Goal: Task Accomplishment & Management: Manage account settings

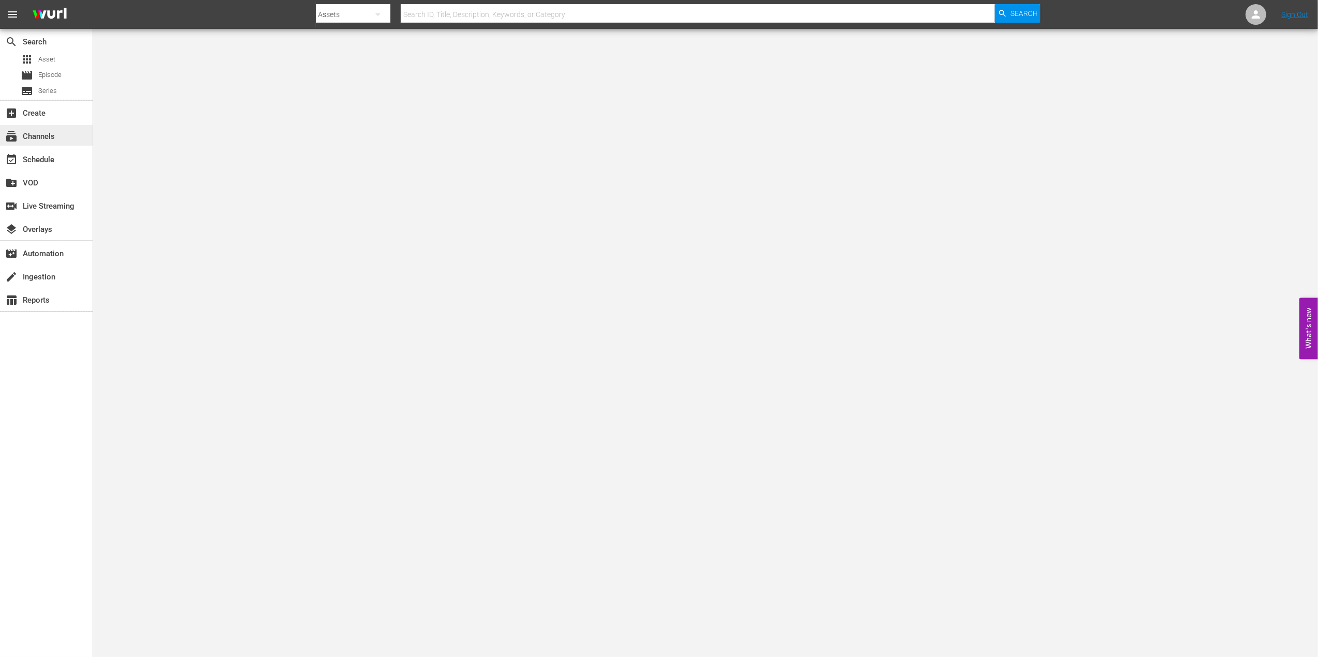
click at [48, 131] on div "subscriptions Channels" at bounding box center [29, 134] width 58 height 9
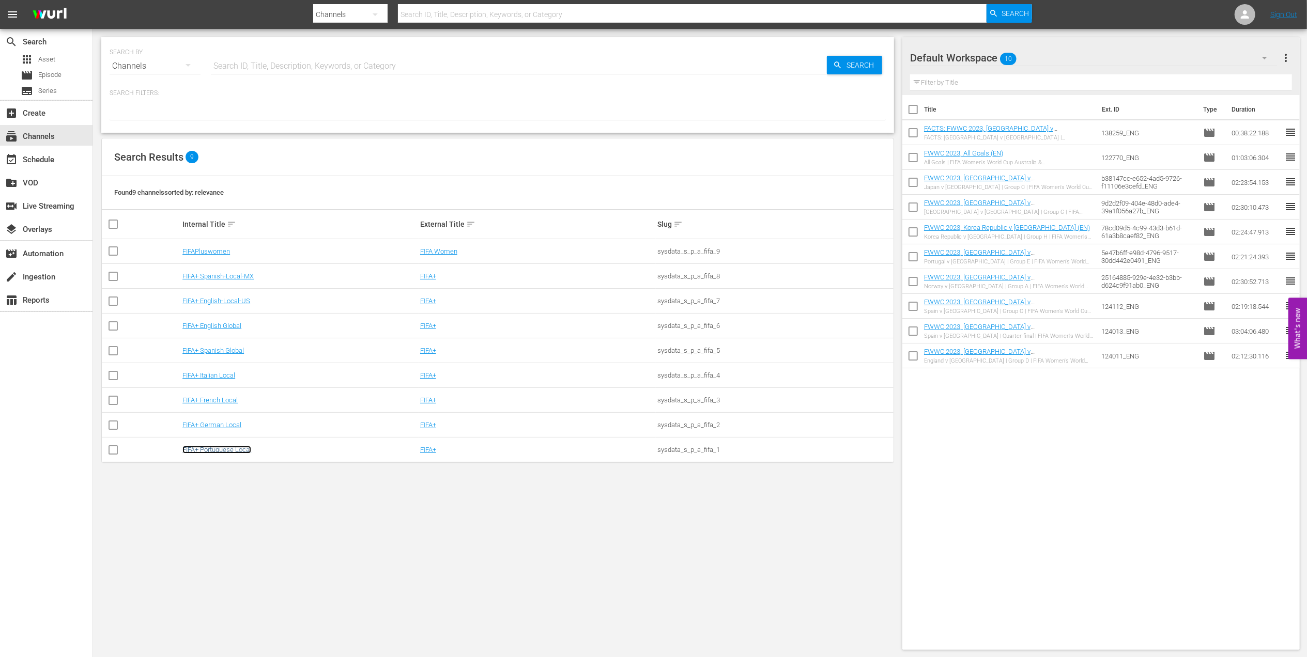
click at [220, 451] on link "FIFA+ Portuguese Local" at bounding box center [216, 450] width 69 height 8
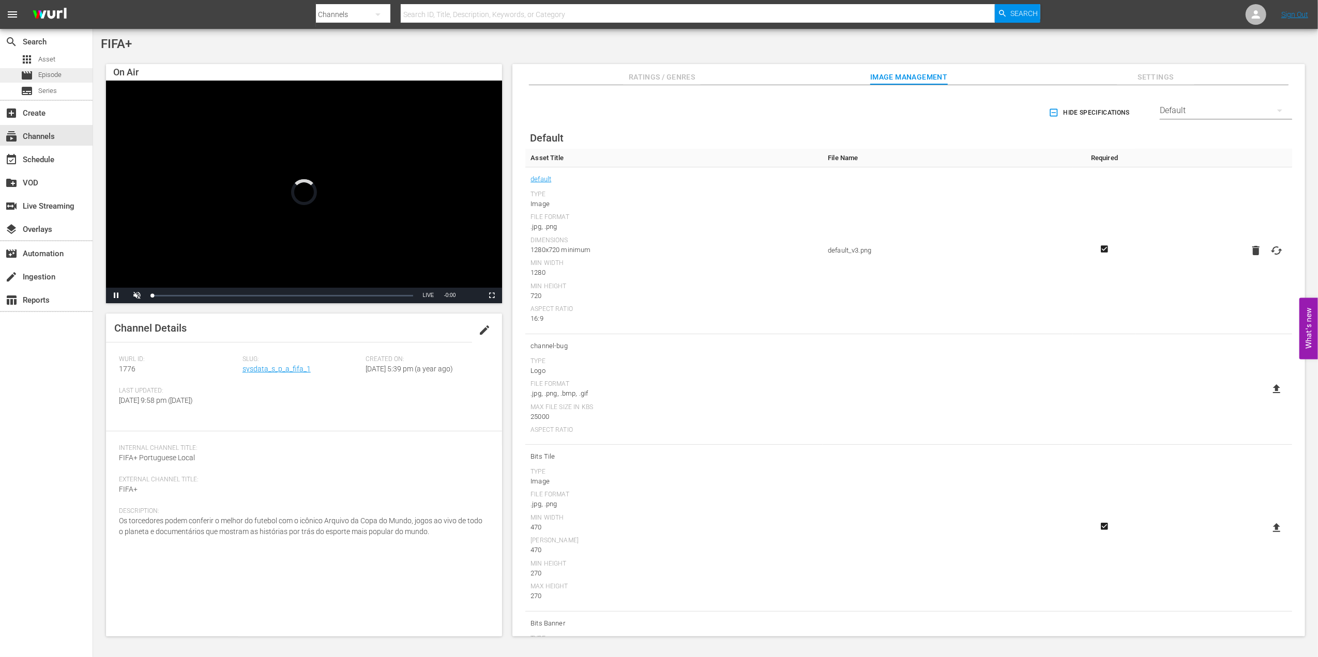
click at [62, 78] on div "movie Episode" at bounding box center [46, 75] width 93 height 14
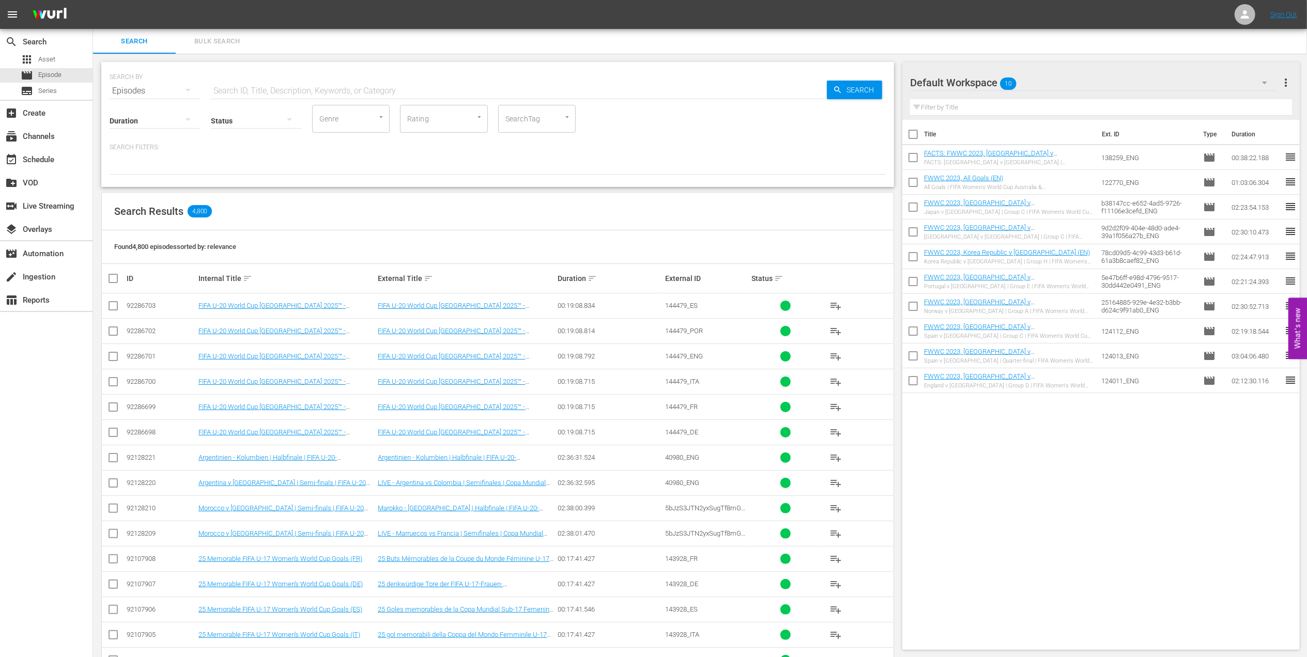
click at [307, 89] on input "text" at bounding box center [519, 91] width 616 height 25
paste input "FWWC 2019 Italy v [GEOGRAPHIC_DATA], Group"
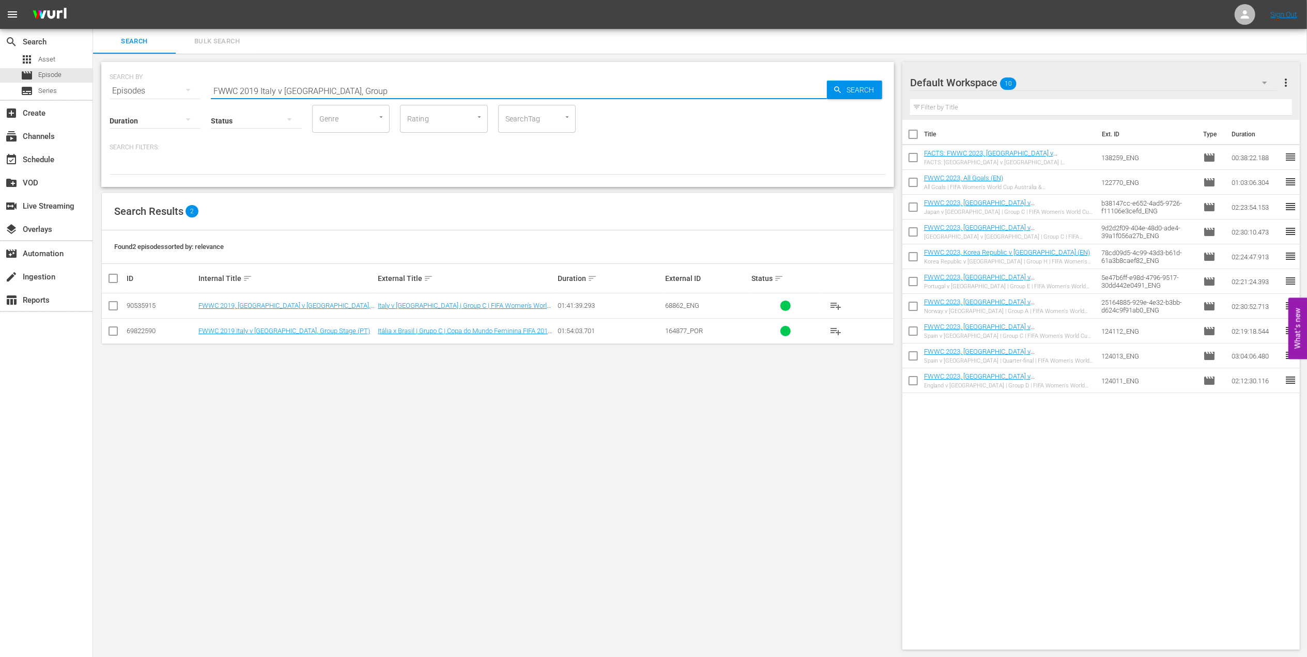
type input "FWWC 2019 Italy v [GEOGRAPHIC_DATA], Group"
click at [110, 330] on input "checkbox" at bounding box center [113, 333] width 12 height 12
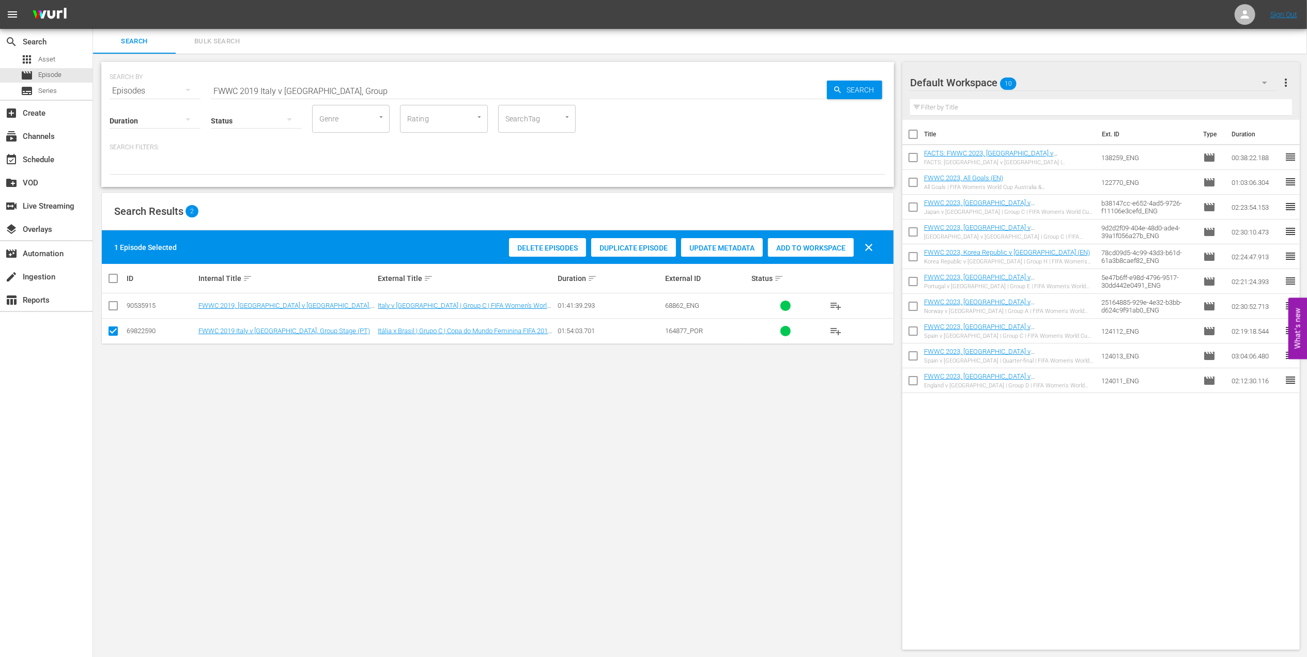
click at [637, 247] on span "Duplicate Episode" at bounding box center [633, 248] width 85 height 8
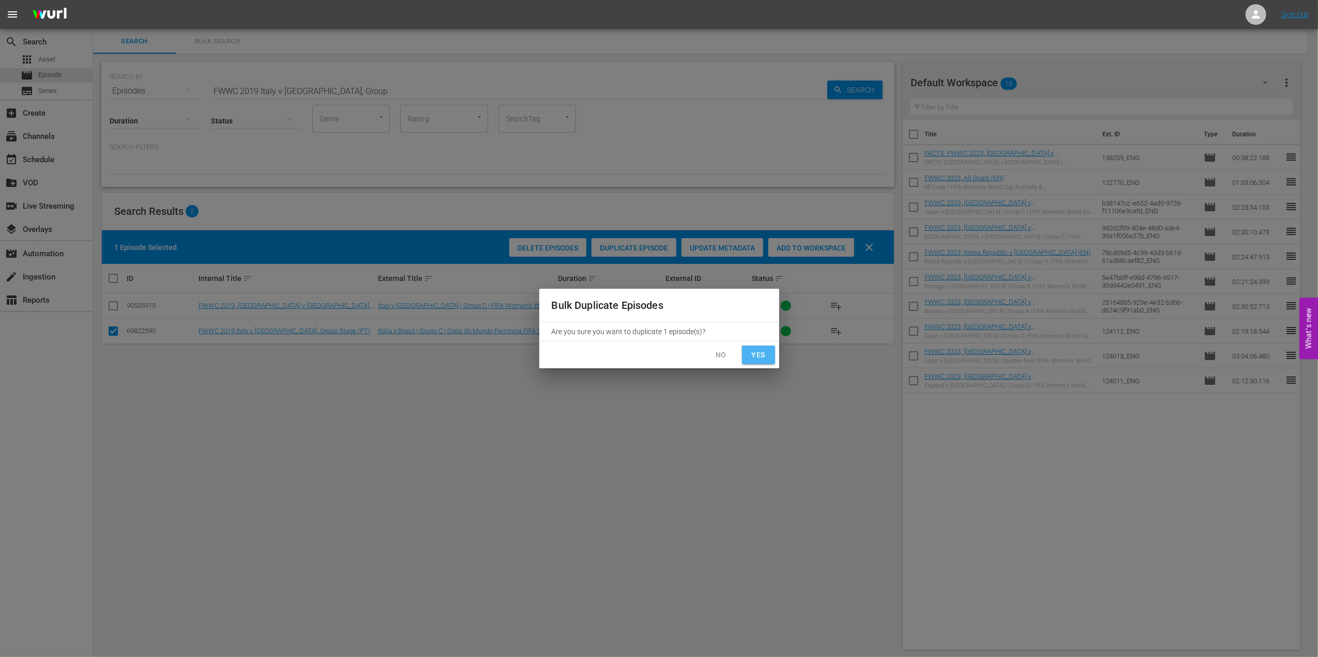
click at [747, 354] on button "Yes" at bounding box center [758, 355] width 33 height 19
checkbox input "false"
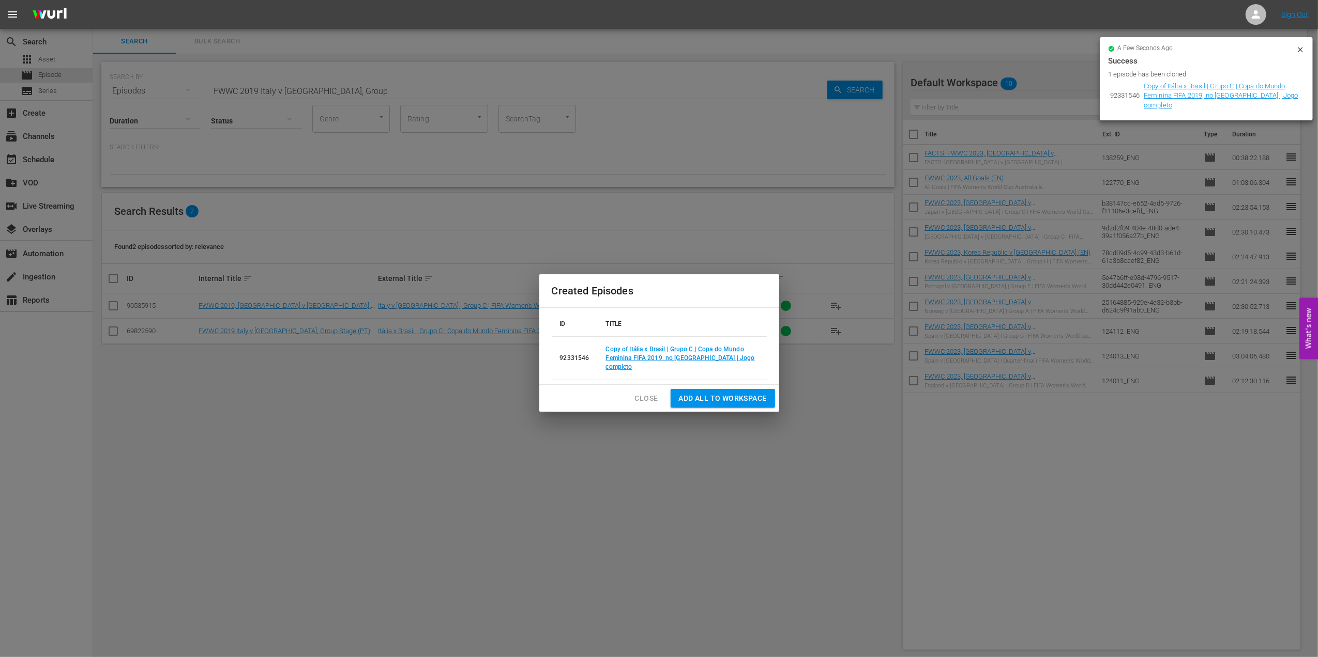
click at [653, 394] on span "Close" at bounding box center [646, 398] width 23 height 13
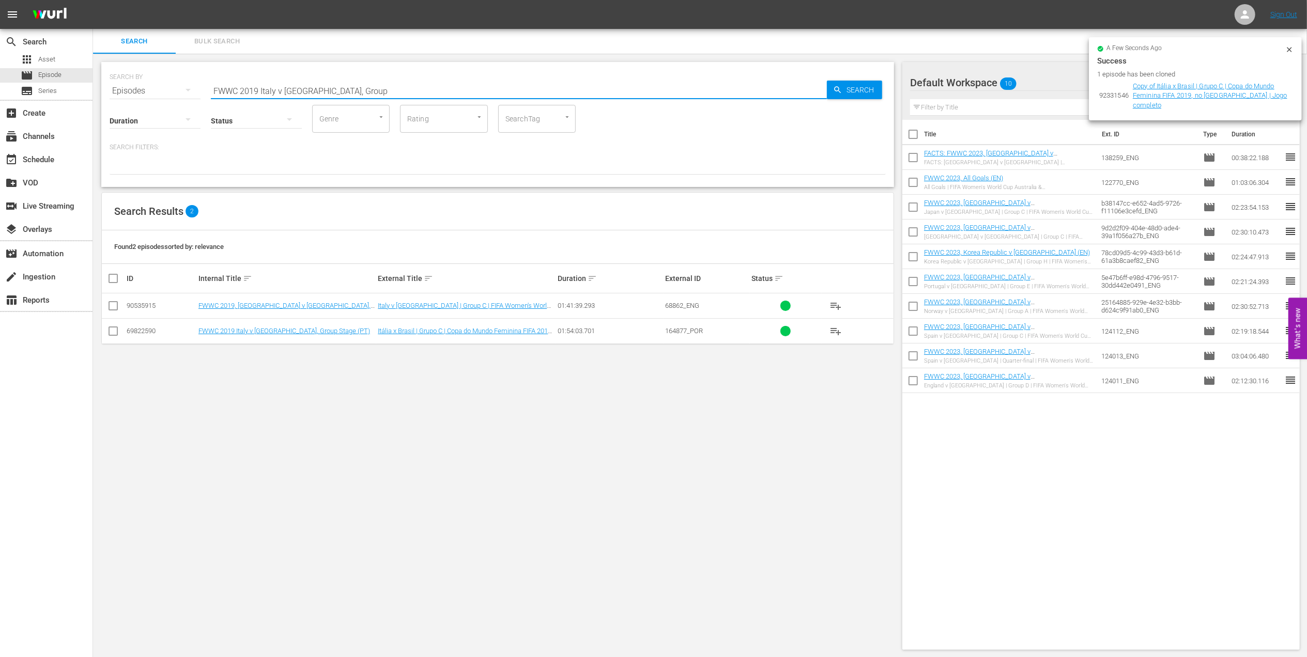
click at [338, 91] on input "FWWC 2019 Italy v [GEOGRAPHIC_DATA], Group" at bounding box center [519, 91] width 616 height 25
type input "FWWC 2019 [GEOGRAPHIC_DATA] v [GEOGRAPHIC_DATA] pt"
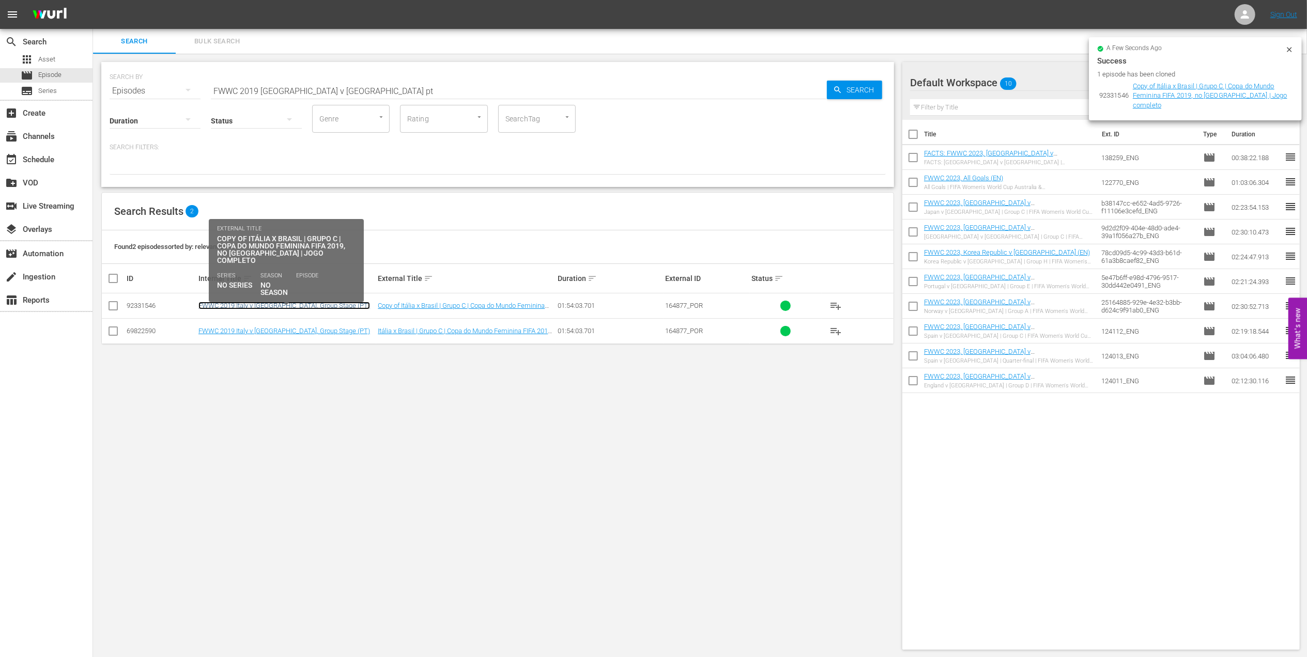
click at [226, 303] on link "FWWC 2019 Italy v [GEOGRAPHIC_DATA], Group Stage (PT)" at bounding box center [284, 306] width 172 height 8
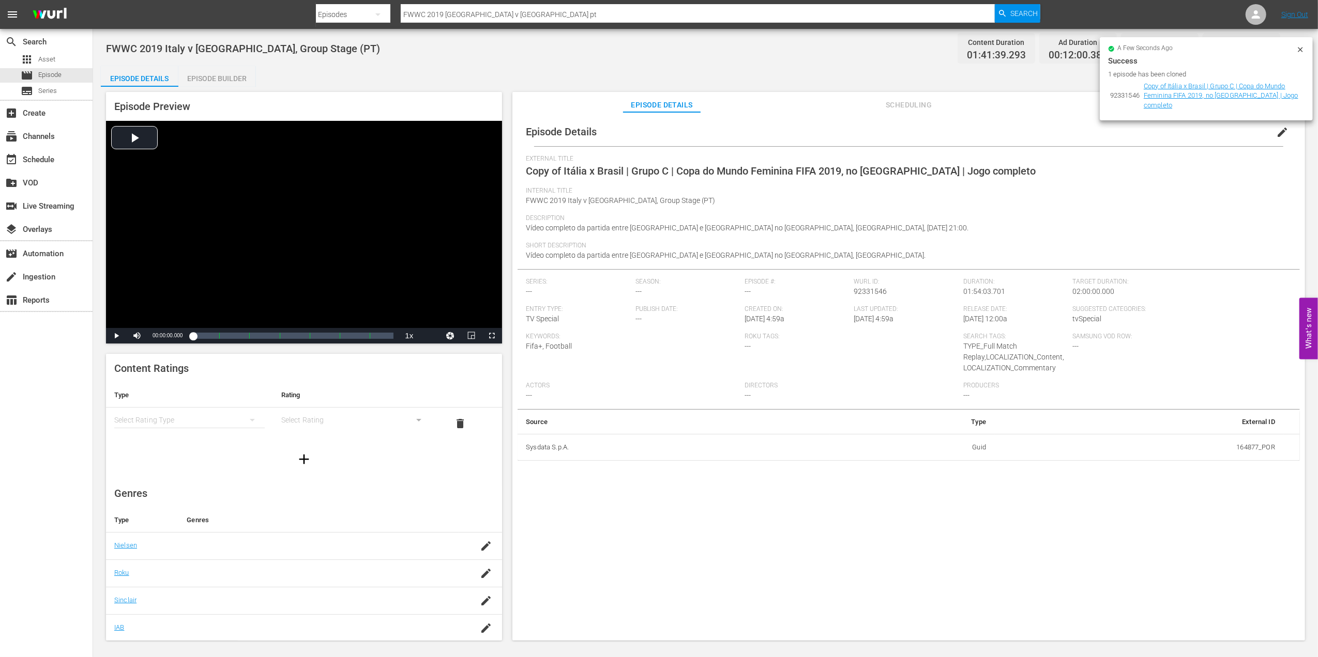
click at [1282, 131] on span "edit" at bounding box center [1282, 132] width 12 height 12
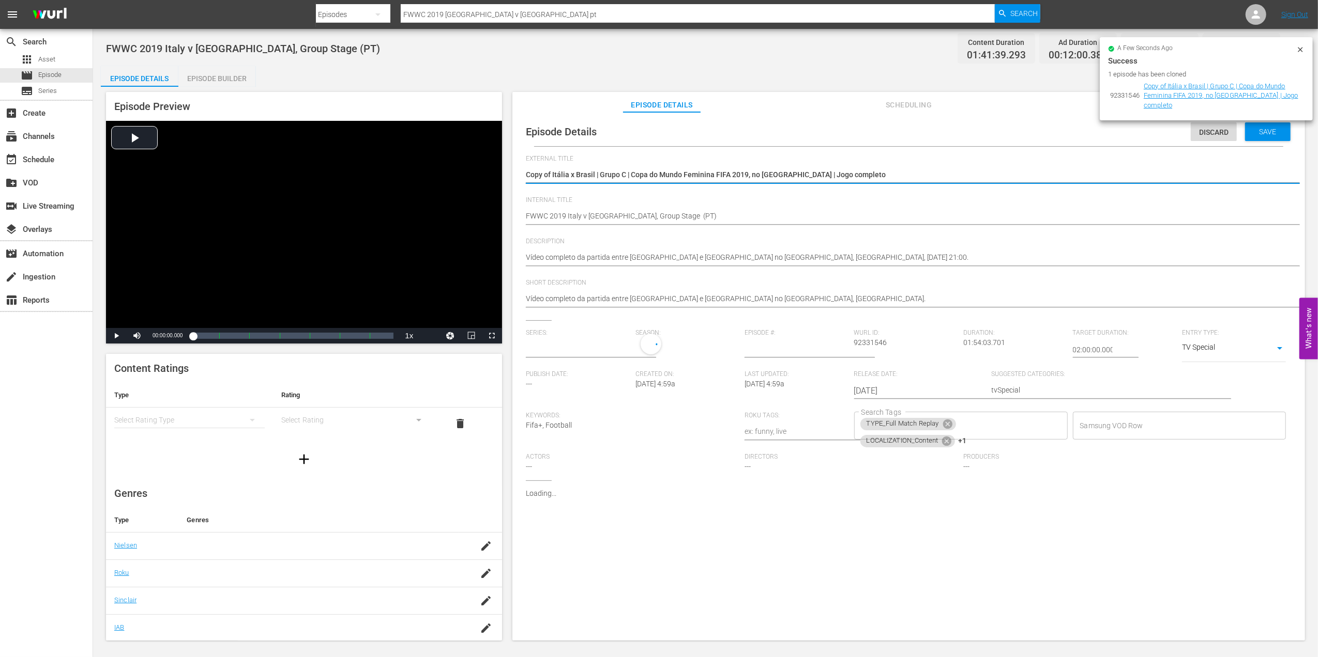
type input "No Series"
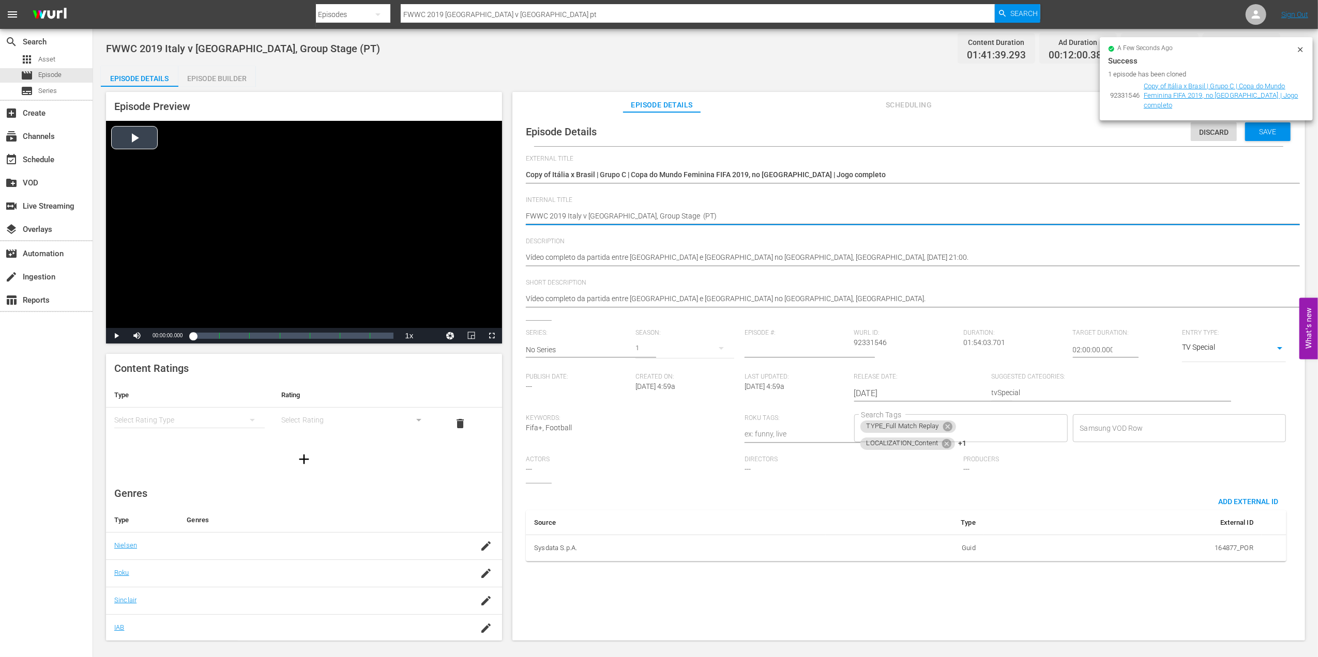
drag, startPoint x: 646, startPoint y: 213, endPoint x: 491, endPoint y: 218, distance: 155.1
paste textarea "Morocco v [GEOGRAPHIC_DATA] | Group A | FIFA U-17 Women's World Cup [GEOGRAPHIC…"
type textarea "Morocco v [GEOGRAPHIC_DATA] | Group A | FIFA U-17 Women's World Cup [GEOGRAPHIC…"
drag, startPoint x: 815, startPoint y: 216, endPoint x: 518, endPoint y: 216, distance: 297.2
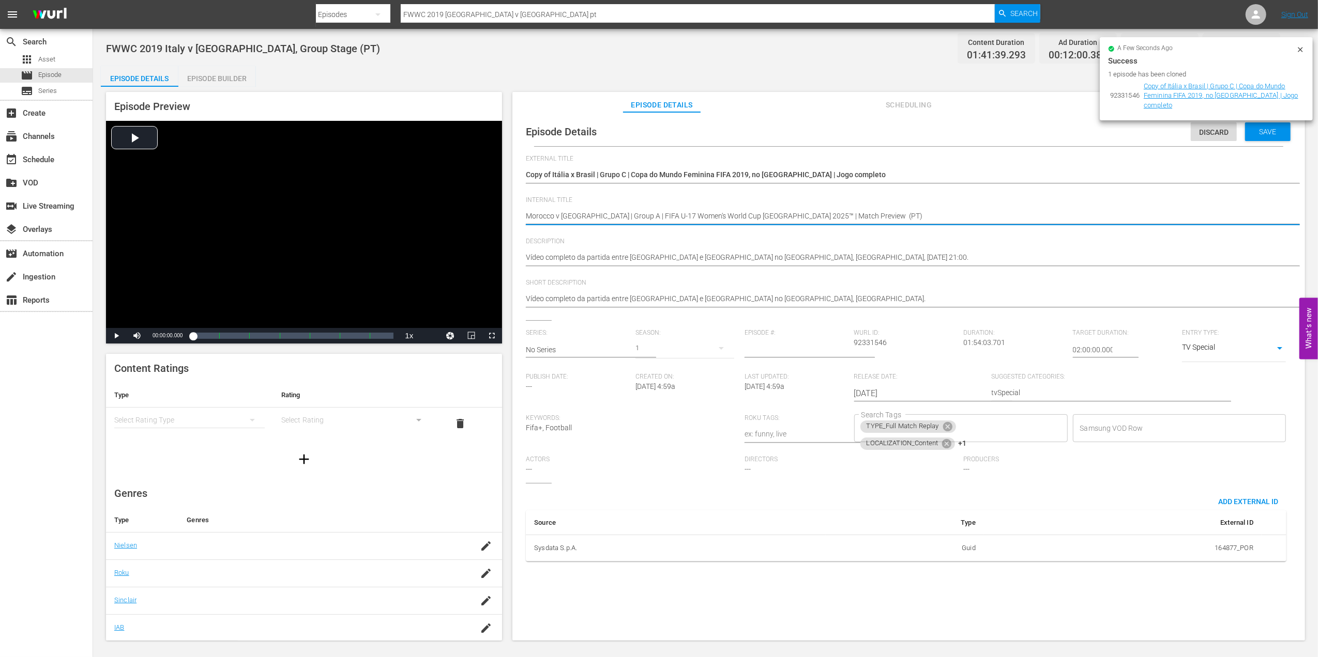
click at [518, 216] on div "Episode Details Discard Save External Title Copy of [GEOGRAPHIC_DATA] x [GEOGRA…" at bounding box center [908, 343] width 782 height 453
type textarea "u (PT)"
type textarea "u1 (PT)"
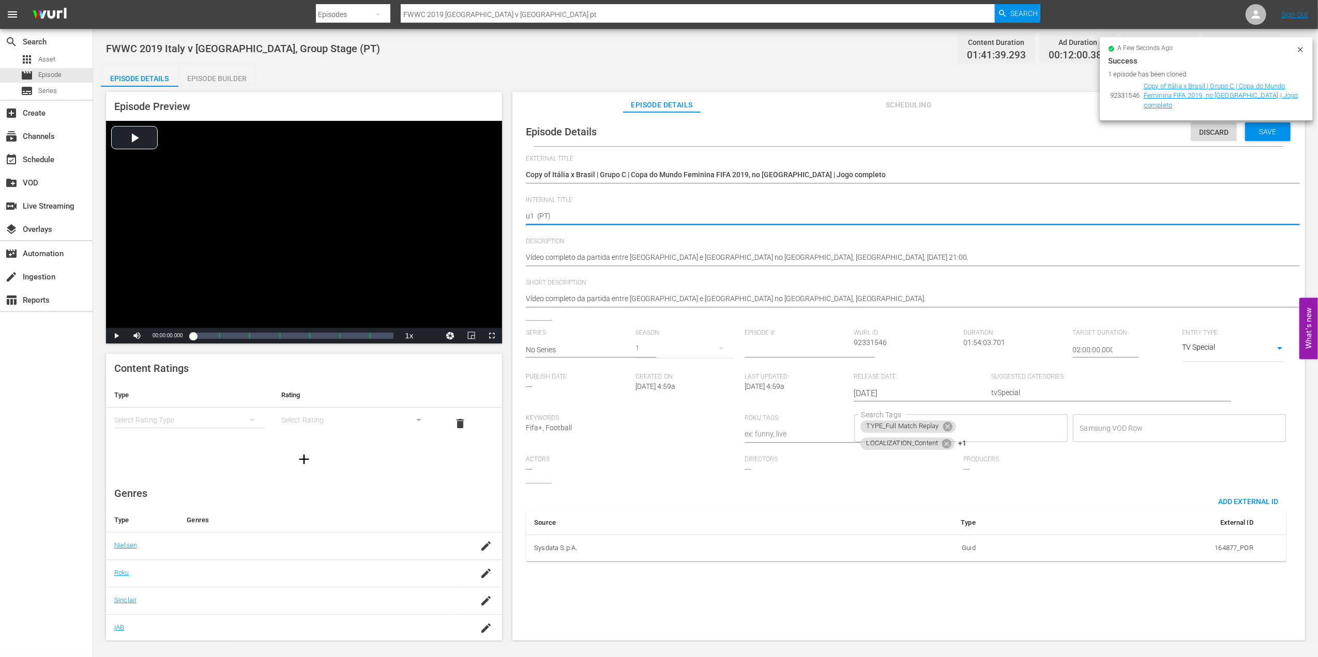
type textarea "u17 (PT)"
type textarea "u17s (PT)"
drag, startPoint x: 542, startPoint y: 215, endPoint x: 525, endPoint y: 215, distance: 17.1
click at [525, 215] on div "Episode Details Discard Save External Title Copy of [GEOGRAPHIC_DATA] x [GEOGRA…" at bounding box center [908, 343] width 782 height 453
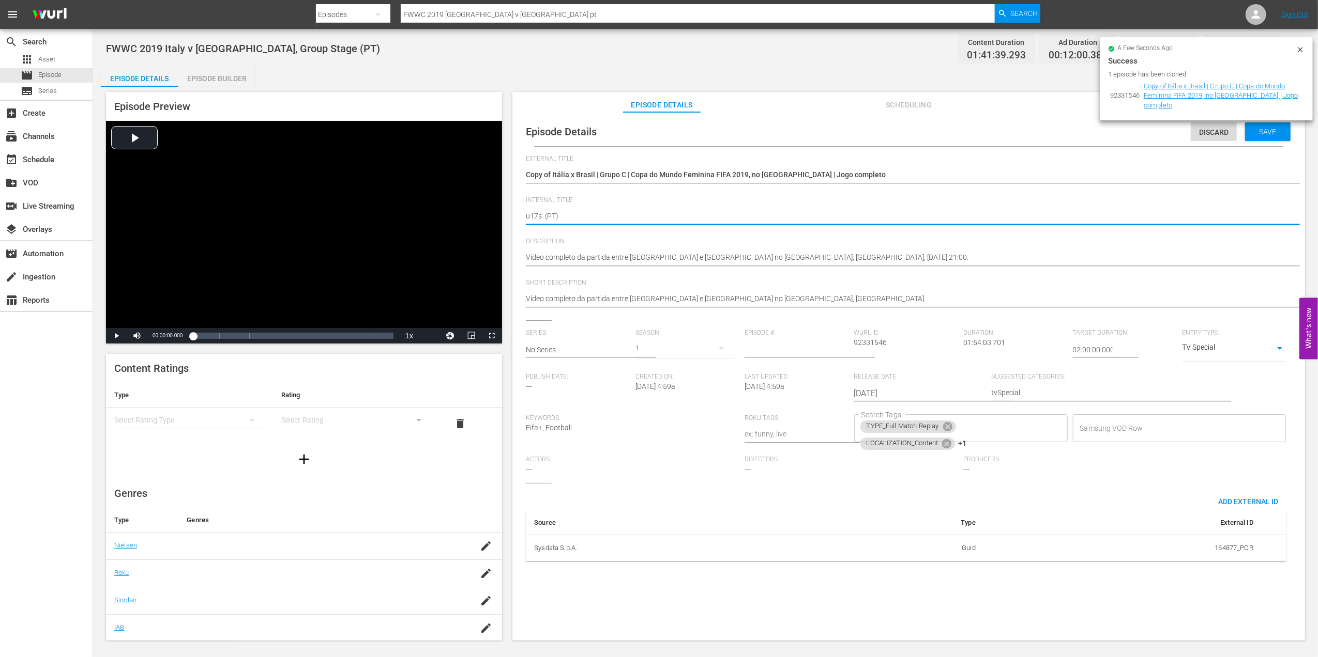
type textarea "u17s (PT)"
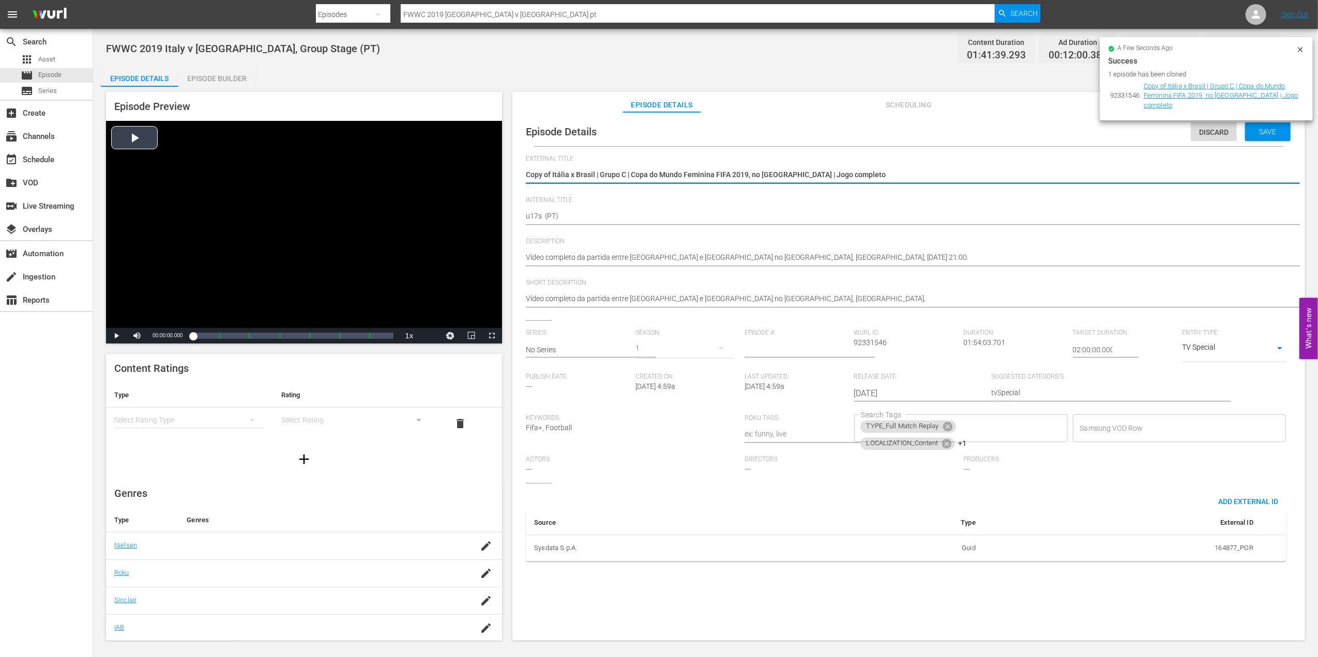
drag, startPoint x: 854, startPoint y: 176, endPoint x: 490, endPoint y: 177, distance: 364.4
paste textarea "u17s"
type textarea "u17s"
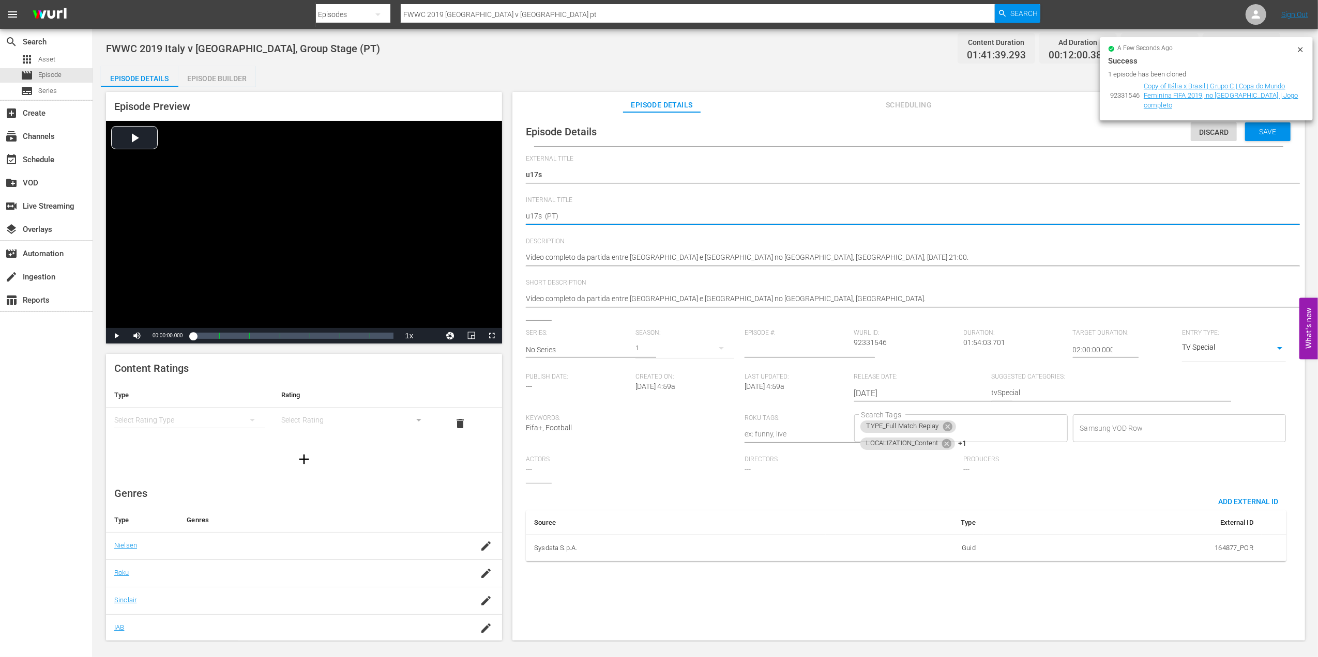
type textarea "u17s (PT)"
type textarea "u17s 1 (PT)"
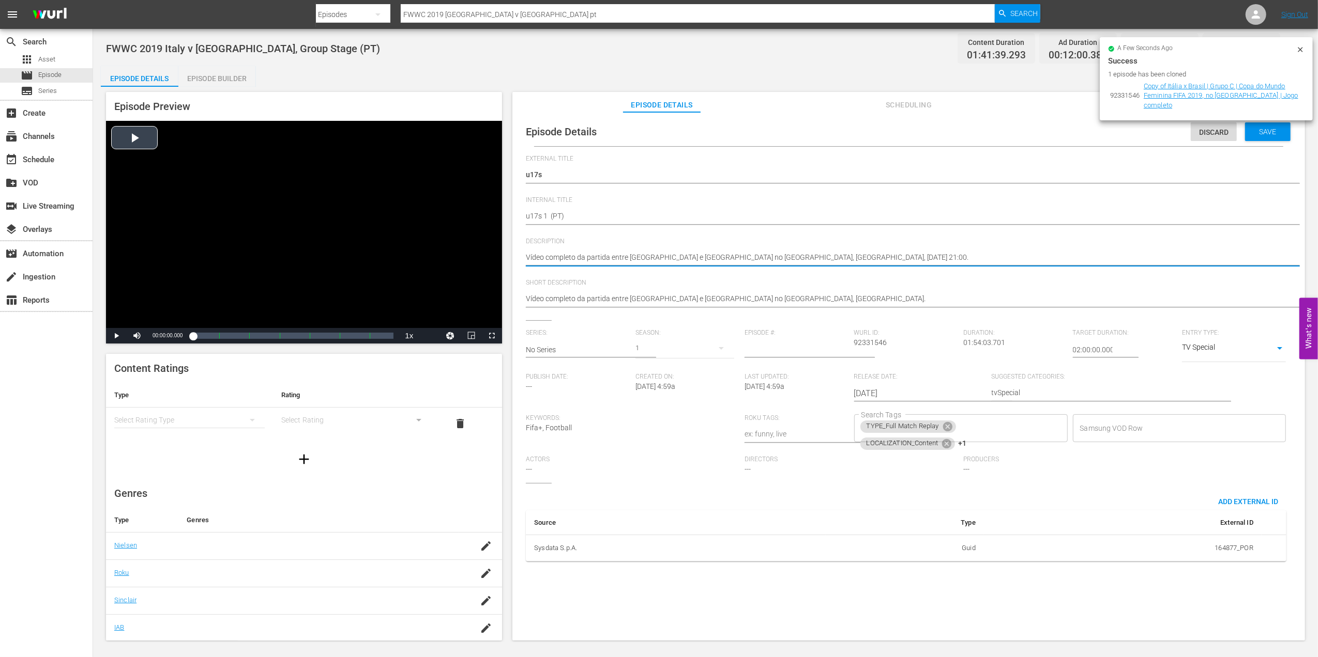
drag, startPoint x: 594, startPoint y: 253, endPoint x: 433, endPoint y: 256, distance: 161.3
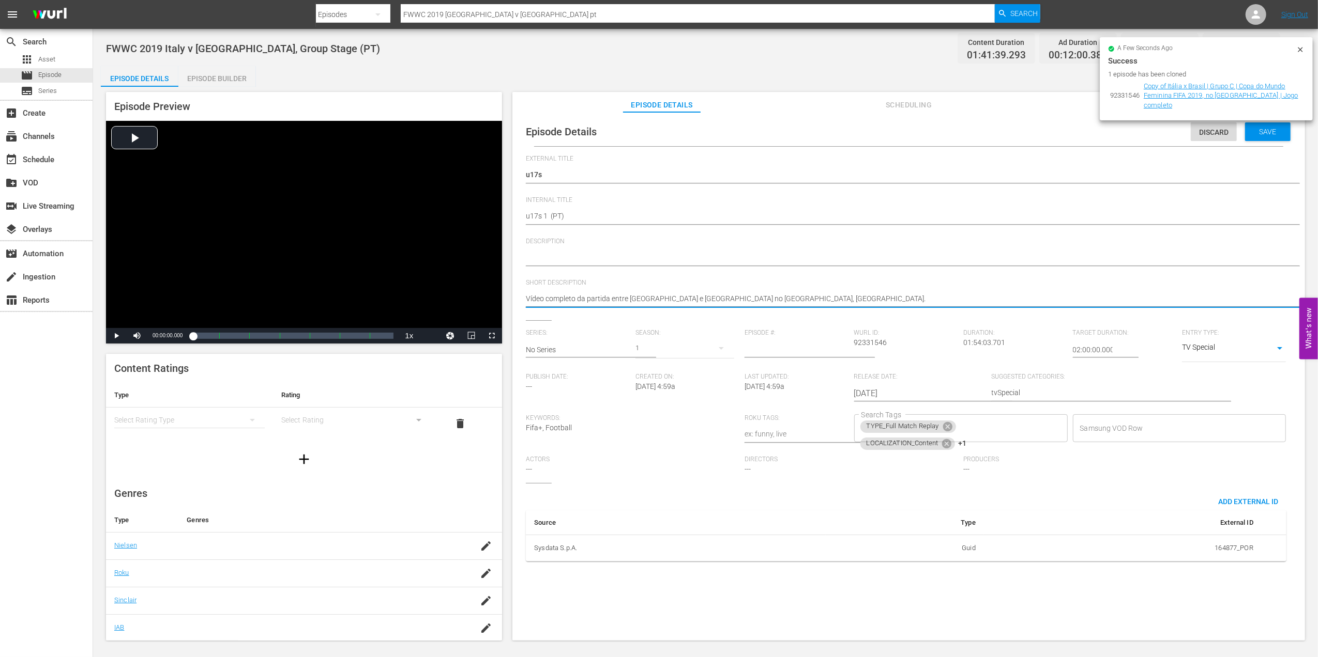
drag, startPoint x: 776, startPoint y: 298, endPoint x: 683, endPoint y: 356, distance: 110.3
click at [945, 424] on icon at bounding box center [946, 426] width 9 height 9
click at [947, 424] on icon at bounding box center [946, 426] width 9 height 9
click at [953, 427] on span "LOCALIZATION_Commentary" at bounding box center [910, 428] width 100 height 9
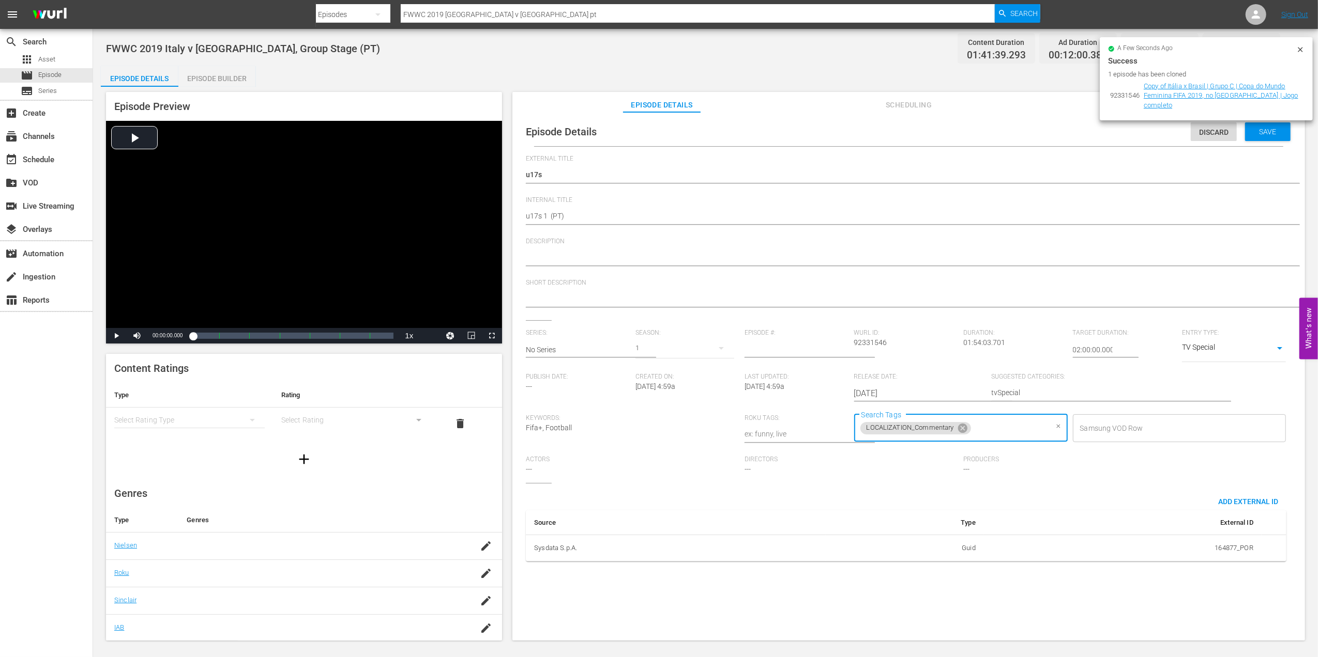
drag, startPoint x: 961, startPoint y: 426, endPoint x: 969, endPoint y: 427, distance: 7.3
click at [962, 426] on icon at bounding box center [962, 428] width 11 height 11
click at [970, 425] on input "Search Tags" at bounding box center [953, 428] width 189 height 19
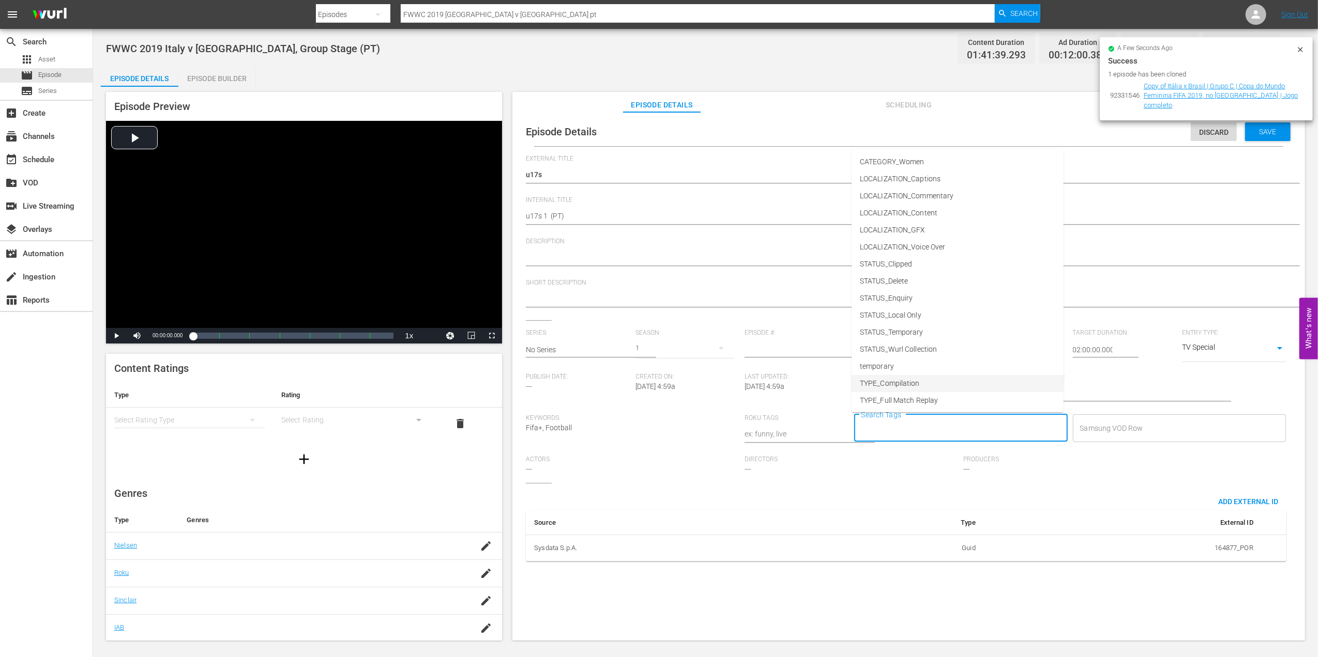
scroll to position [52, 0]
drag, startPoint x: 919, startPoint y: 361, endPoint x: 943, endPoint y: 399, distance: 45.3
click at [919, 362] on li "TYPE_Live" at bounding box center [957, 365] width 212 height 17
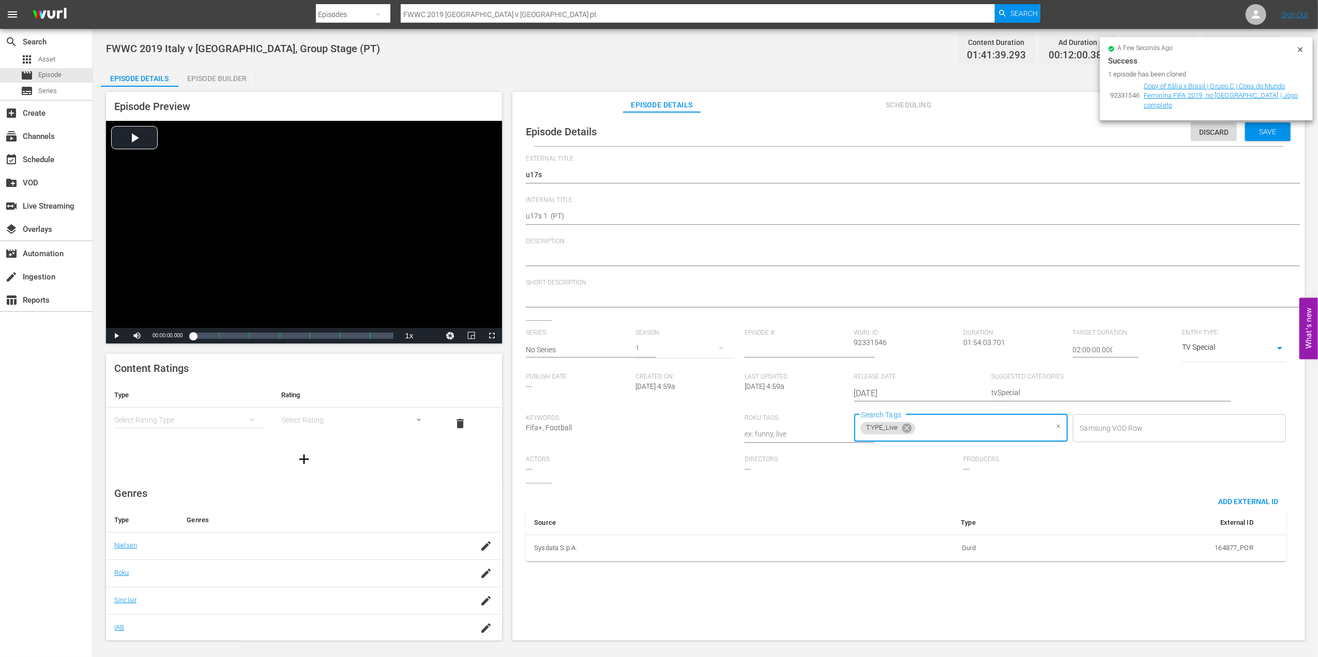
click at [962, 430] on input "Search Tags" at bounding box center [981, 428] width 131 height 19
click at [937, 326] on li "STATUS_Temporary" at bounding box center [957, 332] width 212 height 17
click at [1262, 131] on span "Save" at bounding box center [1268, 132] width 34 height 8
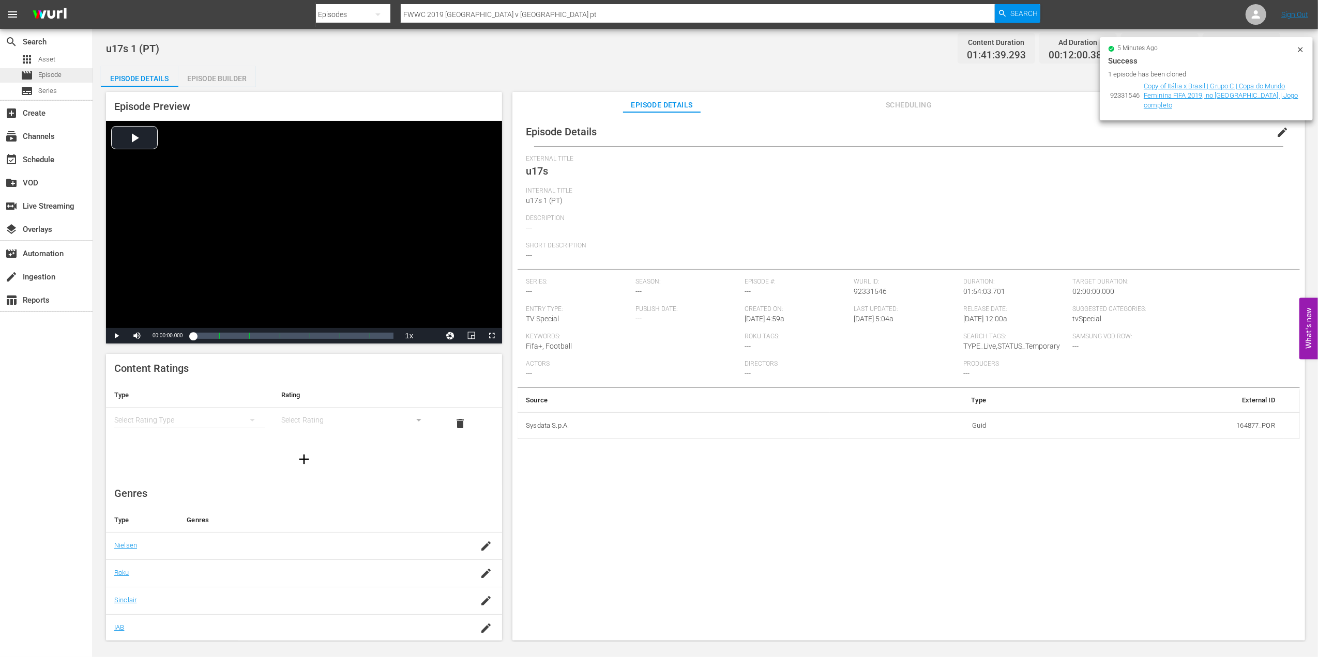
click at [68, 79] on div "movie Episode" at bounding box center [46, 75] width 93 height 14
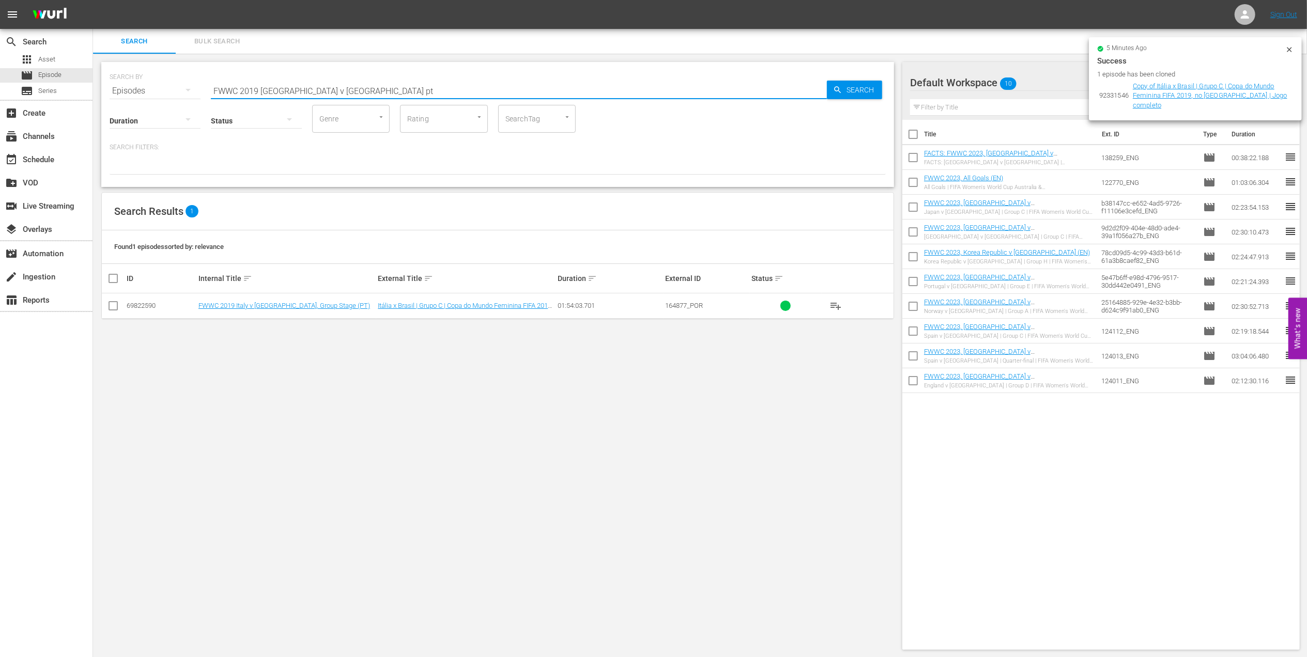
drag, startPoint x: 330, startPoint y: 91, endPoint x: 160, endPoint y: 90, distance: 169.5
click at [156, 90] on div "SEARCH BY Search By Episodes Search ID, Title, Description, Keywords, or Catego…" at bounding box center [498, 84] width 776 height 37
paste input "07 Germany v [GEOGRAPHIC_DATA], Final"
type input "FWWC 2007 Germany v [GEOGRAPHIC_DATA], Final pt"
click at [114, 307] on input "checkbox" at bounding box center [113, 308] width 12 height 12
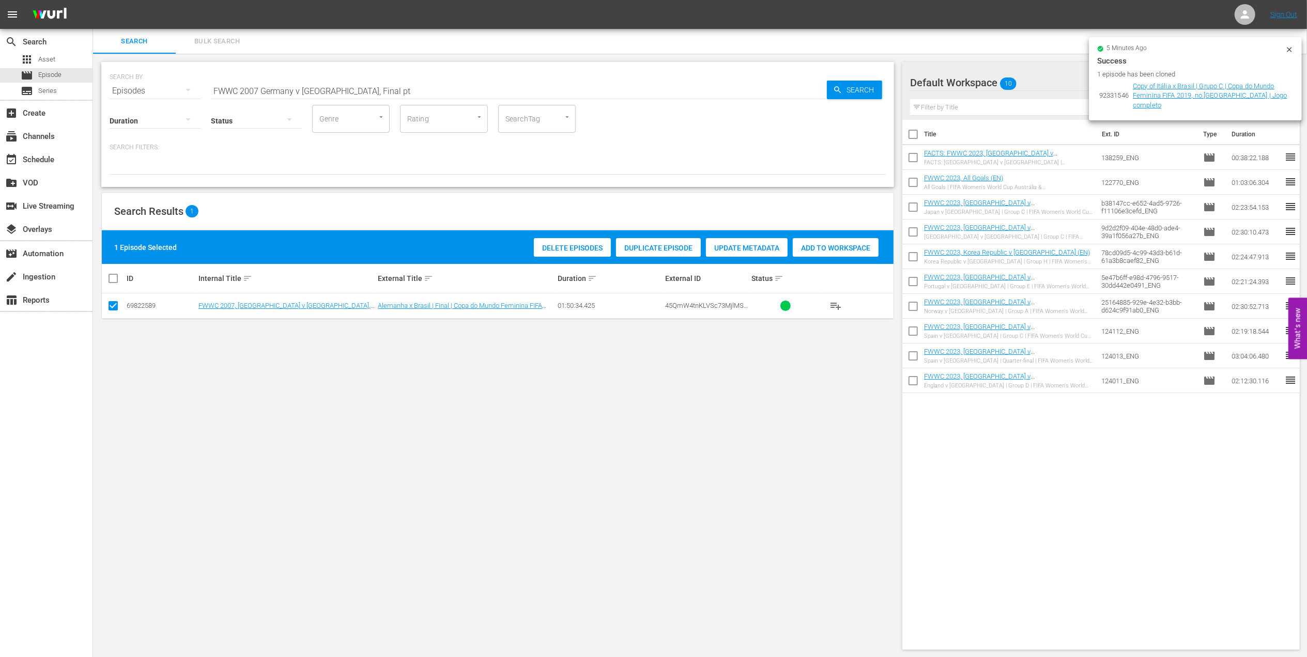
click at [648, 245] on span "Duplicate Episode" at bounding box center [658, 248] width 85 height 8
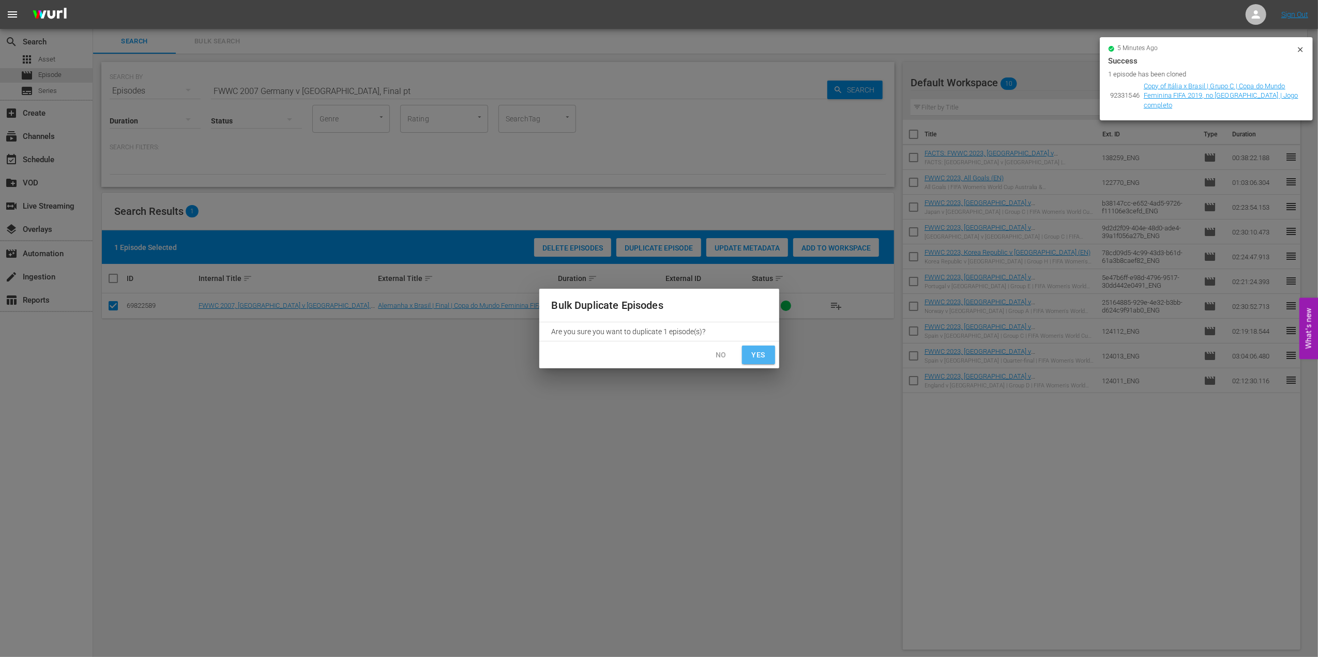
click at [748, 346] on button "Yes" at bounding box center [758, 355] width 33 height 19
checkbox input "false"
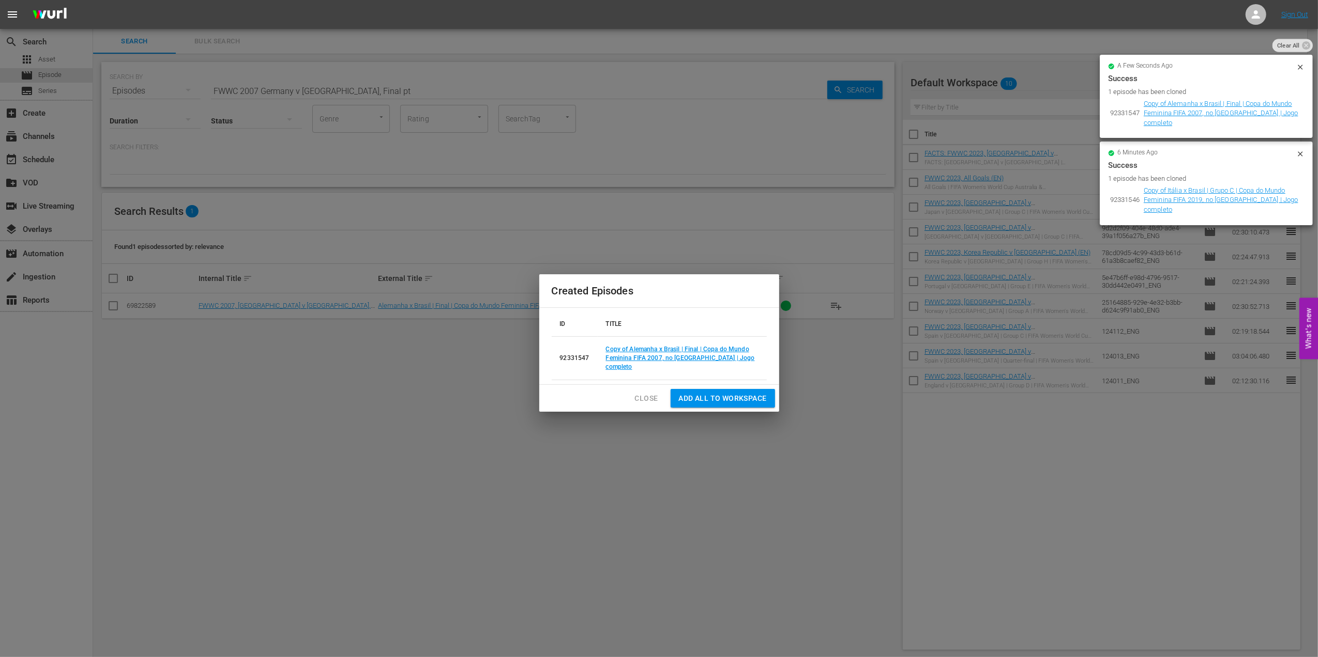
click at [644, 396] on span "Close" at bounding box center [646, 398] width 23 height 13
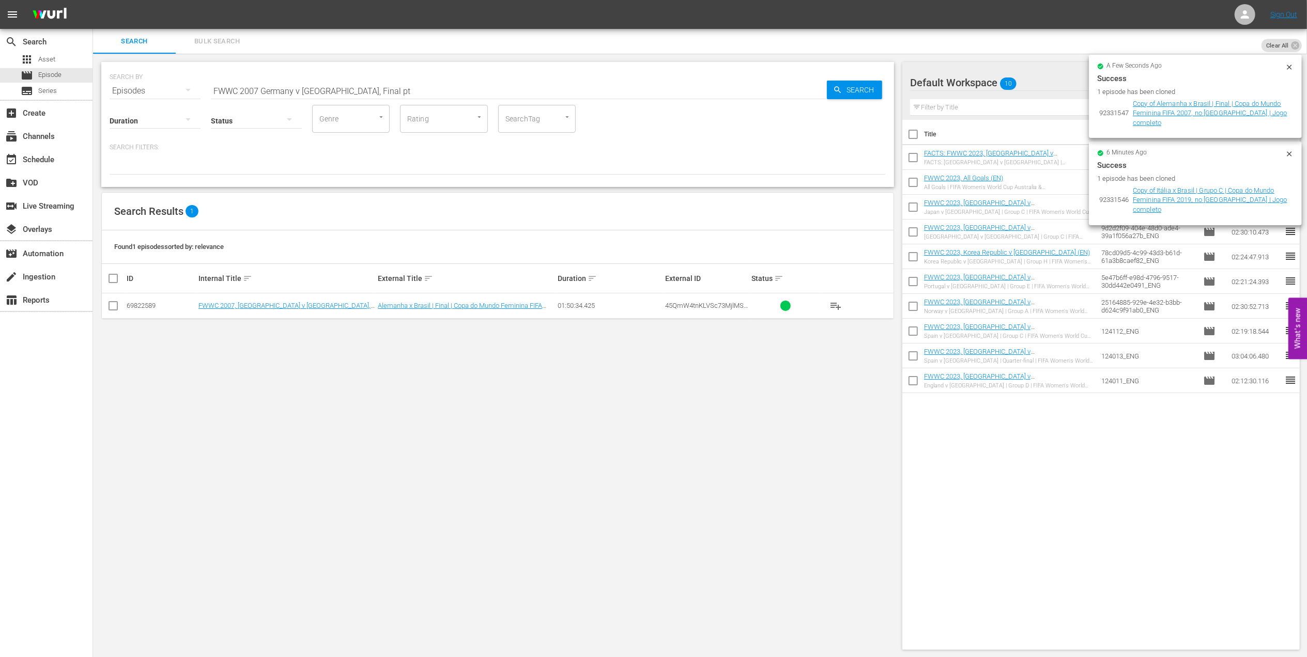
click at [358, 86] on input "FWWC 2007 Germany v [GEOGRAPHIC_DATA], Final pt" at bounding box center [519, 91] width 616 height 25
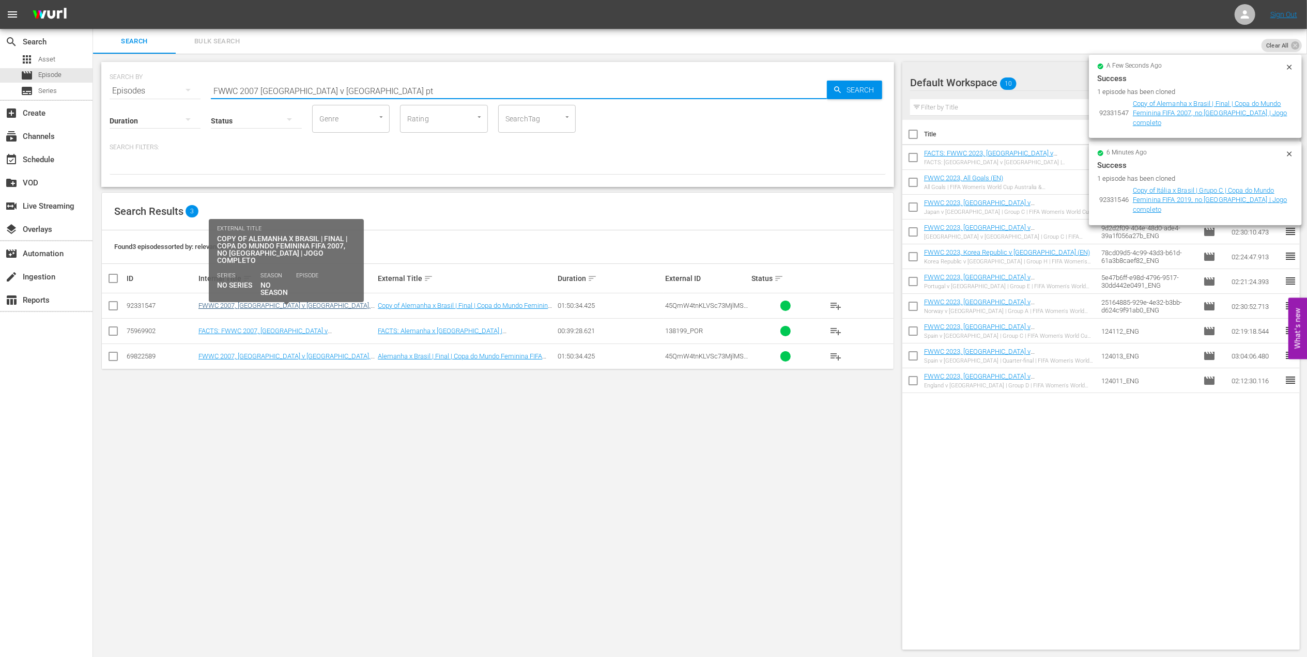
type input "FWWC 2007 [GEOGRAPHIC_DATA] v [GEOGRAPHIC_DATA] pt"
click at [235, 305] on link "FWWC 2007, [GEOGRAPHIC_DATA] v [GEOGRAPHIC_DATA], Final - FMR (PT) - New Commen…" at bounding box center [284, 310] width 172 height 16
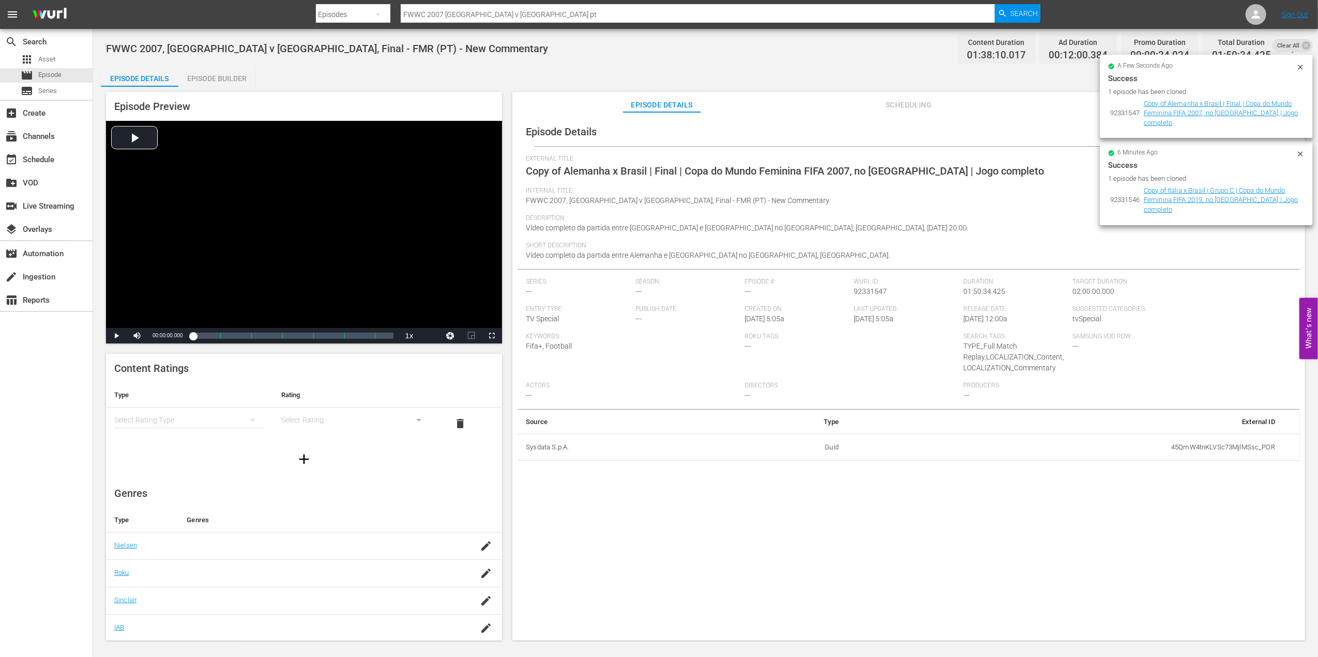
click at [1300, 64] on icon at bounding box center [1300, 67] width 8 height 8
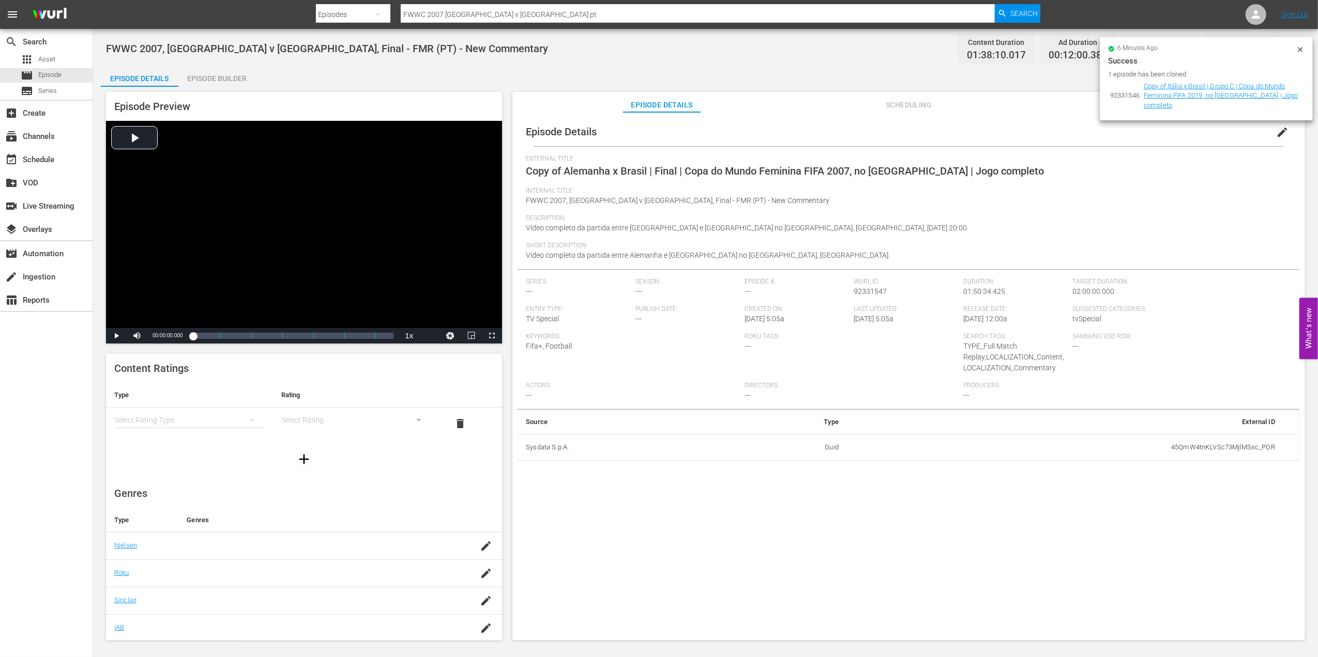
click at [1299, 47] on icon at bounding box center [1300, 49] width 8 height 8
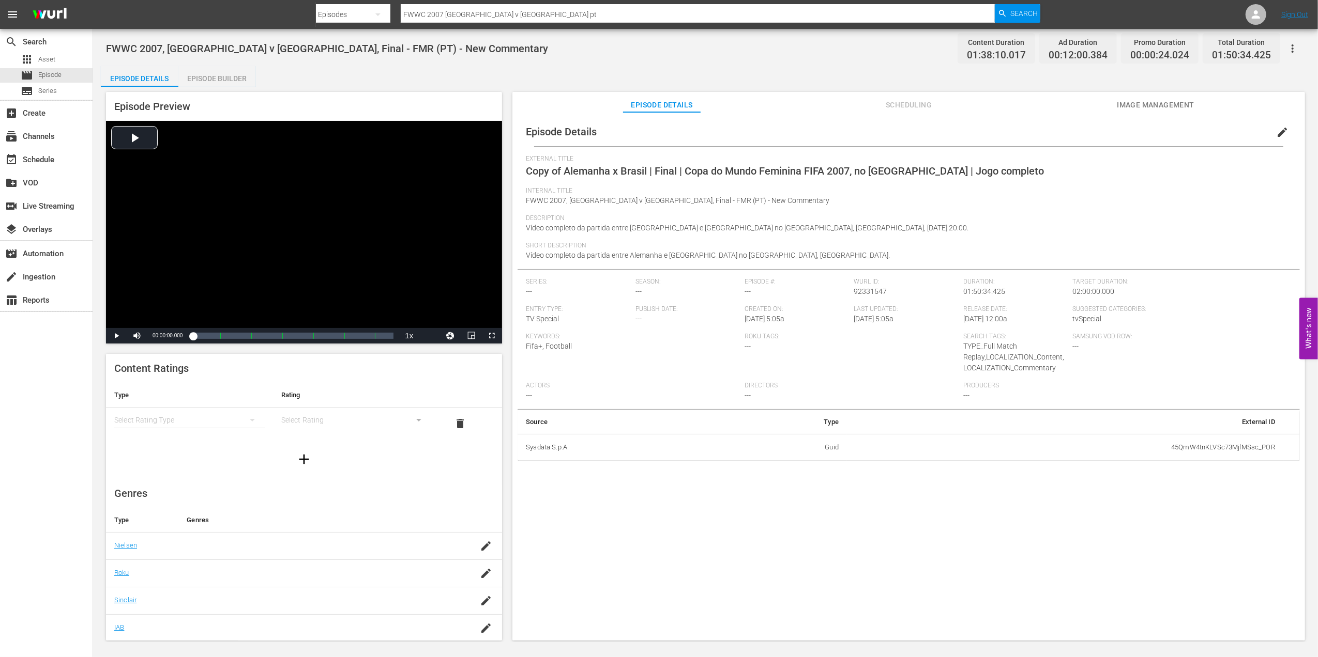
click at [1276, 128] on span "edit" at bounding box center [1282, 132] width 12 height 12
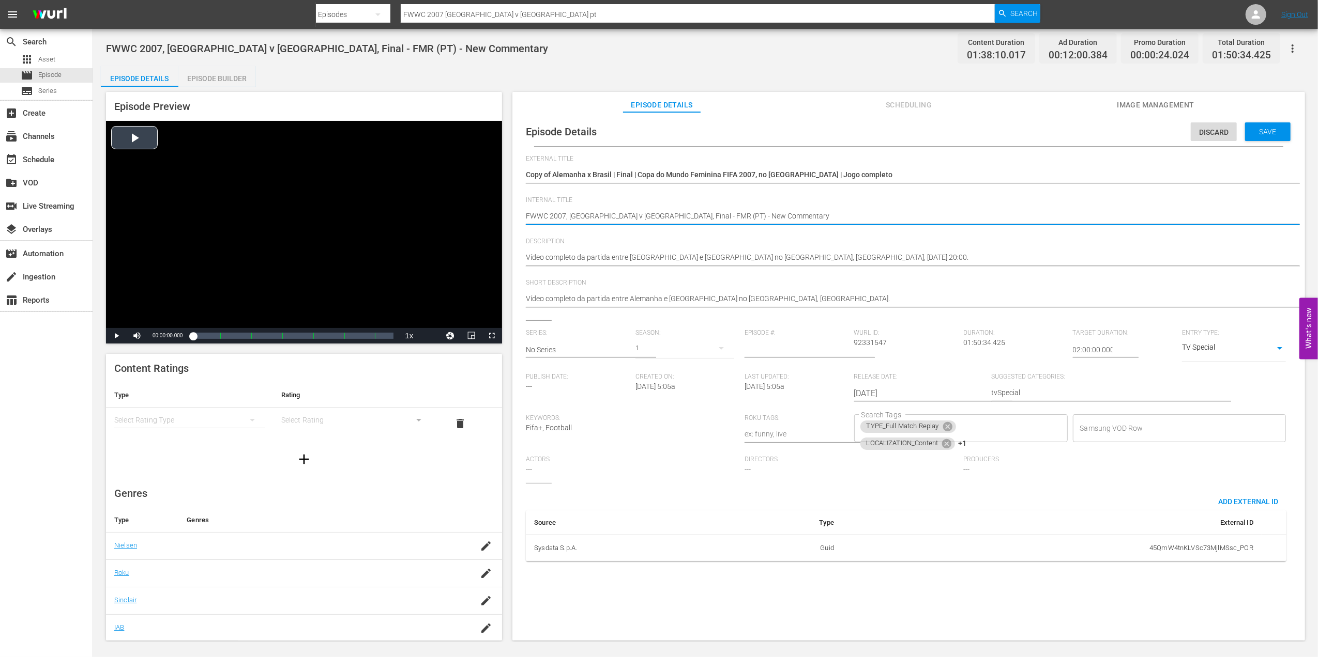
drag, startPoint x: 661, startPoint y: 215, endPoint x: 286, endPoint y: 209, distance: 374.3
type textarea "(PT) - New Commentary"
type textarea "u (PT) - New Commentary"
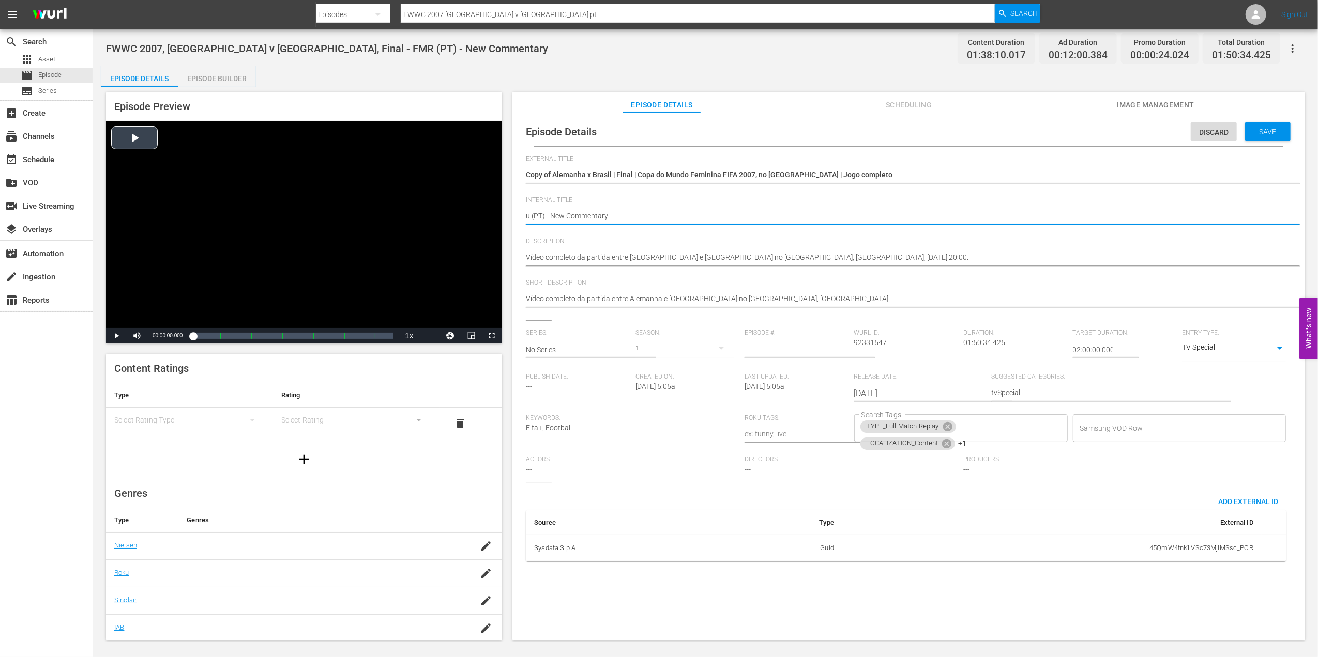
type textarea "u1 (PT) - New Commentary"
type textarea "u17 (PT) - New Commentary"
type textarea "u17s (PT) - New Commentary"
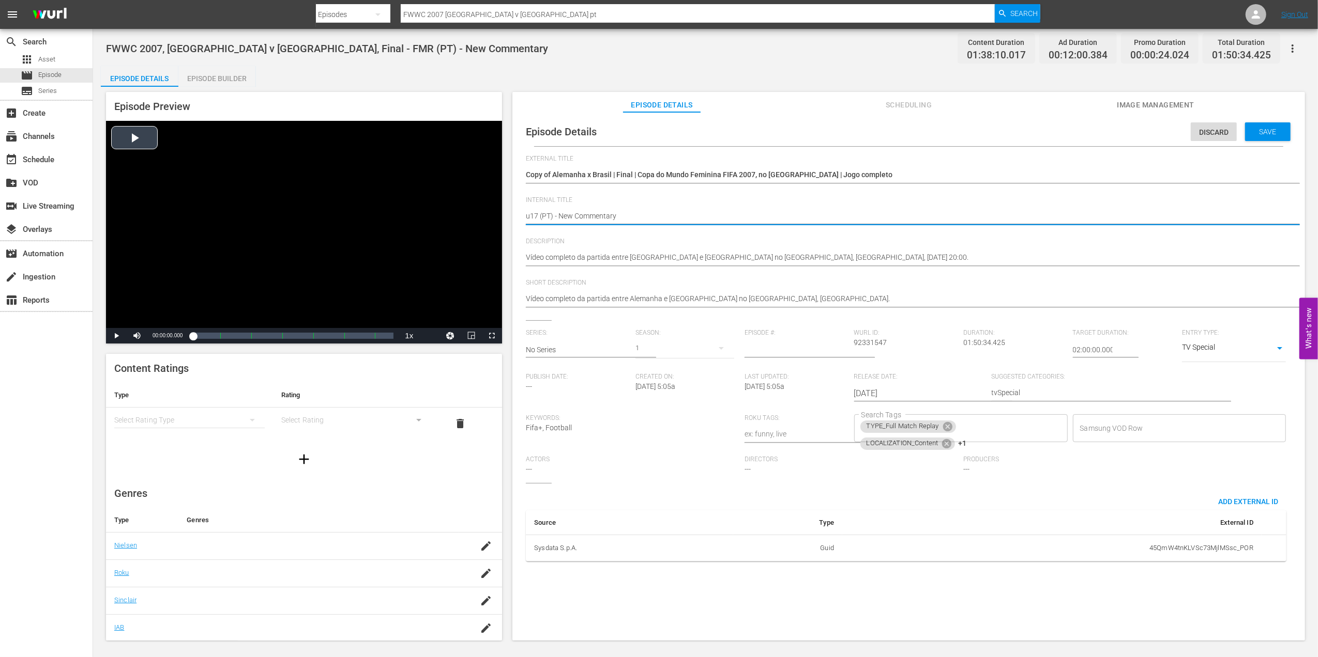
type textarea "u17s (PT) - New Commentary"
type textarea "u17s 2 (PT) - New Commentary"
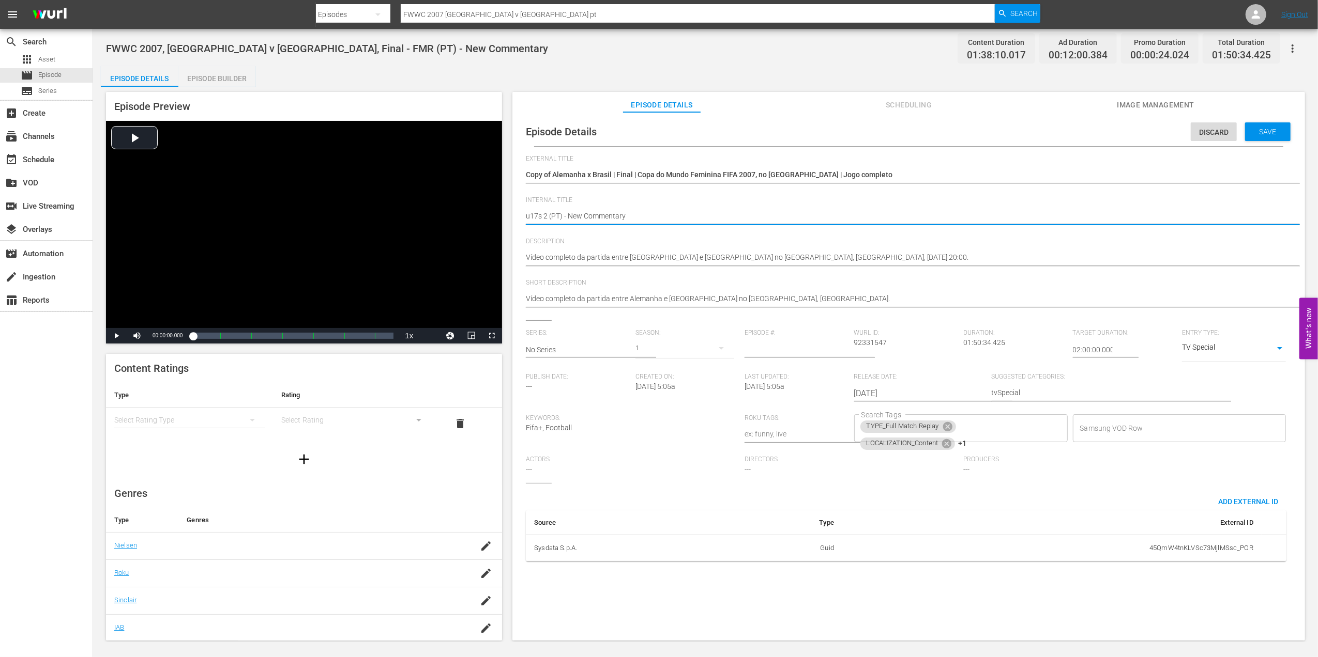
click at [635, 219] on textarea "FWWC 2007, [GEOGRAPHIC_DATA] v [GEOGRAPHIC_DATA], Final - FMR (PT) - New Commen…" at bounding box center [906, 217] width 760 height 12
type textarea "u17s 2 (PT) - New Commentar"
type textarea "u17s 2 (PT) - New Commenta"
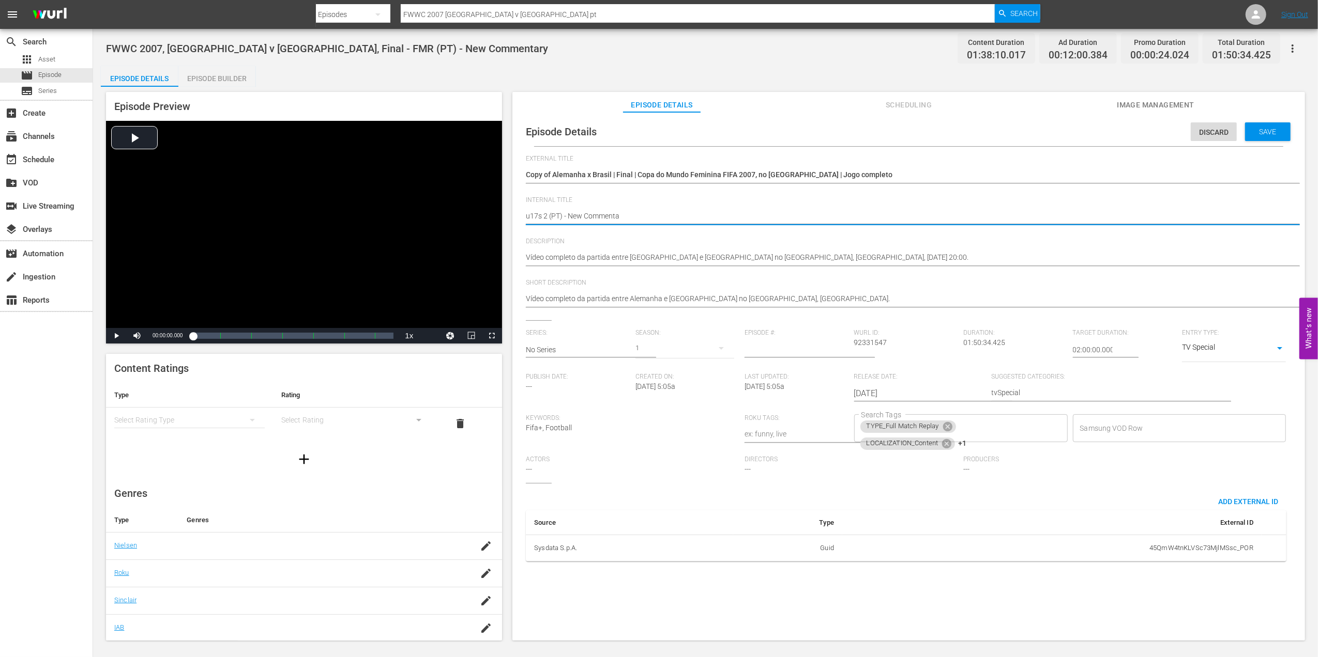
type textarea "u17s 2 (PT) - New Comment"
type textarea "u17s 2 (PT) - New Commen"
type textarea "u17s 2 (PT) - New Comme"
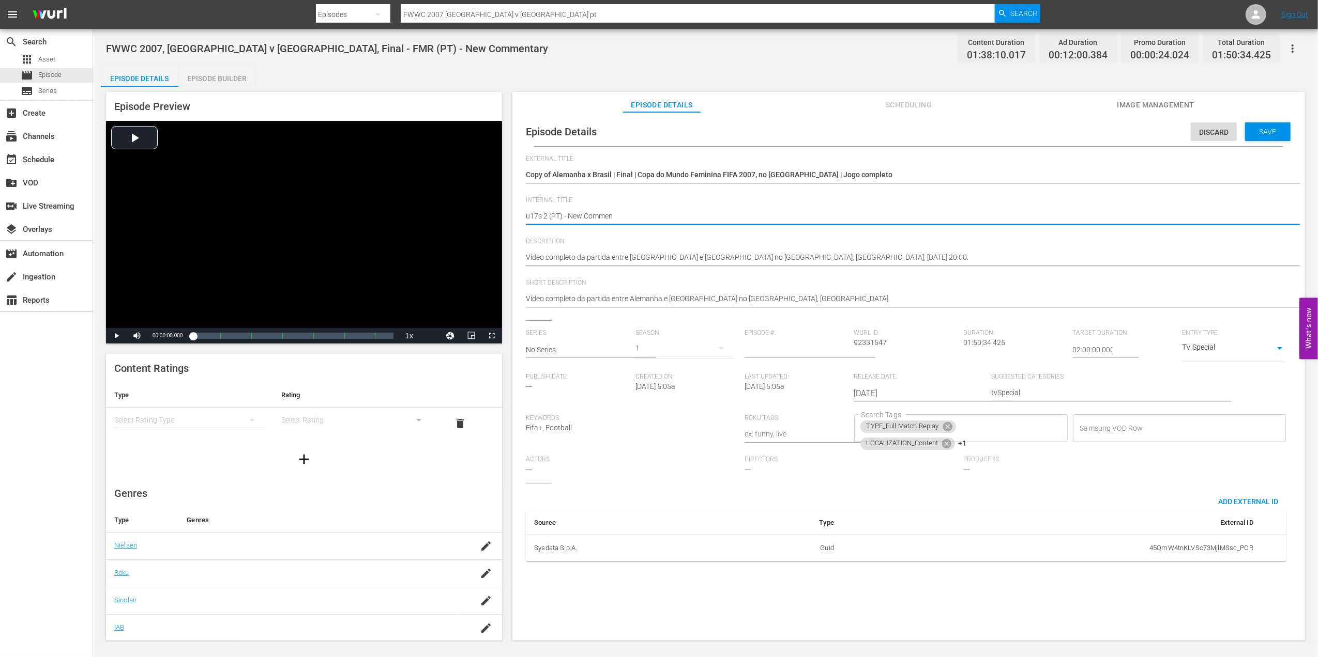
type textarea "u17s 2 (PT) - New Comme"
type textarea "u17s 2 (PT) - New Comm"
type textarea "u17s 2 (PT) - New Com"
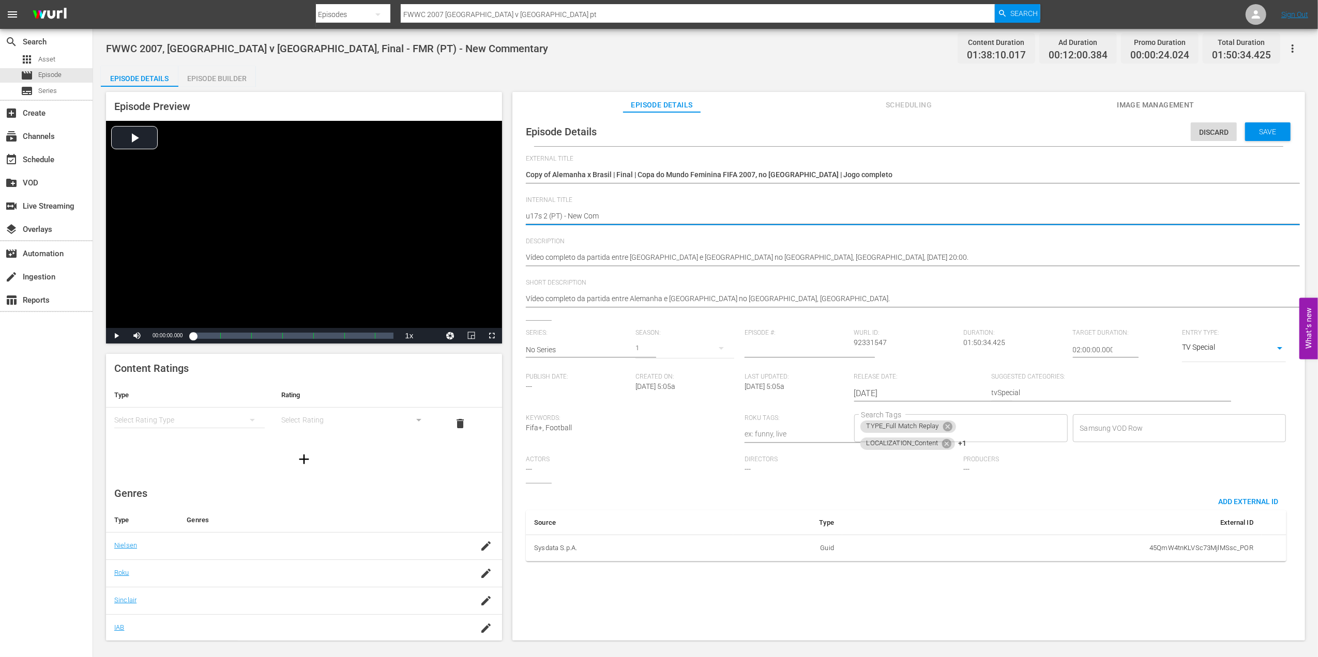
type textarea "u17s 2 (PT) - New Co"
type textarea "u17s 2 (PT) - New C"
type textarea "u17s 2 (PT) - New"
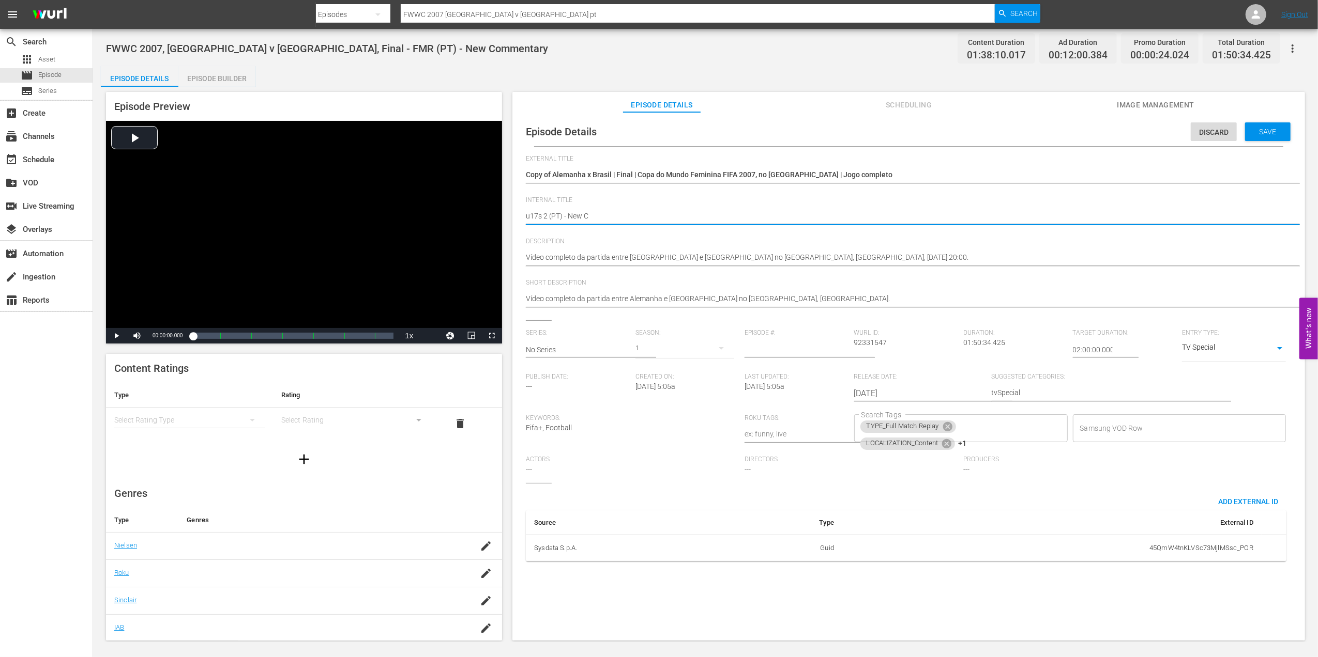
type textarea "u17s 2 (PT) - New"
type textarea "u17s 2 (PT) - Ne"
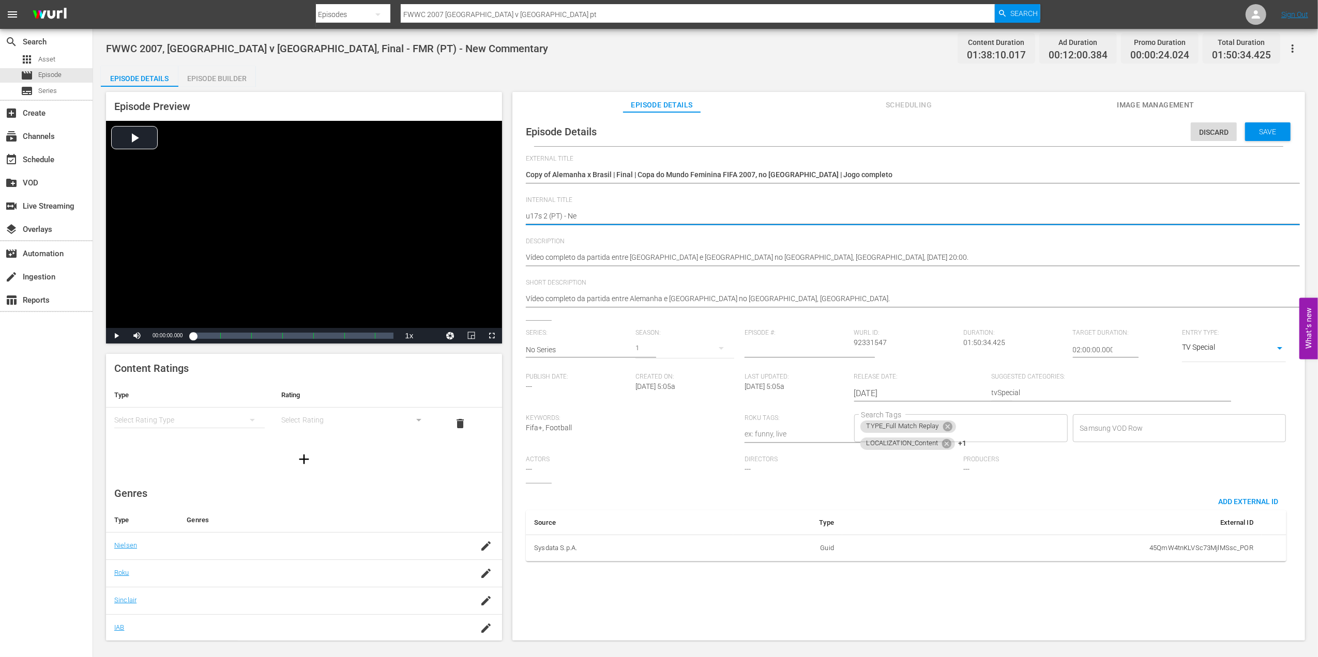
type textarea "u17s 2 (PT) - N"
type textarea "u17s 2 (PT) -"
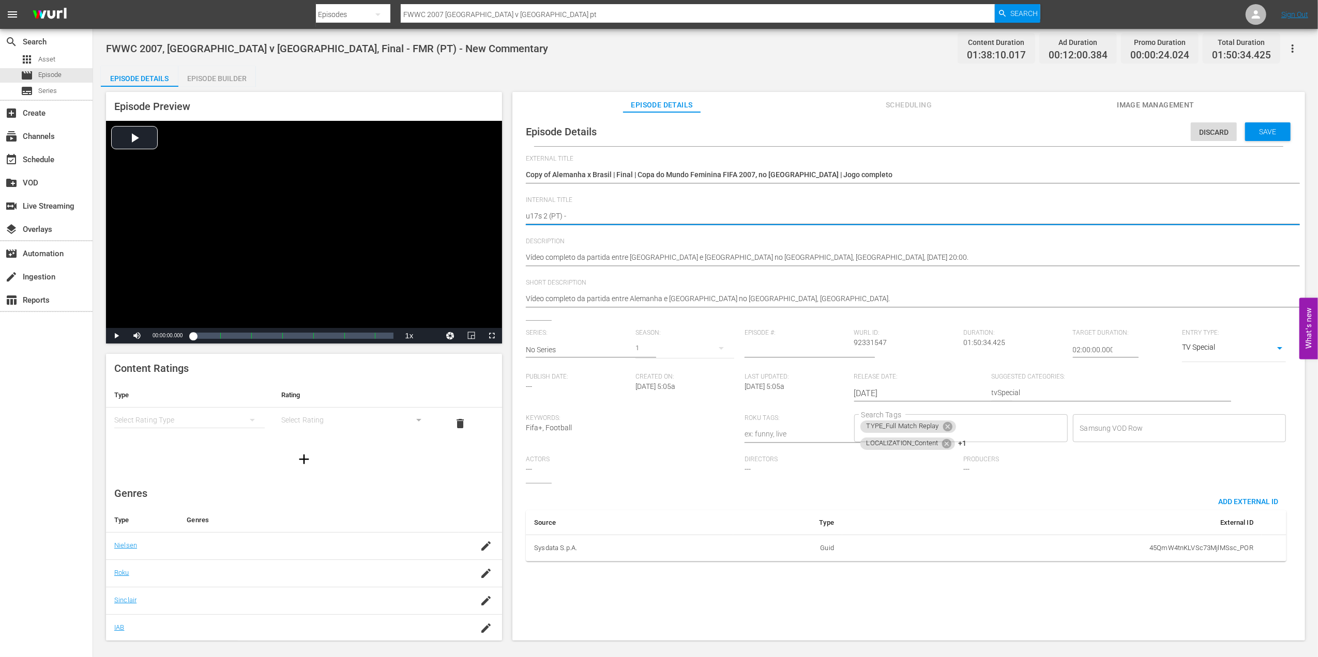
type textarea "u17s 2 (PT) -"
type textarea "u17s 2 (PT)"
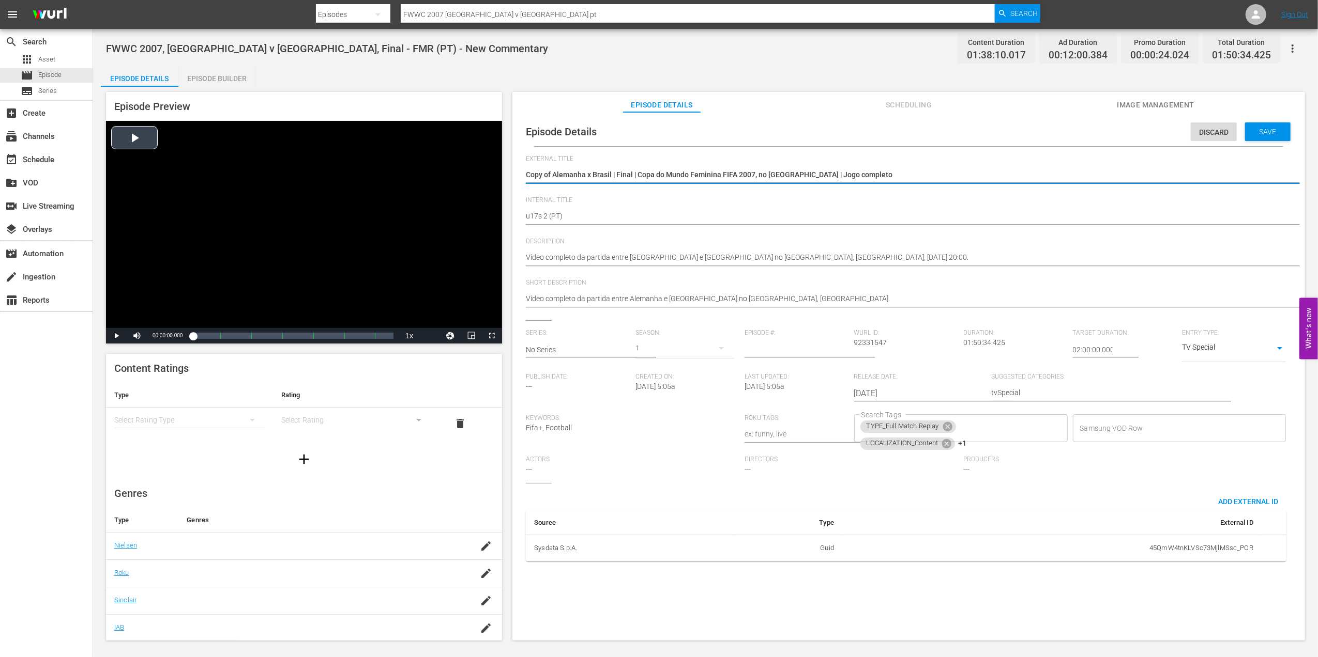
drag, startPoint x: 596, startPoint y: 176, endPoint x: 443, endPoint y: 178, distance: 153.5
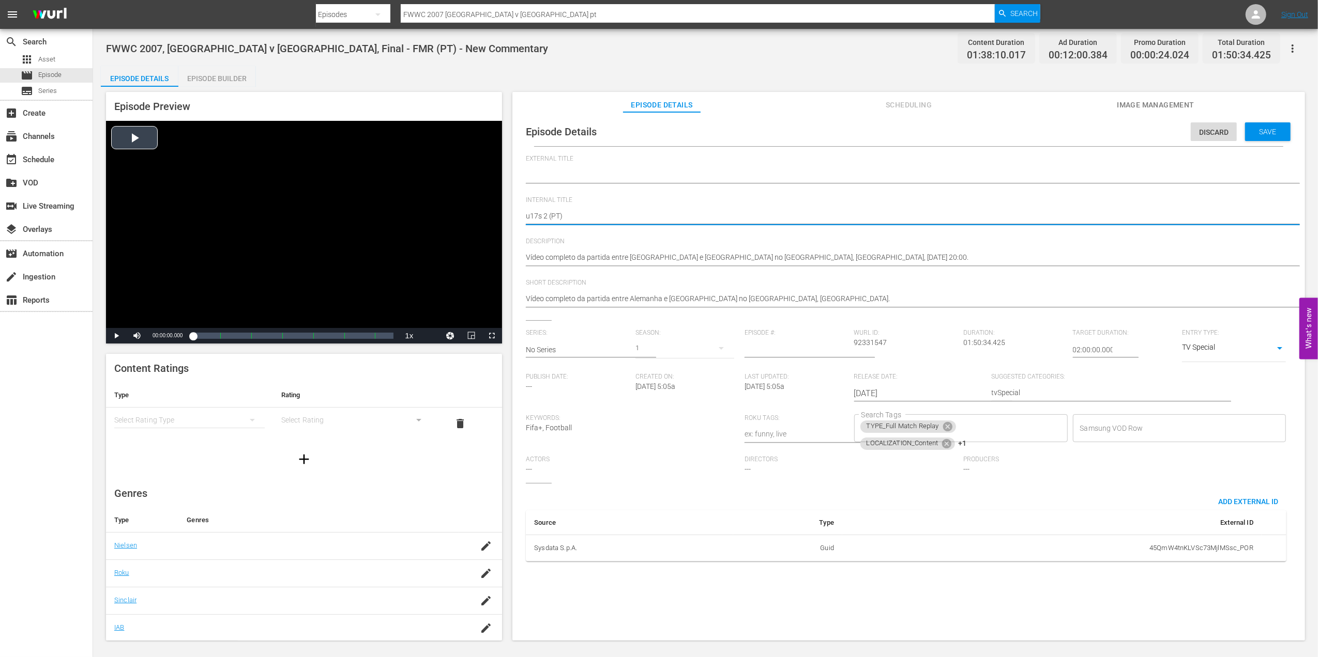
drag, startPoint x: 547, startPoint y: 216, endPoint x: 486, endPoint y: 217, distance: 61.0
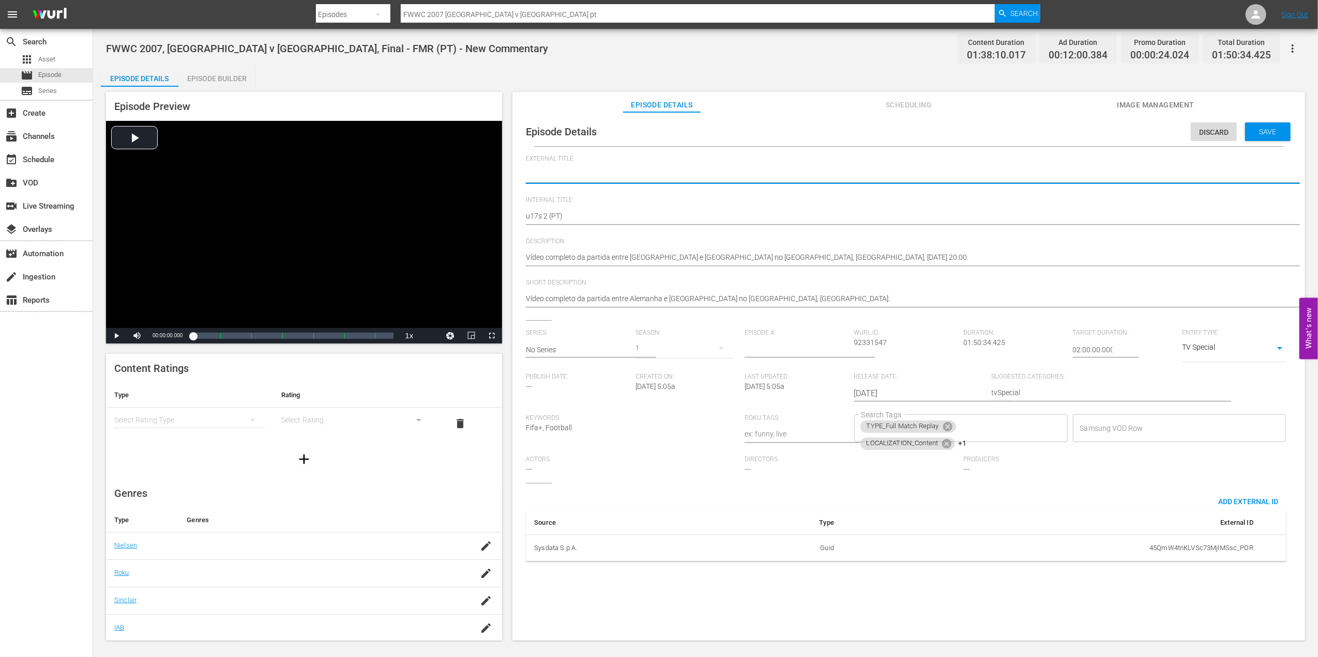
paste textarea "u17s 2"
type textarea "u17s 2"
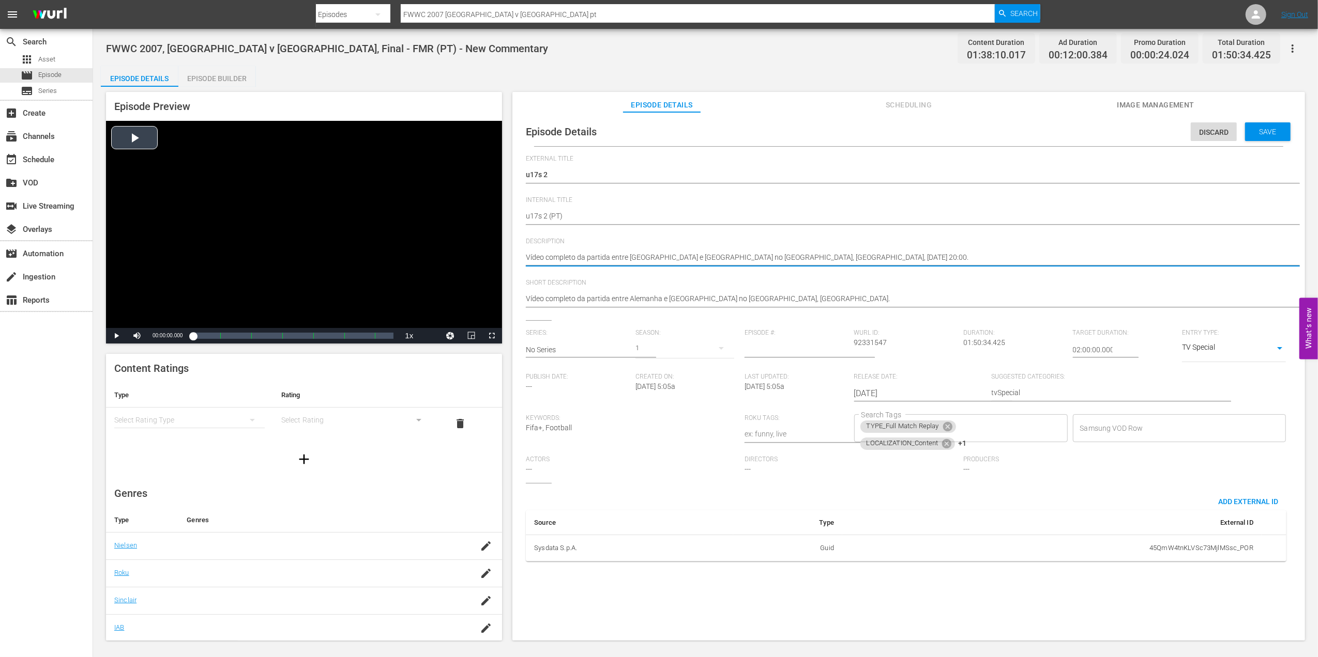
drag, startPoint x: 883, startPoint y: 259, endPoint x: 407, endPoint y: 265, distance: 475.6
type textarea "."
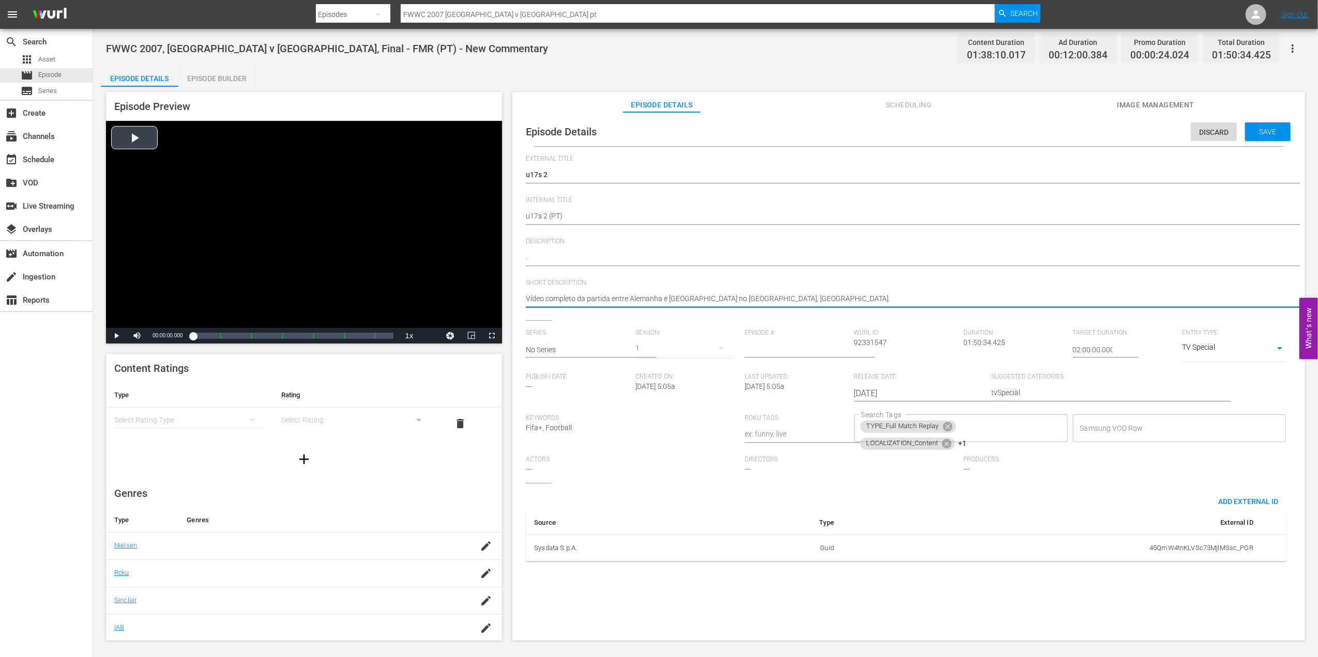
drag, startPoint x: 571, startPoint y: 298, endPoint x: 475, endPoint y: 298, distance: 96.7
type textarea "ngha."
drag, startPoint x: 564, startPoint y: 300, endPoint x: 445, endPoint y: 299, distance: 119.4
click at [445, 299] on div "Episode Preview Video Player is loading. Play Video Play Mute Current Time 00:0…" at bounding box center [705, 368] width 1209 height 562
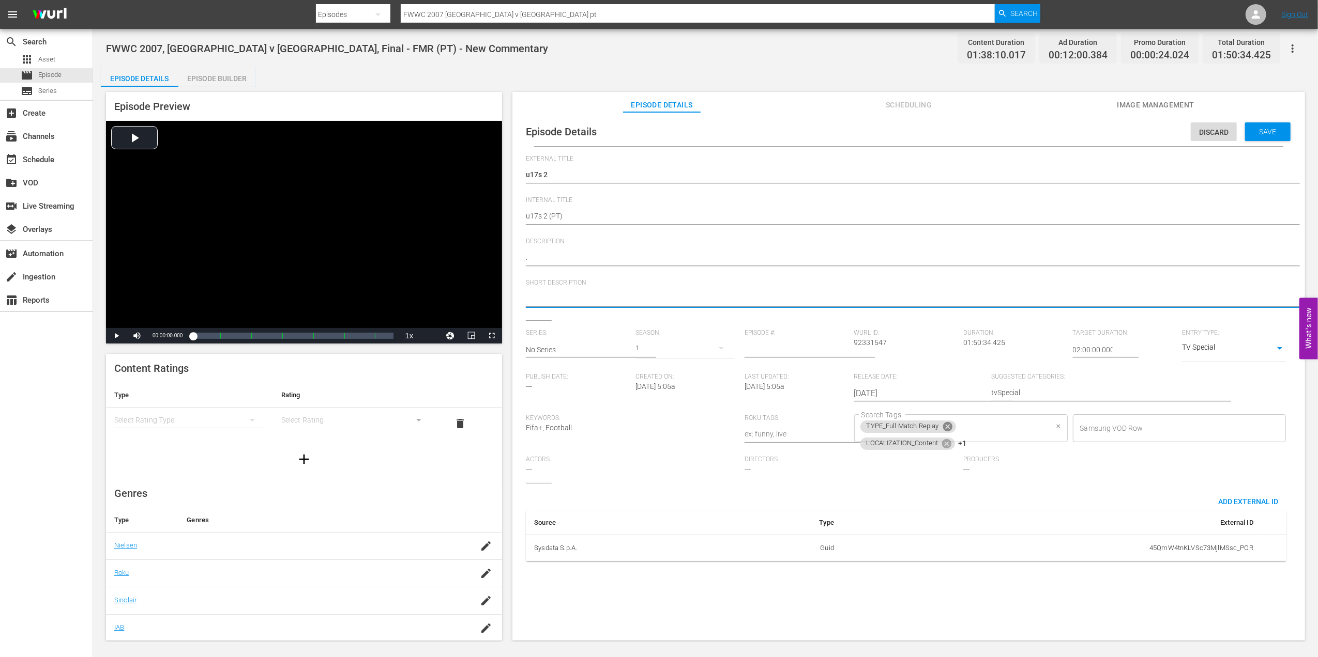
click at [945, 425] on icon at bounding box center [946, 426] width 9 height 9
click at [945, 426] on icon at bounding box center [946, 426] width 11 height 11
click at [958, 426] on icon at bounding box center [962, 428] width 9 height 9
click at [956, 426] on input "Search Tags" at bounding box center [953, 428] width 189 height 19
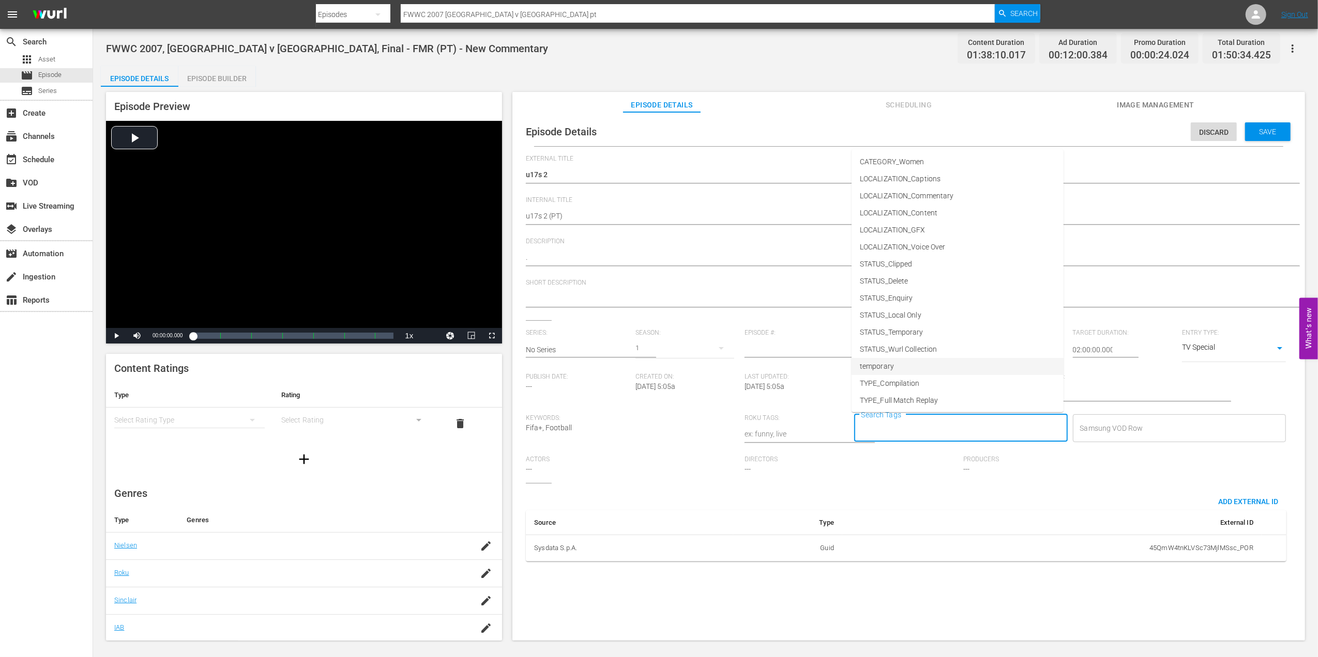
scroll to position [52, 0]
click at [911, 364] on li "TYPE_Live" at bounding box center [957, 365] width 212 height 17
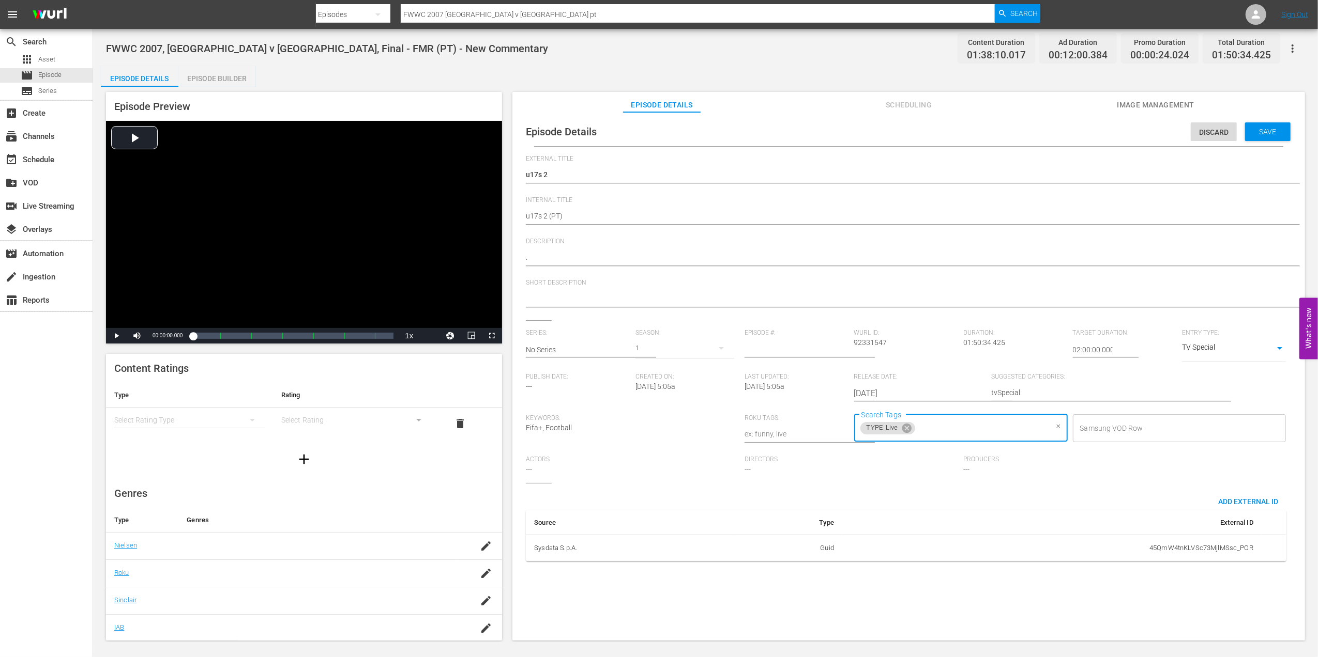
click at [962, 423] on input "Search Tags" at bounding box center [981, 428] width 131 height 19
drag, startPoint x: 919, startPoint y: 275, endPoint x: 1147, endPoint y: 197, distance: 241.4
click at [919, 276] on span "STATUS_Temporary" at bounding box center [892, 280] width 64 height 11
click at [1264, 130] on span "Save" at bounding box center [1268, 132] width 34 height 8
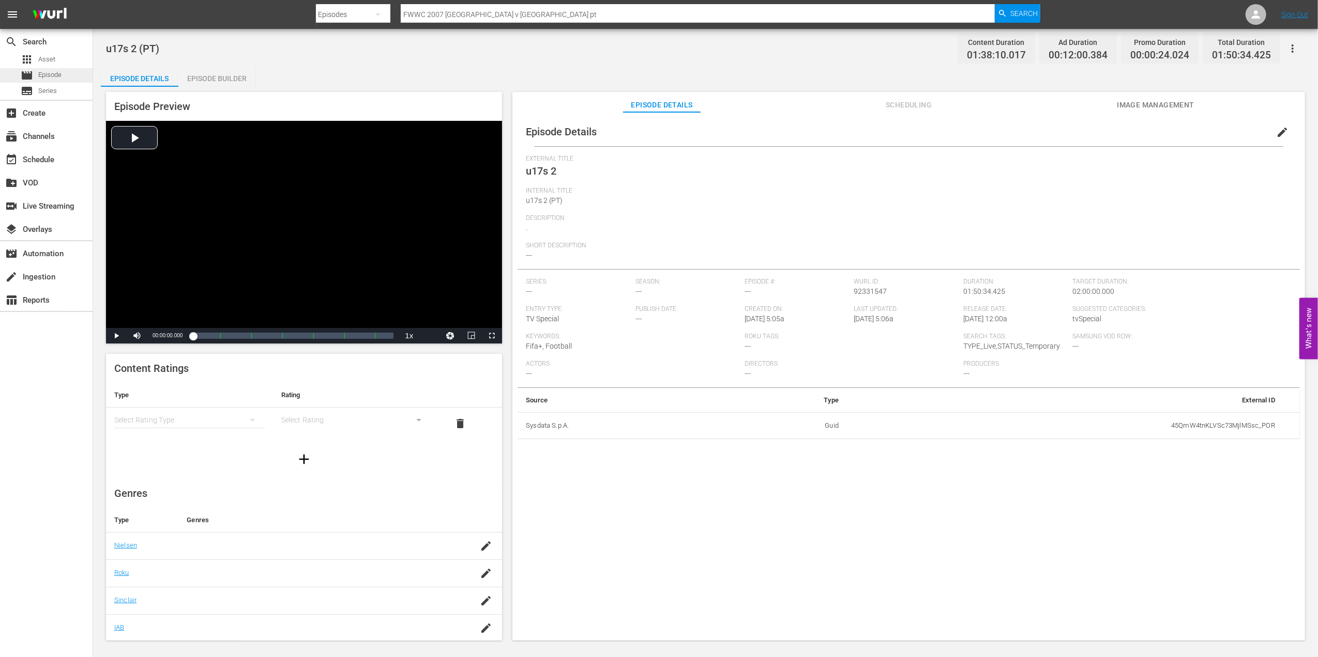
click at [83, 78] on div "movie Episode" at bounding box center [46, 75] width 93 height 14
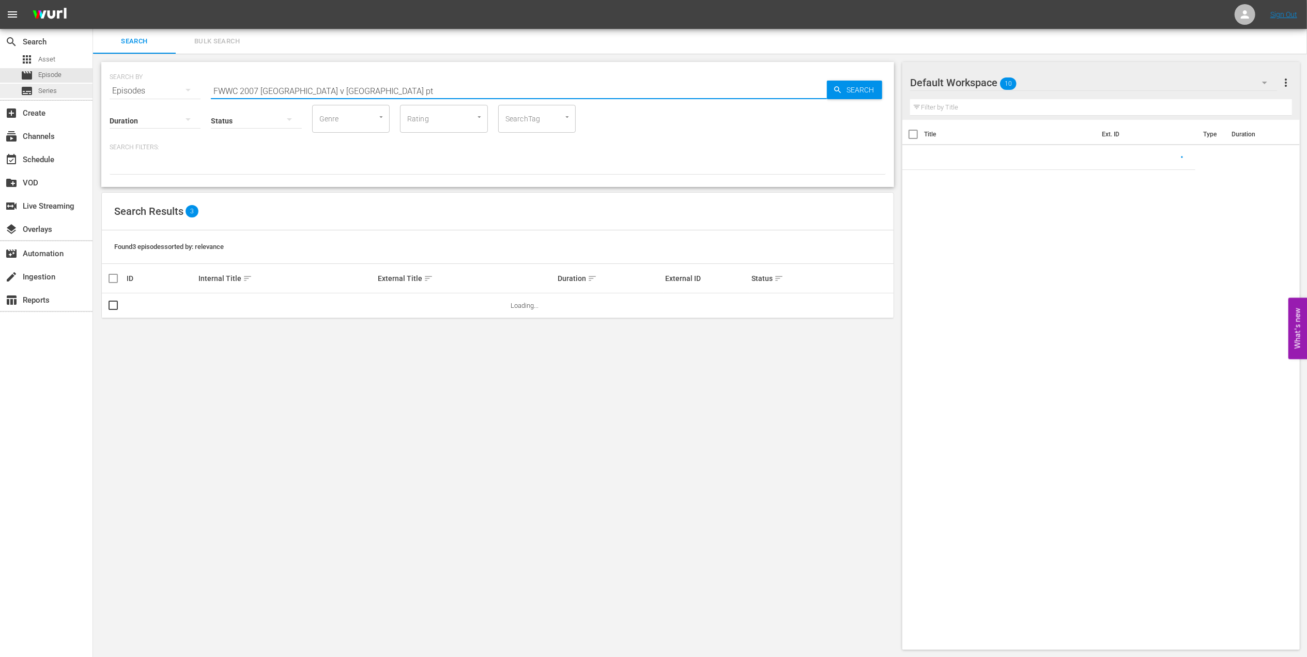
drag, startPoint x: 373, startPoint y: 86, endPoint x: 91, endPoint y: 89, distance: 282.2
click at [93, 0] on div "search Search apps Asset movie Episode subtitles Series add_box Create subscrip…" at bounding box center [700, 0] width 1214 height 0
paste input "1999 [GEOGRAPHIC_DATA] v [GEOGRAPHIC_DATA], Quarter-final (PT)"
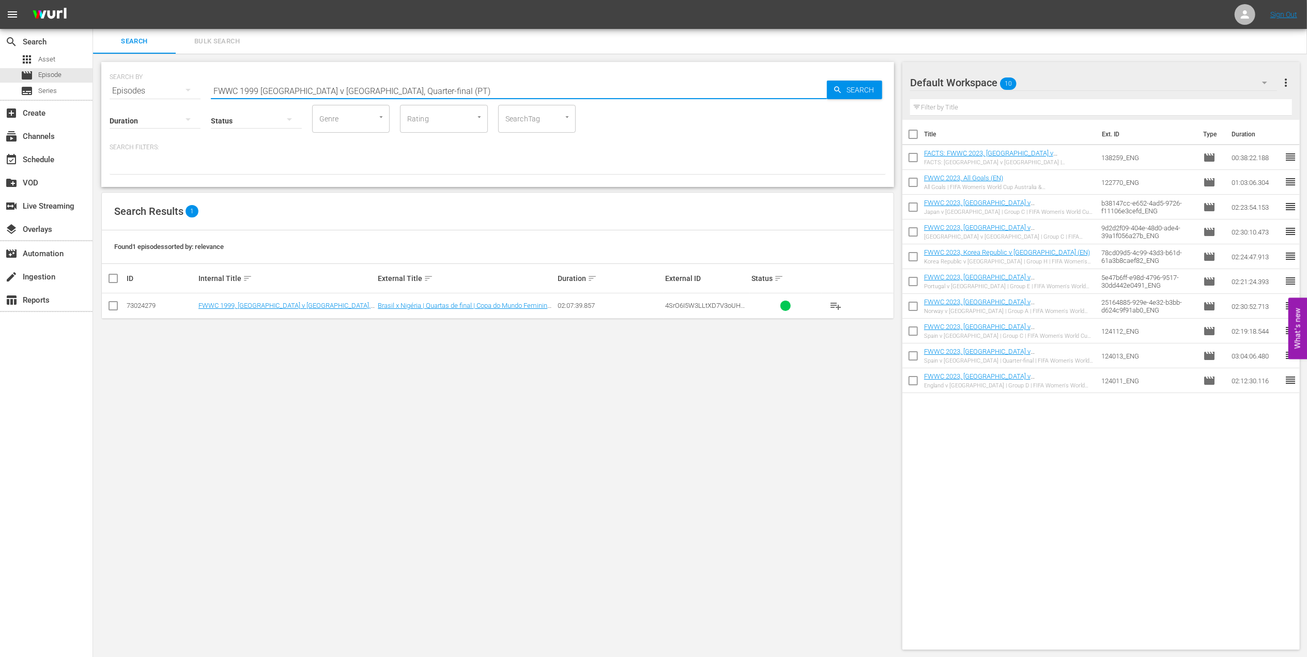
type input "FWWC 1999 [GEOGRAPHIC_DATA] v [GEOGRAPHIC_DATA], Quarter-final (PT)"
click at [109, 304] on input "checkbox" at bounding box center [113, 308] width 12 height 12
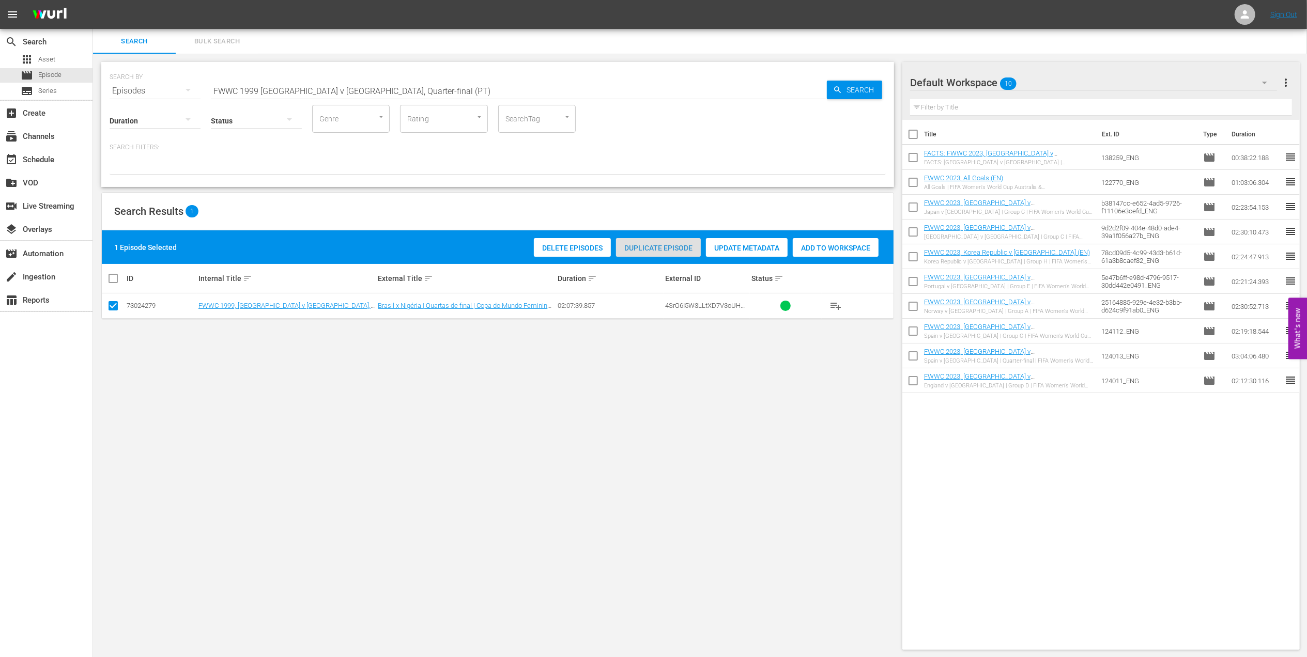
click at [652, 249] on span "Duplicate Episode" at bounding box center [658, 248] width 85 height 8
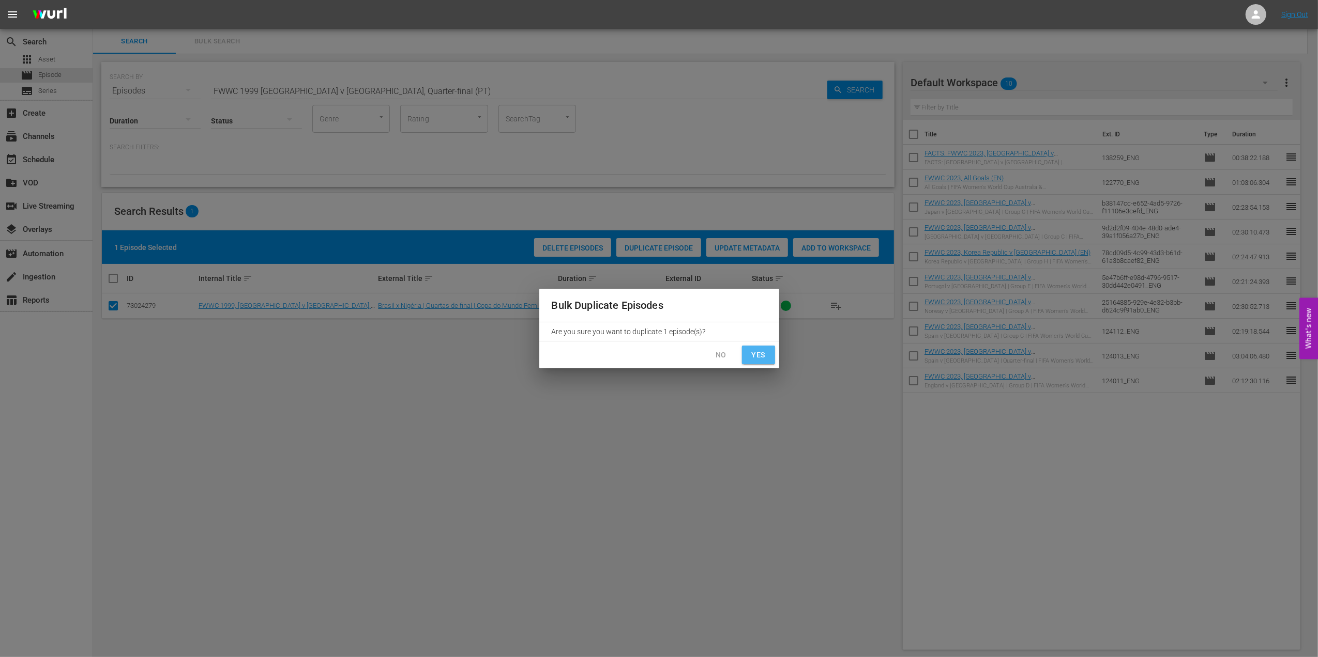
click at [755, 355] on span "Yes" at bounding box center [758, 355] width 17 height 13
checkbox input "false"
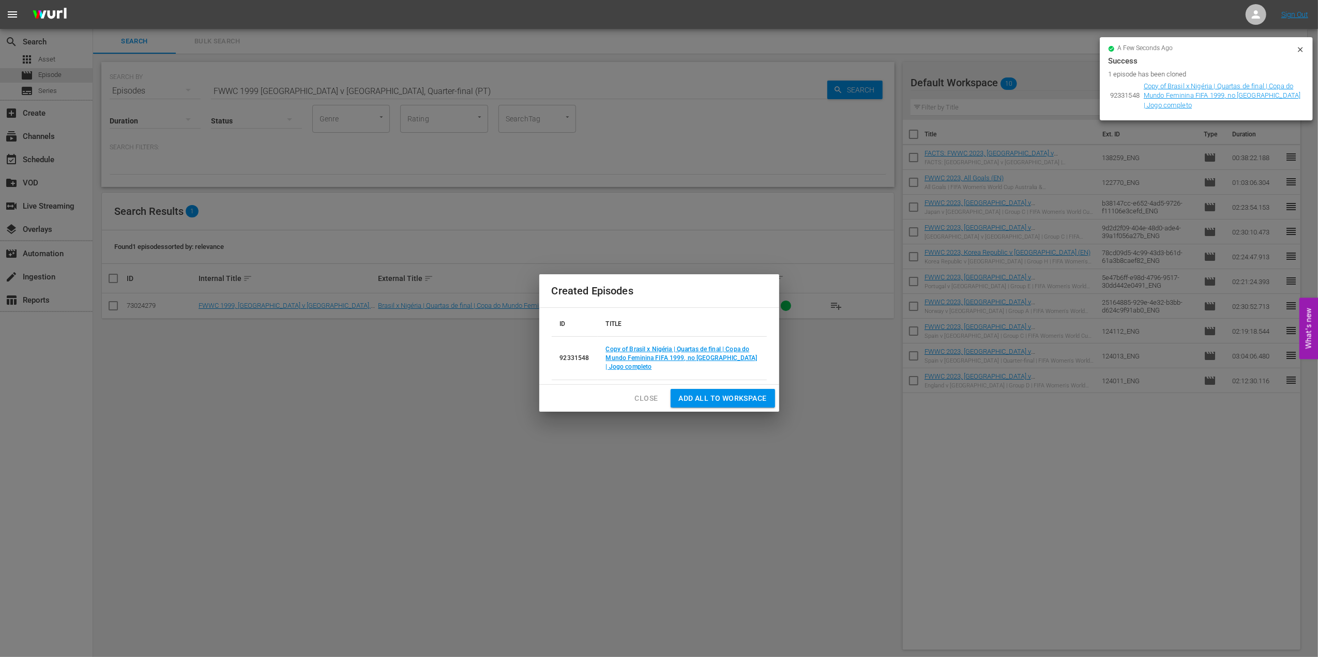
click at [649, 397] on span "Close" at bounding box center [646, 398] width 23 height 13
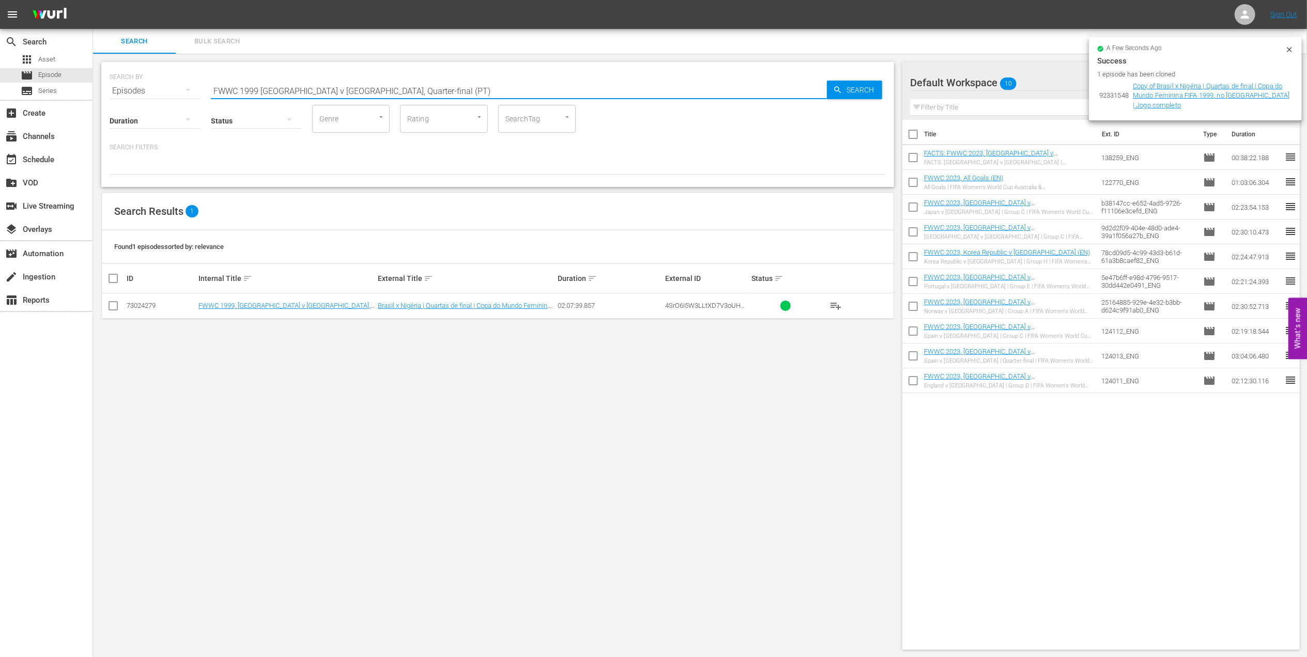
drag, startPoint x: 394, startPoint y: 87, endPoint x: 317, endPoint y: 87, distance: 77.0
click at [317, 87] on input "FWWC 1999 [GEOGRAPHIC_DATA] v [GEOGRAPHIC_DATA], Quarter-final (PT)" at bounding box center [519, 91] width 616 height 25
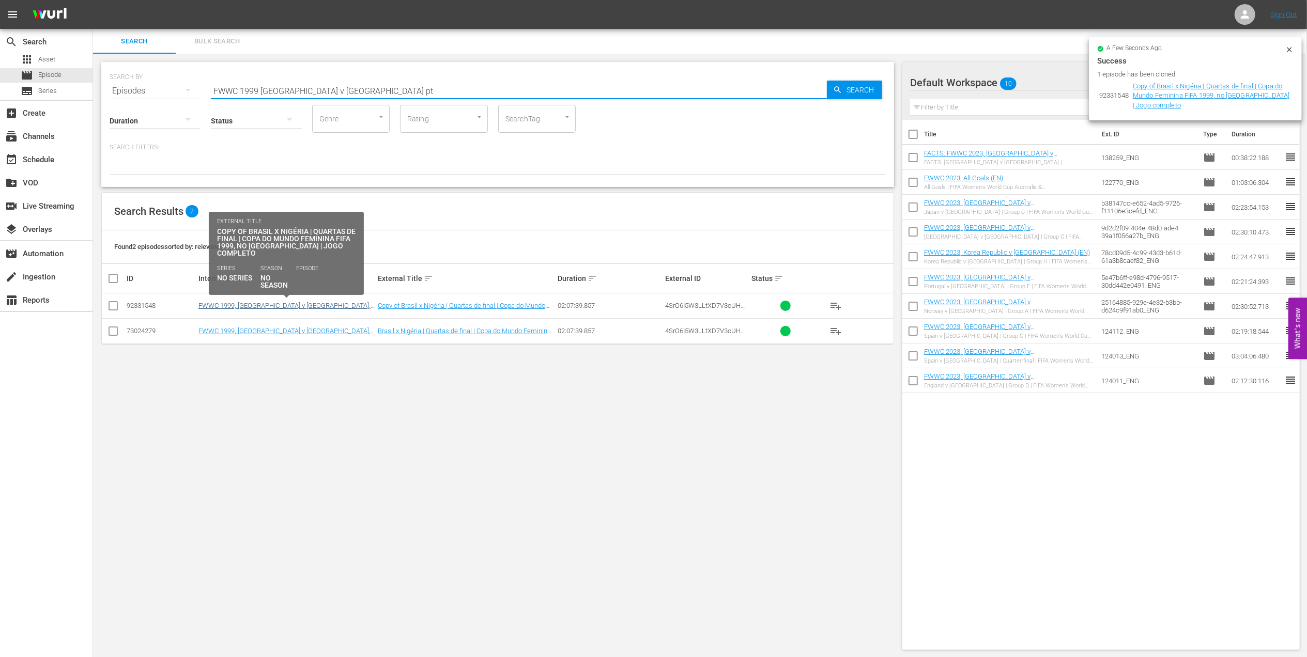
type input "FWWC 1999 [GEOGRAPHIC_DATA] v [GEOGRAPHIC_DATA] pt"
click at [298, 305] on link "FWWC 1999, [GEOGRAPHIC_DATA] v [GEOGRAPHIC_DATA], Quarter-Finals - FMR (PT)" at bounding box center [284, 310] width 172 height 16
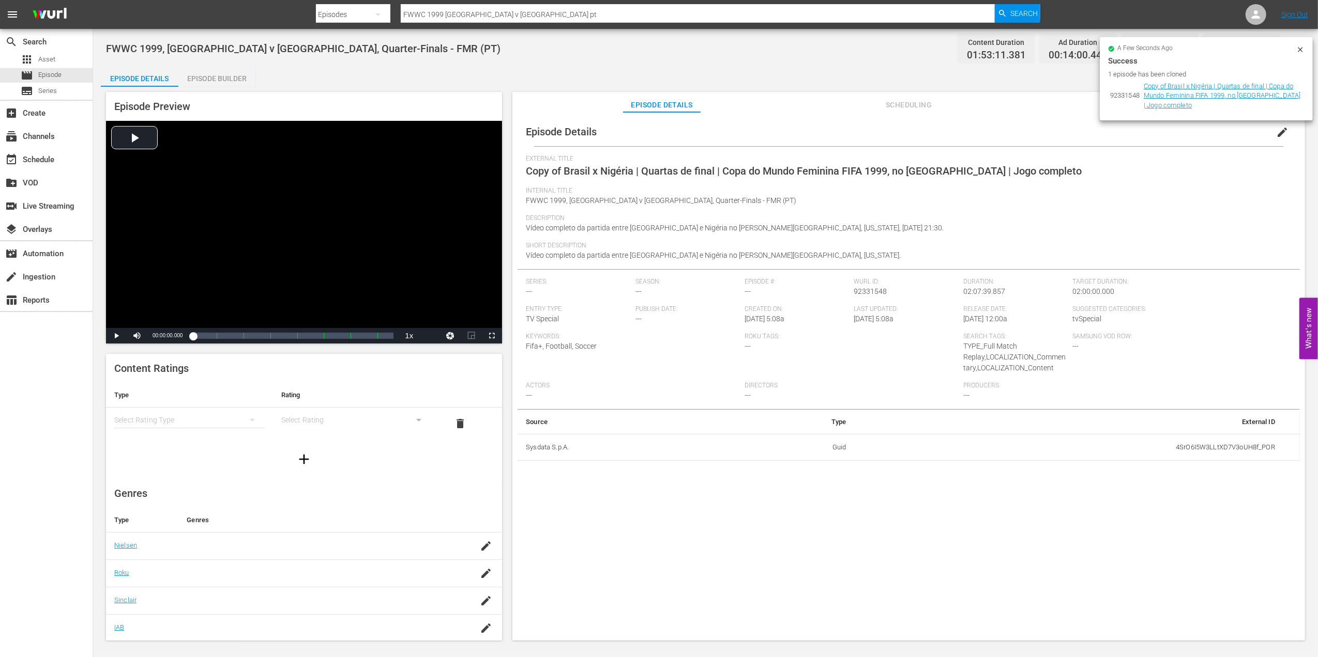
drag, startPoint x: 1275, startPoint y: 131, endPoint x: 1231, endPoint y: 152, distance: 48.1
click at [1276, 133] on span "edit" at bounding box center [1282, 132] width 12 height 12
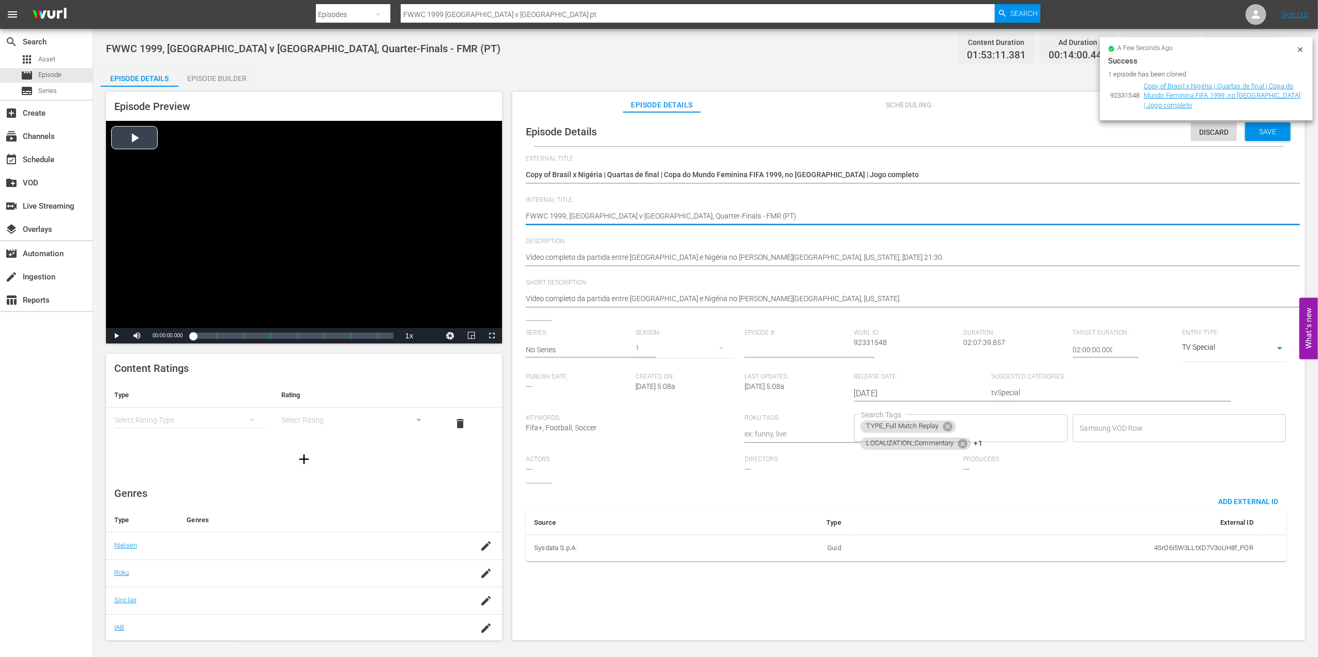
drag, startPoint x: 684, startPoint y: 215, endPoint x: 344, endPoint y: 228, distance: 340.4
type textarea "u (PT)"
type textarea "u1 (PT)"
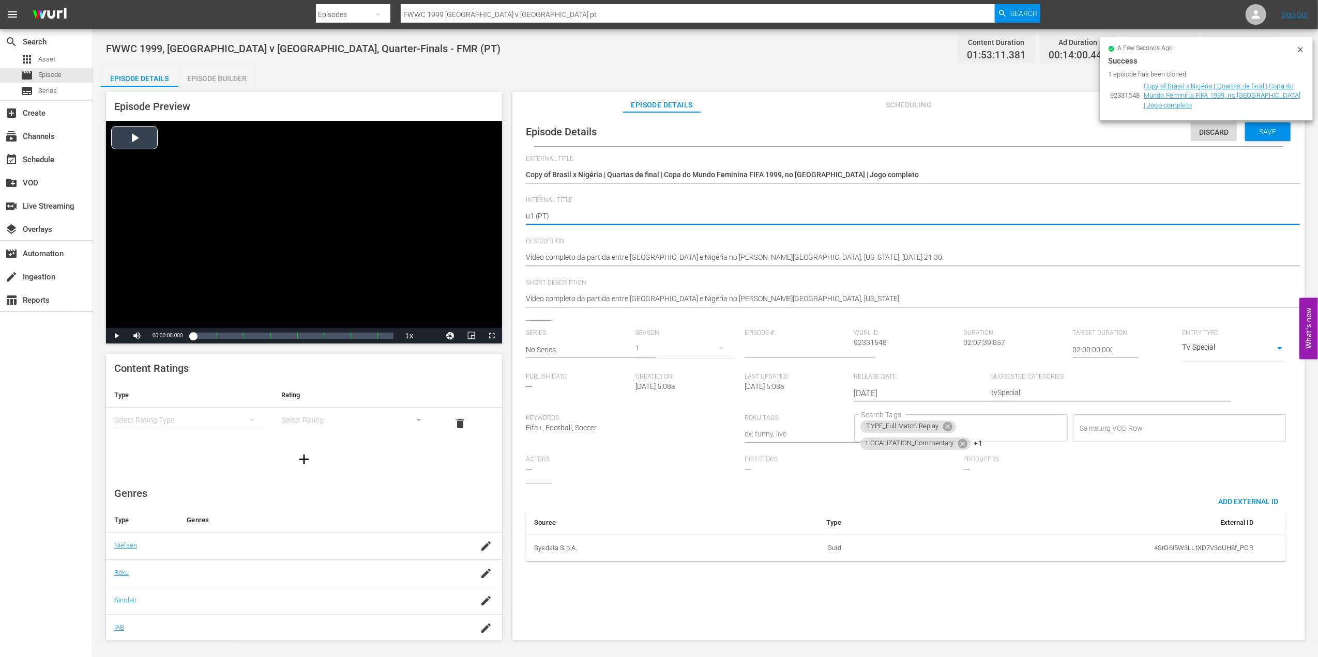
type textarea "u17 (PT)"
type textarea "u17' (PT)"
type textarea "u17's (PT)"
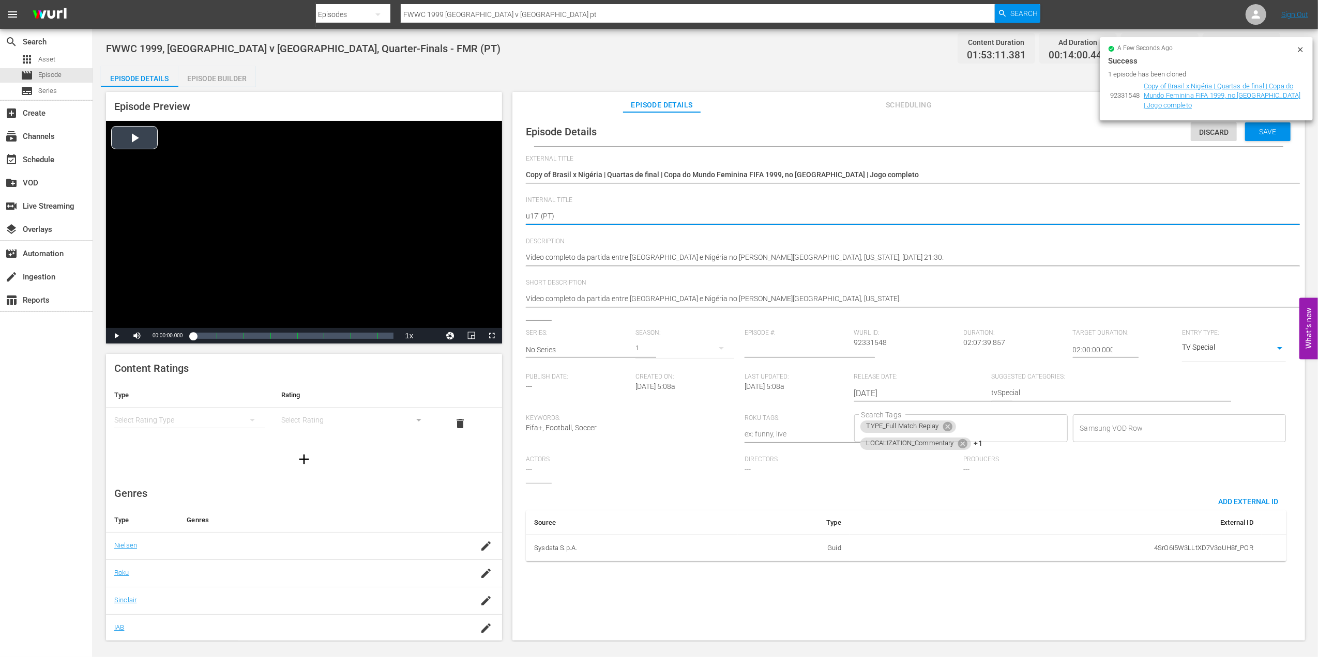
type textarea "u17's (PT)"
type textarea "u17's 3 (PT)"
drag, startPoint x: 548, startPoint y: 213, endPoint x: 499, endPoint y: 215, distance: 49.1
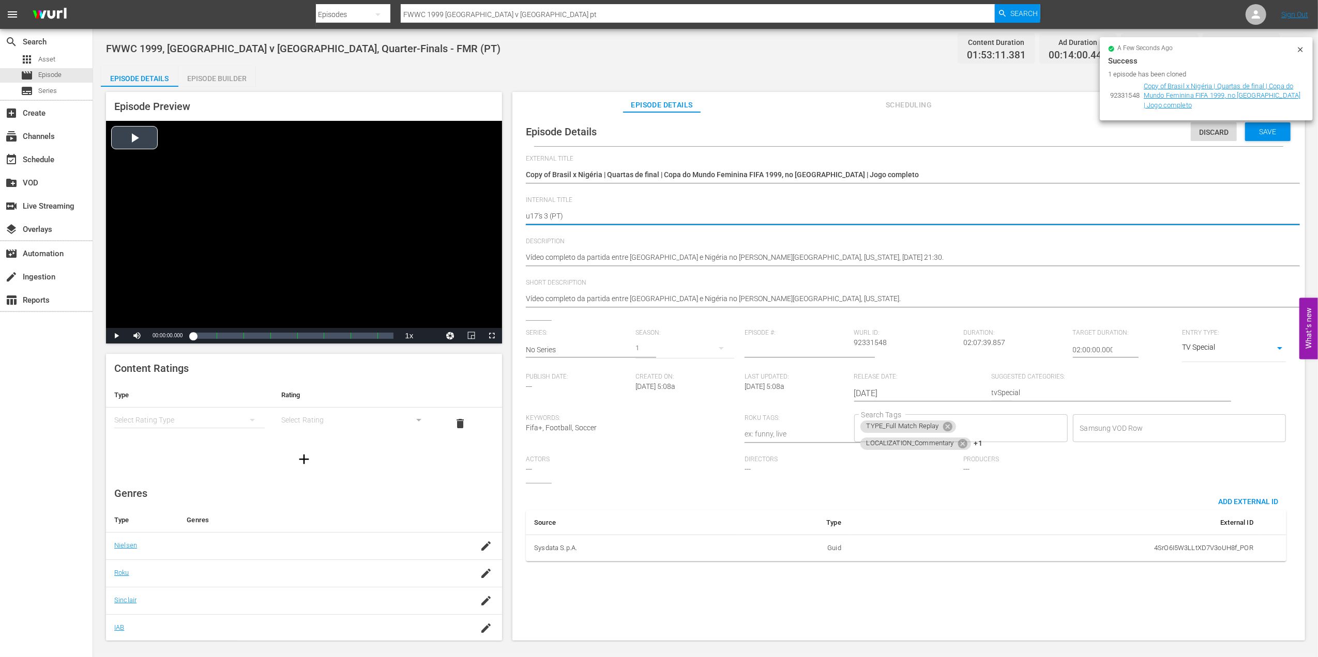
click at [499, 215] on div "Episode Preview Video Player is loading. Play Video Play Mute Current Time 00:0…" at bounding box center [705, 368] width 1209 height 562
type textarea "u17's 3 (PT)"
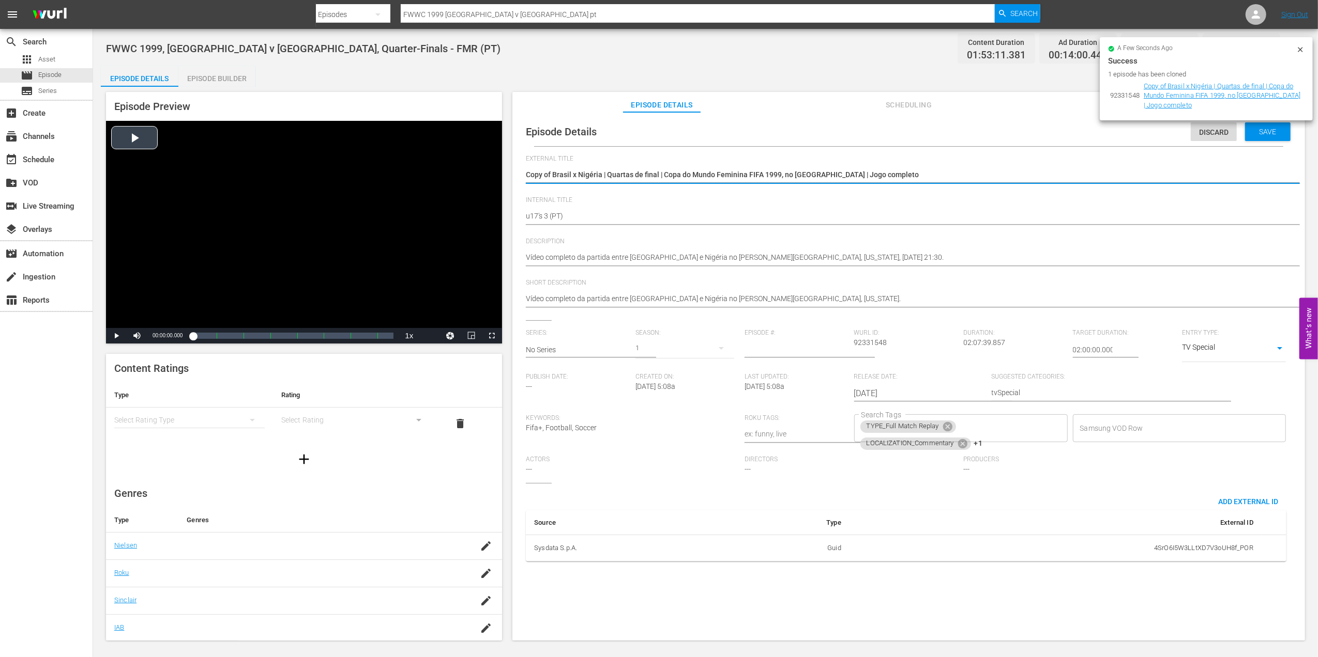
drag, startPoint x: 908, startPoint y: 171, endPoint x: 455, endPoint y: 173, distance: 453.3
paste textarea "u17's 3"
type textarea "u17's 3"
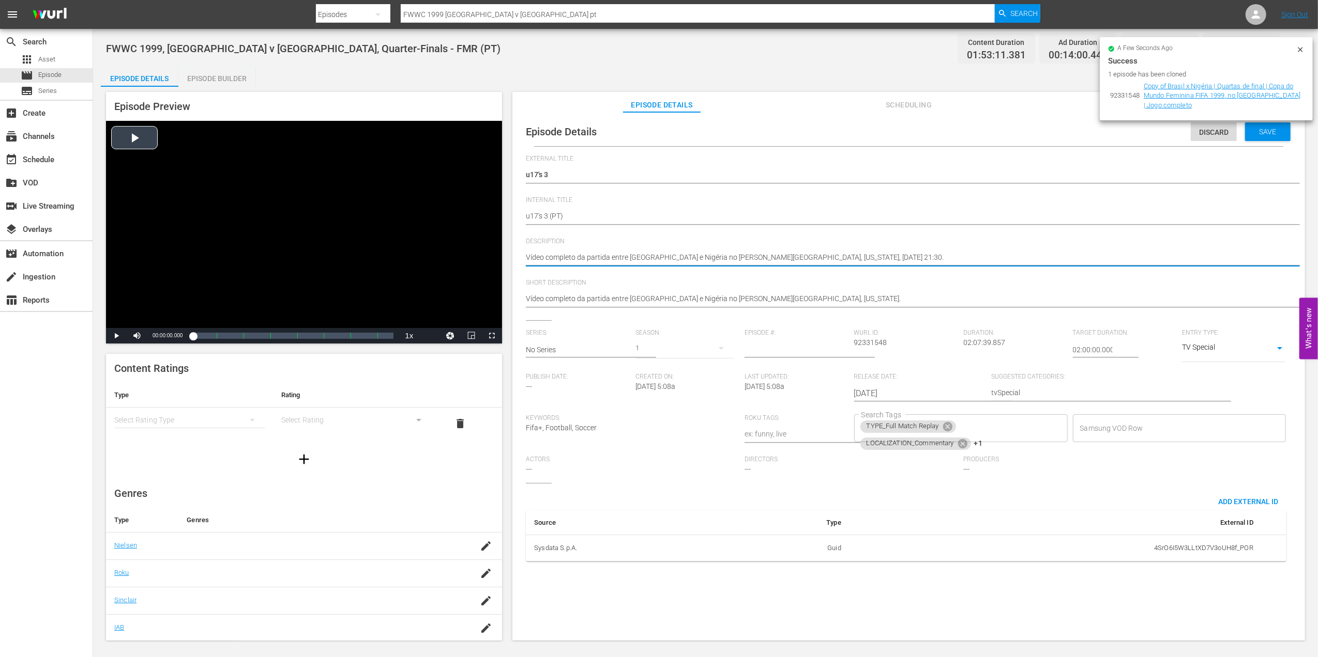
drag, startPoint x: 877, startPoint y: 259, endPoint x: 476, endPoint y: 263, distance: 401.1
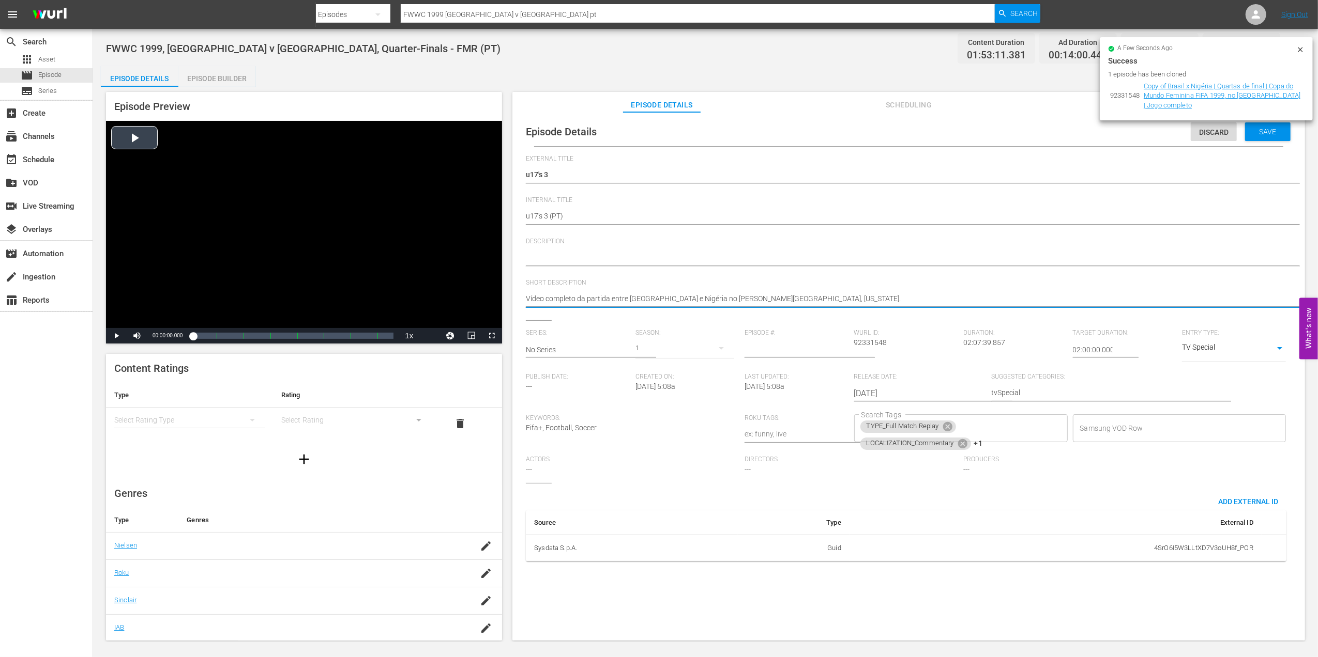
drag, startPoint x: 472, startPoint y: 299, endPoint x: 447, endPoint y: 300, distance: 25.9
type textarea "."
click at [945, 427] on icon at bounding box center [947, 426] width 11 height 11
click at [958, 428] on icon at bounding box center [962, 426] width 9 height 9
click at [945, 428] on icon at bounding box center [946, 428] width 11 height 11
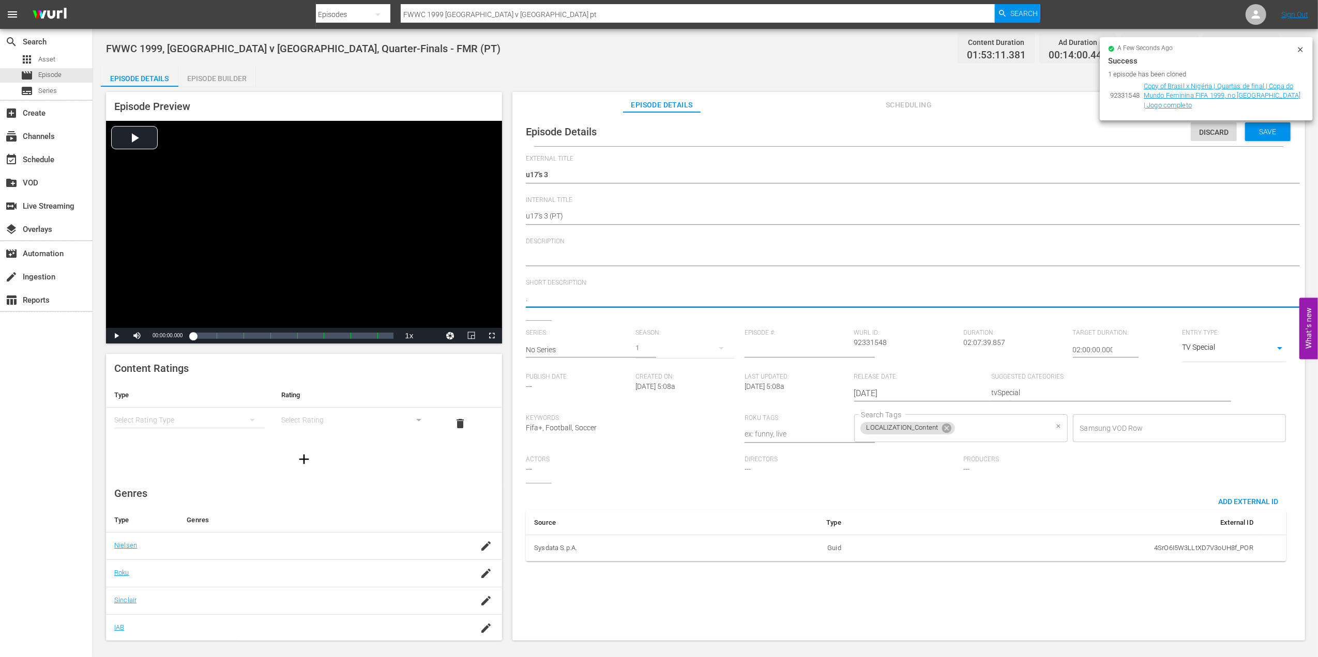
type textarea "."
click at [956, 427] on input "Search Tags" at bounding box center [1001, 428] width 90 height 19
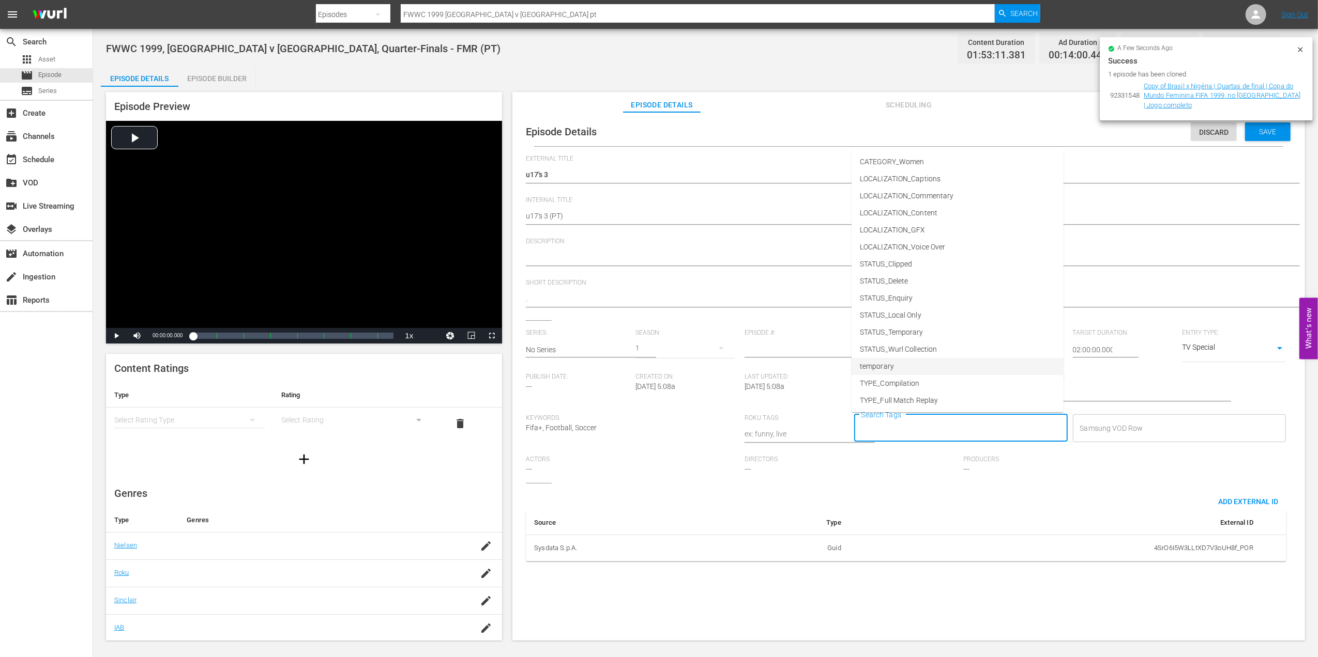
scroll to position [52, 0]
drag, startPoint x: 902, startPoint y: 360, endPoint x: 978, endPoint y: 418, distance: 95.5
click at [904, 362] on li "TYPE_Live" at bounding box center [957, 365] width 212 height 17
click at [972, 428] on input "Search Tags" at bounding box center [981, 428] width 131 height 19
click at [935, 329] on li "STATUS_Temporary" at bounding box center [957, 332] width 212 height 17
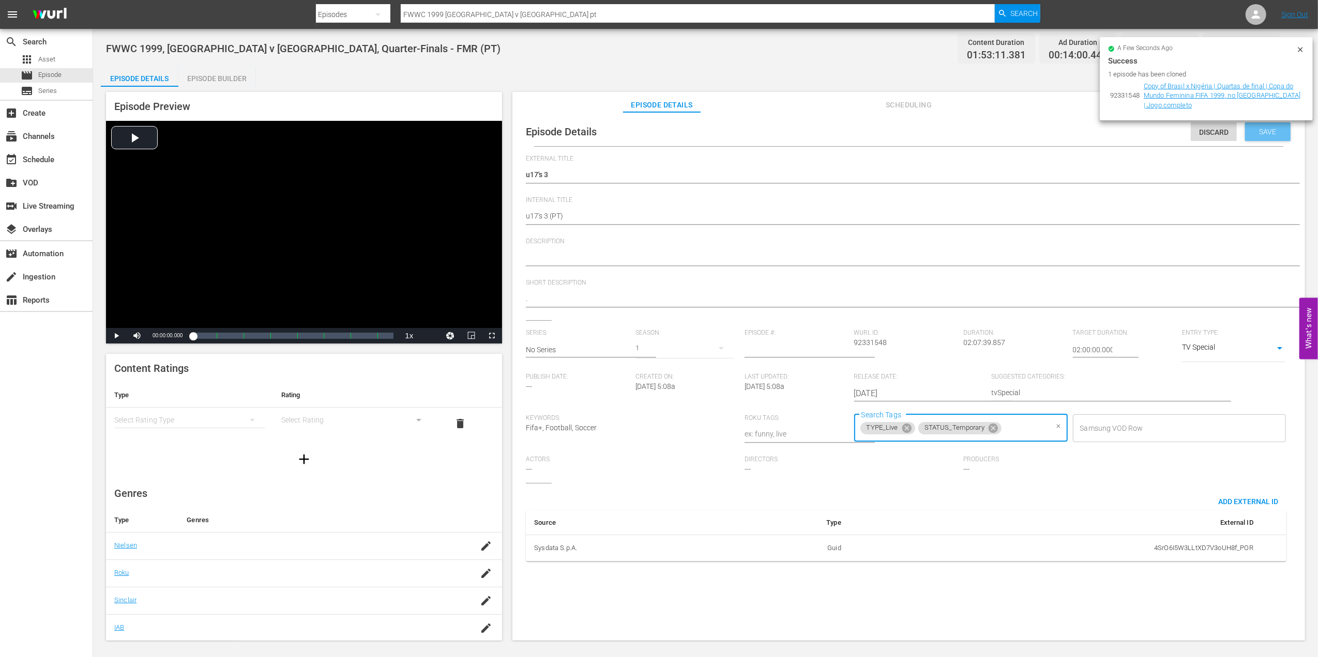
click at [1260, 128] on span "Save" at bounding box center [1268, 132] width 34 height 8
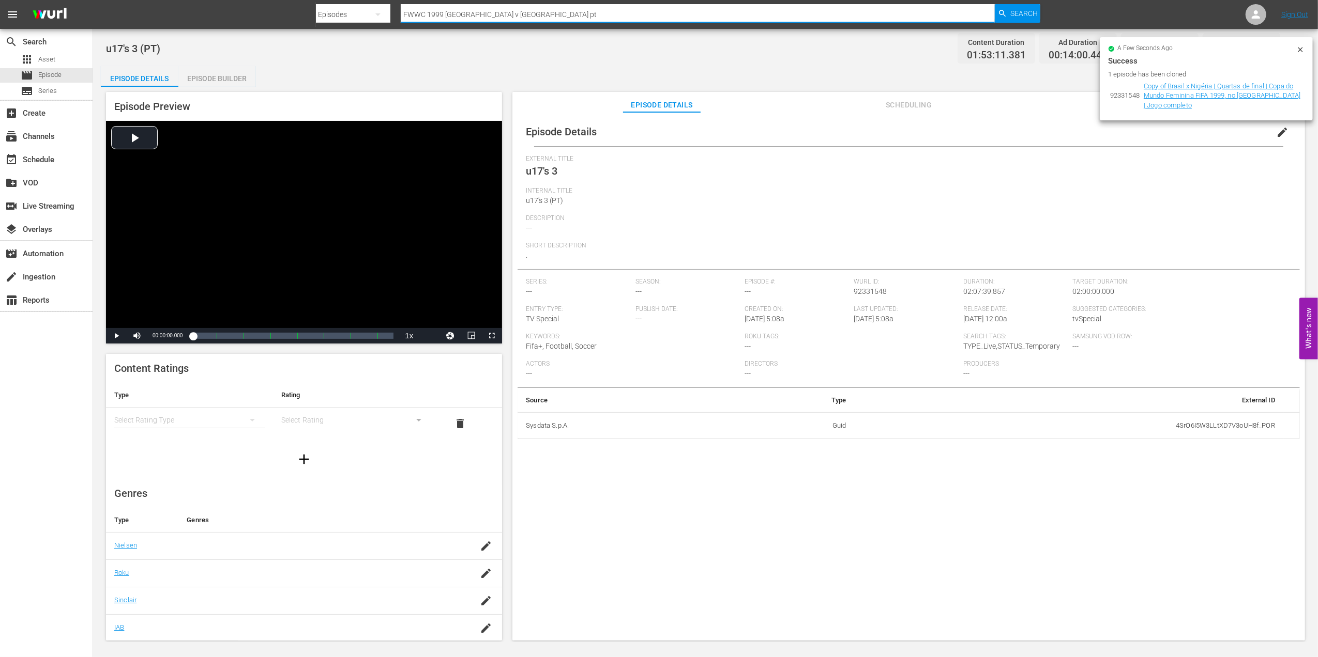
drag, startPoint x: 493, startPoint y: 15, endPoint x: 328, endPoint y: 20, distance: 165.5
click at [314, 16] on nav "menu Search By Episodes Search ID, Title, Description, Keywords, or Category FW…" at bounding box center [659, 14] width 1318 height 29
paste input "2011, [GEOGRAPHIC_DATA] v [GEOGRAPHIC_DATA] , Group Stage"
type input "FWWC 2011, [GEOGRAPHIC_DATA] v [GEOGRAPHIC_DATA] , Group Stage"
click at [1018, 13] on span "Search" at bounding box center [1023, 13] width 27 height 19
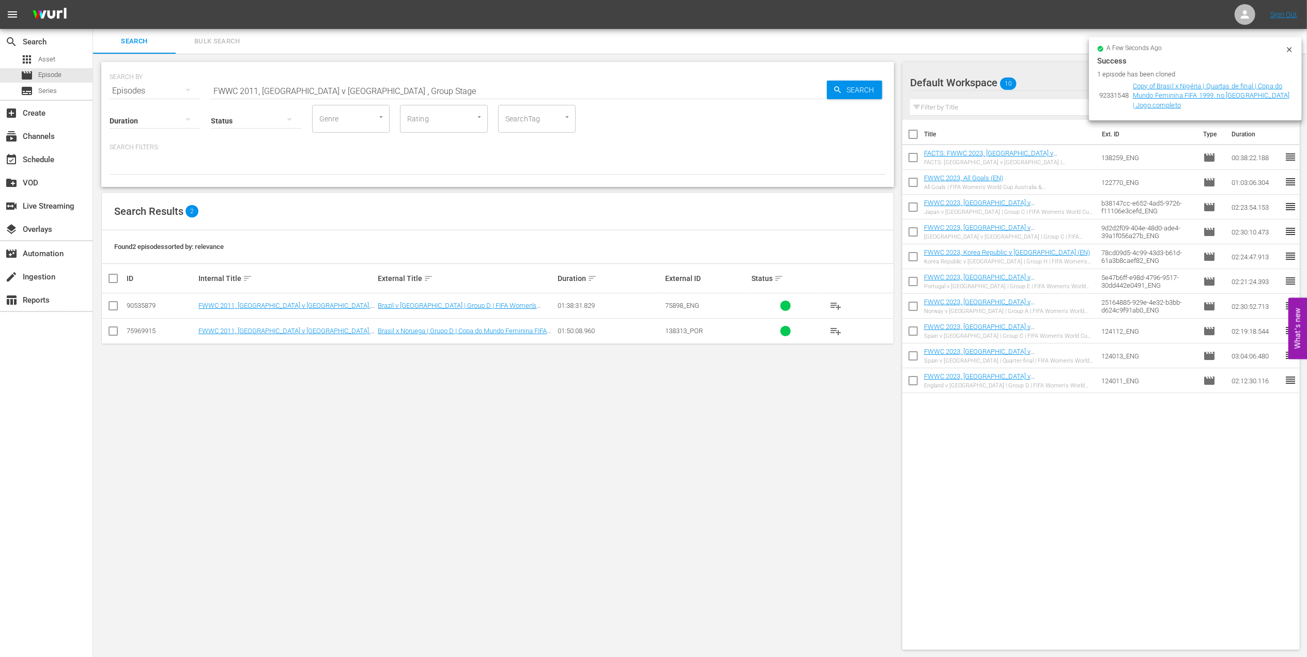
click at [381, 88] on input "FWWC 2011, [GEOGRAPHIC_DATA] v [GEOGRAPHIC_DATA] , Group Stage" at bounding box center [519, 91] width 616 height 25
click at [110, 329] on input "checkbox" at bounding box center [113, 333] width 12 height 12
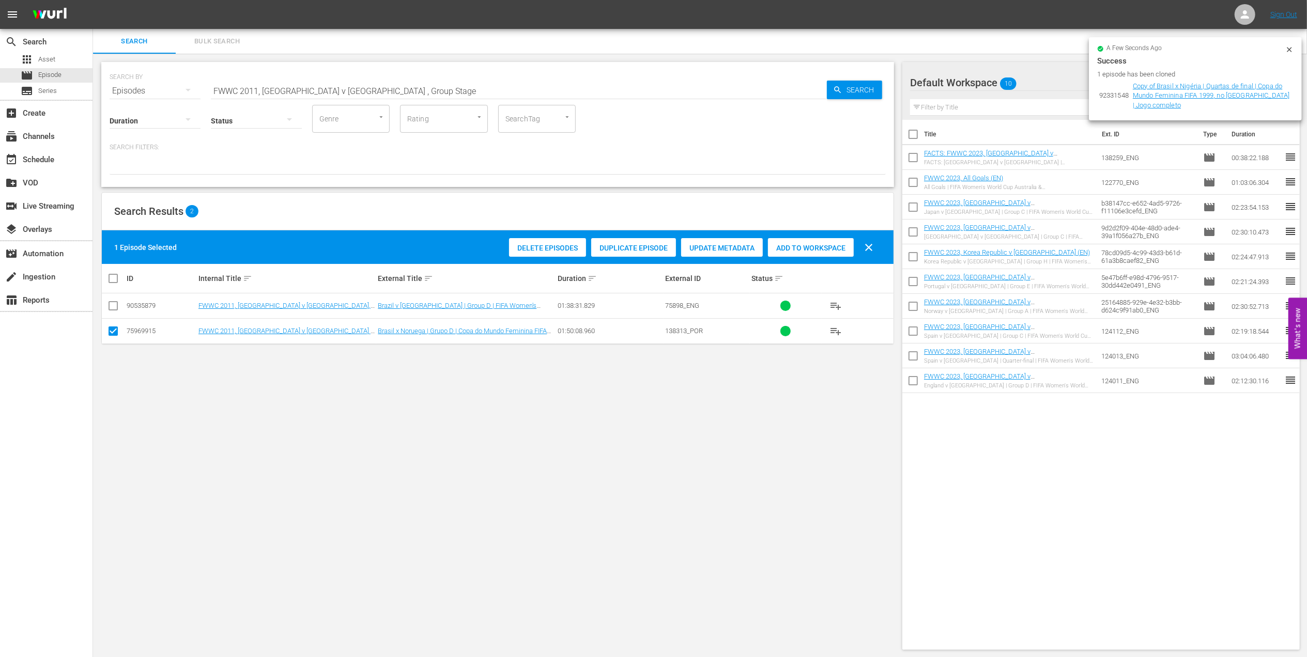
click at [633, 244] on span "Duplicate Episode" at bounding box center [633, 248] width 85 height 8
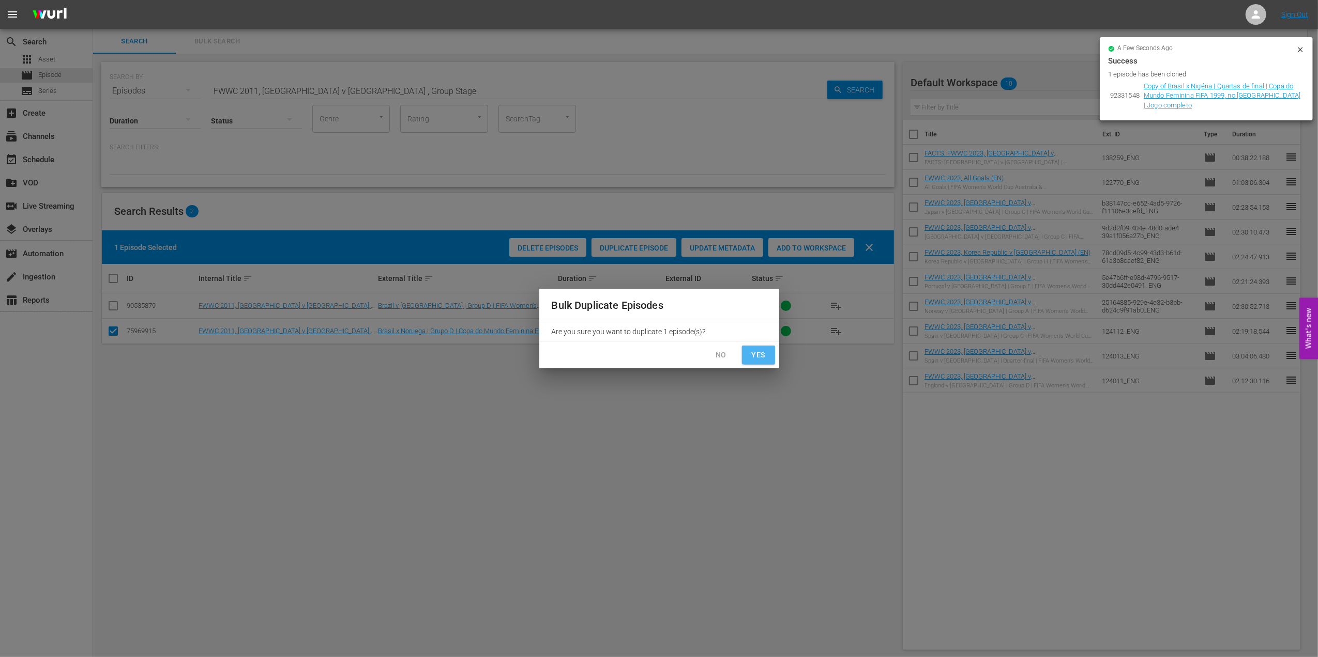
click at [753, 352] on span "Yes" at bounding box center [758, 355] width 17 height 13
checkbox input "false"
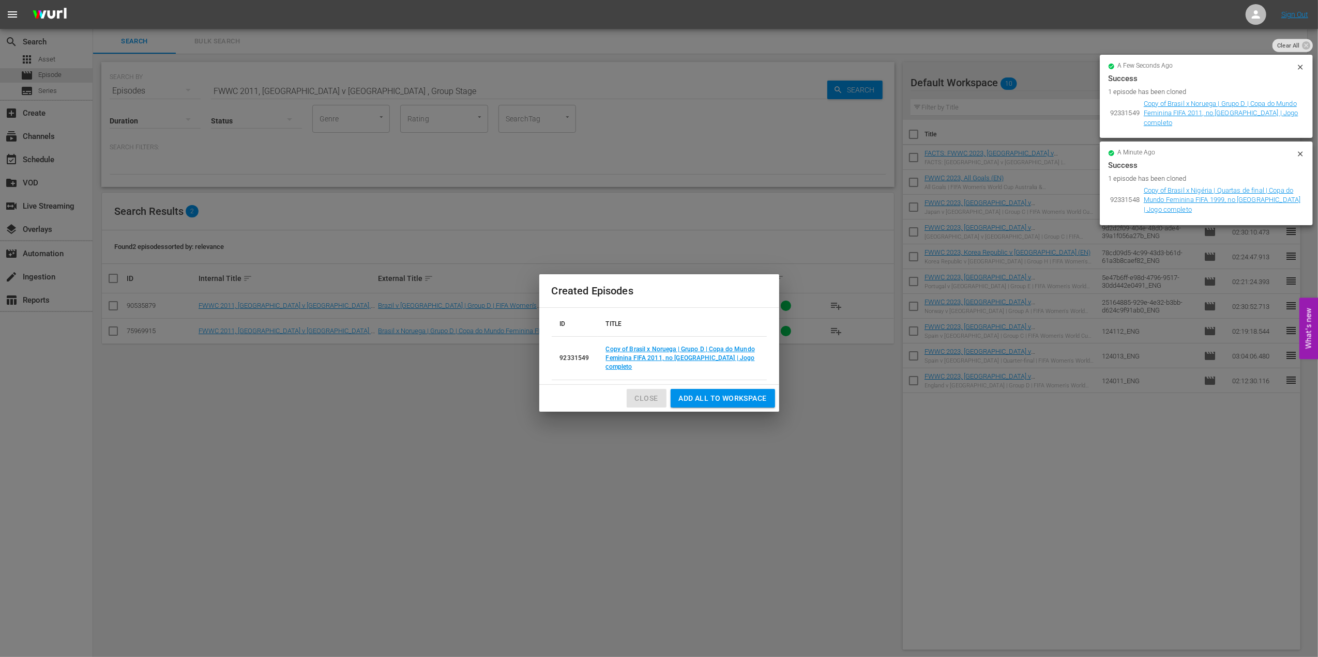
click at [644, 392] on span "Close" at bounding box center [646, 398] width 23 height 13
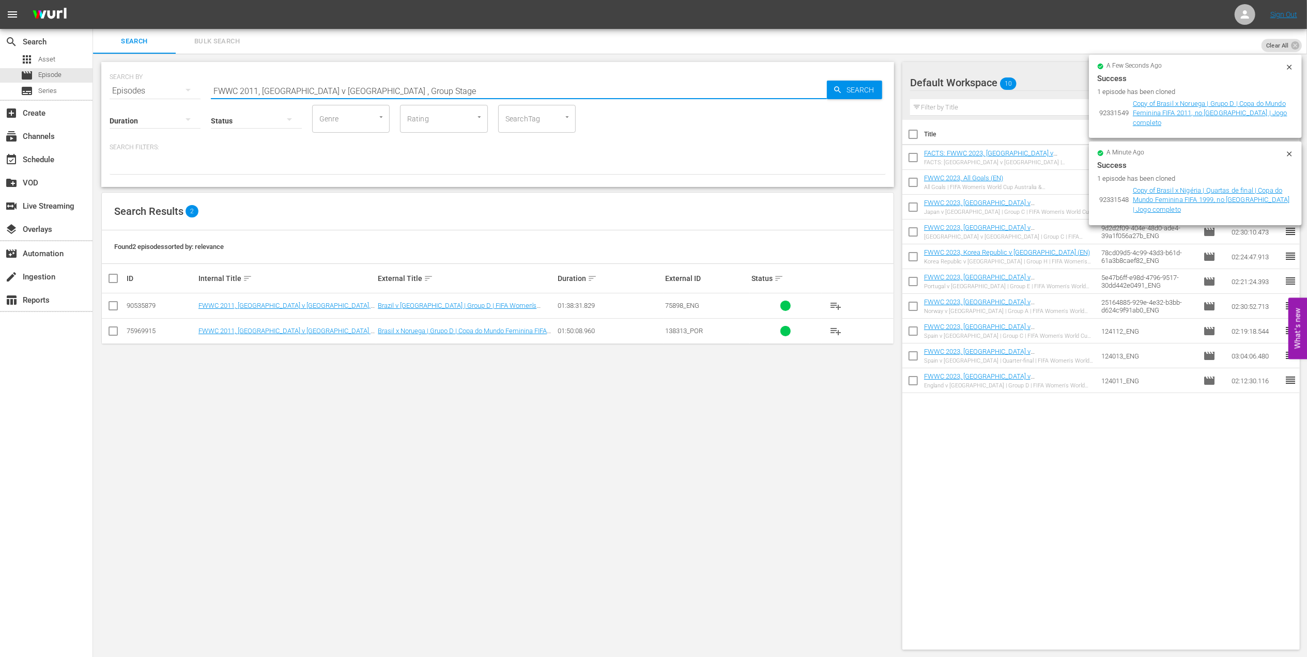
drag, startPoint x: 385, startPoint y: 89, endPoint x: 331, endPoint y: 88, distance: 53.2
click at [331, 88] on input "FWWC 2011, [GEOGRAPHIC_DATA] v [GEOGRAPHIC_DATA] , Group Stage" at bounding box center [519, 91] width 616 height 25
type input "FWWC 2011, [GEOGRAPHIC_DATA] v [GEOGRAPHIC_DATA] pt"
click at [307, 303] on link "FWWC 2011, [GEOGRAPHIC_DATA] v [GEOGRAPHIC_DATA] , Group Stage - FMR (PT)" at bounding box center [285, 310] width 174 height 16
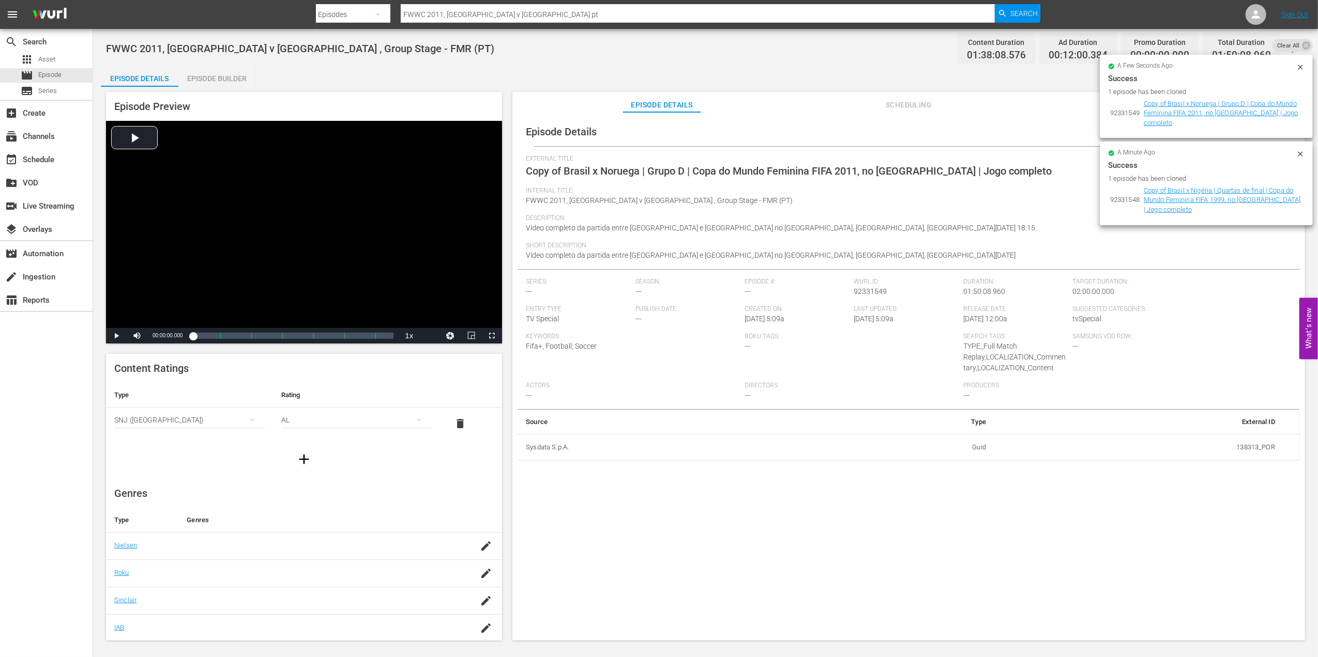
click at [1303, 64] on icon at bounding box center [1300, 67] width 8 height 8
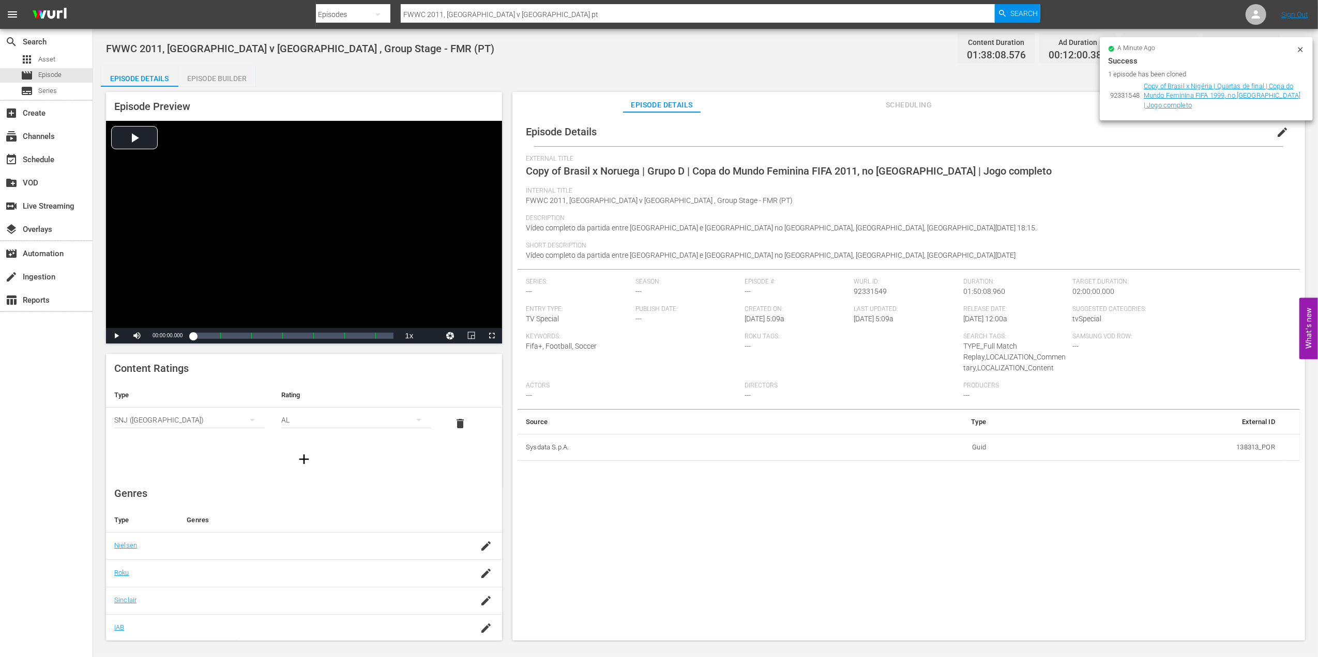
click at [1298, 48] on icon at bounding box center [1299, 49] width 5 height 5
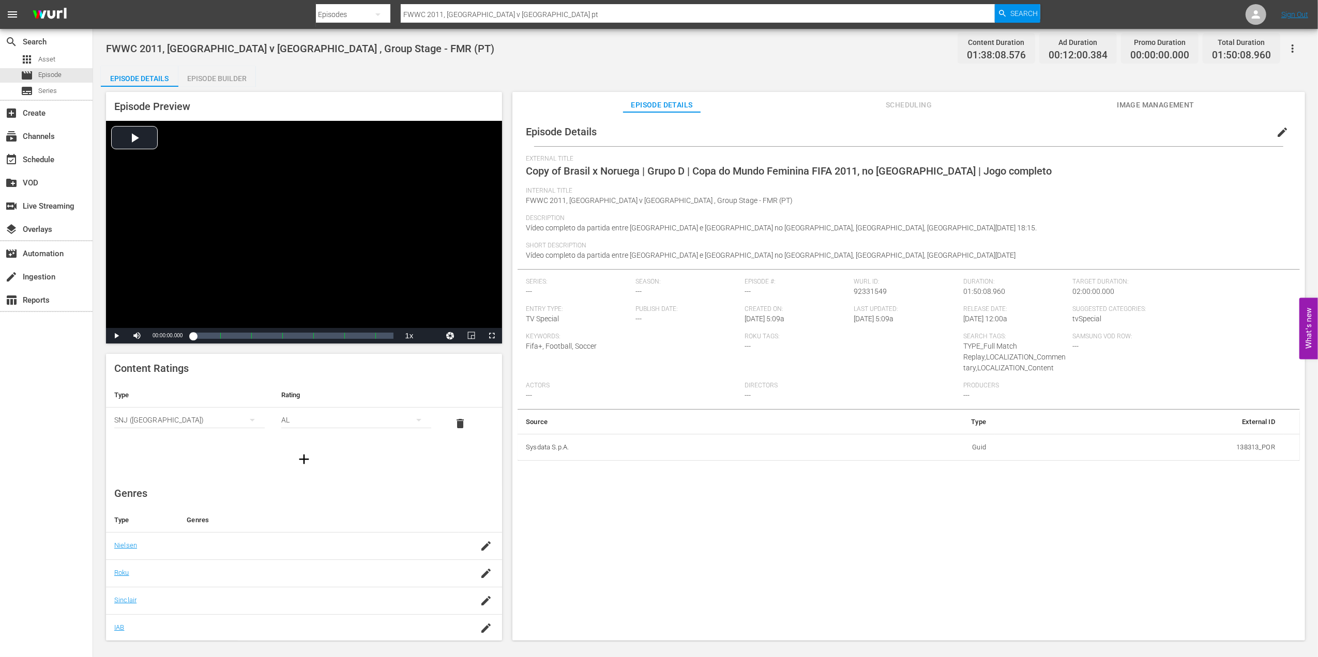
click at [1276, 133] on span "edit" at bounding box center [1282, 132] width 12 height 12
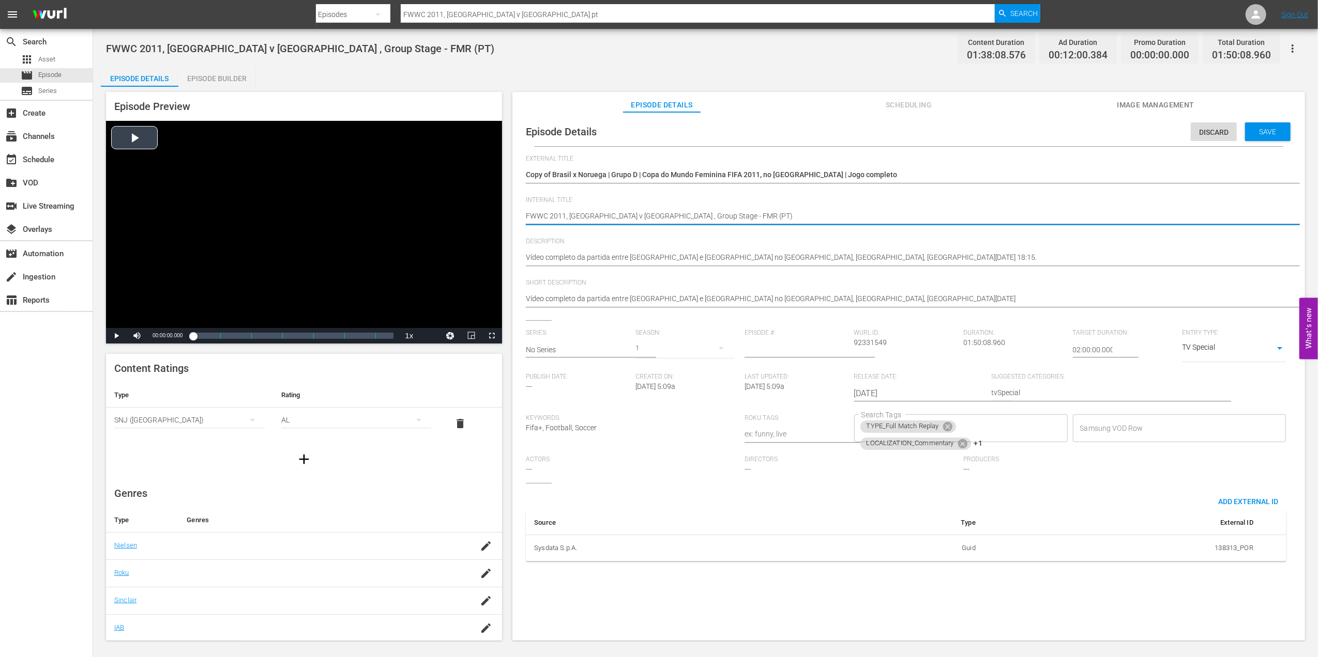
drag, startPoint x: 683, startPoint y: 216, endPoint x: 317, endPoint y: 228, distance: 366.2
type textarea "u (PT)"
type textarea "u1 (PT)"
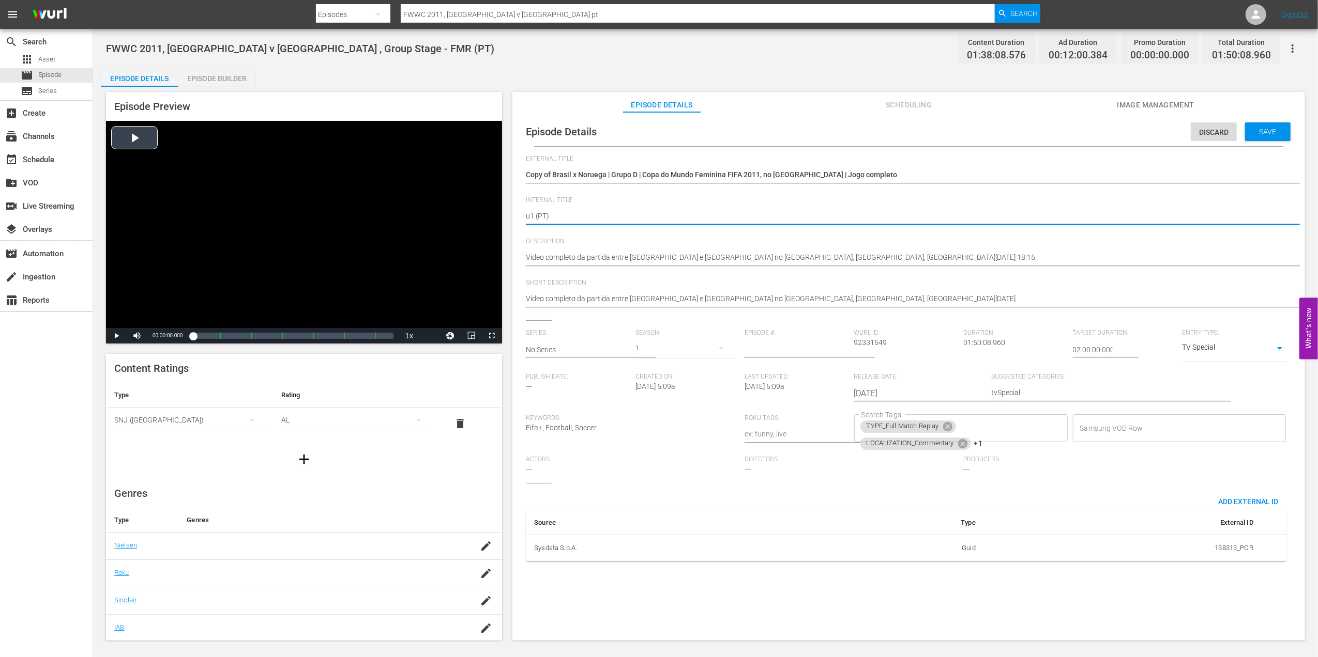
type textarea "u17 (PT)"
type textarea "u17' (PT)"
type textarea "u17's (PT)"
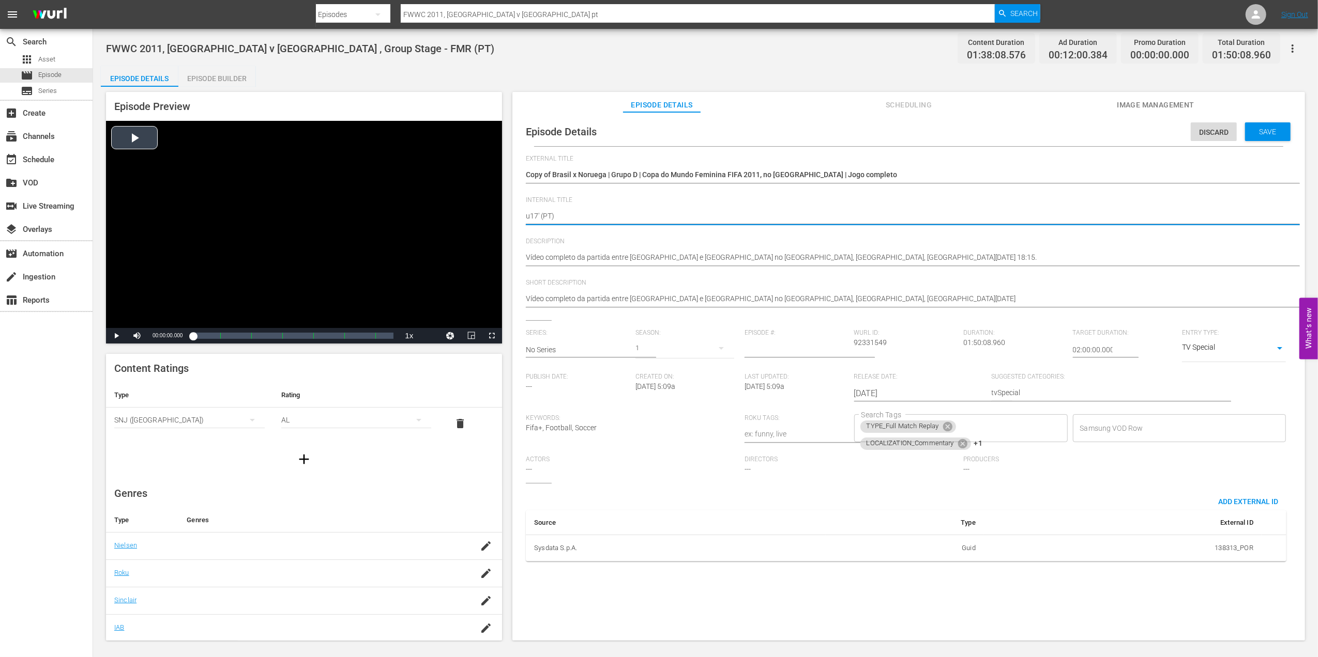
type textarea "u17's (PT)"
type textarea "u17's 4 (PT)"
drag, startPoint x: 548, startPoint y: 213, endPoint x: 486, endPoint y: 216, distance: 62.6
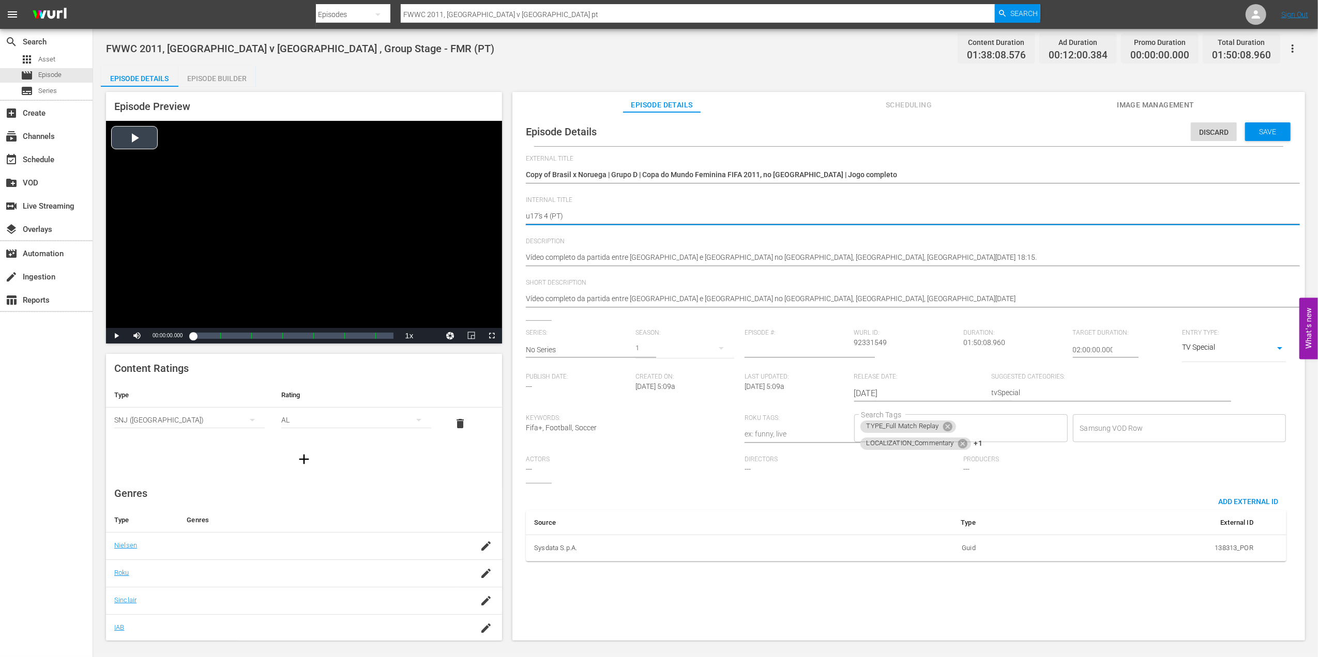
click at [486, 216] on div "Episode Preview Video Player is loading. Play Video Play Mute Current Time 00:0…" at bounding box center [705, 368] width 1209 height 562
type textarea "u17's 4 (PT)"
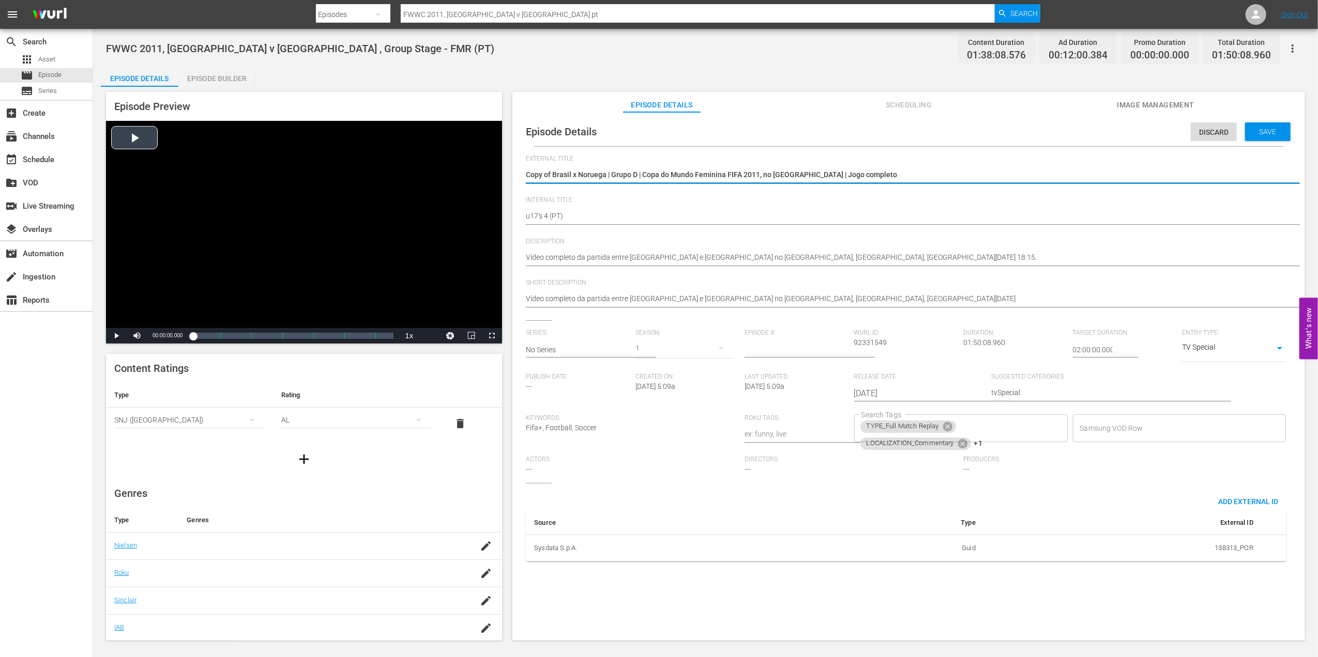
drag, startPoint x: 830, startPoint y: 176, endPoint x: 456, endPoint y: 176, distance: 374.2
paste textarea "u17's 4"
type textarea "u17's 4"
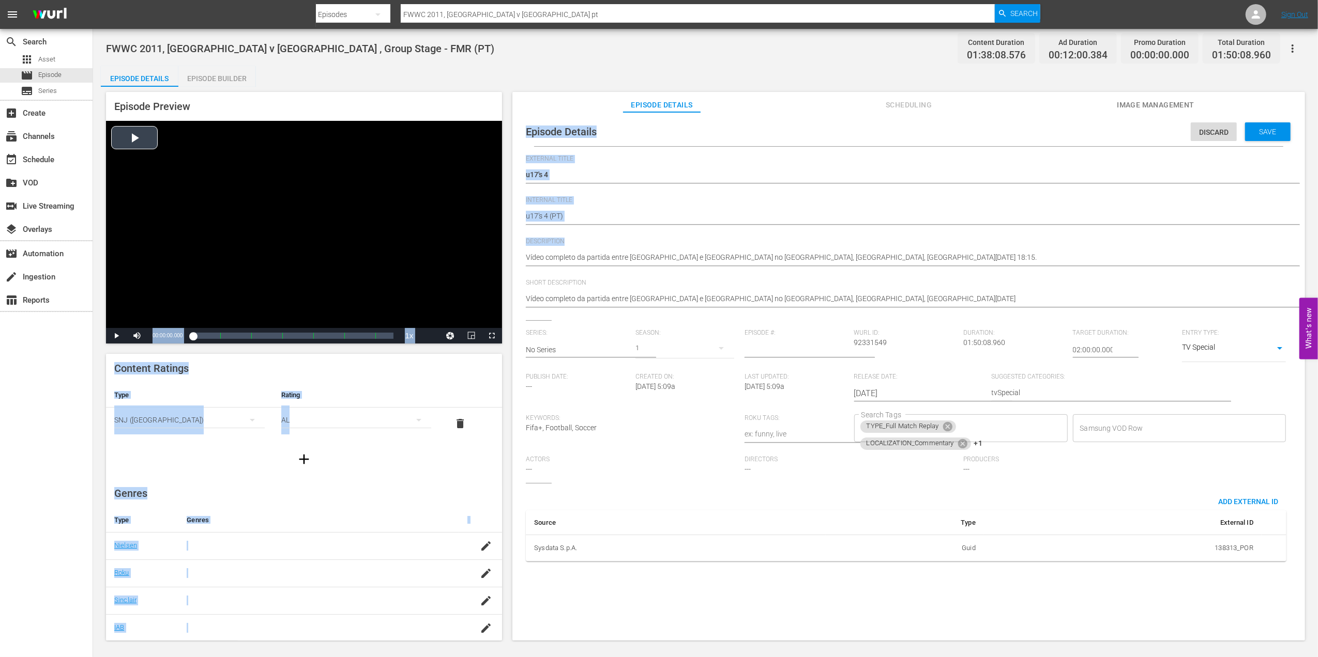
drag, startPoint x: 939, startPoint y: 251, endPoint x: 449, endPoint y: 262, distance: 490.6
click at [449, 262] on div "Episode Preview Video Player is loading. Play Video Play Mute Current Time 00:0…" at bounding box center [705, 368] width 1209 height 562
drag, startPoint x: 964, startPoint y: 255, endPoint x: 937, endPoint y: 261, distance: 28.0
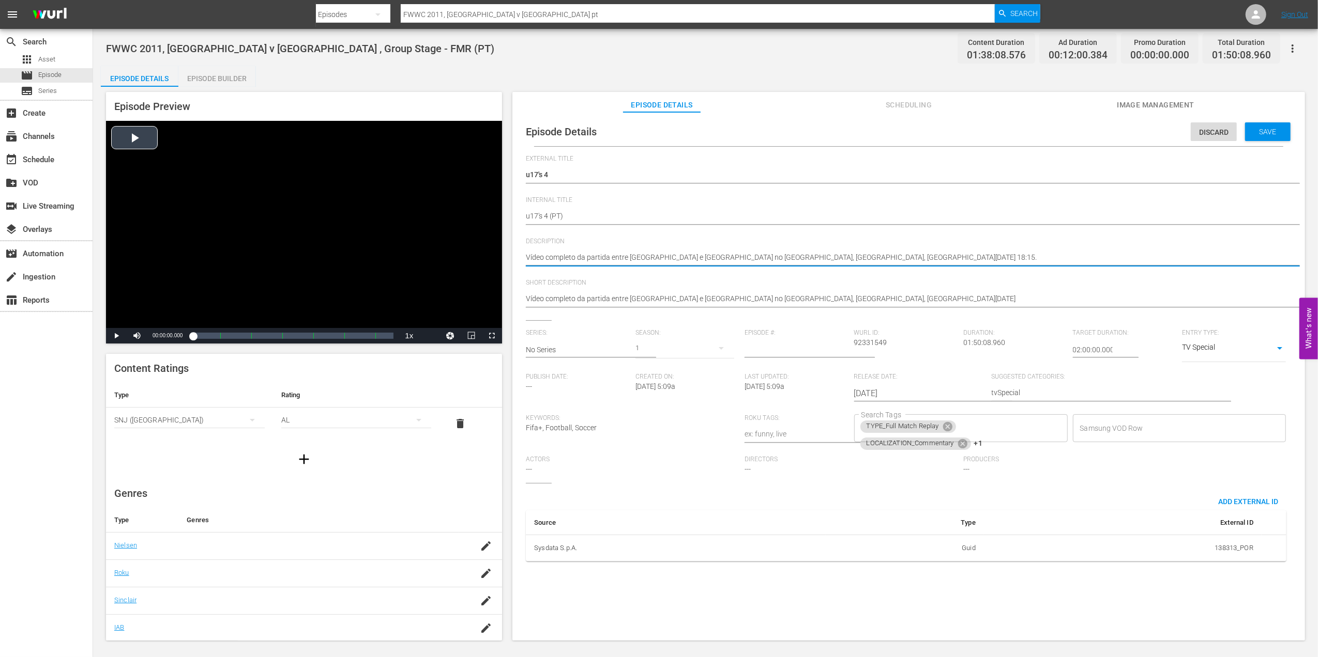
drag, startPoint x: 927, startPoint y: 261, endPoint x: 486, endPoint y: 259, distance: 440.4
click at [486, 259] on div "Episode Preview Video Player is loading. Play Video Play Mute Current Time 00:0…" at bounding box center [705, 368] width 1209 height 562
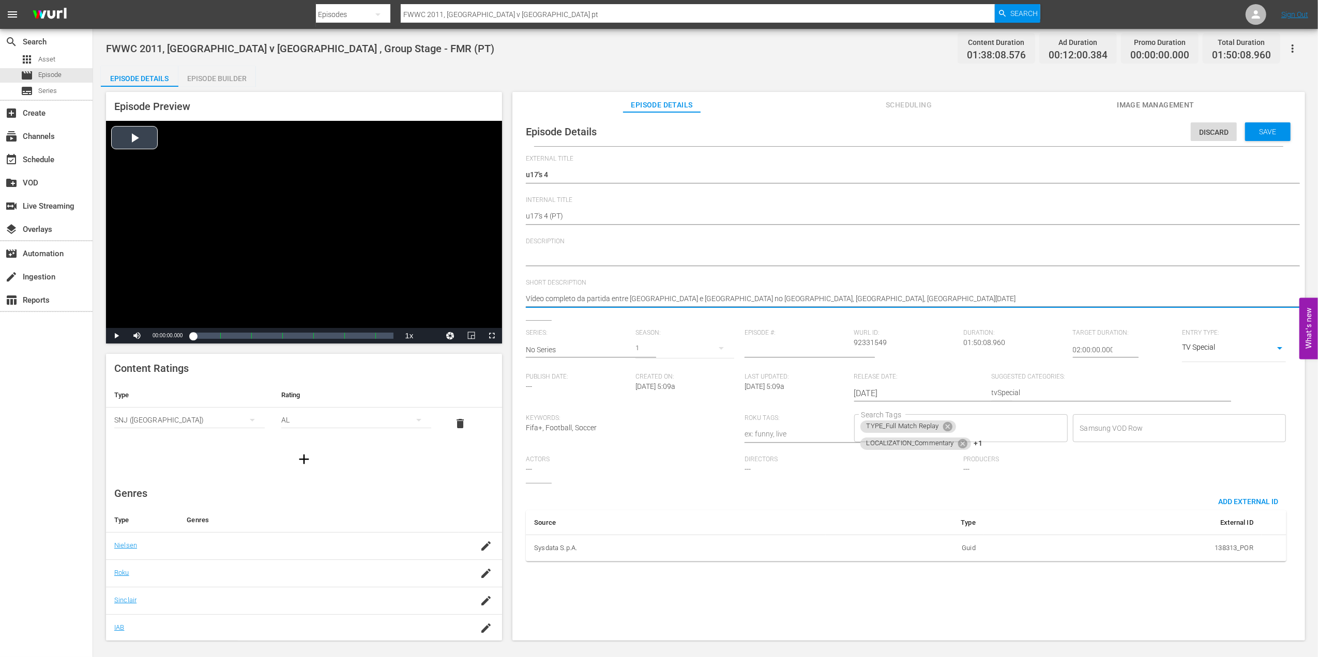
drag, startPoint x: 885, startPoint y: 296, endPoint x: 441, endPoint y: 298, distance: 444.0
click at [944, 425] on icon at bounding box center [947, 426] width 11 height 11
click at [958, 426] on icon at bounding box center [962, 426] width 9 height 9
click at [945, 430] on icon at bounding box center [946, 428] width 9 height 9
click at [952, 429] on input "Search Tags" at bounding box center [953, 428] width 189 height 19
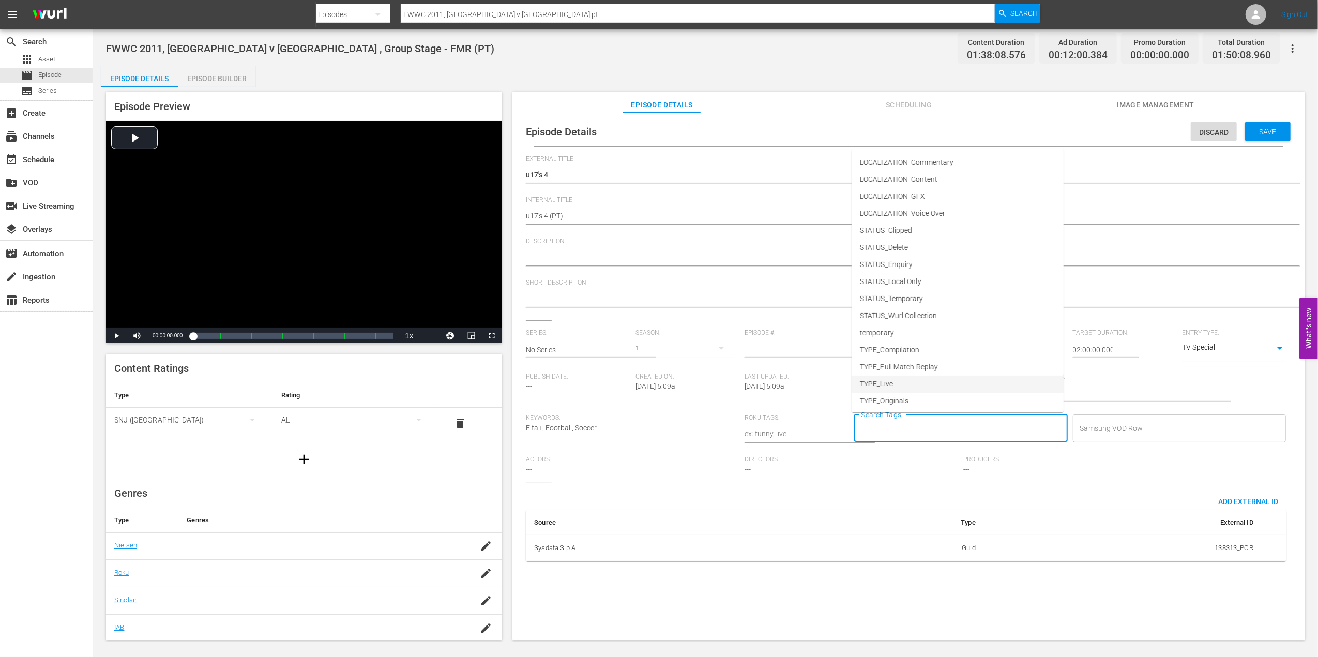
scroll to position [52, 0]
click at [908, 362] on li "TYPE_Live" at bounding box center [957, 365] width 212 height 17
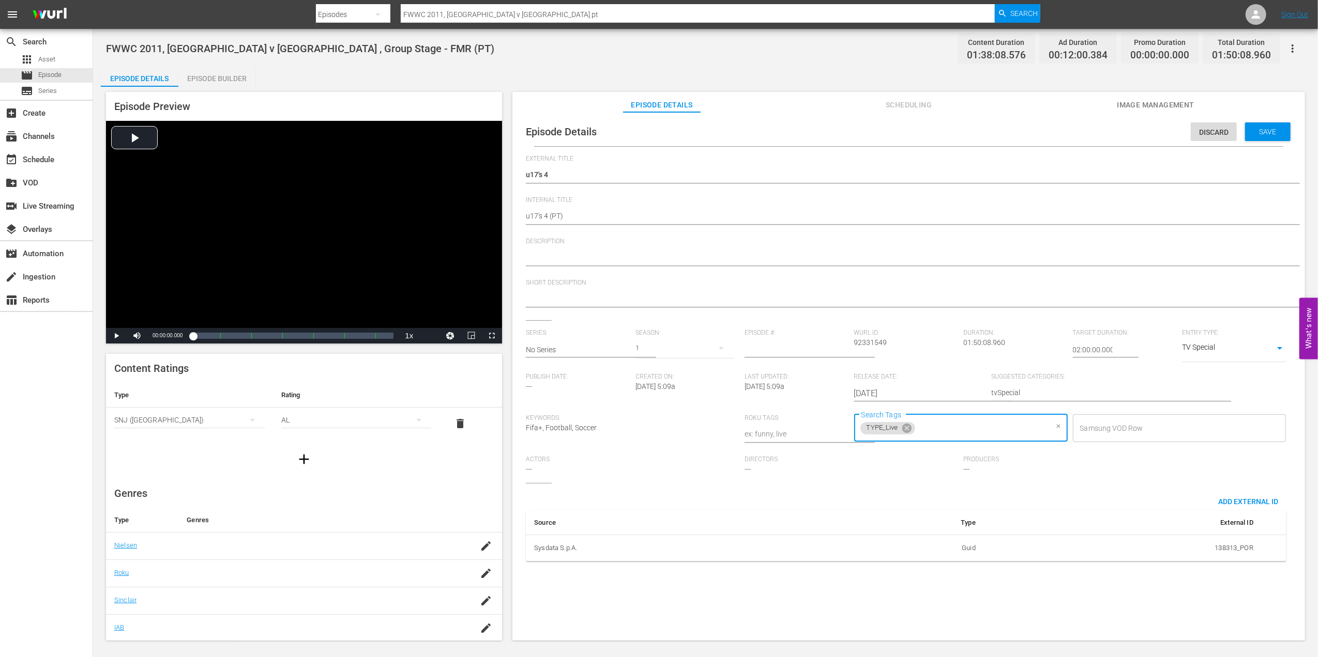
click at [936, 433] on input "Search Tags" at bounding box center [981, 428] width 131 height 19
click at [916, 333] on span "STATUS_Temporary" at bounding box center [892, 332] width 64 height 11
click at [1258, 132] on span "Save" at bounding box center [1268, 132] width 34 height 8
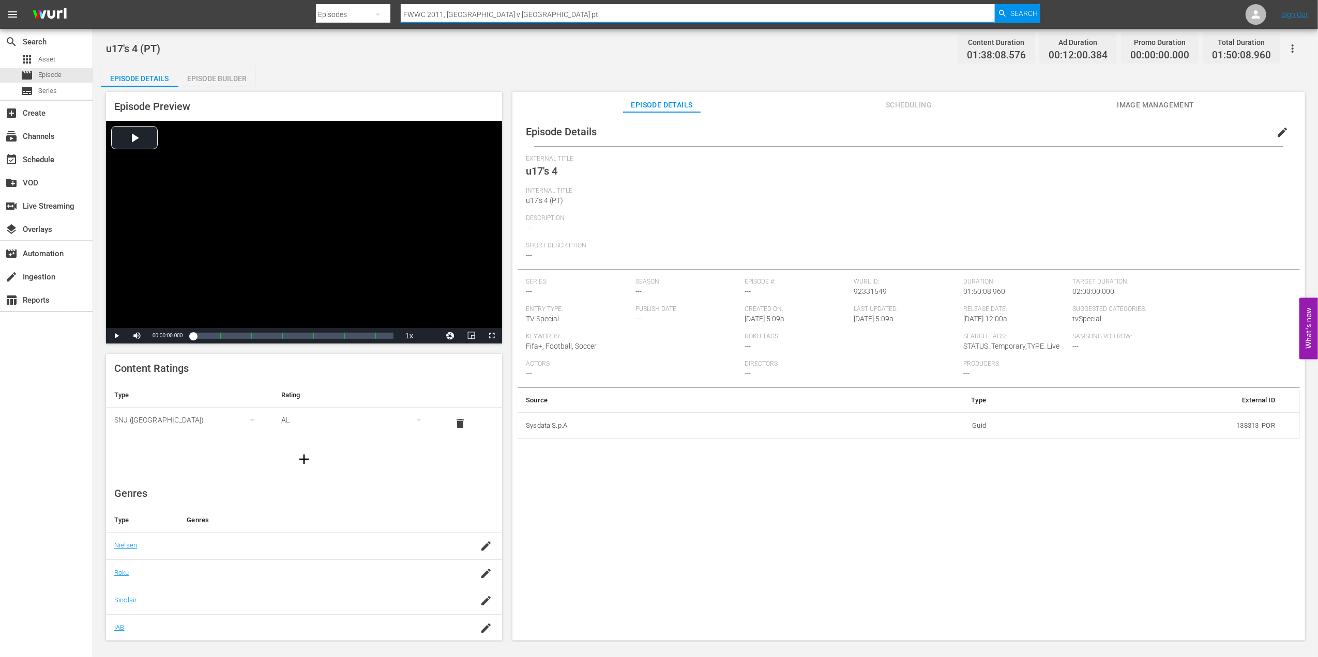
drag, startPoint x: 522, startPoint y: 13, endPoint x: 273, endPoint y: 13, distance: 248.1
click at [265, 13] on nav "menu Search By Episodes Search ID, Title, Description, Keywords, or Category FW…" at bounding box center [659, 14] width 1318 height 29
paste input "07 Brazil v [GEOGRAPHIC_DATA], Quarterfinals PT"
type input "FWWC 2007 Brazil v [GEOGRAPHIC_DATA], Quarterfinals PT"
click at [1009, 12] on div "Search" at bounding box center [1016, 13] width 45 height 19
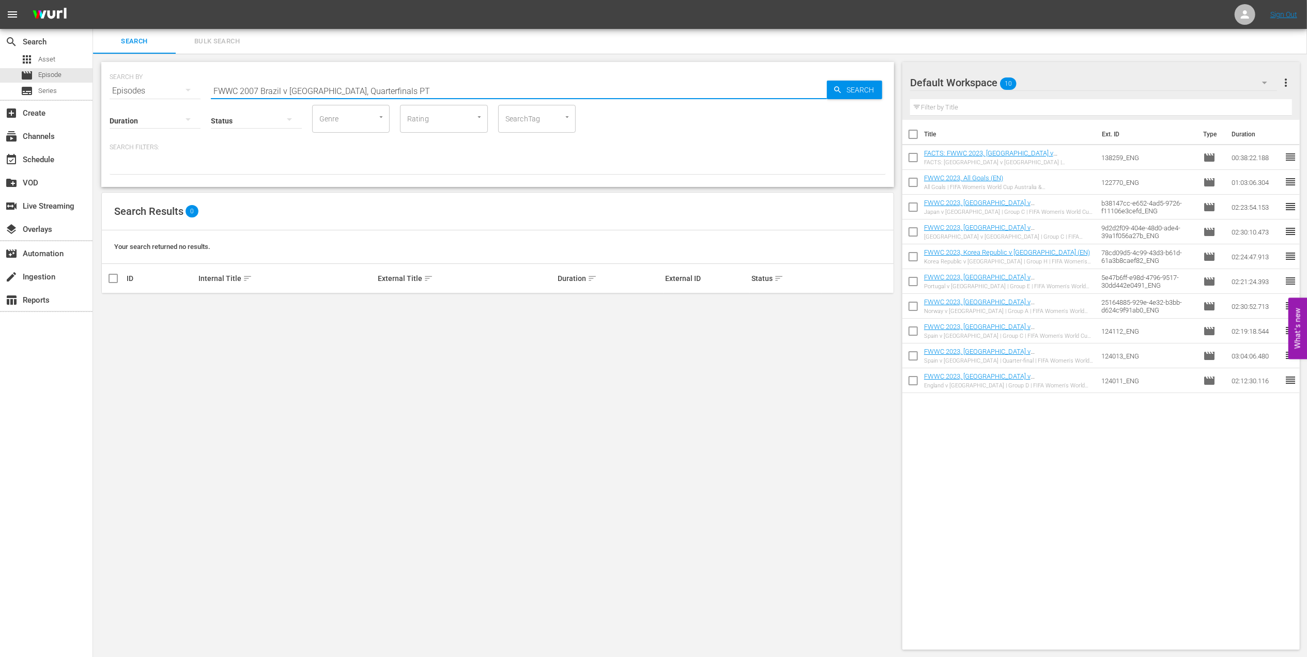
drag, startPoint x: 370, startPoint y: 89, endPoint x: 326, endPoint y: 89, distance: 44.5
click at [326, 89] on input "FWWC 2007 Brazil v [GEOGRAPHIC_DATA], Quarterfinals PT" at bounding box center [519, 91] width 616 height 25
type input "FWWC 2007 [GEOGRAPHIC_DATA] v [GEOGRAPHIC_DATA] PT"
click at [116, 304] on input "checkbox" at bounding box center [113, 308] width 12 height 12
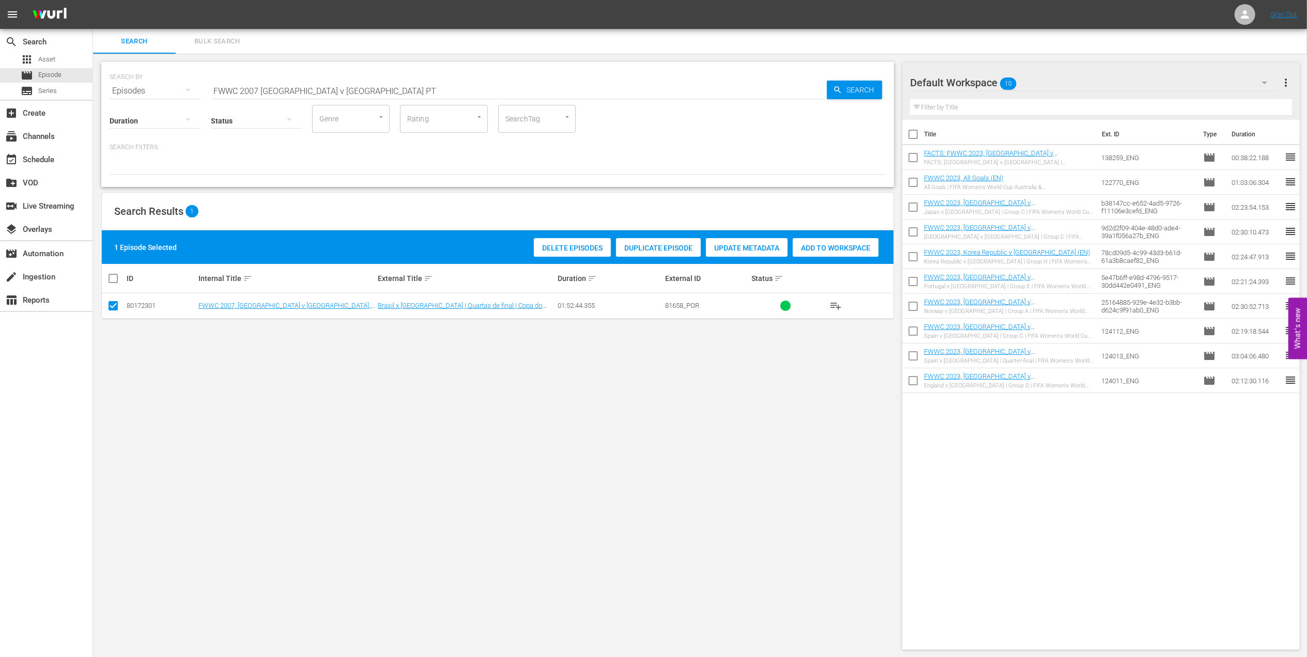
click at [650, 243] on div "Duplicate Episode" at bounding box center [658, 248] width 85 height 20
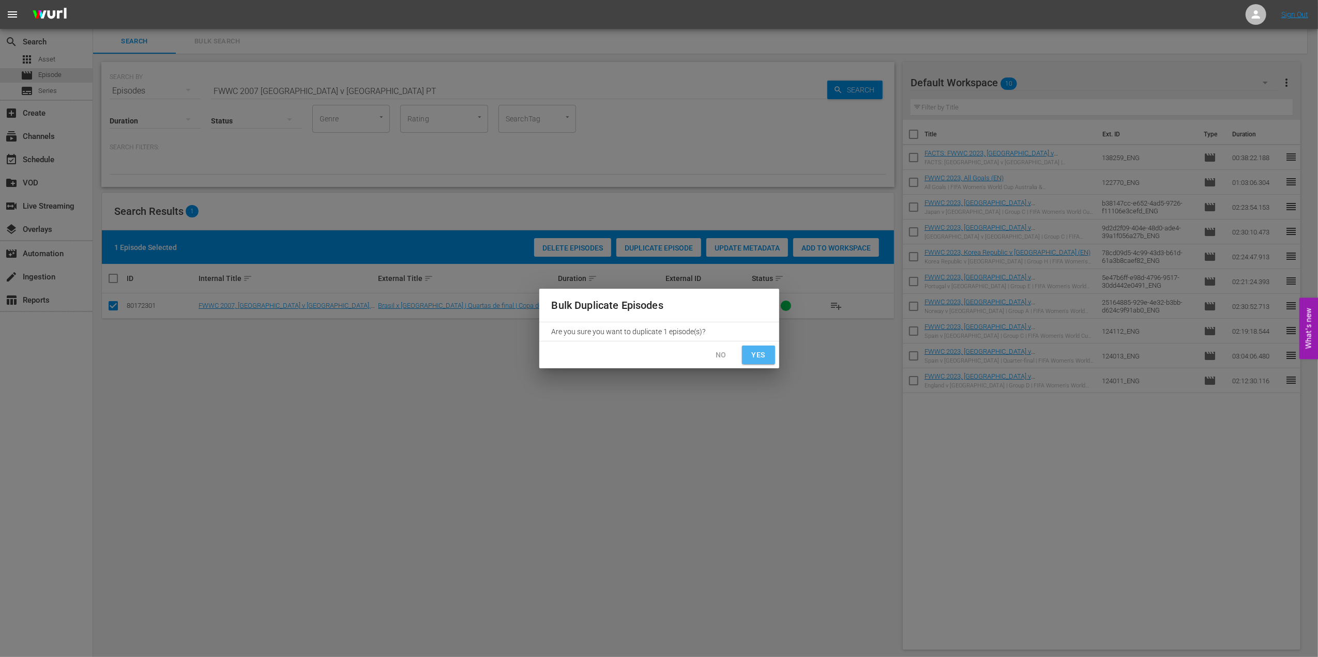
click at [768, 350] on button "Yes" at bounding box center [758, 355] width 33 height 19
checkbox input "false"
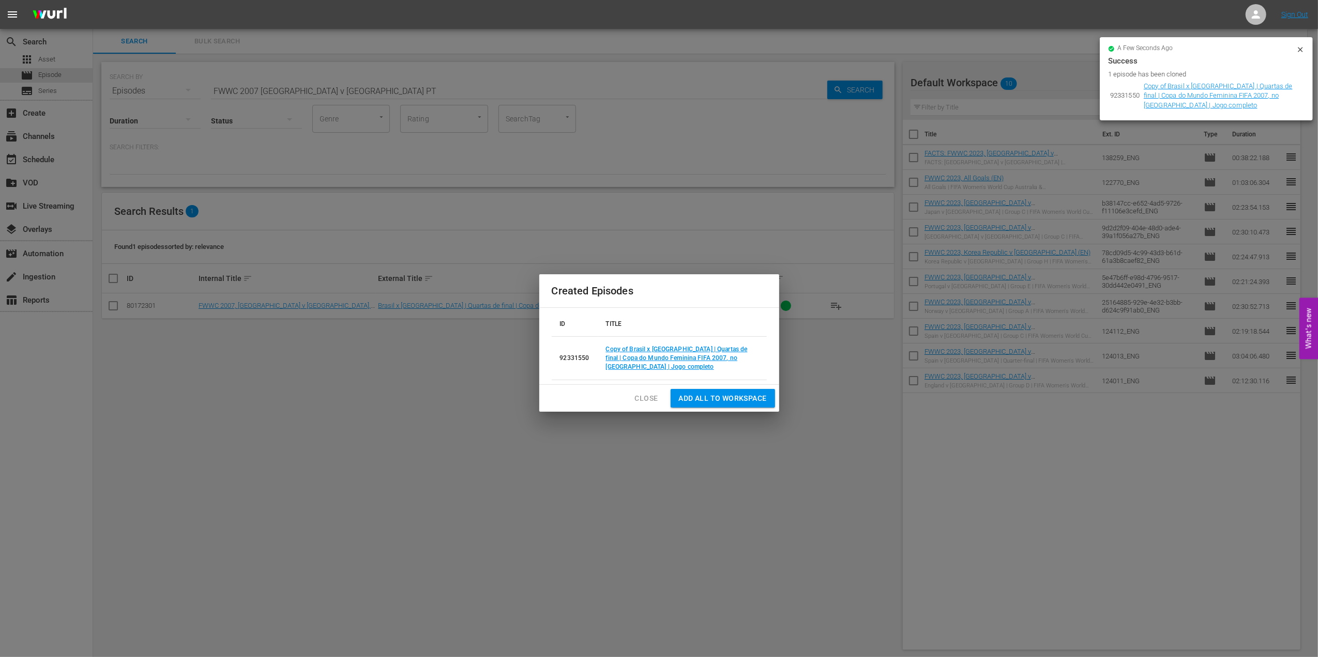
click at [653, 392] on span "Close" at bounding box center [646, 398] width 23 height 13
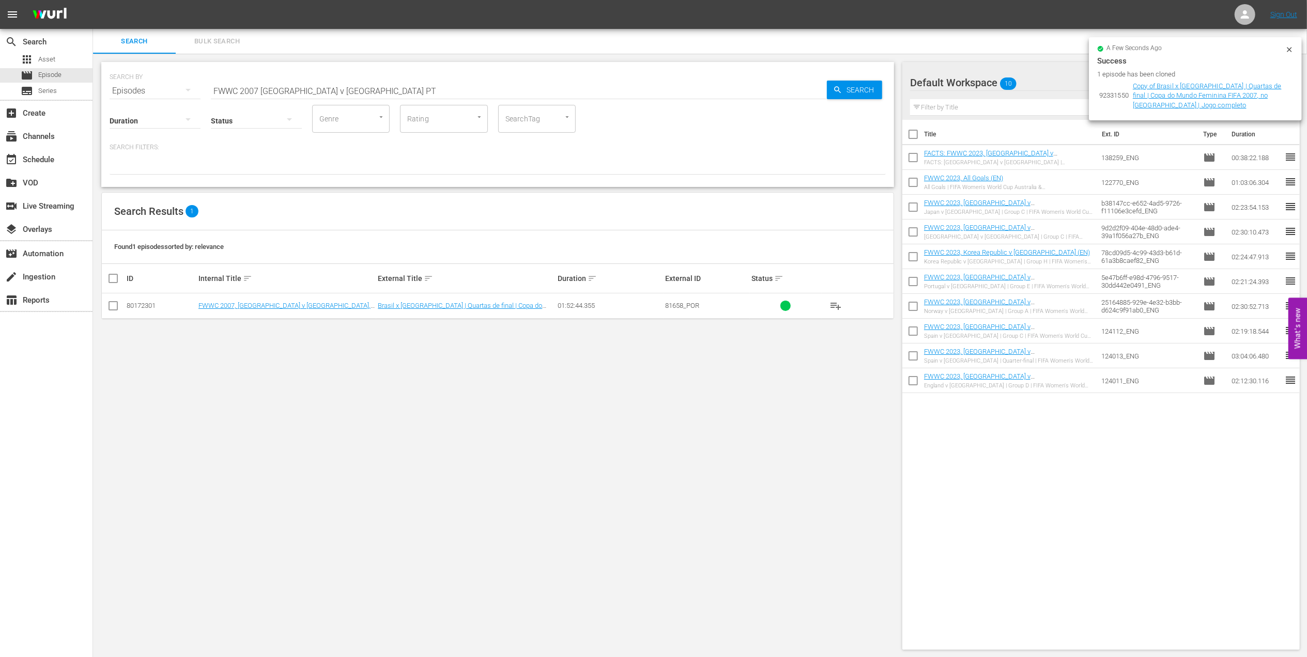
click at [342, 91] on input "FWWC 2007 [GEOGRAPHIC_DATA] v [GEOGRAPHIC_DATA] PT" at bounding box center [519, 91] width 616 height 25
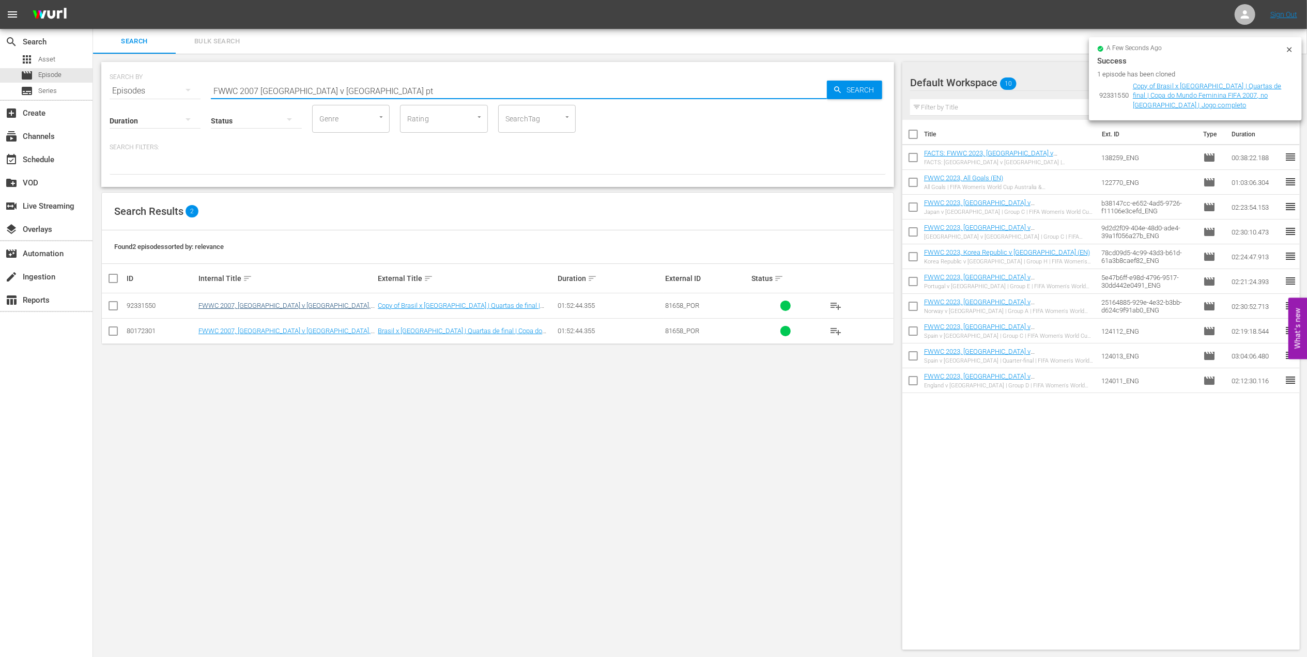
type input "FWWC 2007 [GEOGRAPHIC_DATA] v [GEOGRAPHIC_DATA] pt"
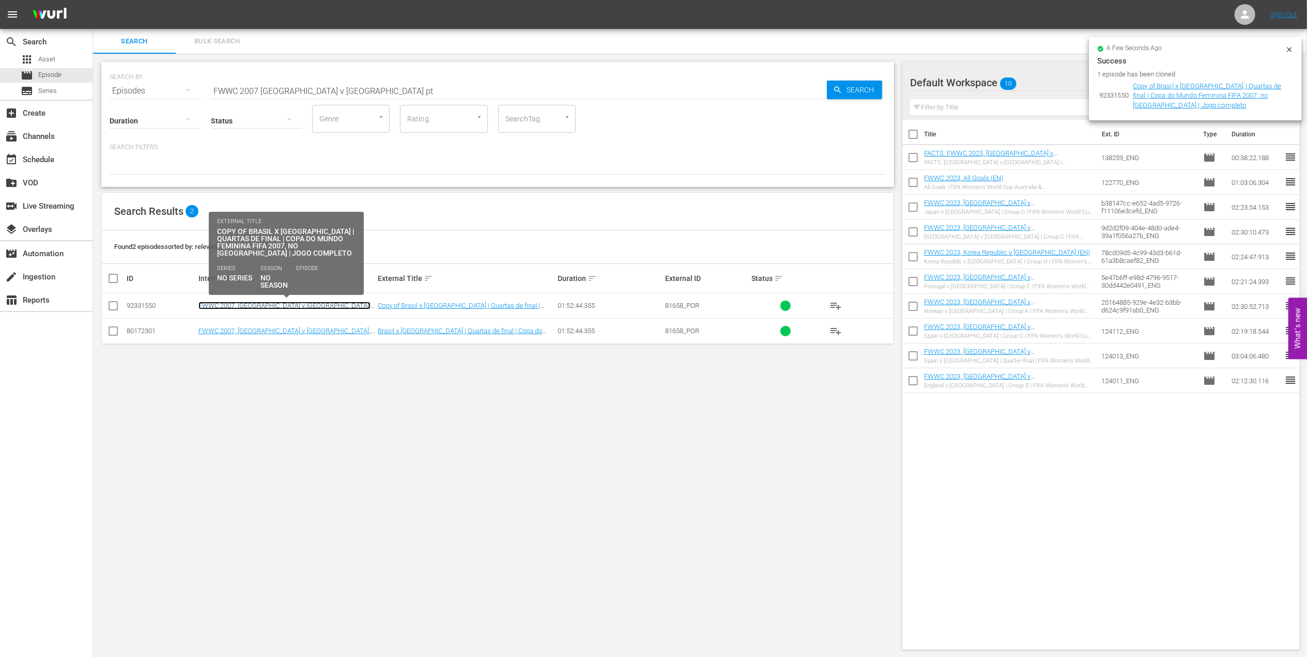
click at [321, 305] on link "FWWC 2007, [GEOGRAPHIC_DATA] v [GEOGRAPHIC_DATA], Quarter-Finals - FMR (PT)" at bounding box center [284, 310] width 172 height 16
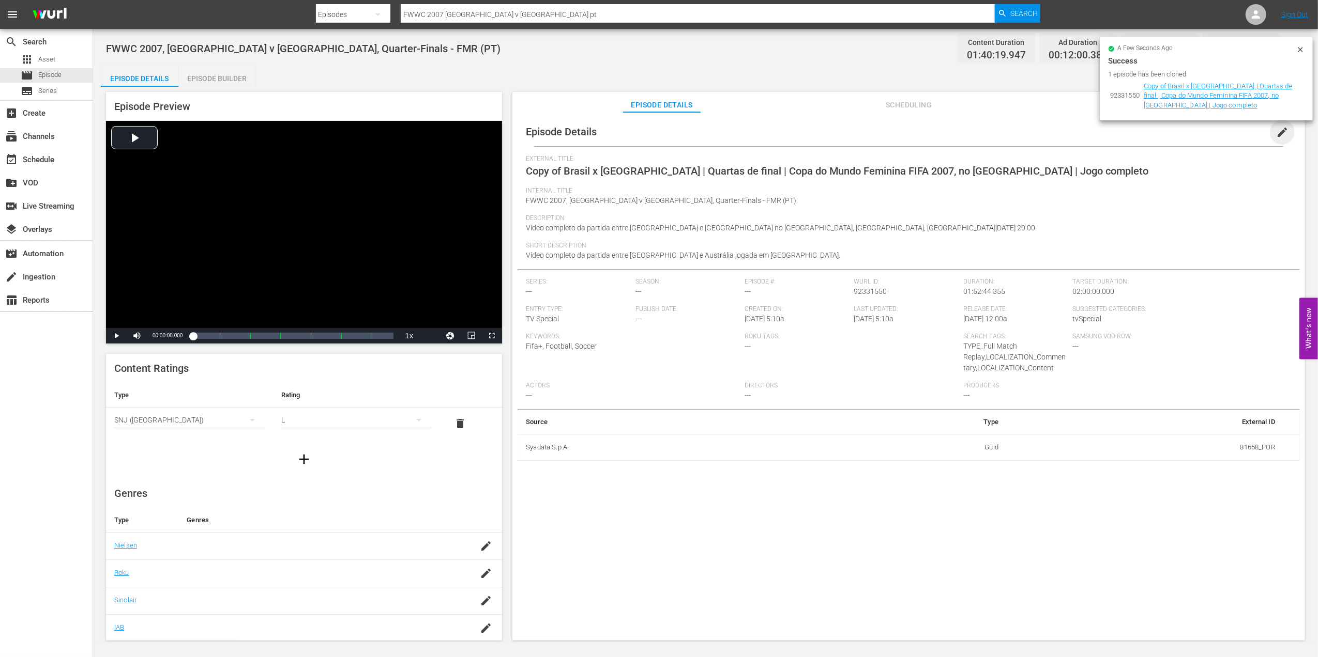
click at [1276, 131] on span "edit" at bounding box center [1282, 132] width 12 height 12
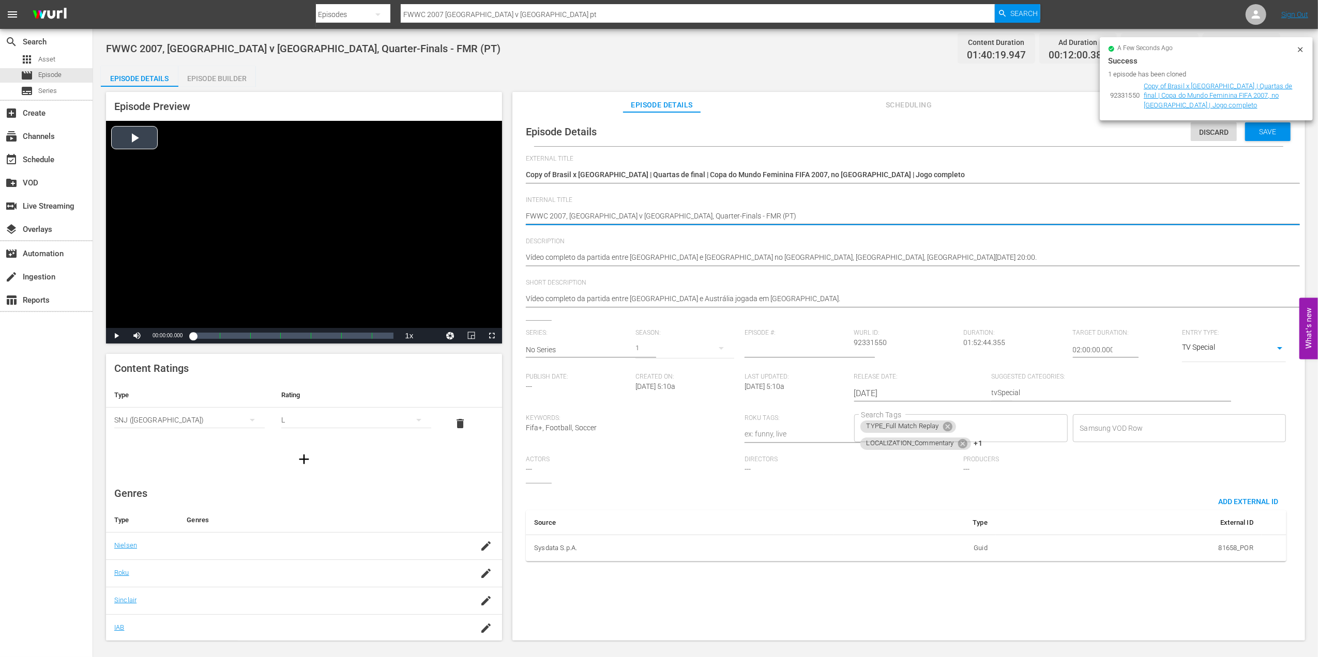
drag, startPoint x: 689, startPoint y: 214, endPoint x: 226, endPoint y: 216, distance: 463.1
type textarea "(PT)"
type textarea "u (PT)"
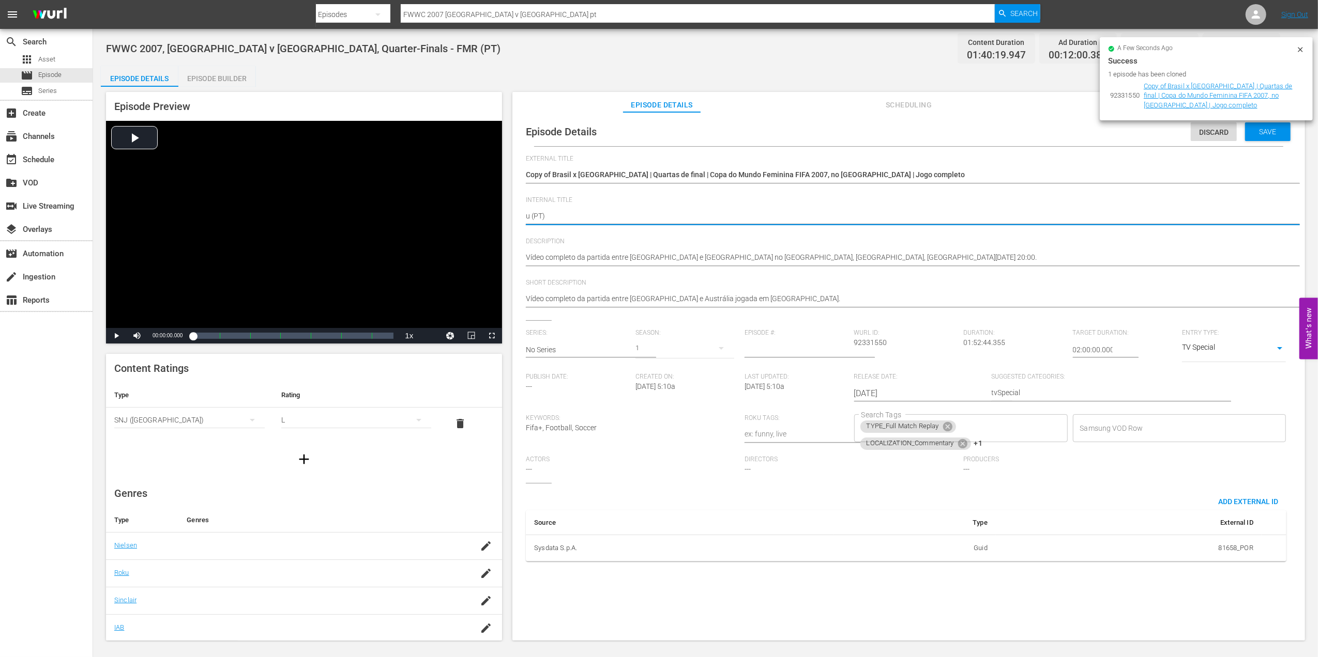
type textarea "u1 (PT)"
type textarea "u17 (PT)"
type textarea "u17' (PT)"
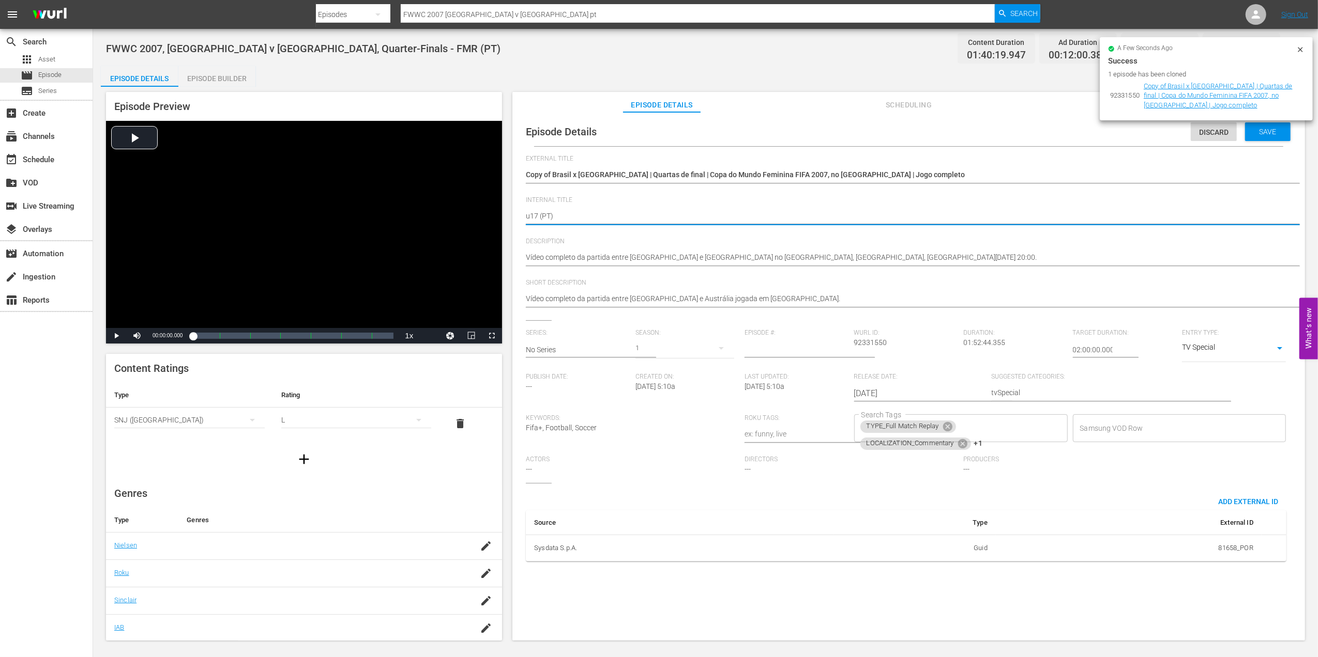
type textarea "u17' (PT)"
type textarea "u17's (PT)"
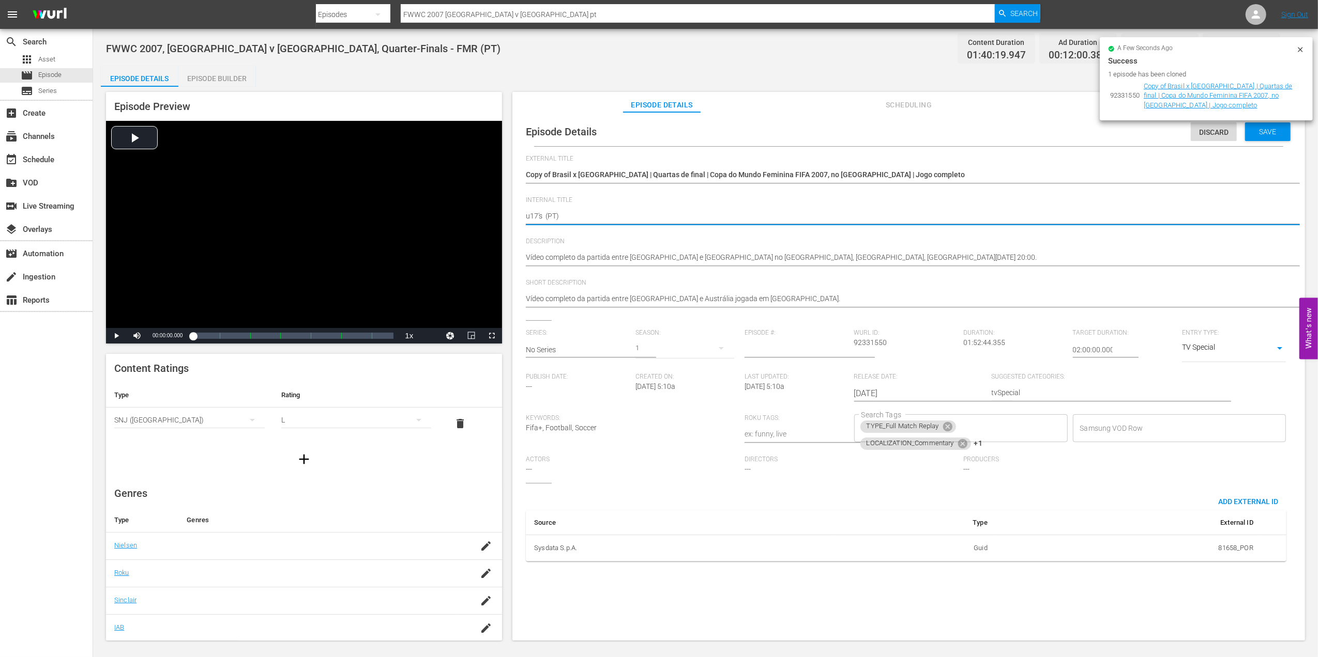
type textarea "u17's 5 (PT)"
drag, startPoint x: 544, startPoint y: 216, endPoint x: 476, endPoint y: 215, distance: 67.7
click at [477, 216] on div "Episode Preview Video Player is loading. Play Video Play Mute Current Time 00:0…" at bounding box center [705, 368] width 1209 height 562
type textarea "u17's 5 (PT)"
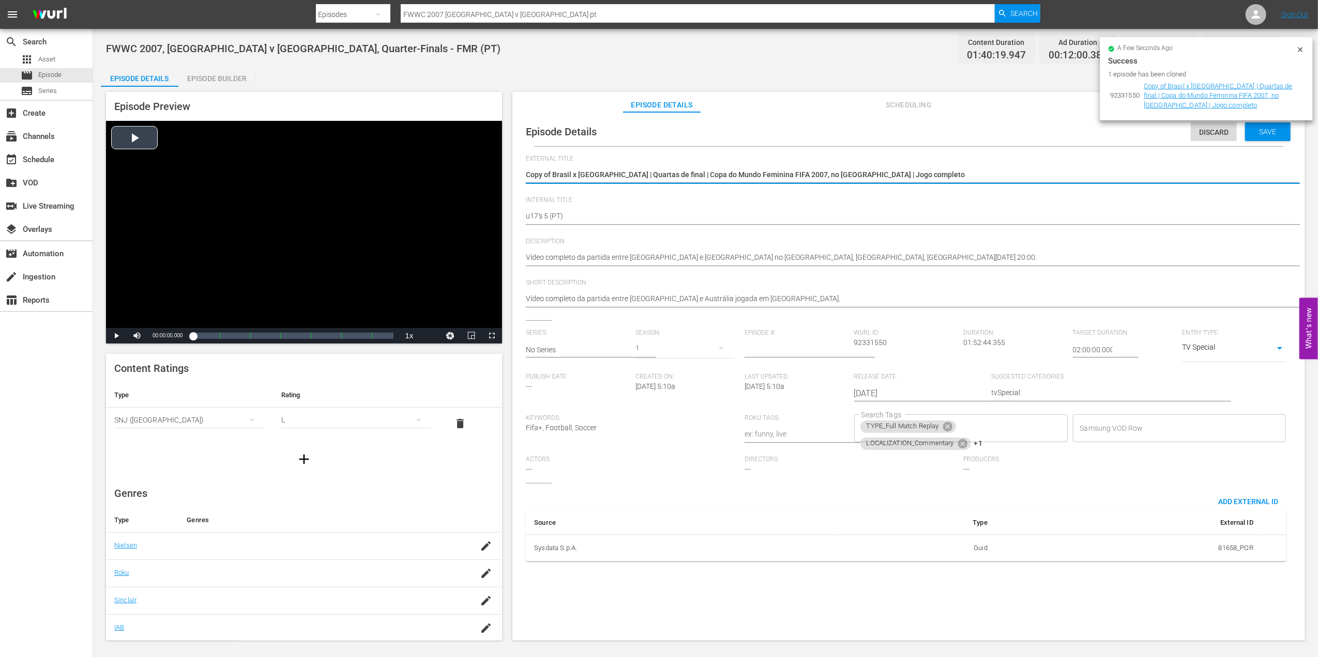
drag, startPoint x: 883, startPoint y: 174, endPoint x: 489, endPoint y: 174, distance: 394.4
paste textarea "u17's 5"
type textarea "u17's 5"
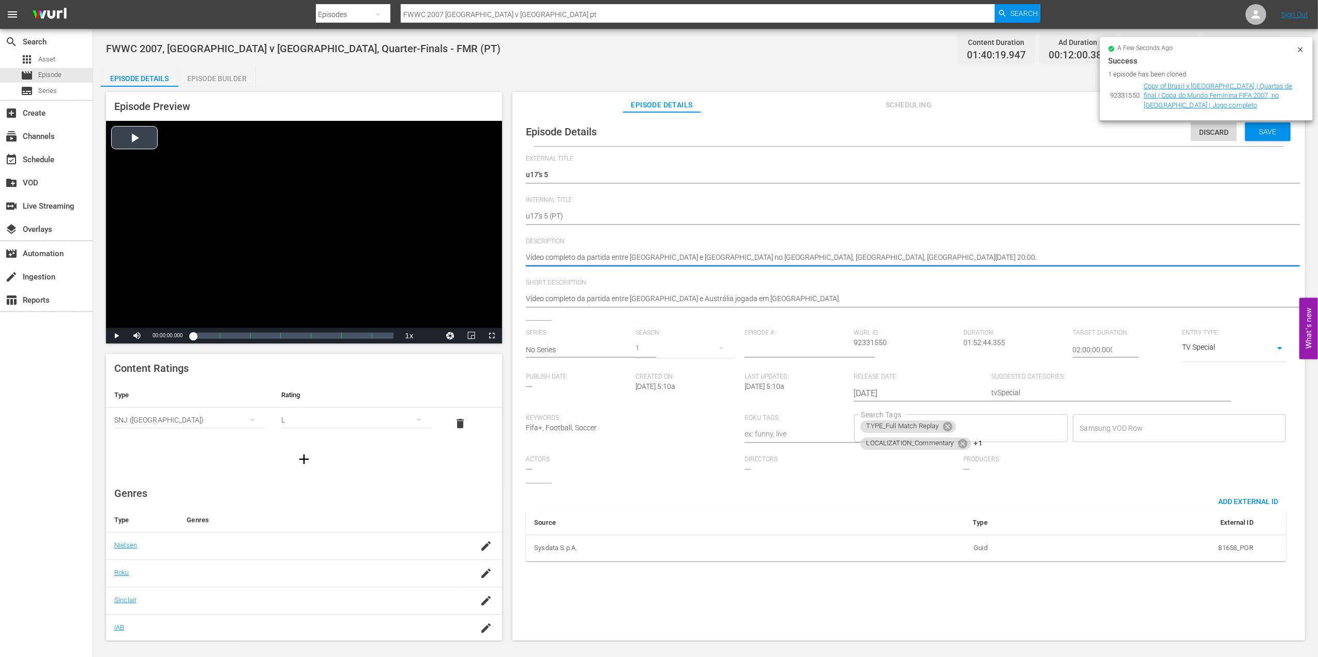
drag, startPoint x: 996, startPoint y: 257, endPoint x: 450, endPoint y: 257, distance: 545.8
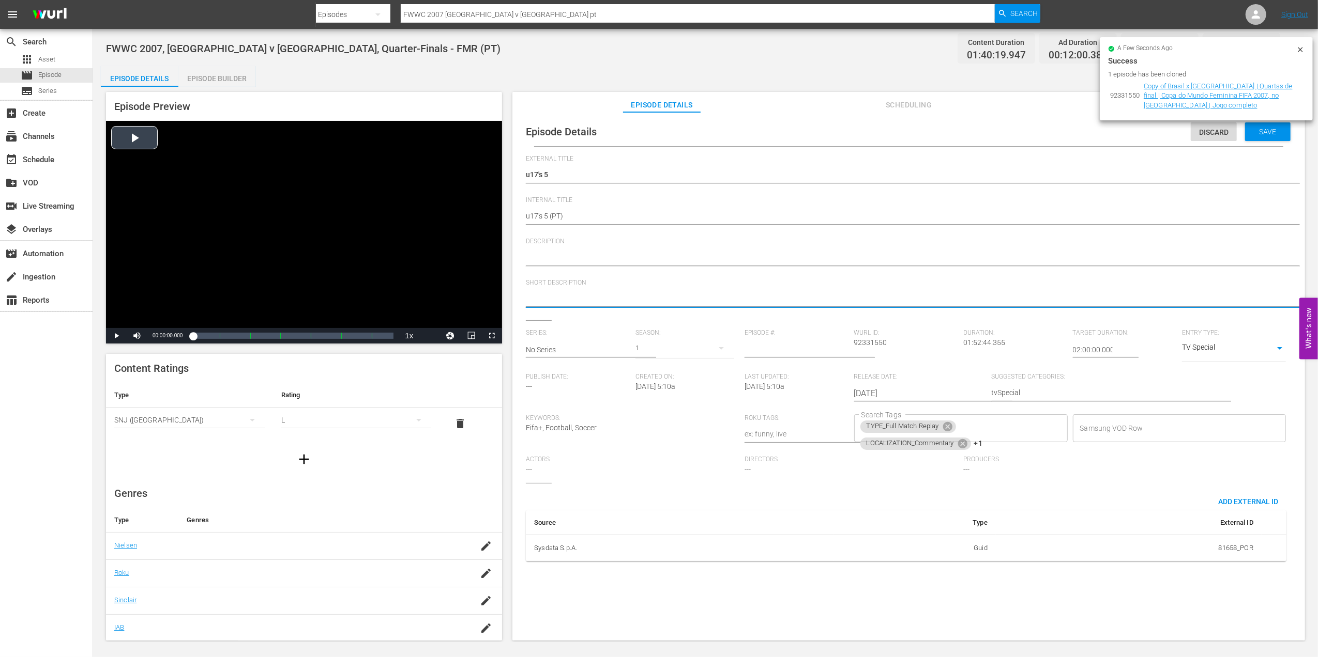
drag, startPoint x: 615, startPoint y: 299, endPoint x: 749, endPoint y: 325, distance: 137.5
click at [944, 428] on icon at bounding box center [946, 426] width 9 height 9
click at [957, 428] on icon at bounding box center [962, 426] width 11 height 11
click at [946, 431] on icon at bounding box center [946, 428] width 9 height 9
click at [947, 431] on input "Search Tags" at bounding box center [953, 428] width 189 height 19
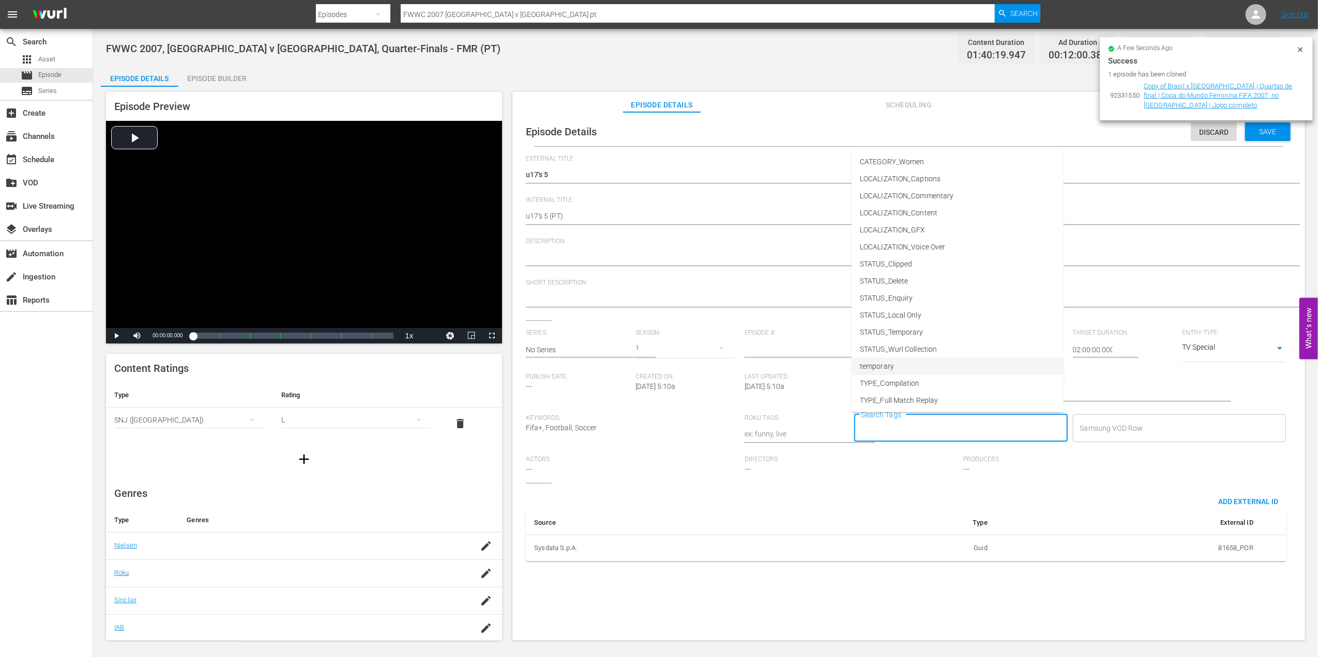
scroll to position [52, 0]
click at [913, 362] on li "TYPE_Live" at bounding box center [957, 365] width 212 height 17
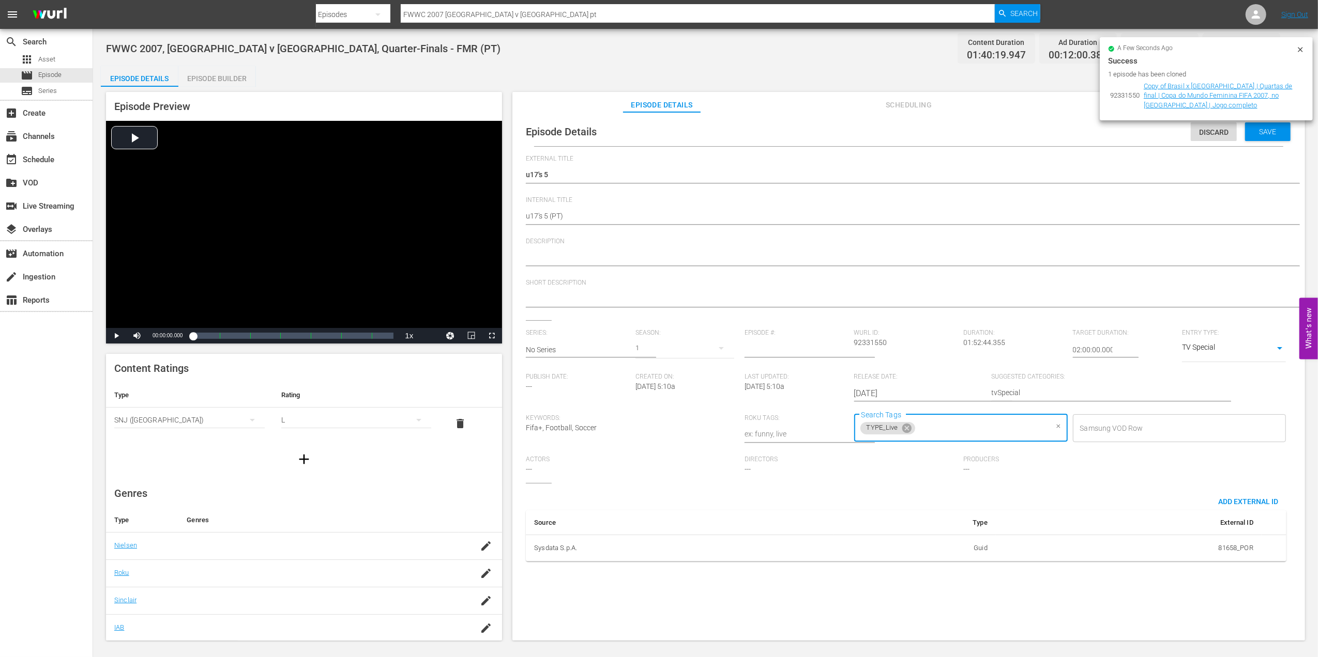
click at [962, 428] on input "Search Tags" at bounding box center [981, 428] width 131 height 19
click at [914, 331] on span "STATUS_Temporary" at bounding box center [892, 332] width 64 height 11
click at [1259, 133] on span "Save" at bounding box center [1268, 132] width 34 height 8
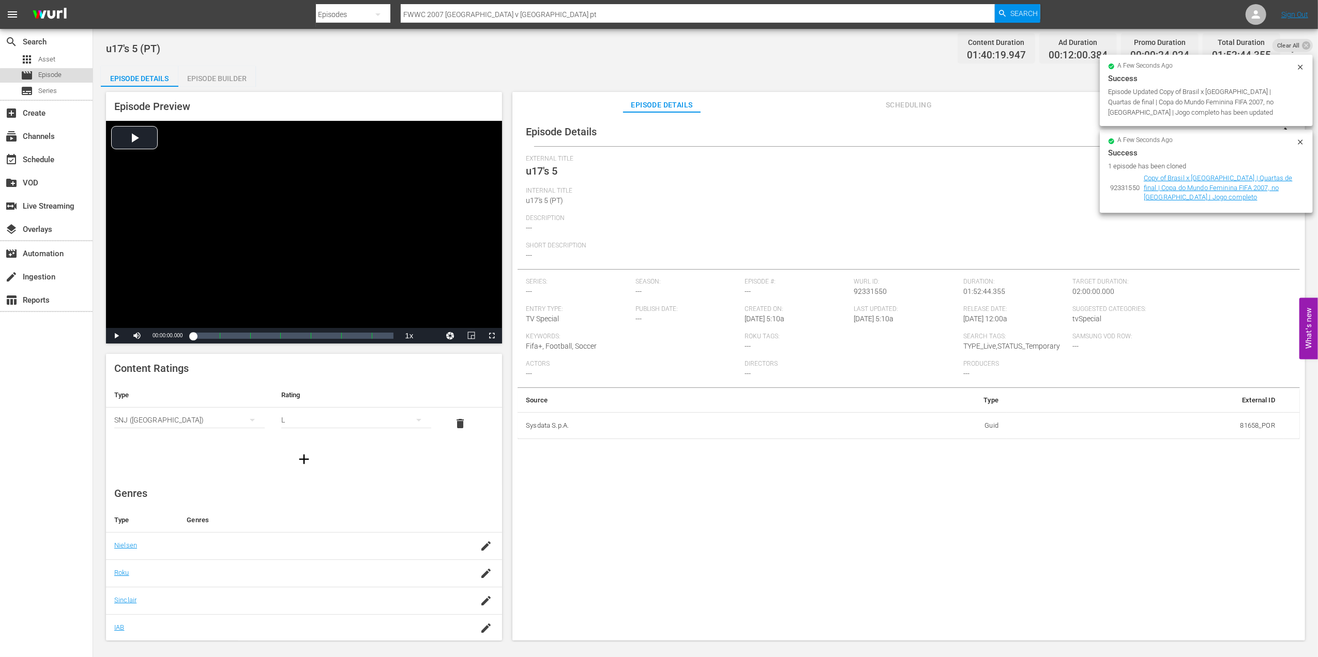
click at [60, 77] on span "Episode" at bounding box center [49, 75] width 23 height 10
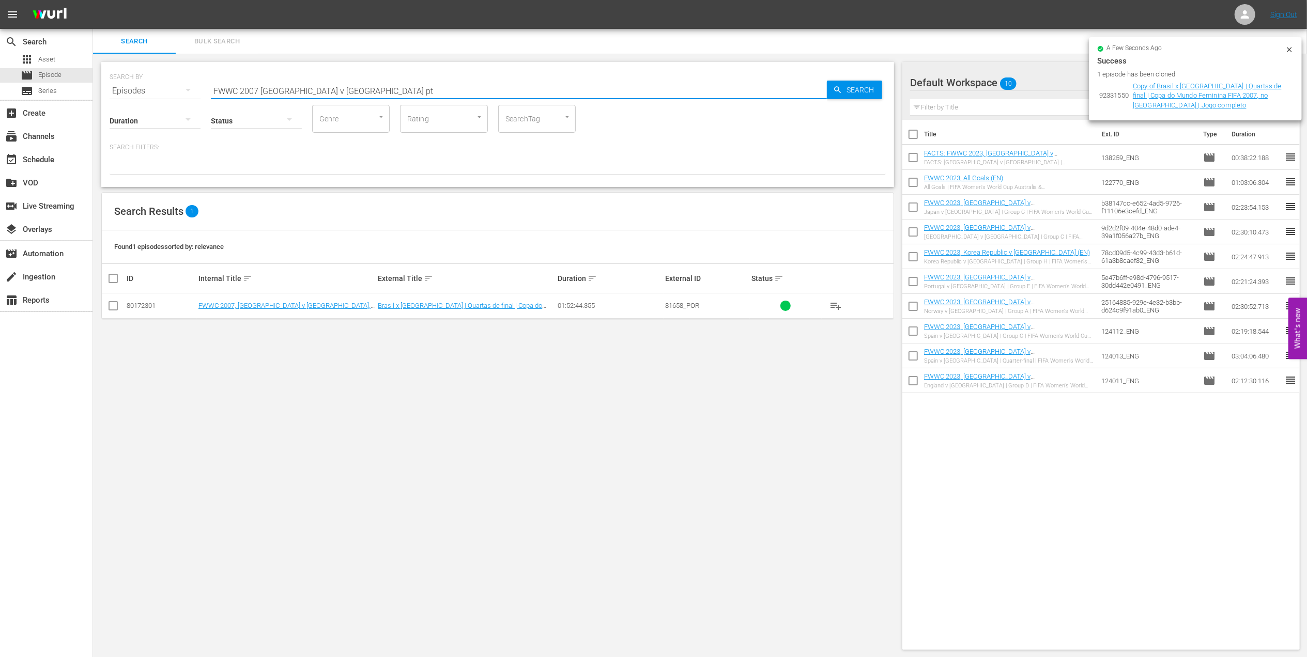
drag, startPoint x: 349, startPoint y: 94, endPoint x: -56, endPoint y: 114, distance: 405.7
click at [0, 114] on html "menu Sign Out search Search apps Asset movie Episode subtitles Series add_box C…" at bounding box center [653, 328] width 1307 height 657
type input "u17"
click at [73, 79] on div "movie Episode" at bounding box center [46, 75] width 93 height 14
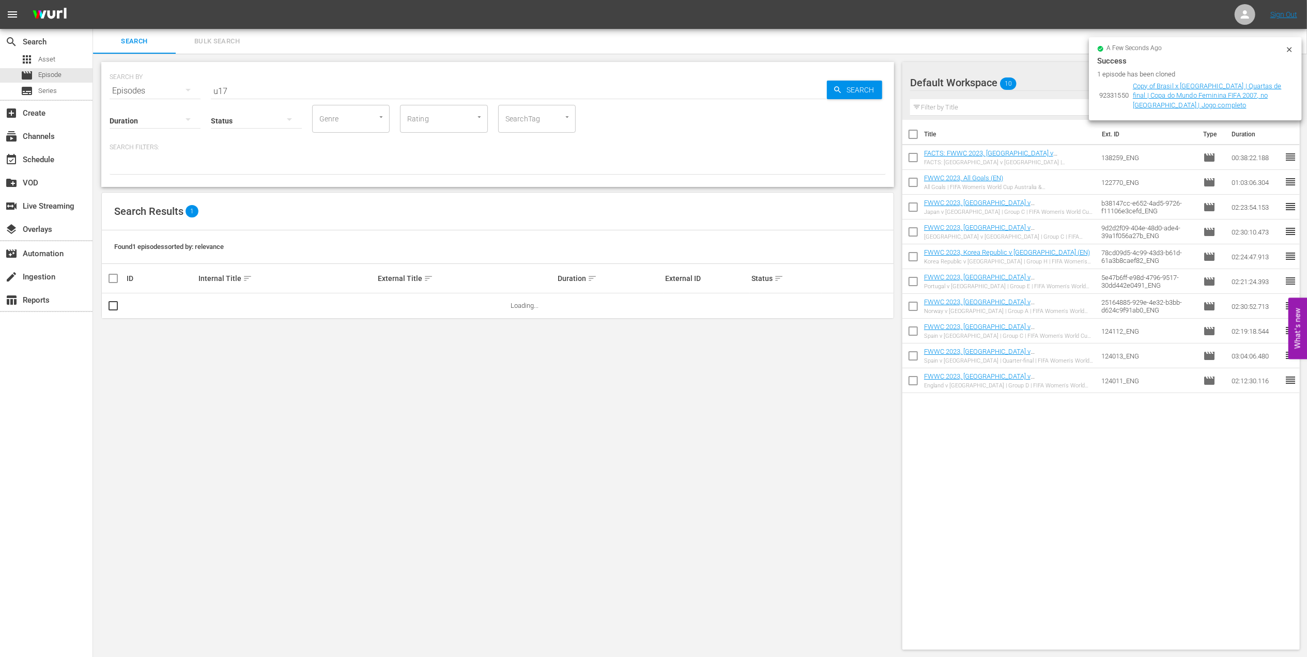
click at [262, 89] on input "u17" at bounding box center [519, 91] width 616 height 25
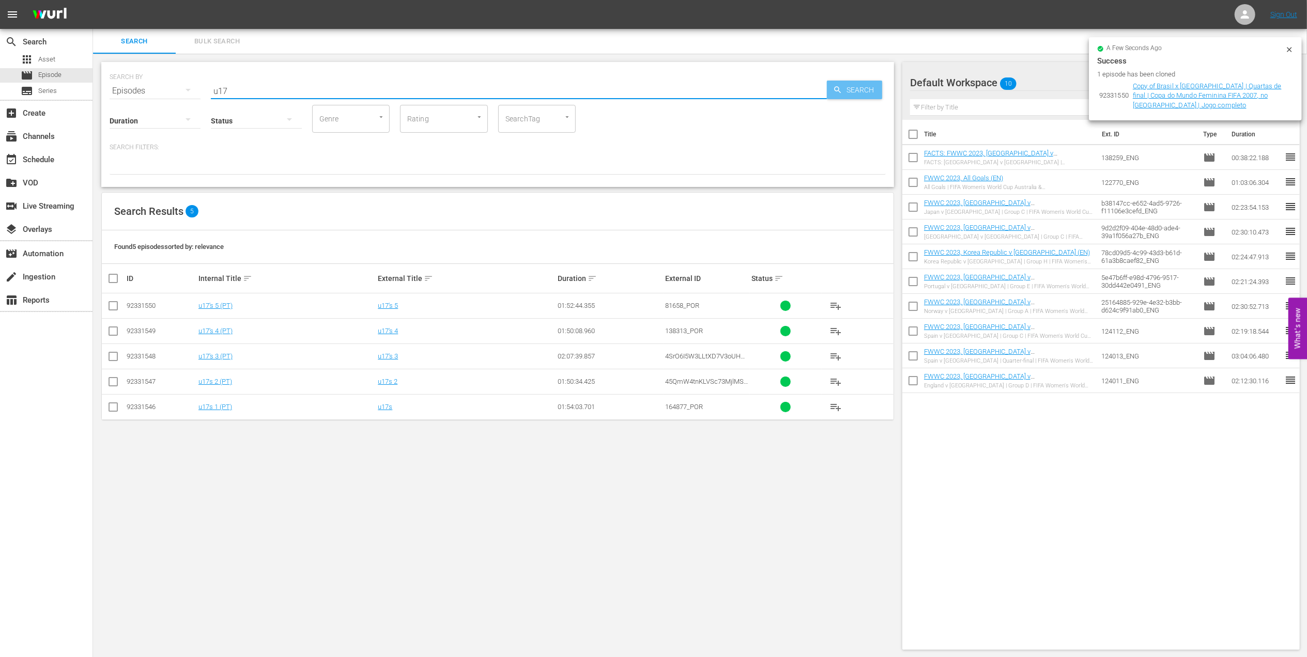
click at [856, 89] on span "Search" at bounding box center [863, 90] width 40 height 19
drag, startPoint x: 114, startPoint y: 278, endPoint x: 137, endPoint y: 281, distance: 24.1
click at [118, 277] on input "checkbox" at bounding box center [117, 278] width 21 height 12
checkbox input "true"
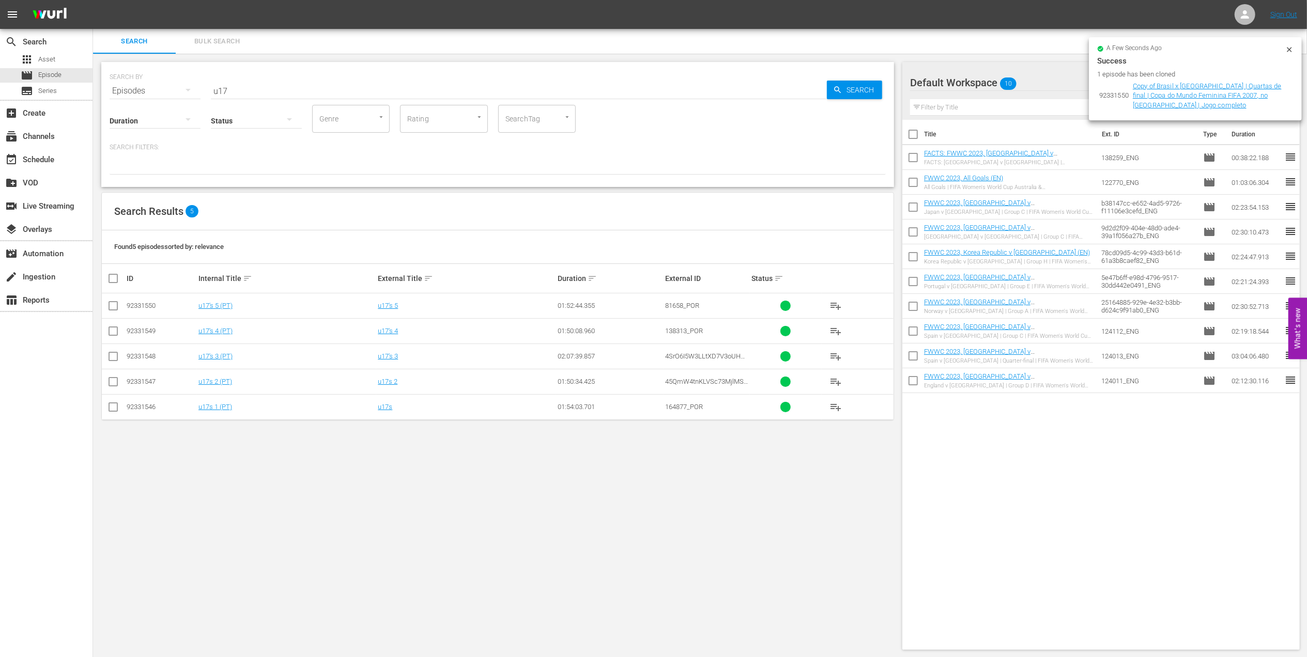
checkbox input "true"
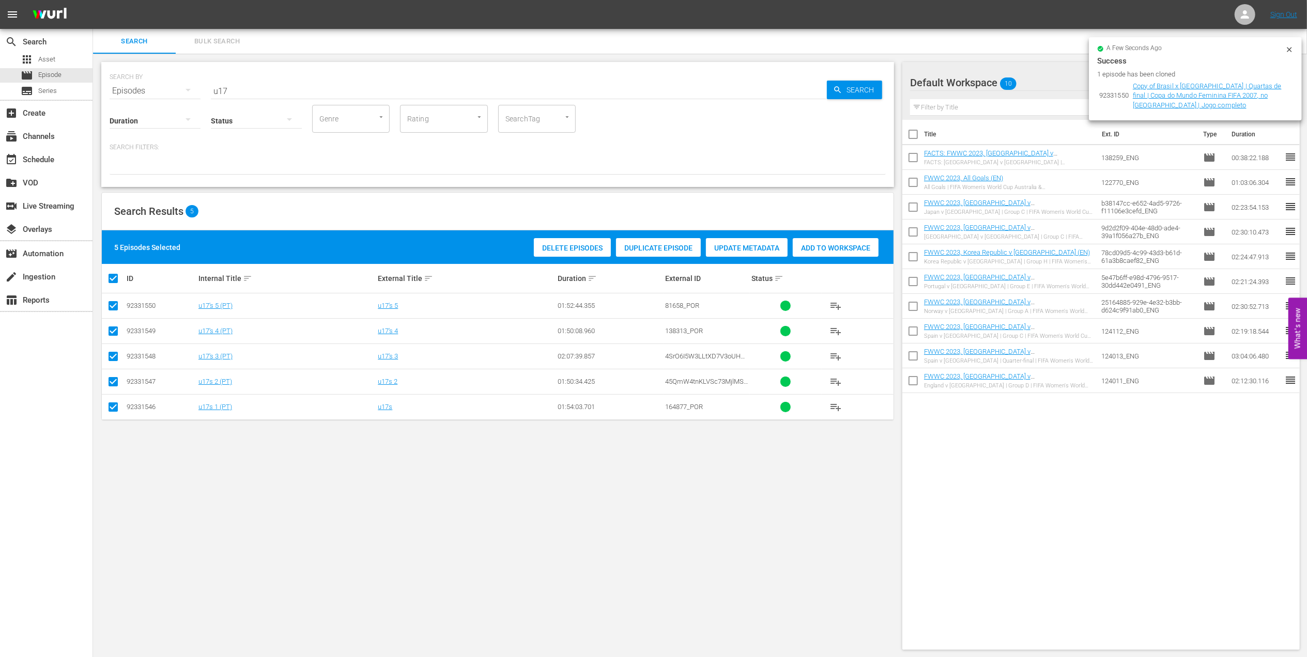
click at [912, 132] on input "checkbox" at bounding box center [913, 137] width 22 height 22
checkbox input "true"
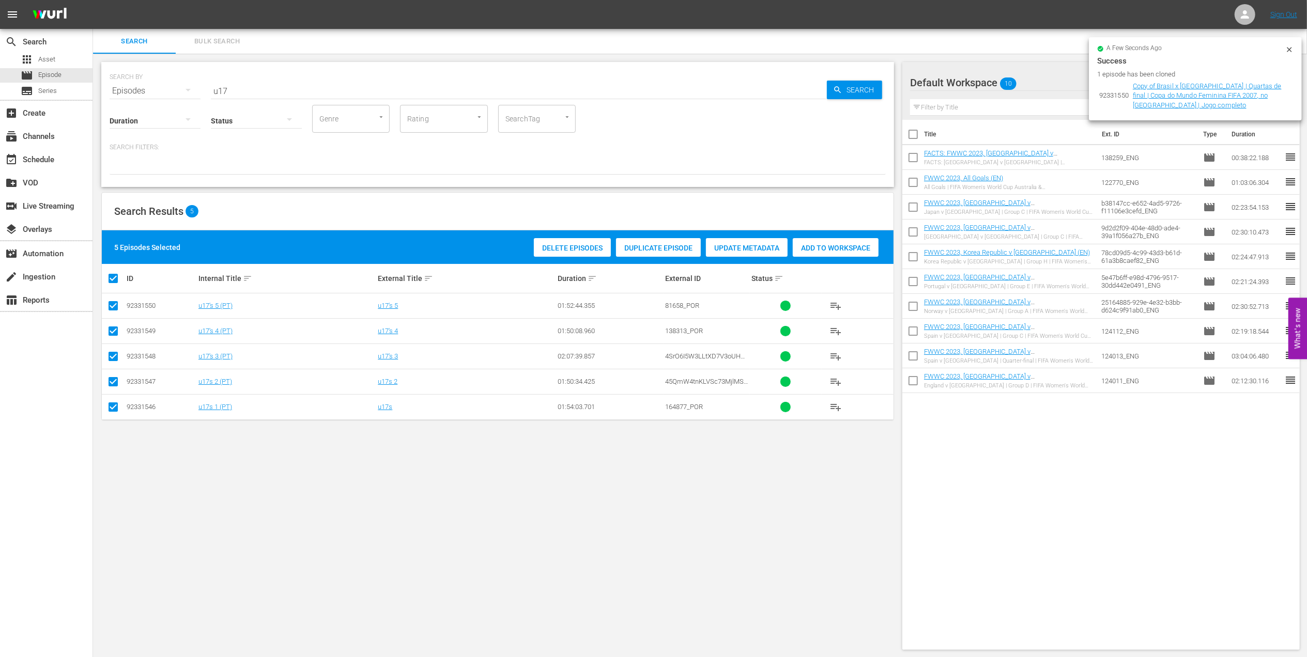
checkbox input "true"
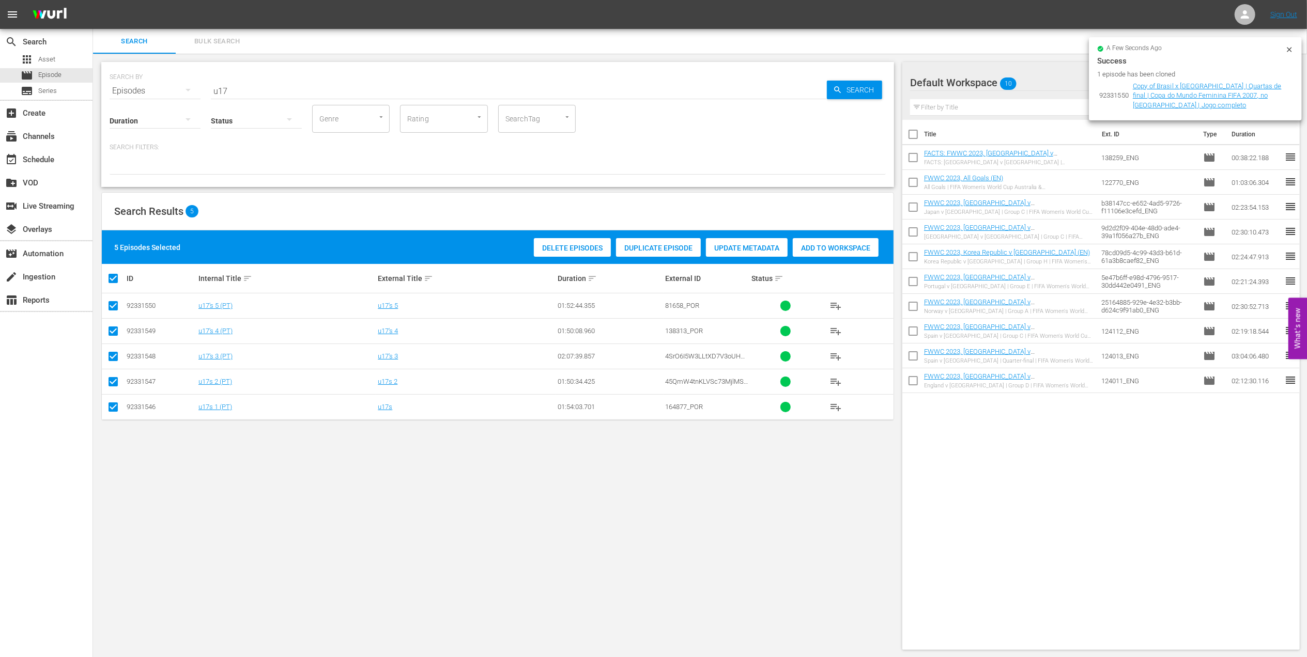
checkbox input "true"
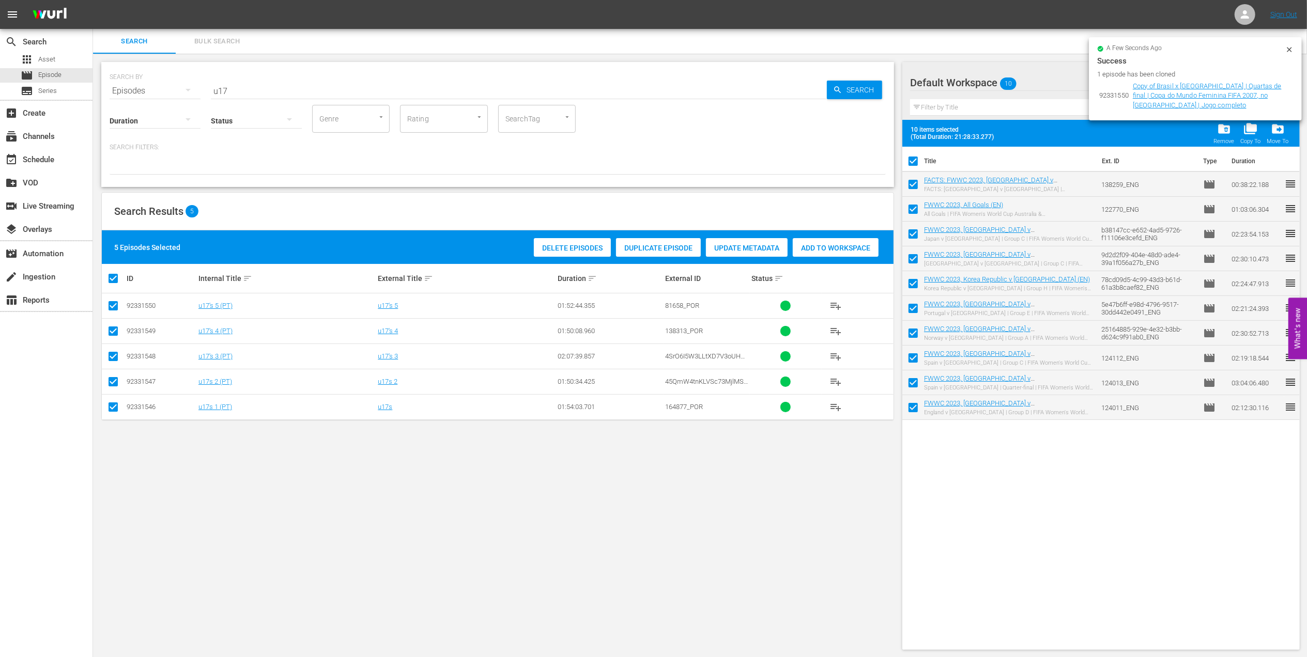
click at [1226, 133] on span "folder_delete" at bounding box center [1224, 129] width 14 height 14
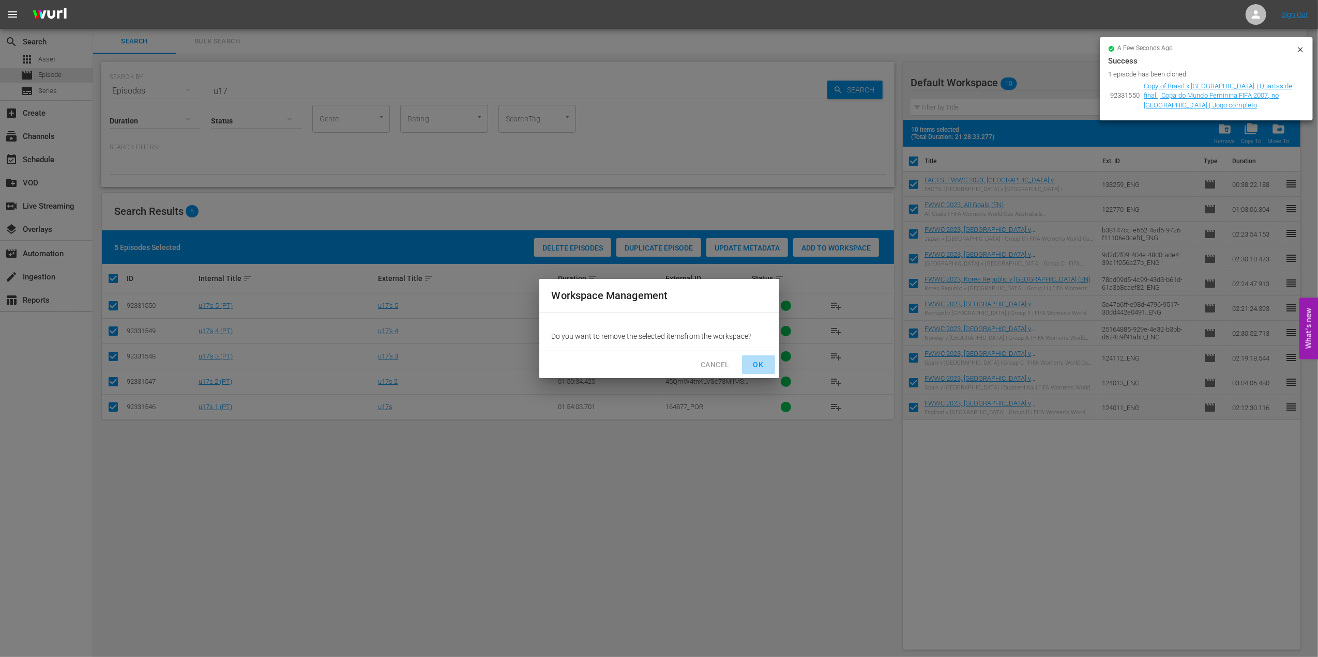
click at [757, 363] on span "OK" at bounding box center [758, 365] width 17 height 13
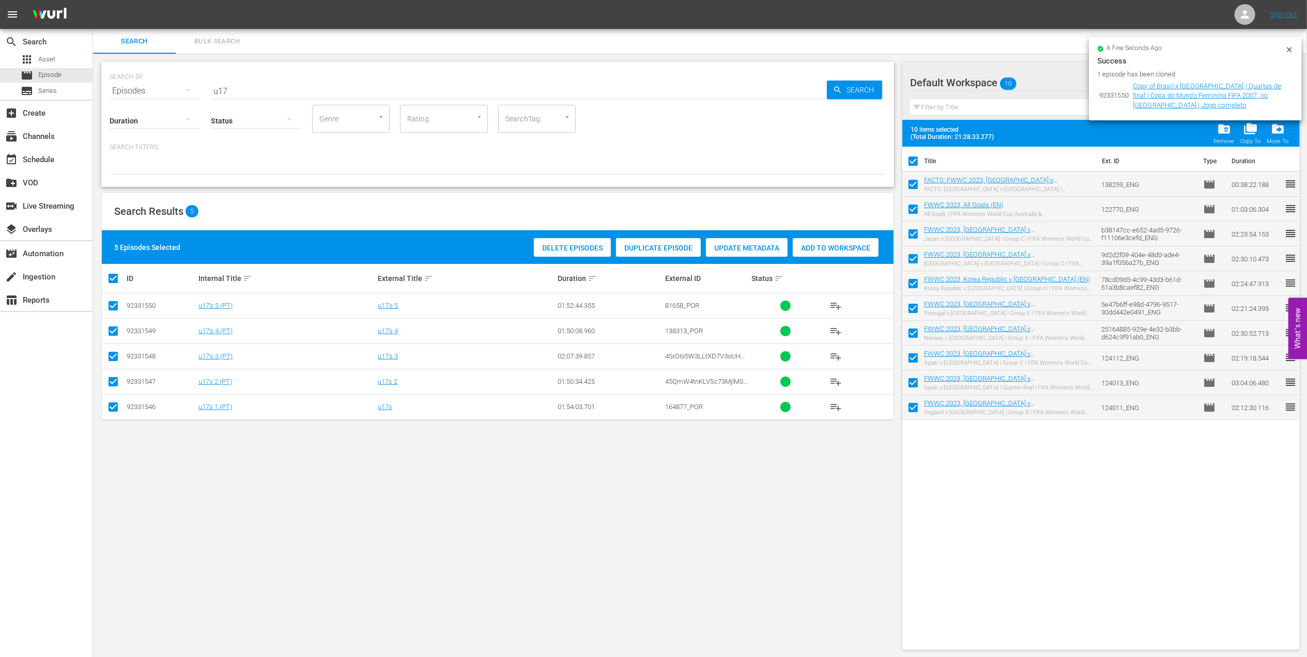
checkbox input "false"
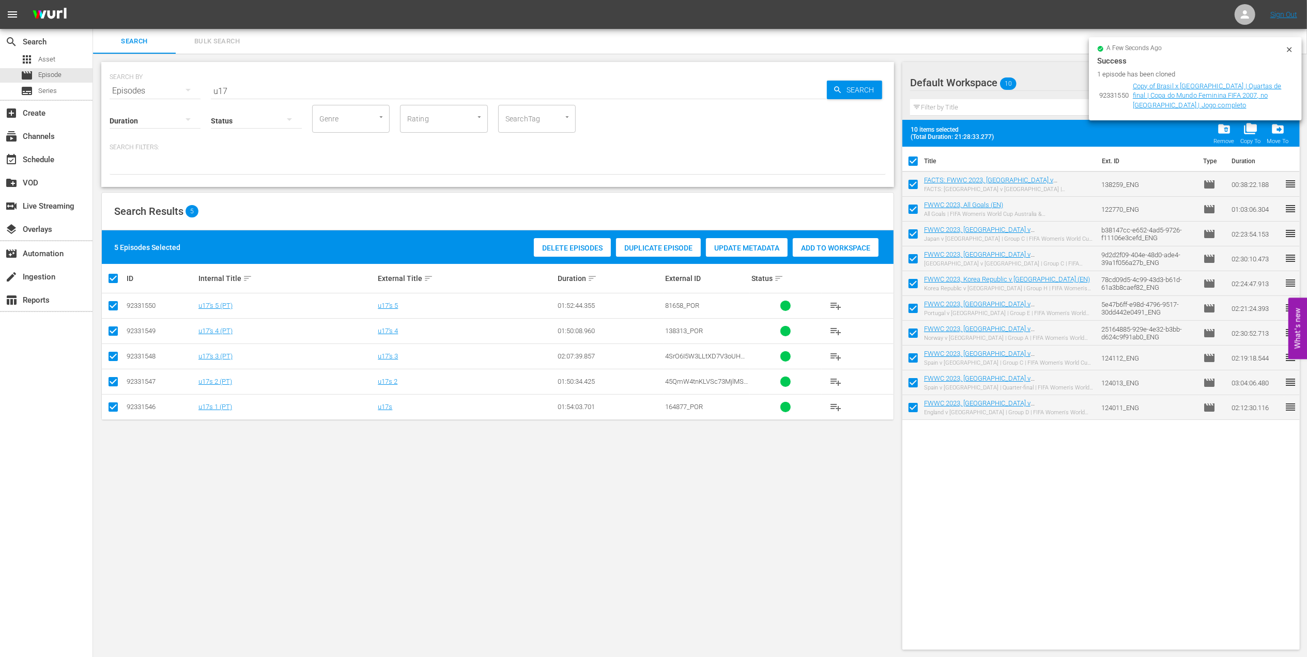
checkbox input "false"
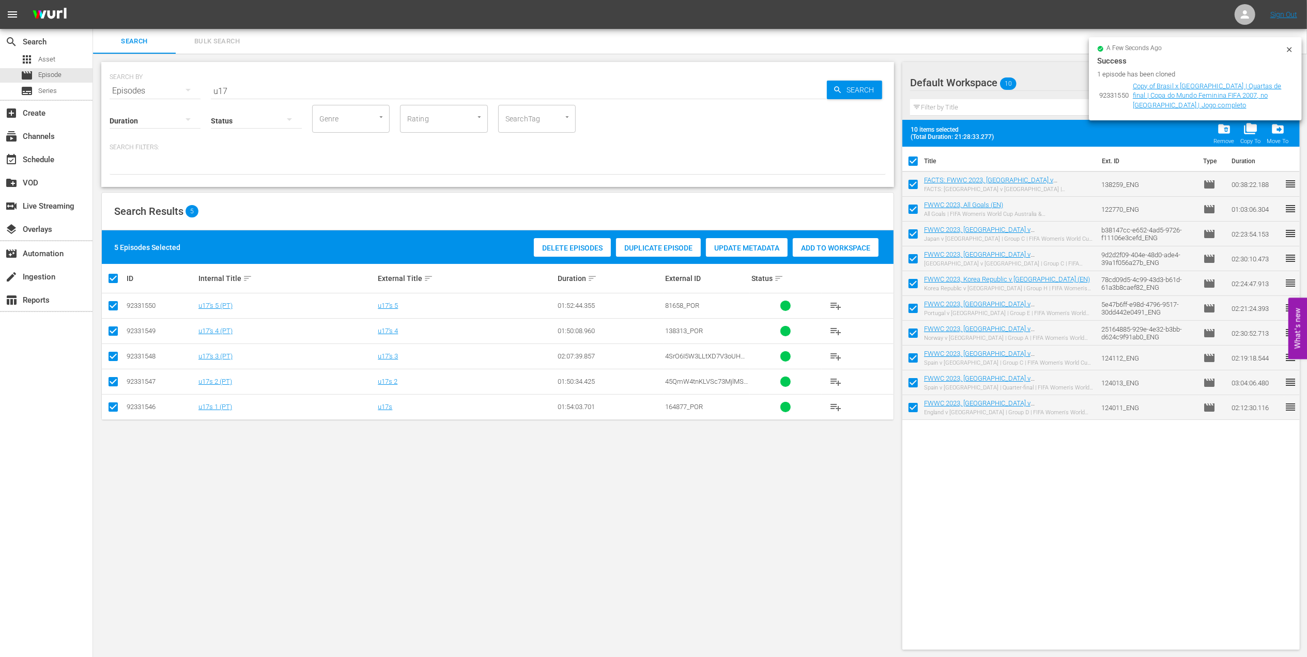
checkbox input "false"
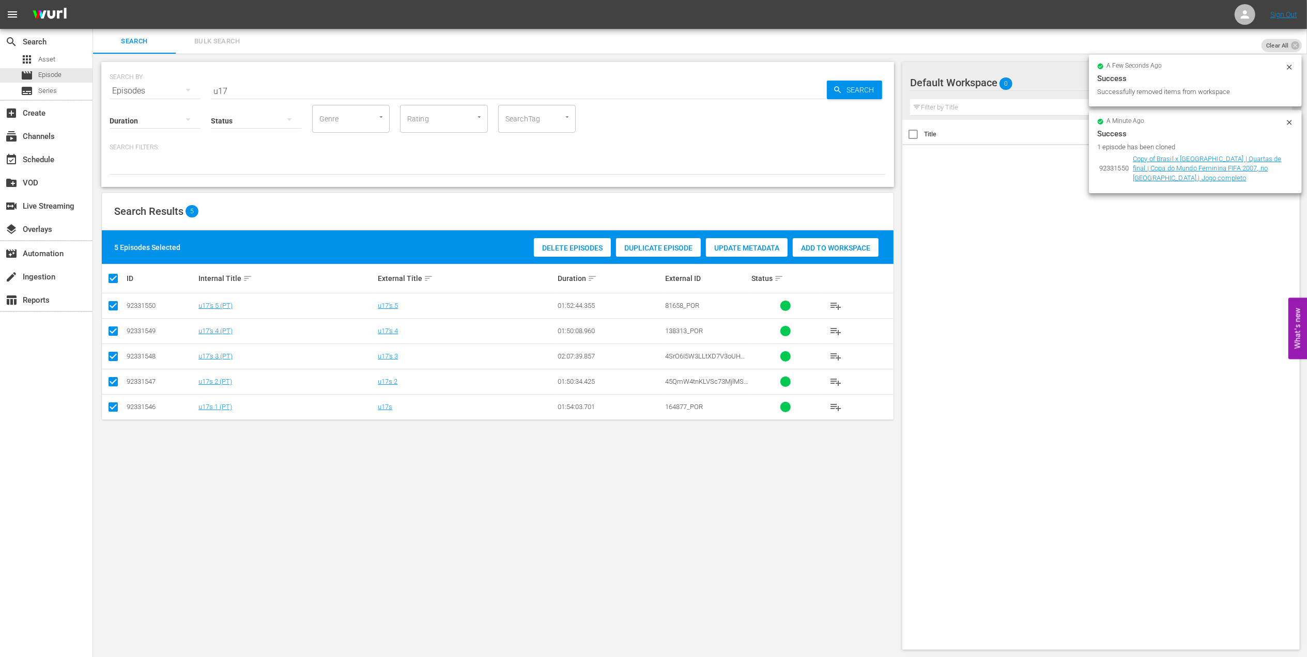
click at [659, 244] on span "Duplicate Episode" at bounding box center [658, 248] width 85 height 8
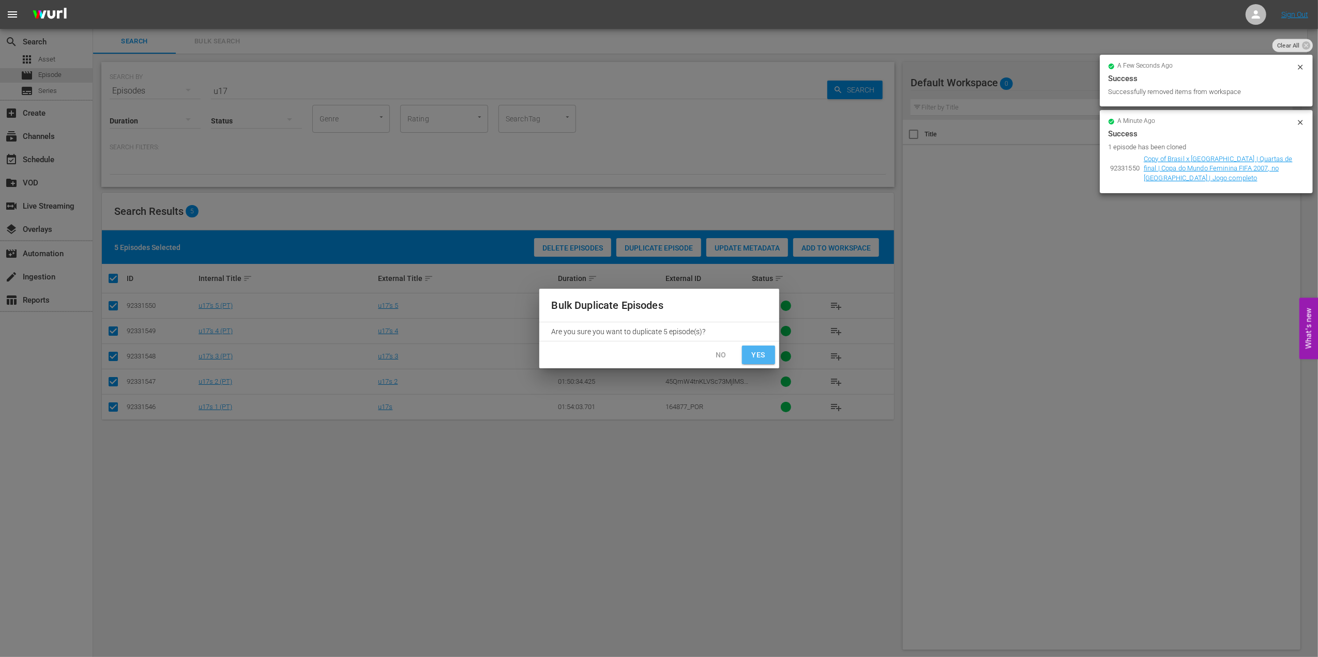
click at [755, 347] on button "Yes" at bounding box center [758, 355] width 33 height 19
checkbox input "false"
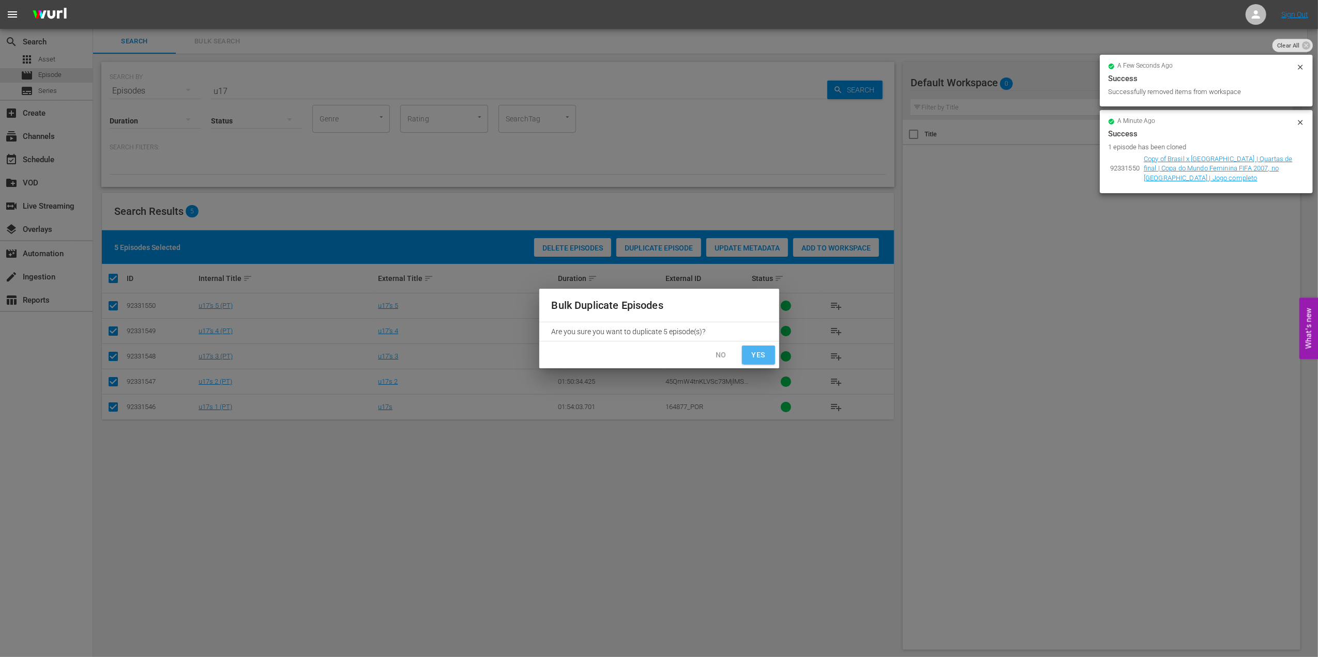
checkbox input "false"
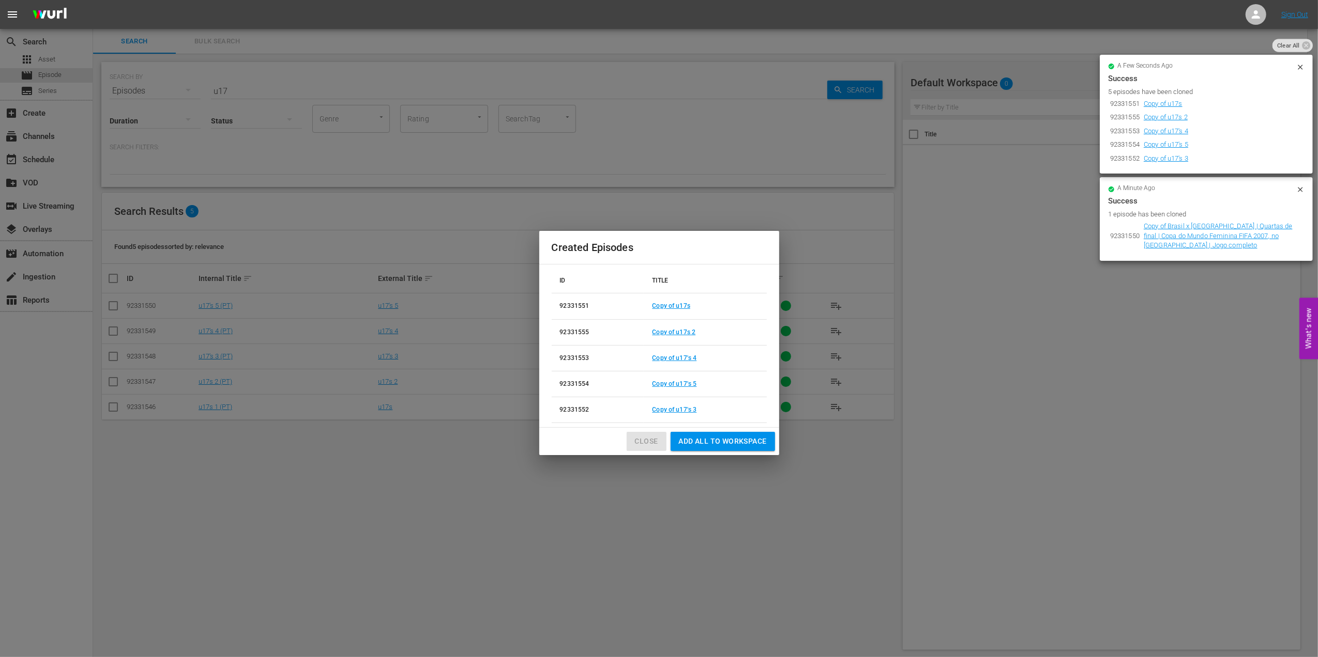
click at [645, 439] on span "Close" at bounding box center [646, 441] width 23 height 13
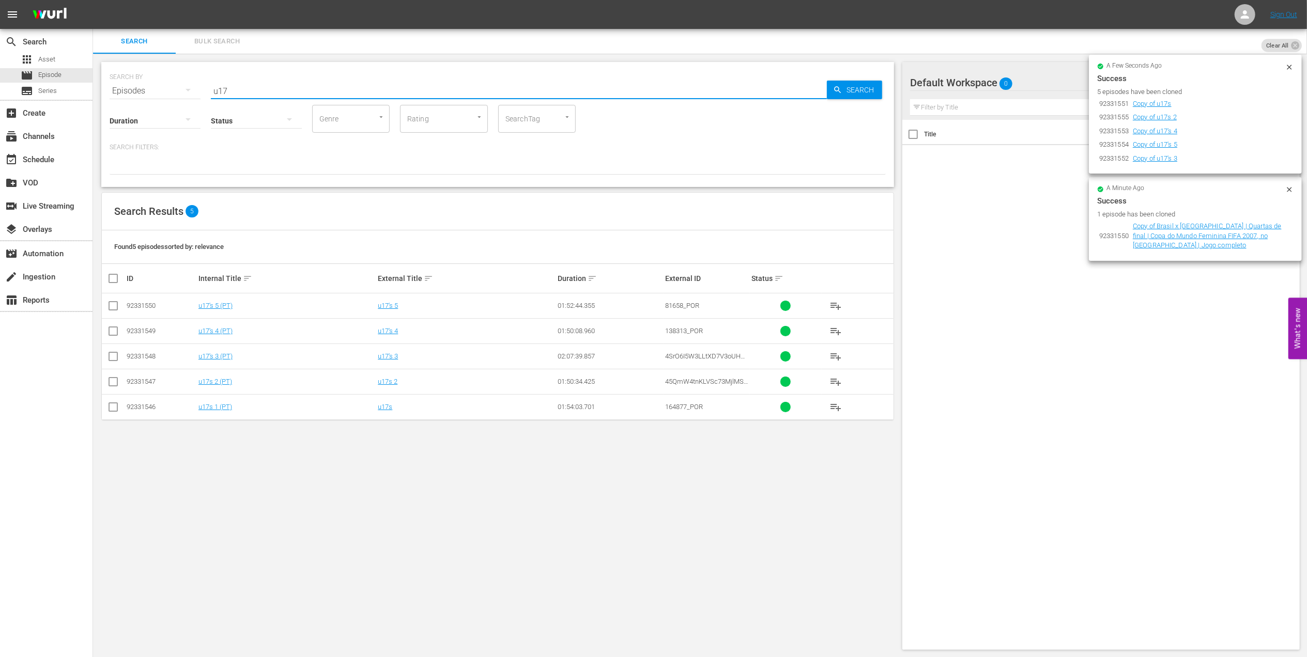
click at [244, 85] on input "u17" at bounding box center [519, 91] width 616 height 25
type input "u"
click at [259, 94] on input "text" at bounding box center [519, 91] width 616 height 25
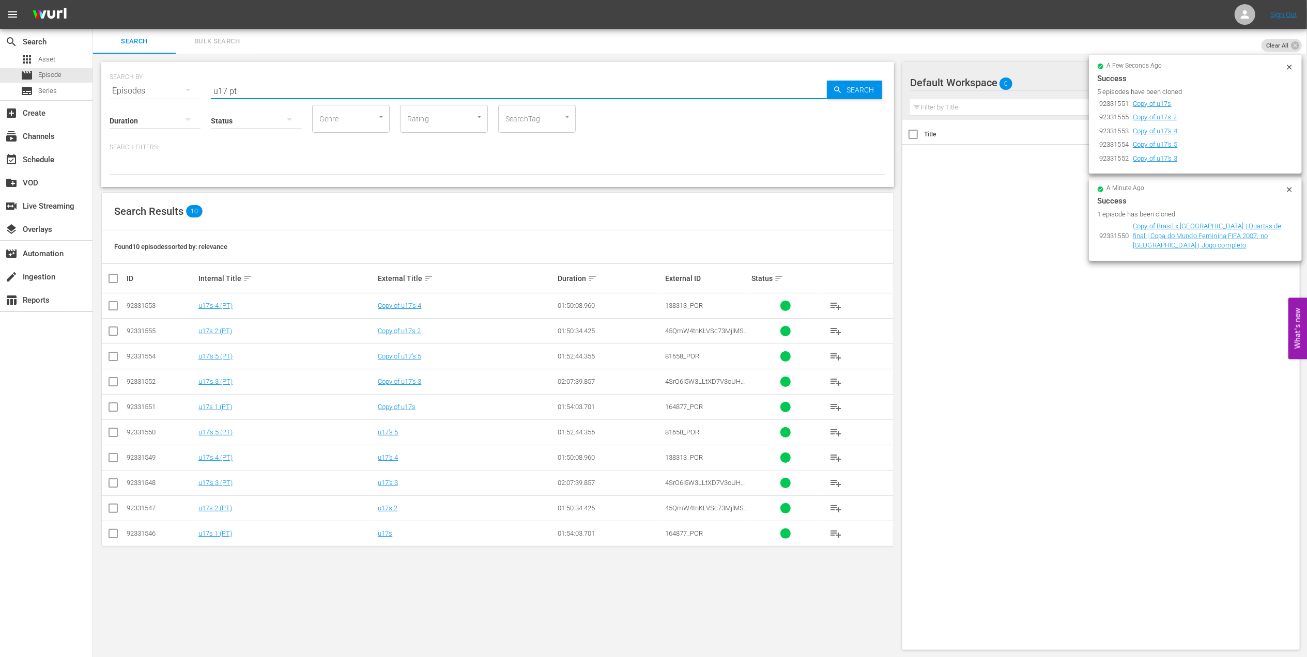
type input "u17 pt"
click at [108, 406] on input "checkbox" at bounding box center [113, 409] width 12 height 12
checkbox input "true"
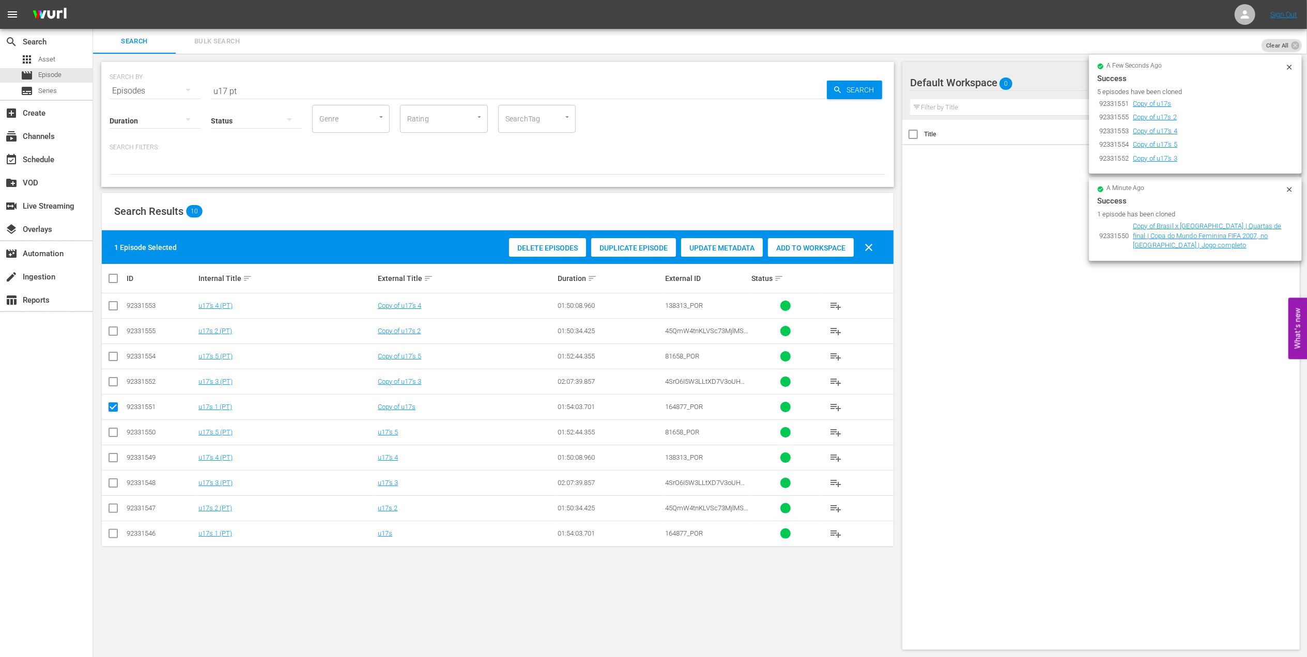
click at [114, 383] on input "checkbox" at bounding box center [113, 384] width 12 height 12
checkbox input "true"
click at [114, 348] on td at bounding box center [113, 356] width 23 height 25
click at [112, 354] on input "checkbox" at bounding box center [113, 359] width 12 height 12
checkbox input "true"
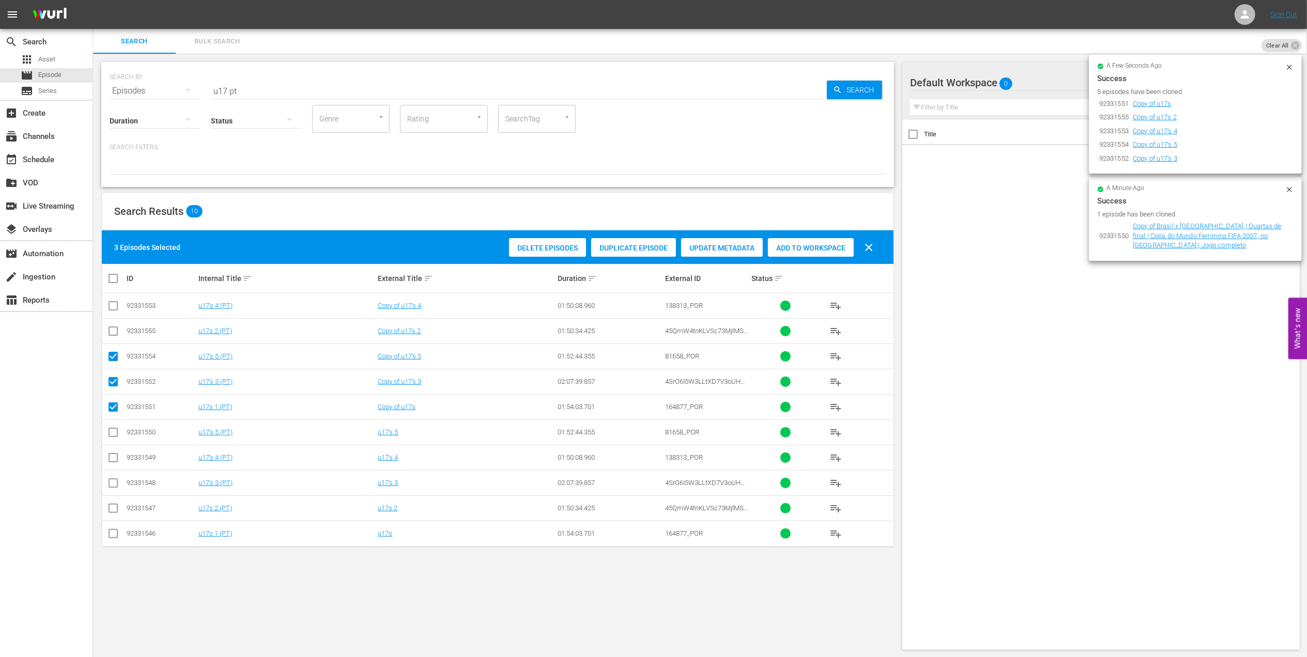
click at [115, 331] on input "checkbox" at bounding box center [113, 333] width 12 height 12
checkbox input "true"
click at [116, 302] on input "checkbox" at bounding box center [113, 308] width 12 height 12
checkbox input "true"
click at [557, 244] on span "Delete Episodes" at bounding box center [547, 248] width 77 height 8
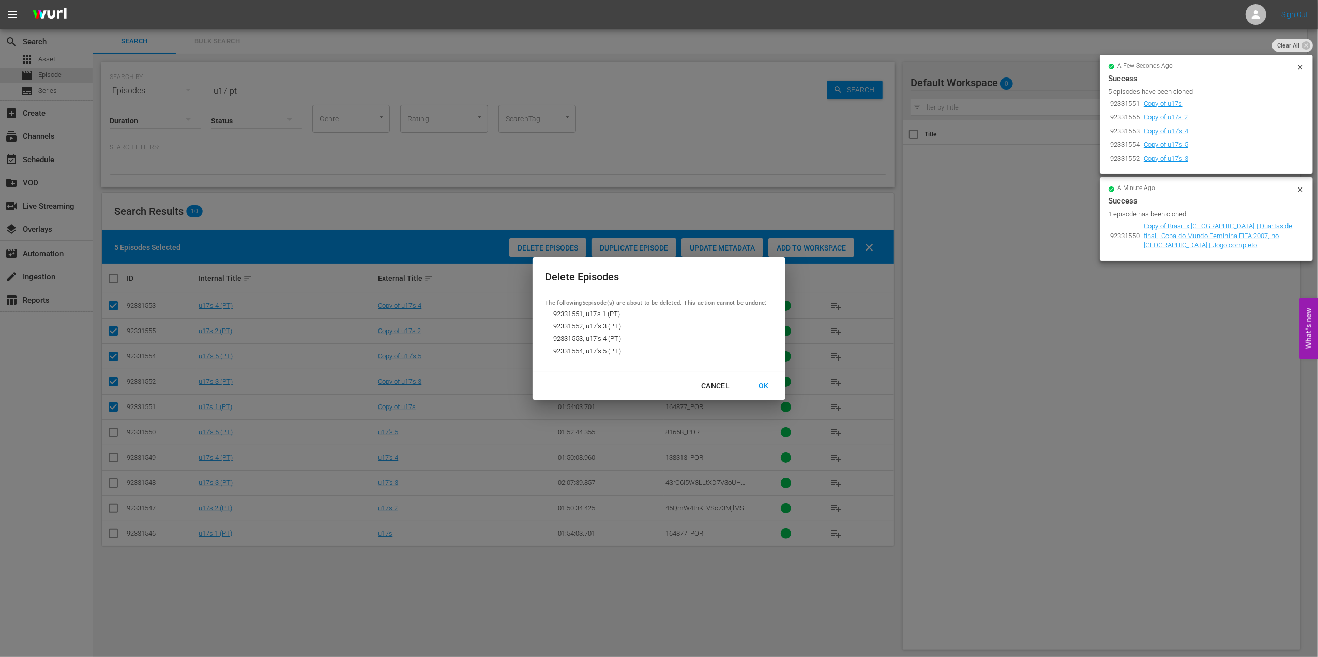
click at [716, 386] on div "Cancel" at bounding box center [715, 386] width 45 height 13
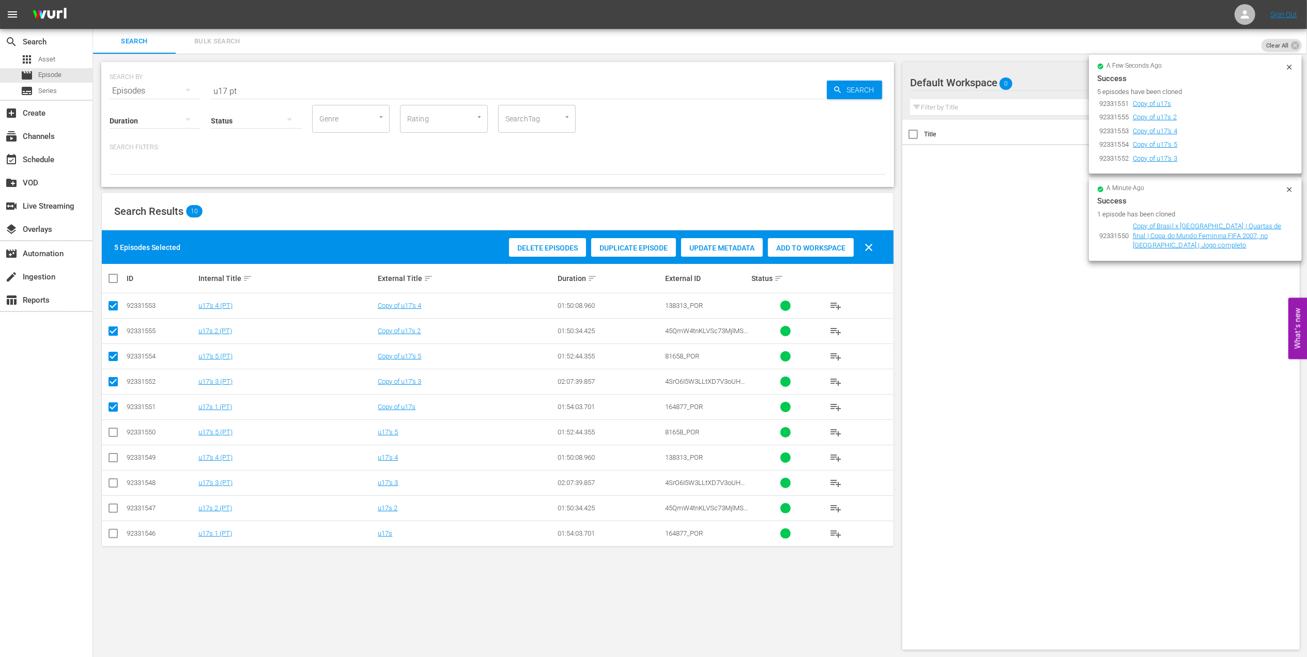
click at [362, 220] on div "Search Results 10" at bounding box center [498, 212] width 792 height 38
click at [116, 281] on input "checkbox" at bounding box center [117, 278] width 21 height 12
checkbox input "true"
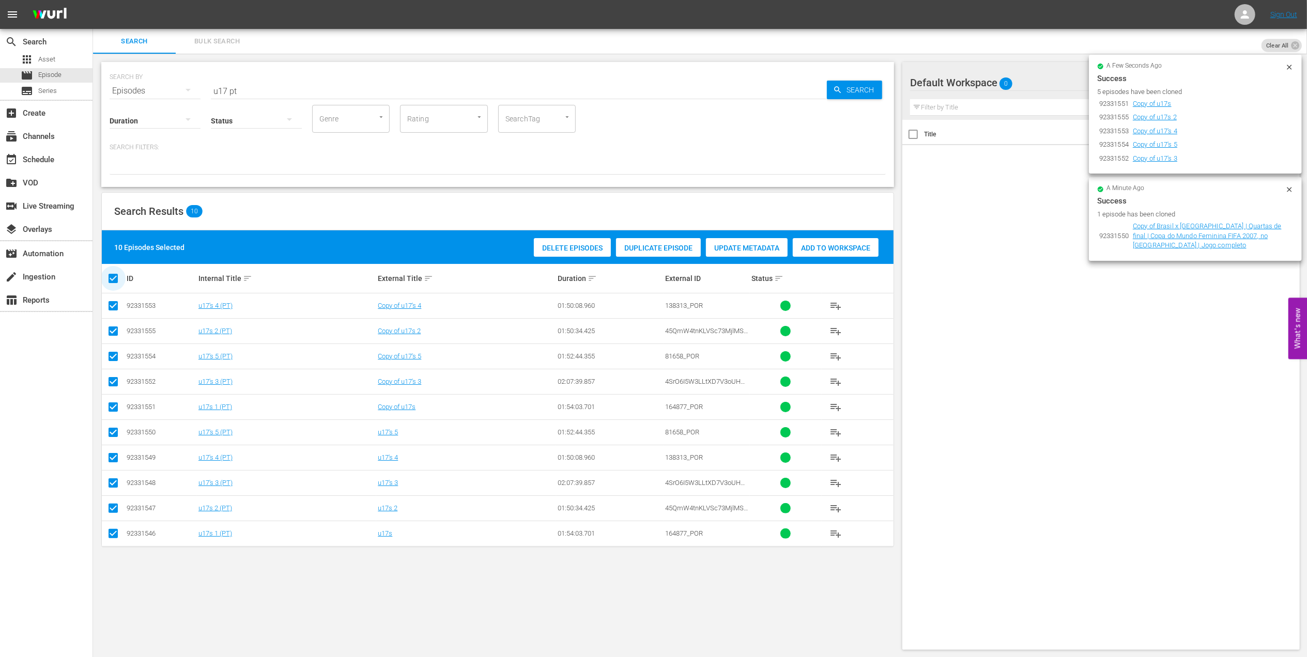
click at [116, 280] on input "checkbox" at bounding box center [117, 278] width 21 height 12
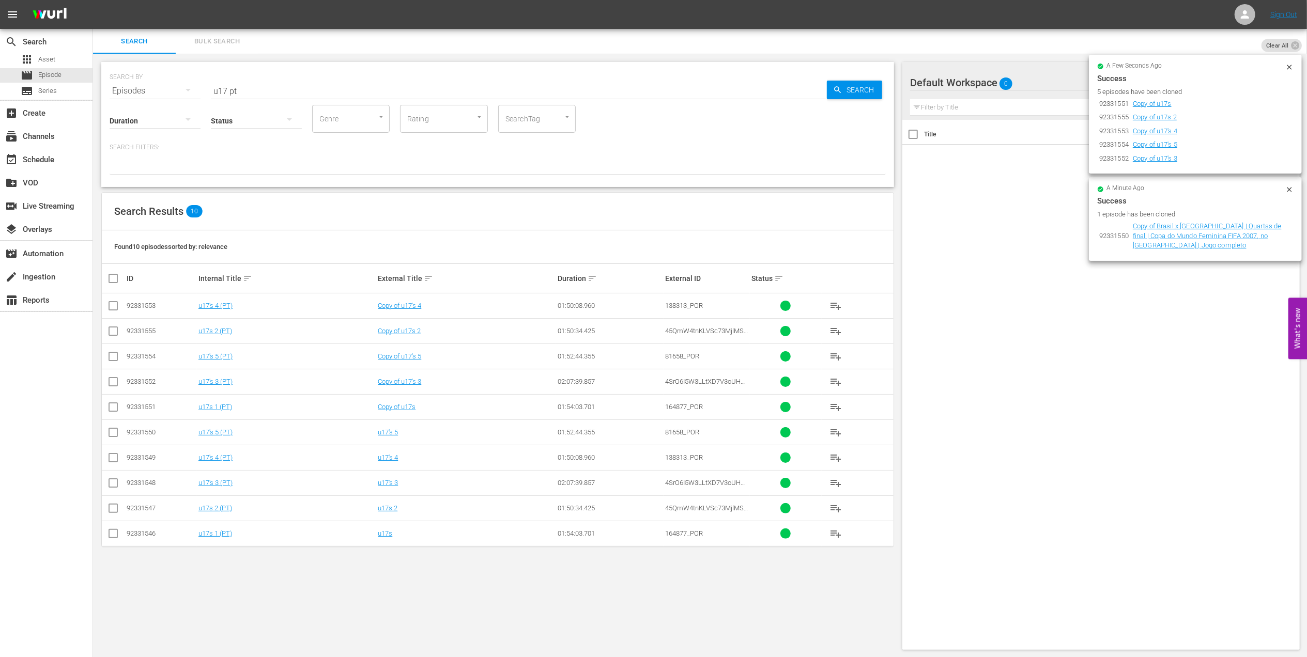
drag, startPoint x: 110, startPoint y: 534, endPoint x: 113, endPoint y: 519, distance: 15.7
click at [111, 533] on input "checkbox" at bounding box center [113, 536] width 12 height 12
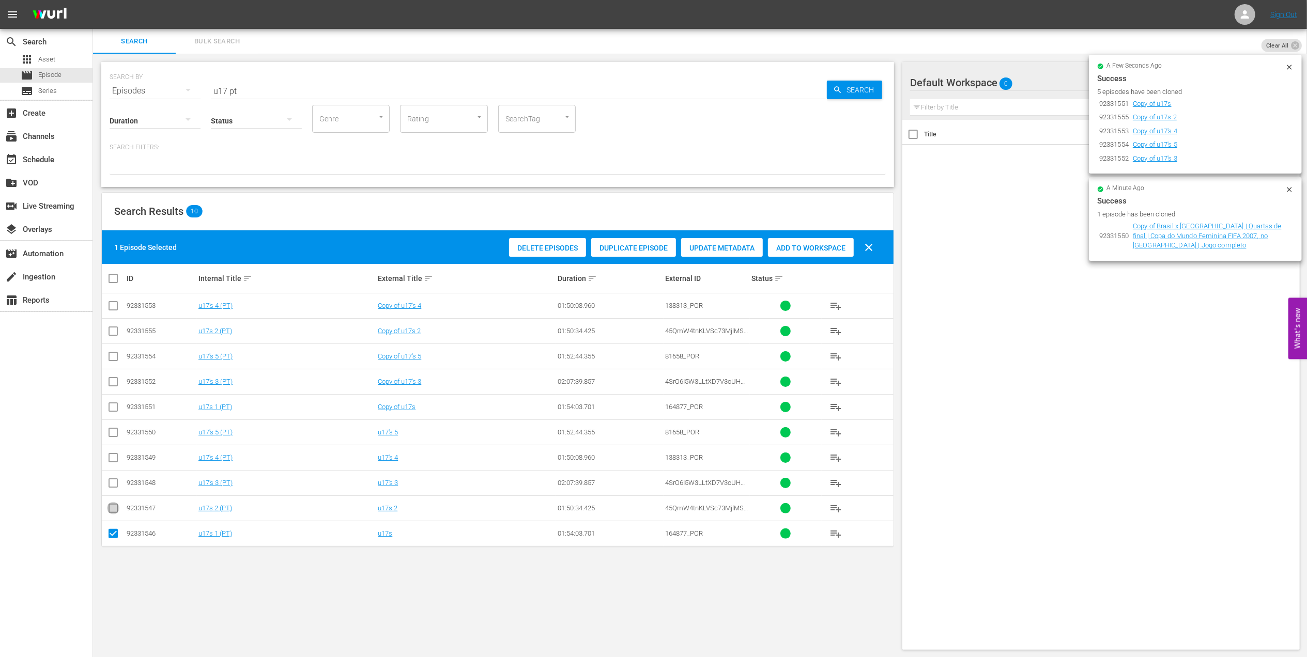
click at [114, 505] on span at bounding box center [113, 508] width 12 height 12
click at [116, 475] on td at bounding box center [113, 482] width 23 height 25
drag, startPoint x: 110, startPoint y: 501, endPoint x: 113, endPoint y: 495, distance: 7.4
click at [110, 502] on td at bounding box center [113, 508] width 23 height 25
click at [112, 503] on icon at bounding box center [113, 508] width 12 height 12
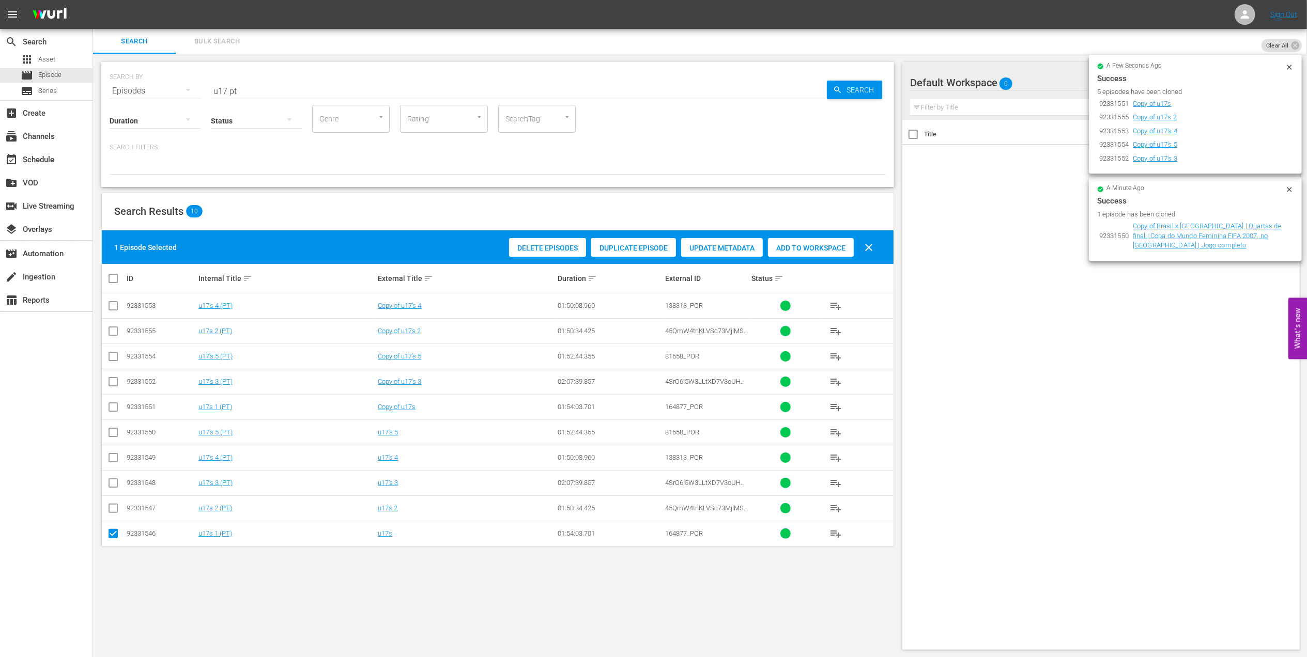
click at [113, 512] on input "checkbox" at bounding box center [113, 510] width 12 height 12
click at [115, 482] on input "checkbox" at bounding box center [113, 485] width 12 height 12
click at [111, 455] on input "checkbox" at bounding box center [113, 460] width 12 height 12
click at [115, 433] on input "checkbox" at bounding box center [113, 434] width 12 height 12
click at [797, 242] on div "Add to Workspace" at bounding box center [811, 248] width 86 height 20
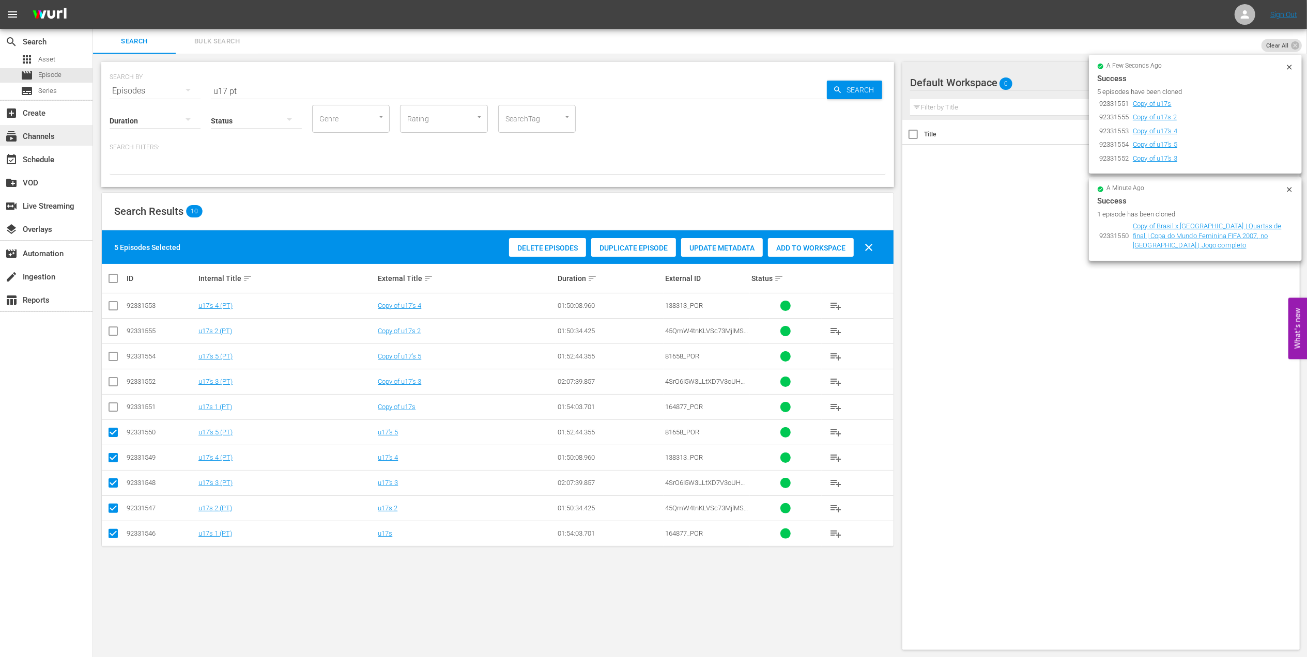
click at [61, 135] on div "subscriptions Channels" at bounding box center [46, 135] width 93 height 21
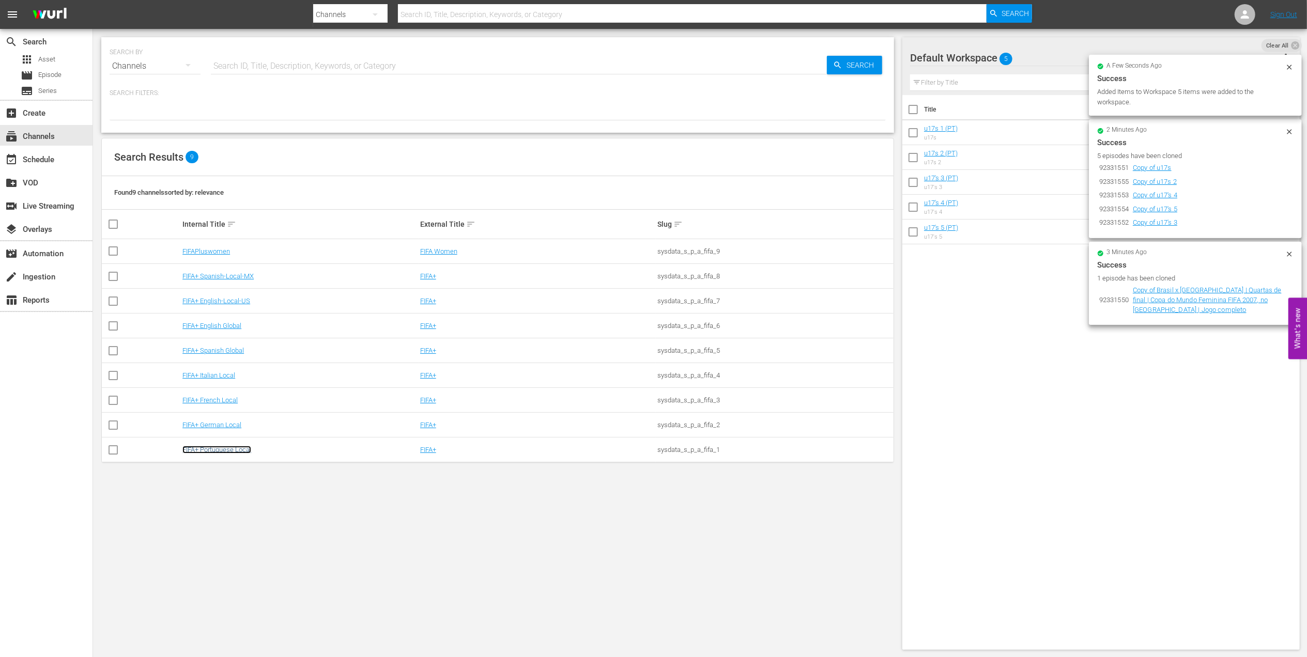
click at [241, 449] on link "FIFA+ Portuguese Local" at bounding box center [216, 450] width 69 height 8
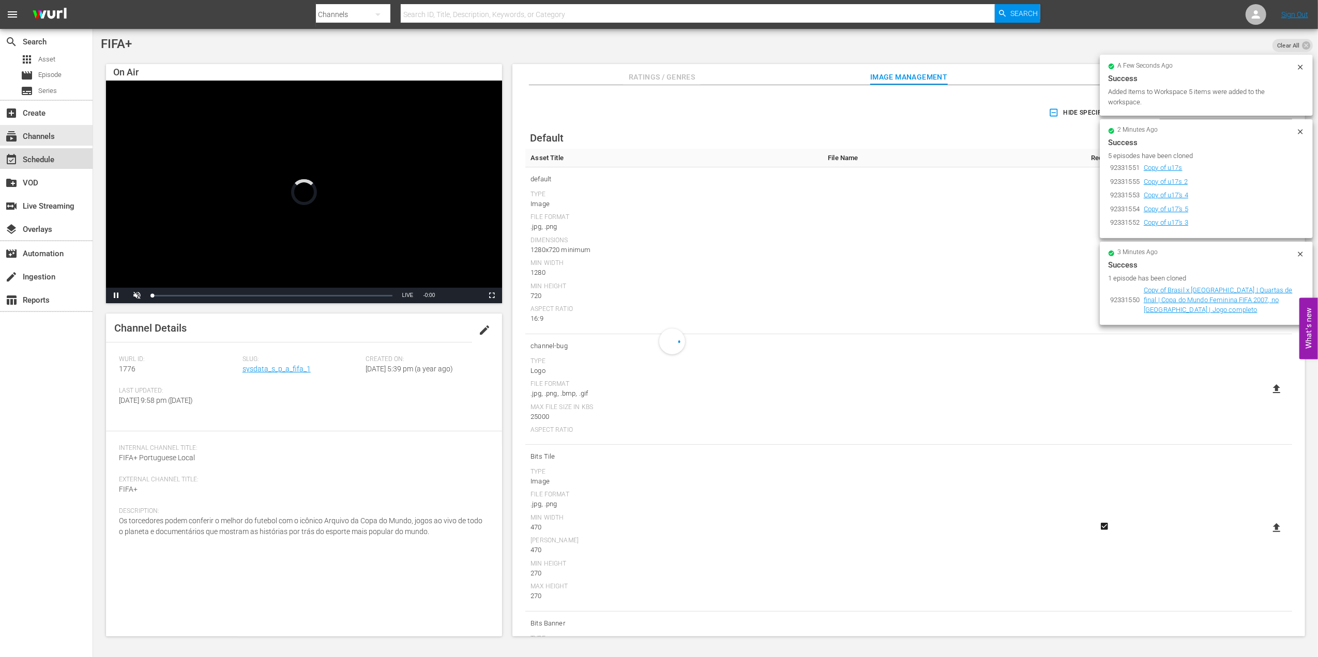
click at [56, 162] on div "event_available Schedule" at bounding box center [46, 158] width 93 height 21
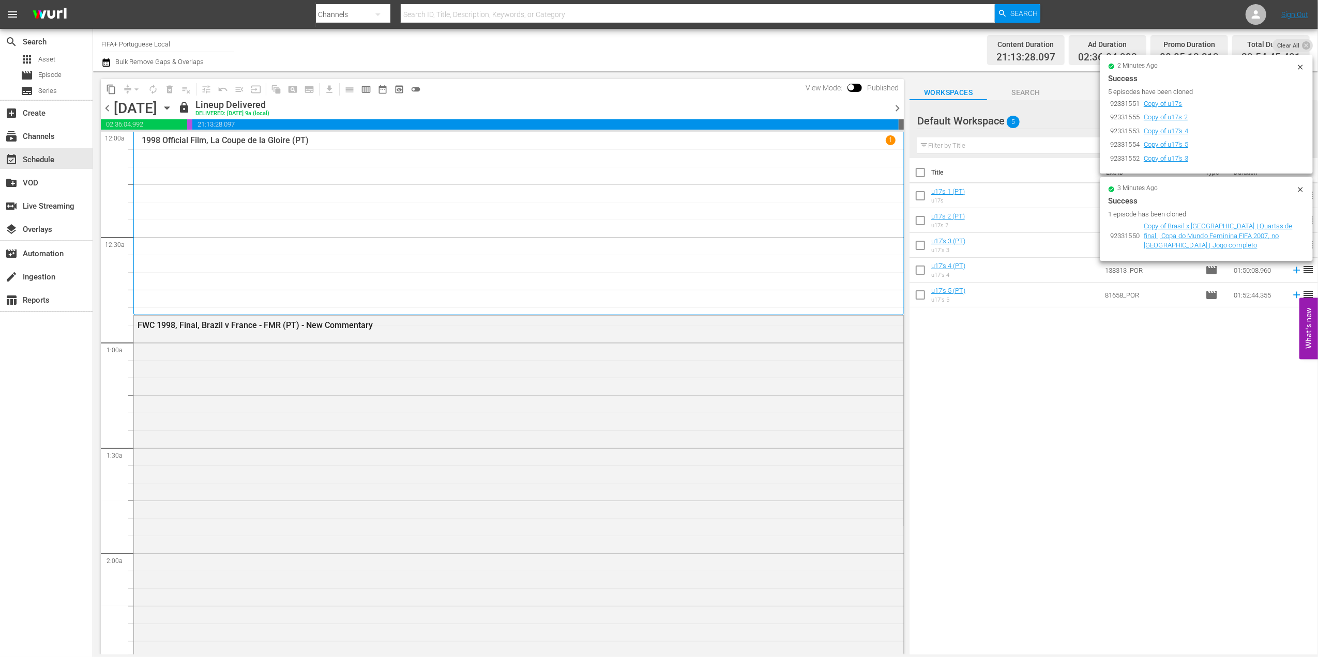
click at [896, 105] on span "chevron_right" at bounding box center [897, 108] width 13 height 13
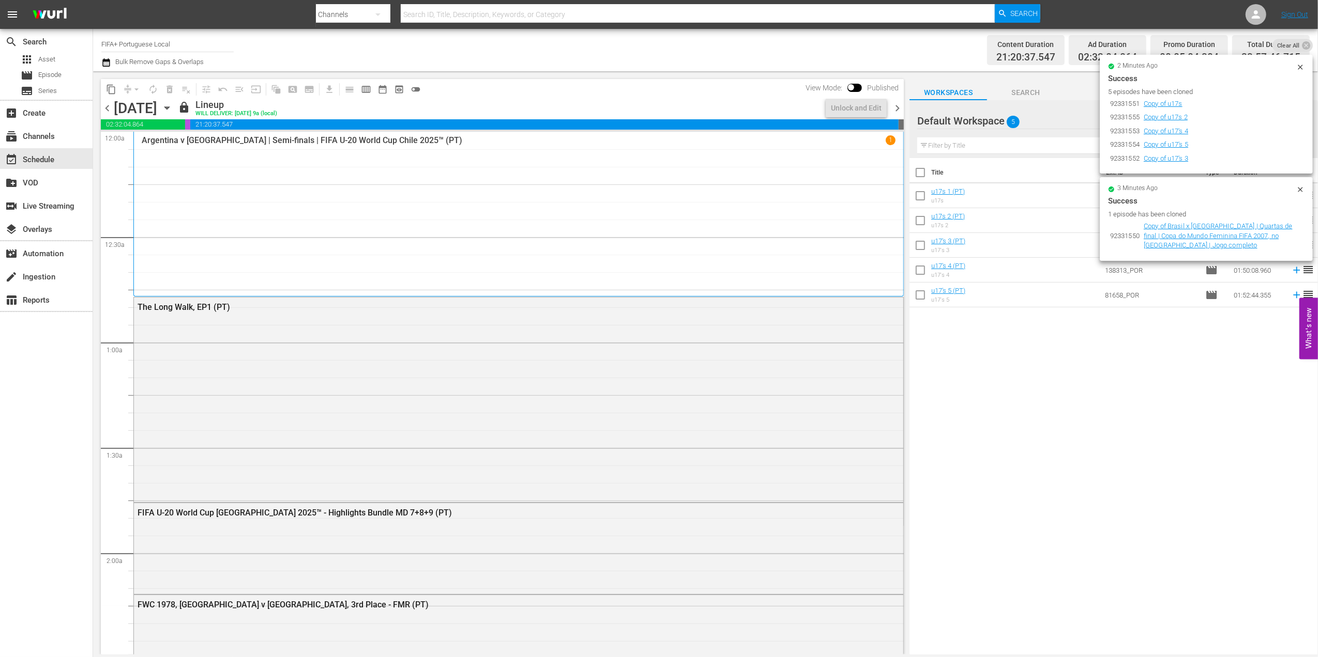
click at [896, 105] on span "chevron_right" at bounding box center [897, 108] width 13 height 13
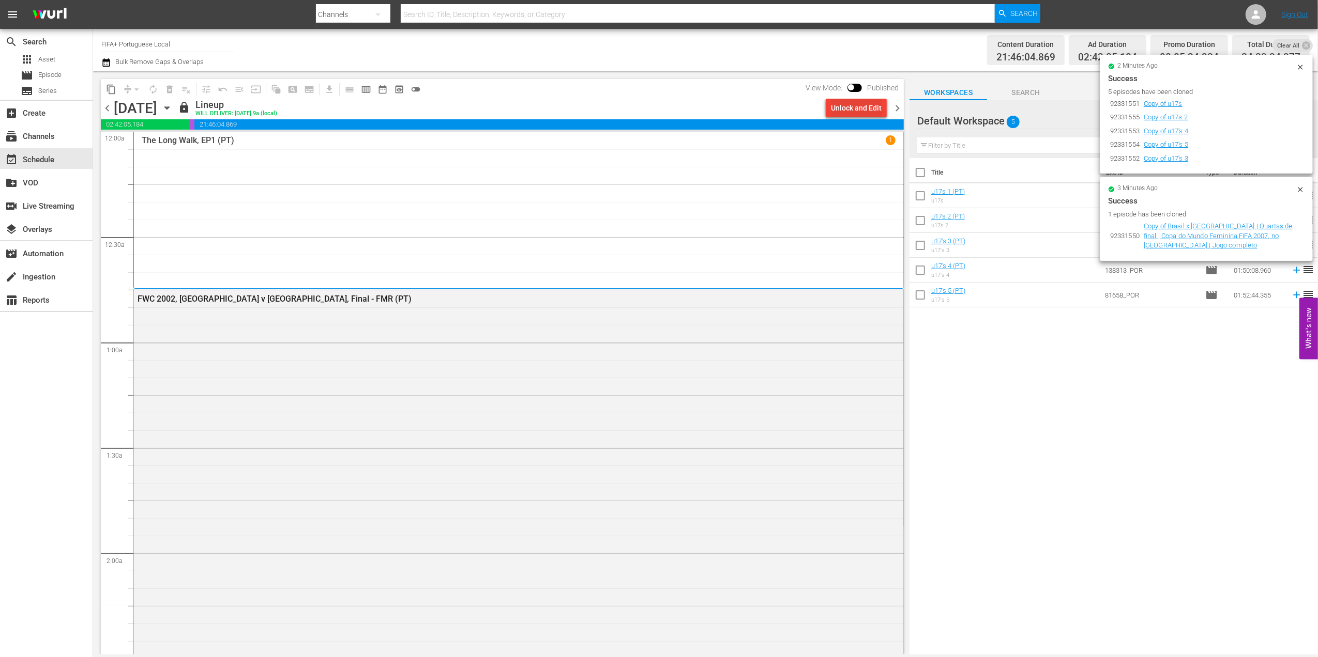
click at [852, 111] on div "Unlock and Edit" at bounding box center [856, 108] width 51 height 19
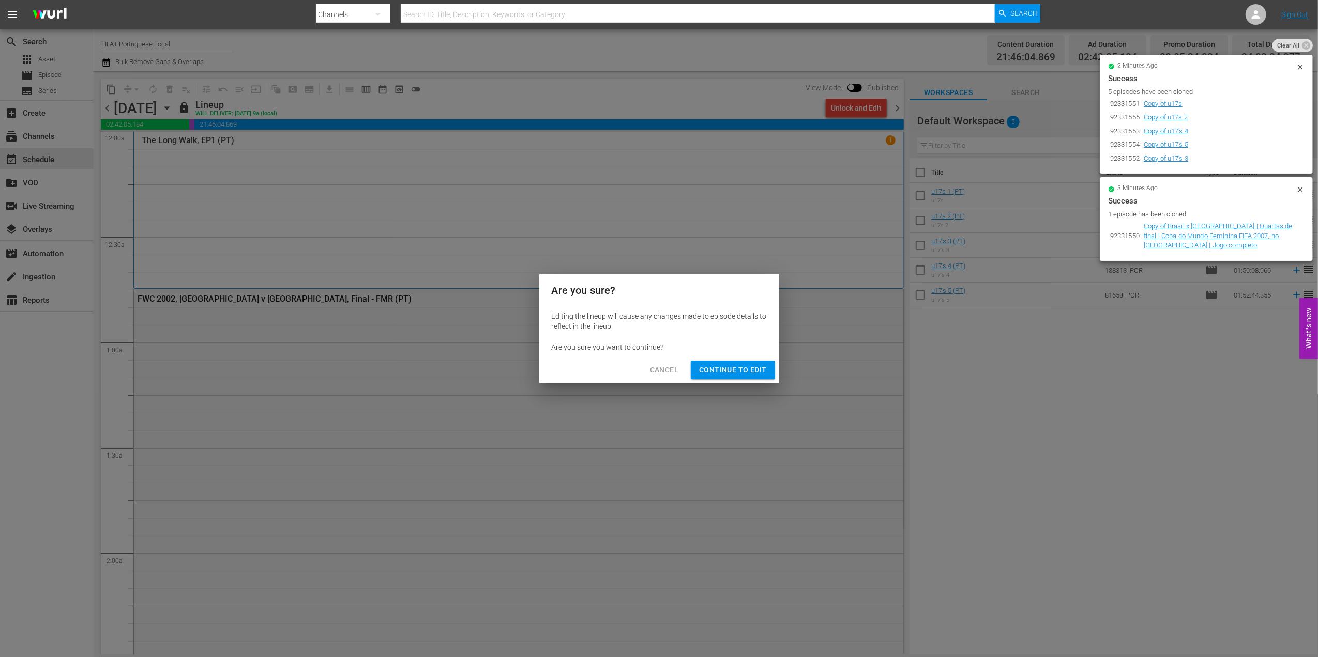
drag, startPoint x: 747, startPoint y: 366, endPoint x: 770, endPoint y: 362, distance: 23.7
click at [748, 366] on span "Continue to Edit" at bounding box center [732, 370] width 67 height 13
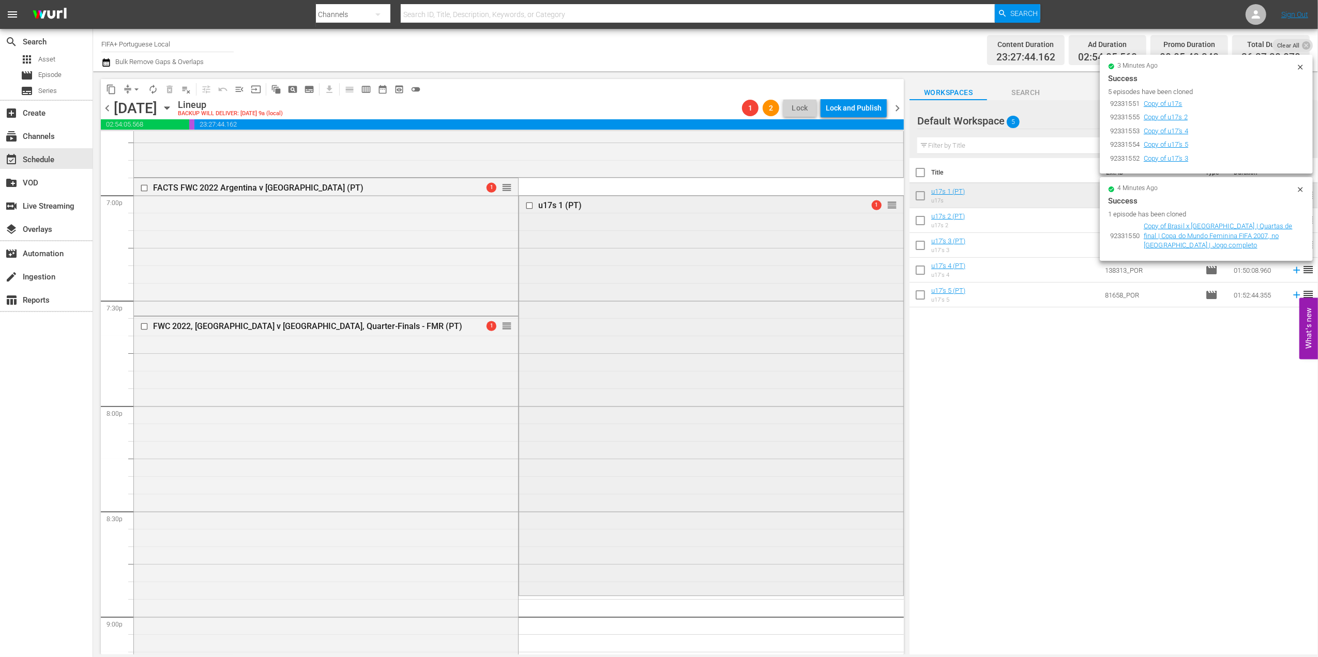
scroll to position [3962, 0]
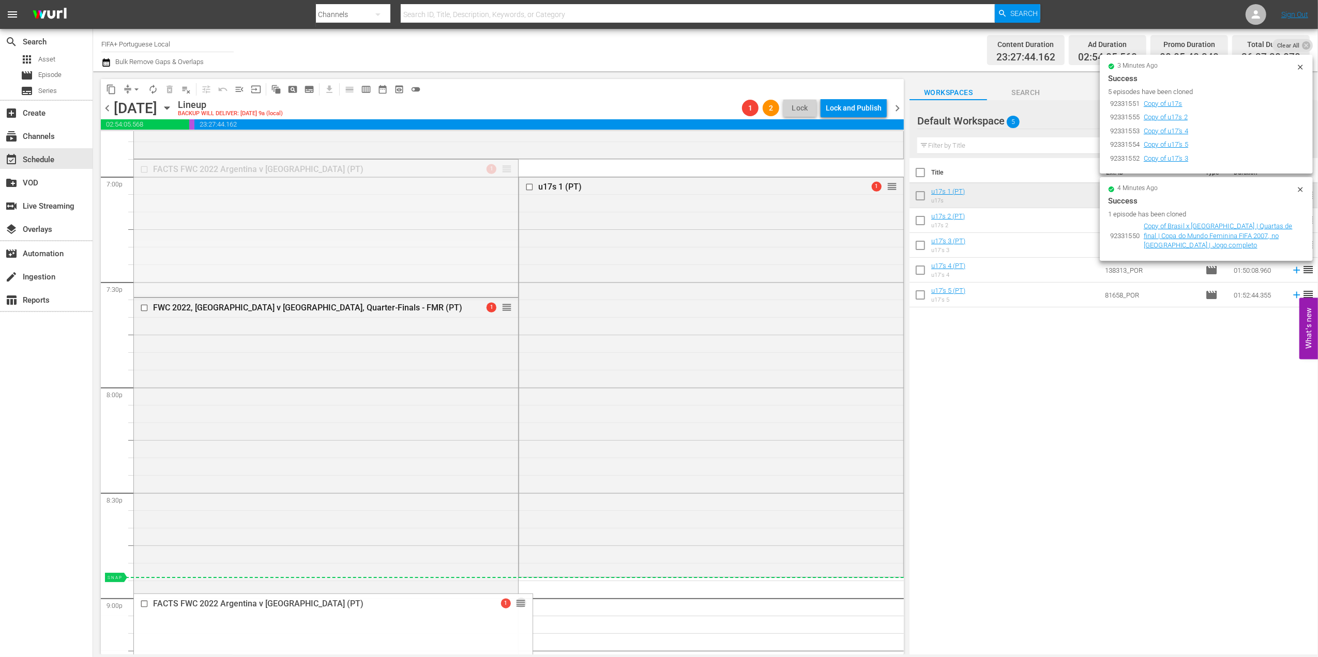
drag, startPoint x: 499, startPoint y: 166, endPoint x: 478, endPoint y: 582, distance: 416.6
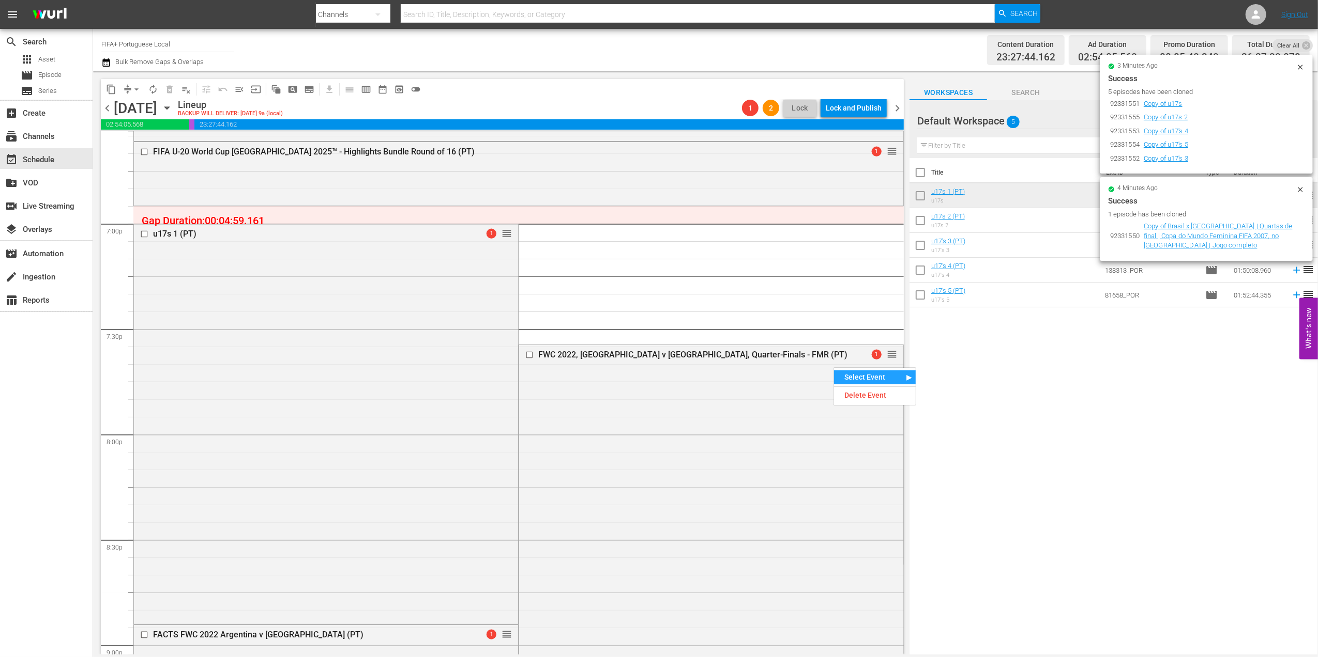
scroll to position [3895, 0]
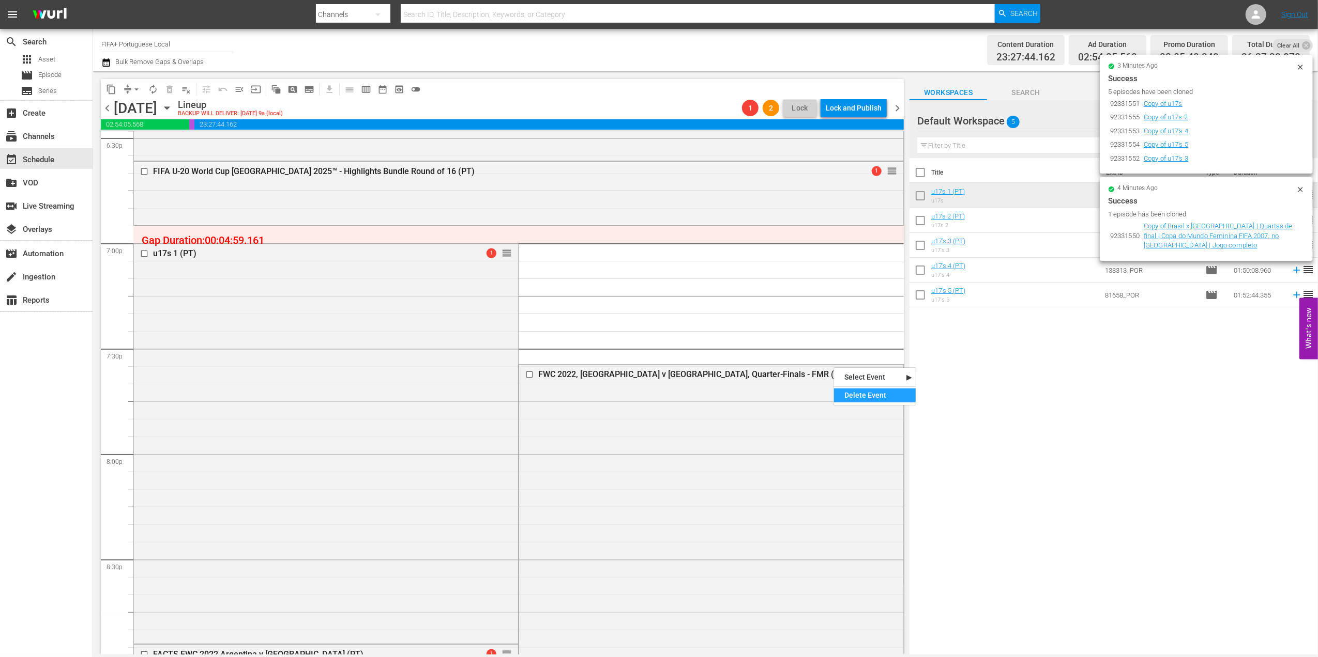
click at [861, 396] on div "Delete Event" at bounding box center [875, 396] width 82 height 14
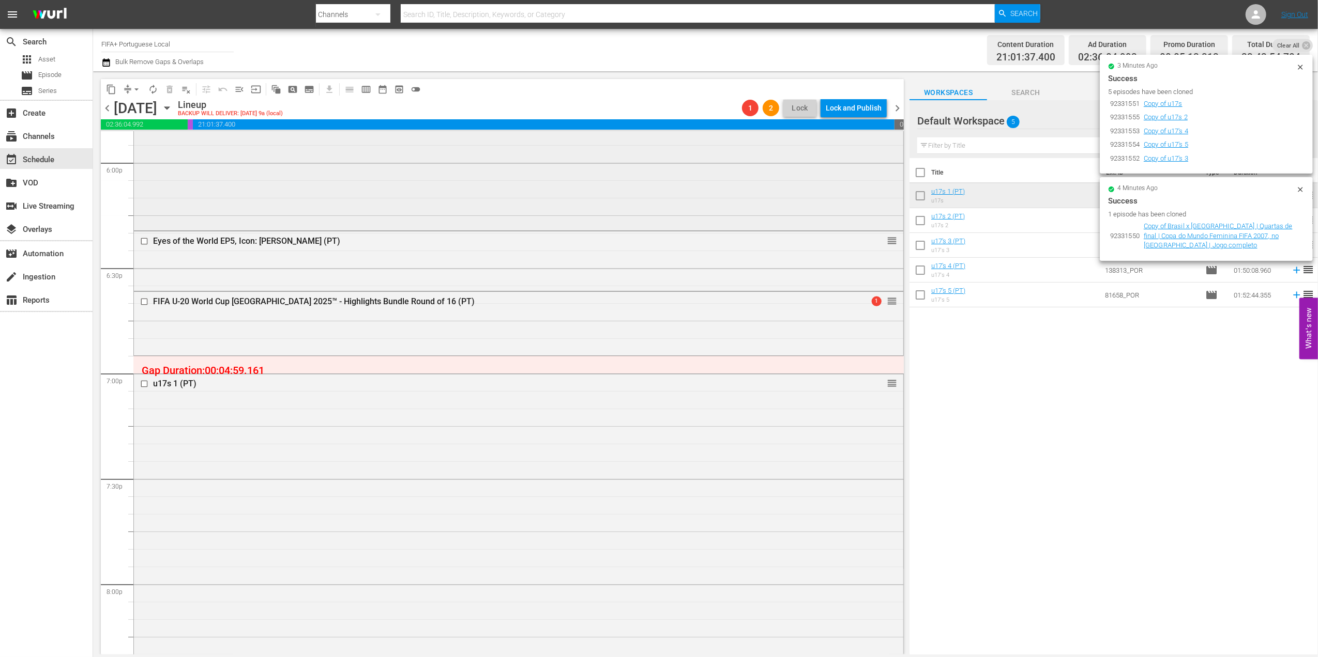
scroll to position [3749, 0]
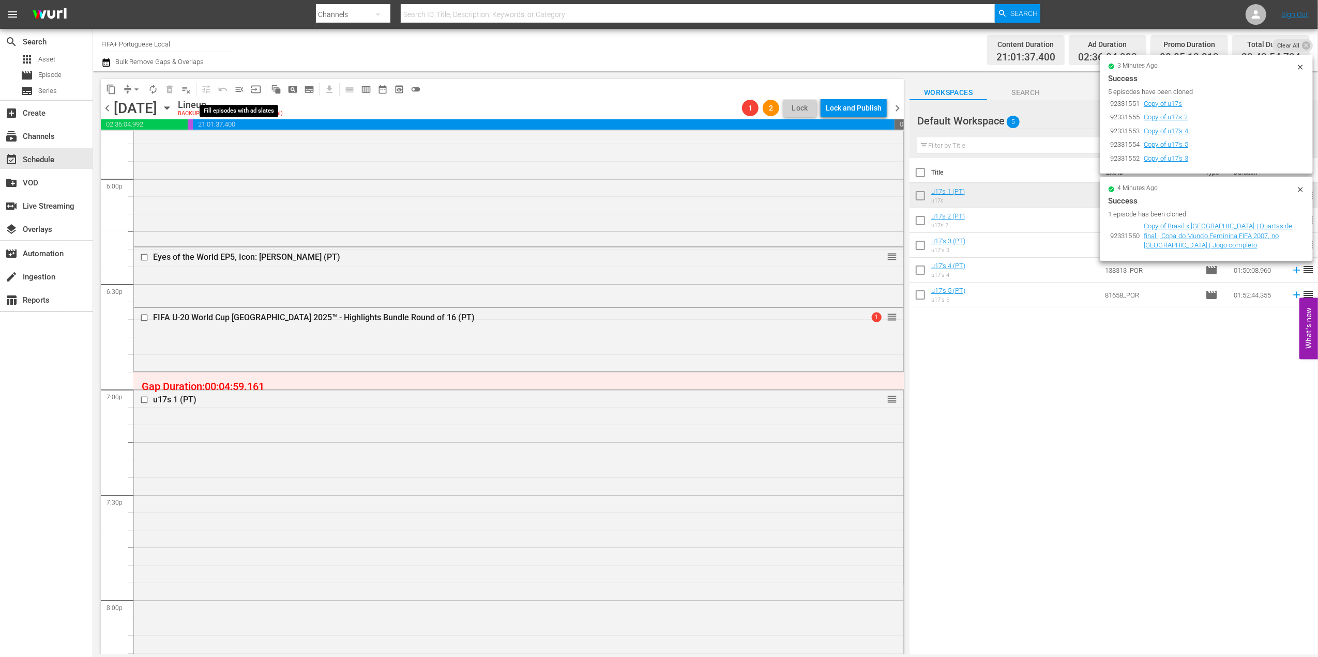
click at [237, 85] on span "menu_open" at bounding box center [239, 89] width 10 height 10
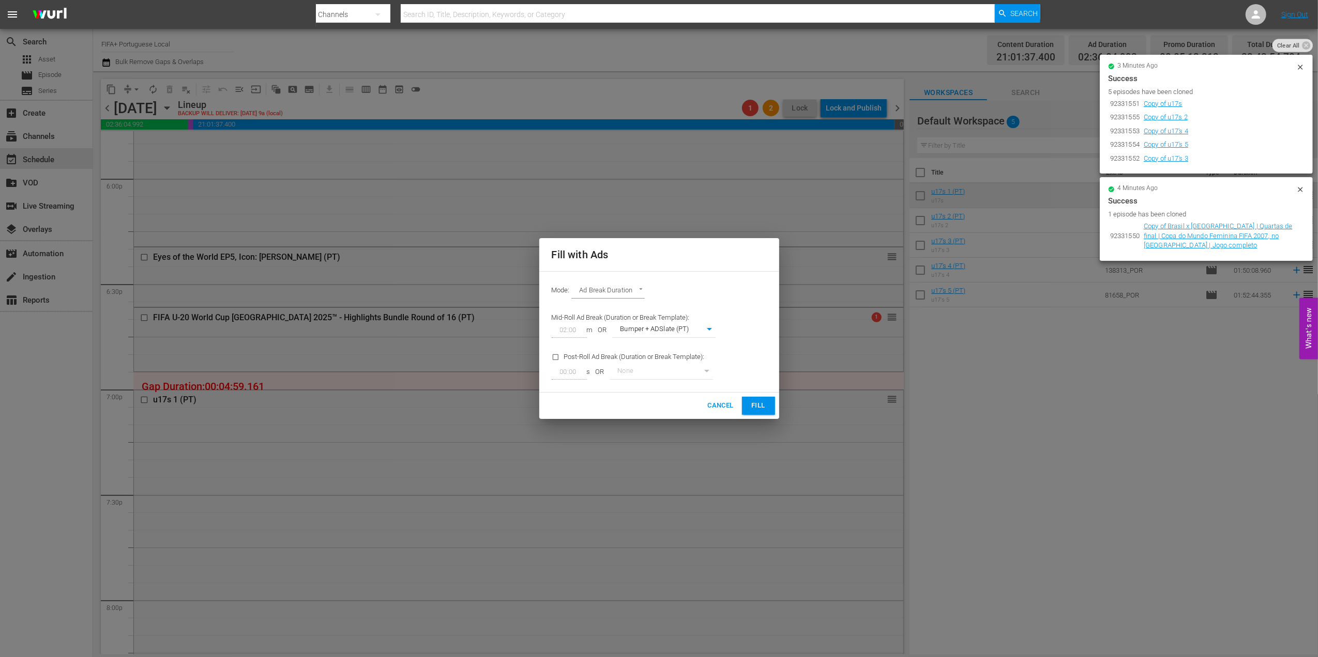
click at [760, 404] on span "Fill" at bounding box center [758, 406] width 17 height 12
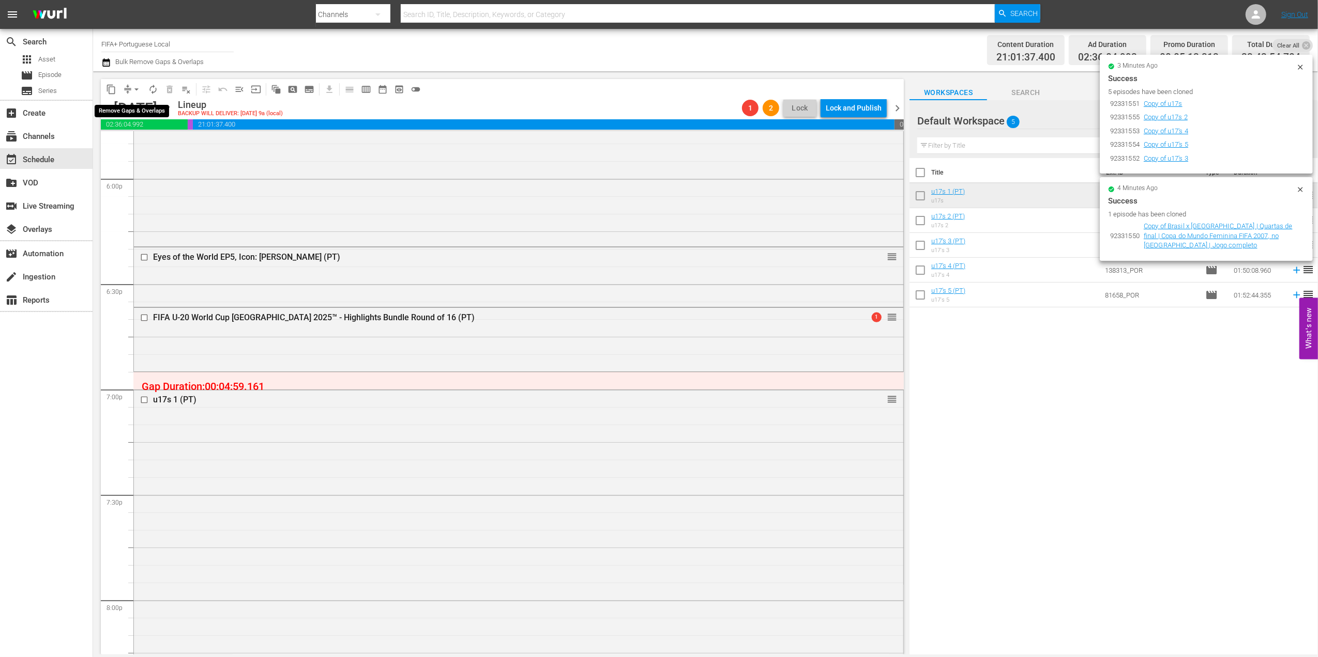
click at [135, 89] on span "arrow_drop_down" at bounding box center [136, 89] width 10 height 10
click at [160, 144] on li "Align to End of Previous Day" at bounding box center [137, 144] width 109 height 17
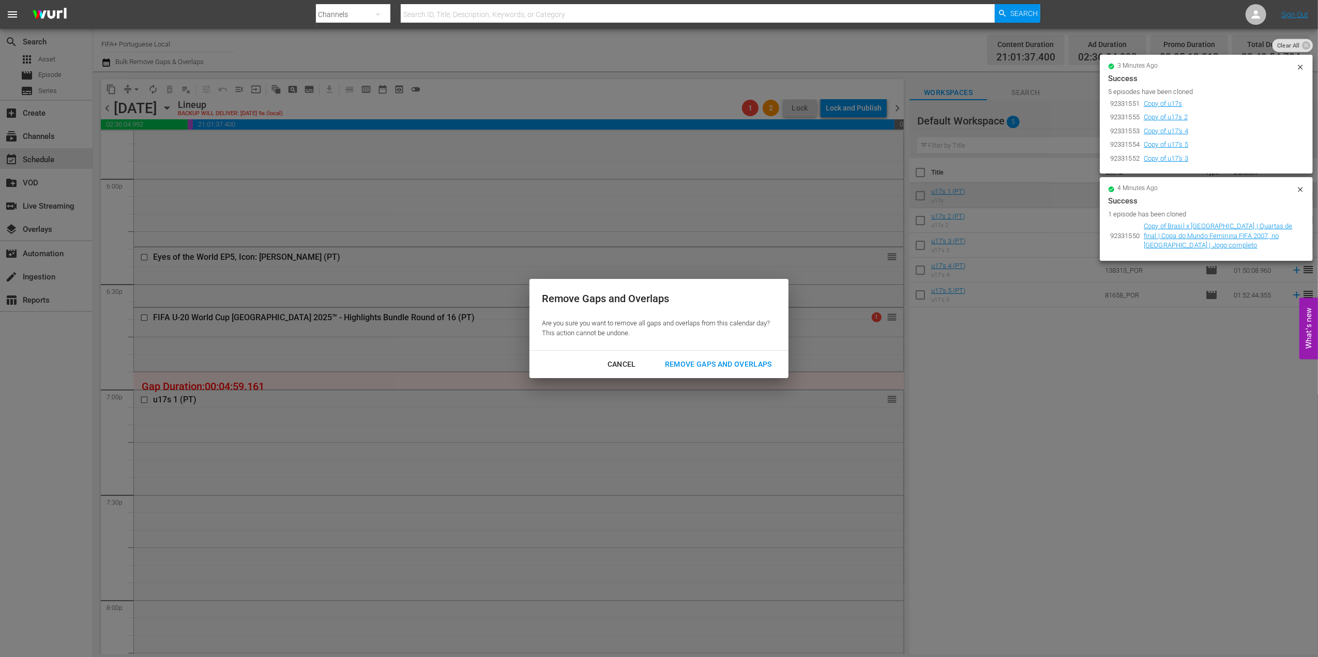
click at [691, 360] on div "Remove Gaps and Overlaps" at bounding box center [718, 364] width 124 height 13
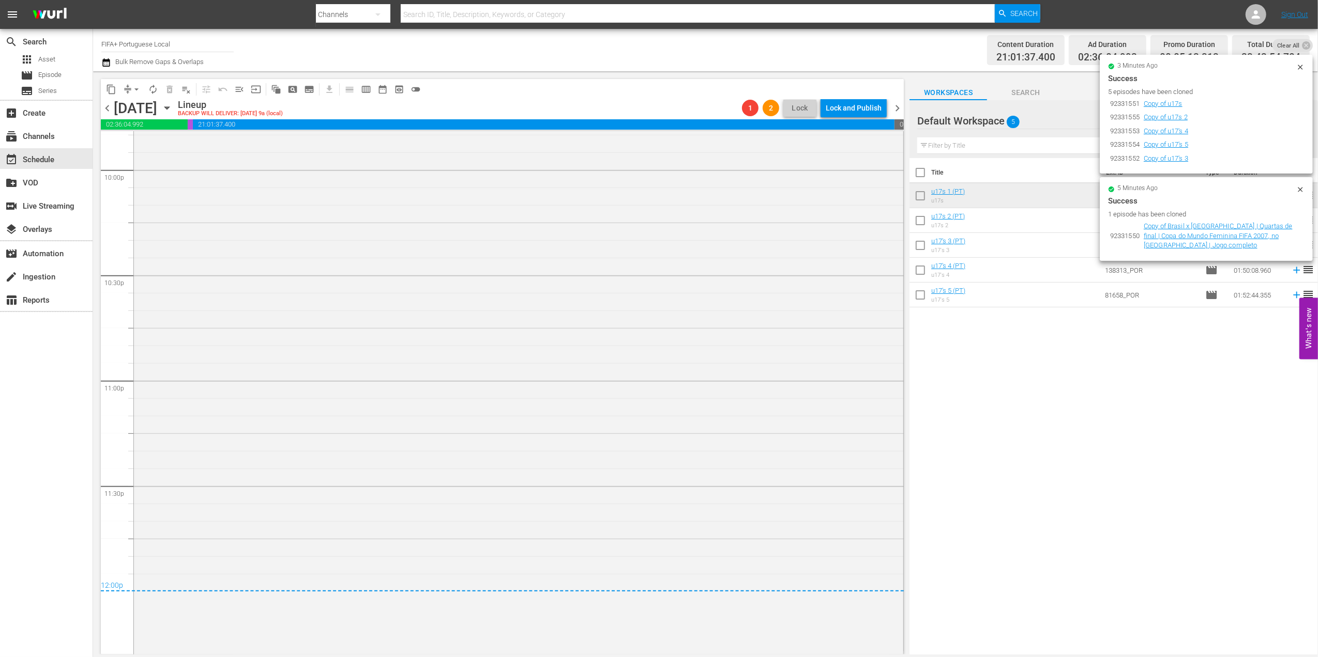
scroll to position [4635, 0]
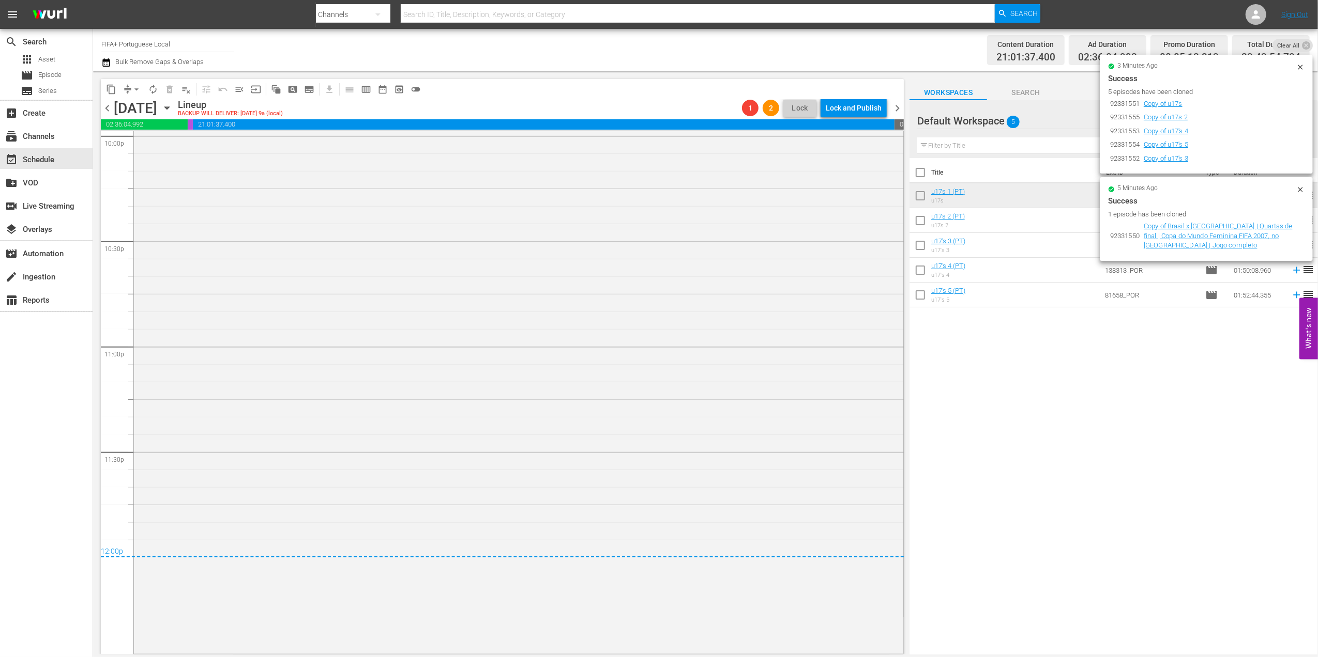
drag, startPoint x: 896, startPoint y: 108, endPoint x: 894, endPoint y: 113, distance: 5.6
click at [896, 108] on span "chevron_right" at bounding box center [897, 108] width 13 height 13
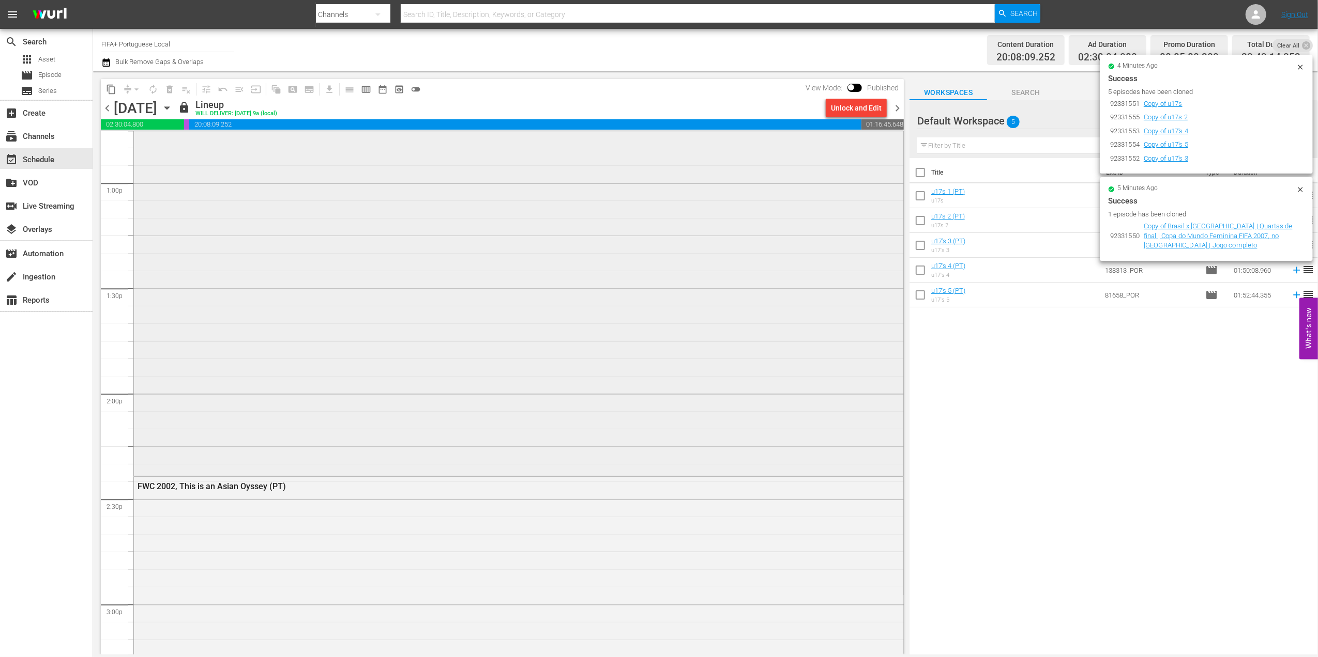
scroll to position [2672, 0]
click at [983, 221] on td "u17s 2 (PT) u17s 2" at bounding box center [1016, 220] width 170 height 25
click at [868, 112] on div "Unlock and Edit" at bounding box center [856, 108] width 51 height 19
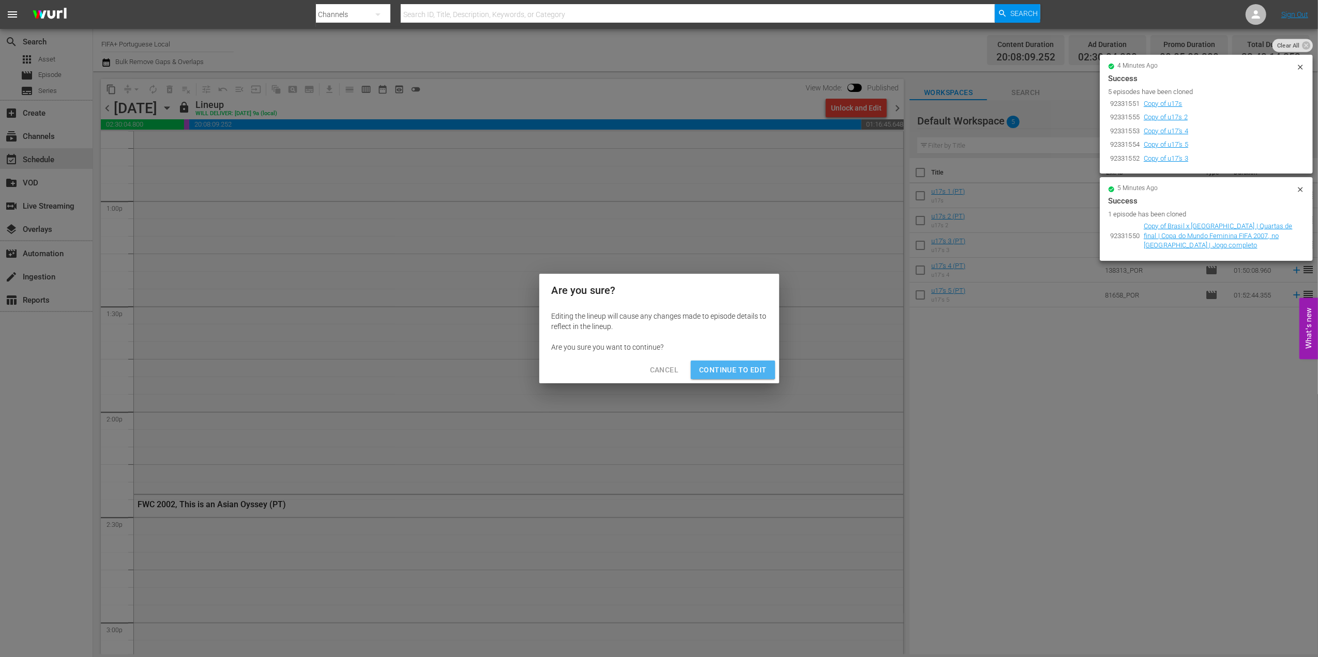
click at [733, 364] on span "Continue to Edit" at bounding box center [732, 370] width 67 height 13
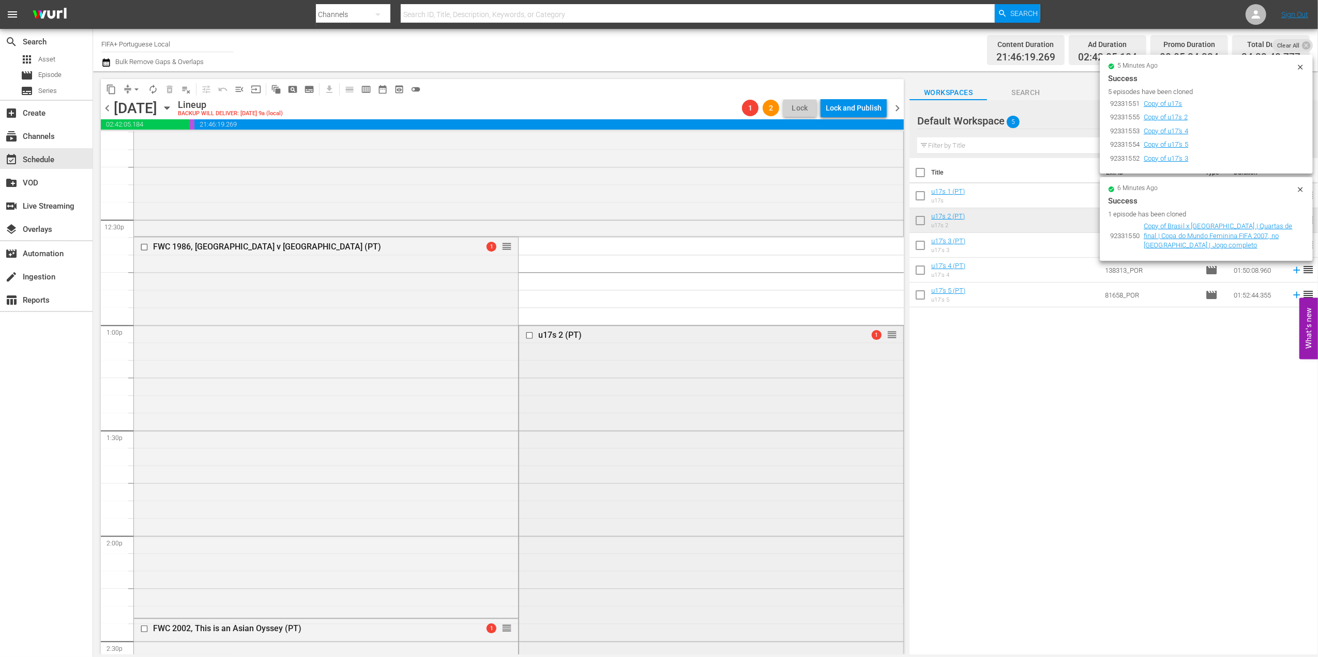
scroll to position [2541, 0]
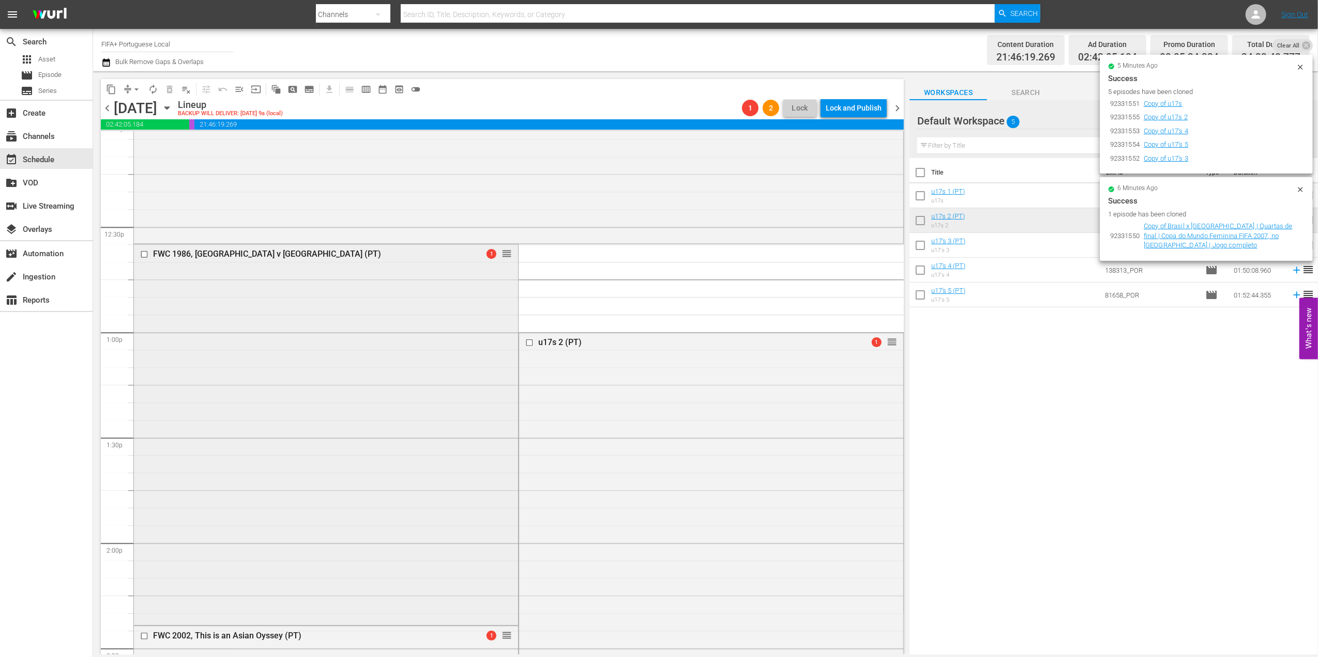
drag, startPoint x: 448, startPoint y: 301, endPoint x: 454, endPoint y: 299, distance: 6.5
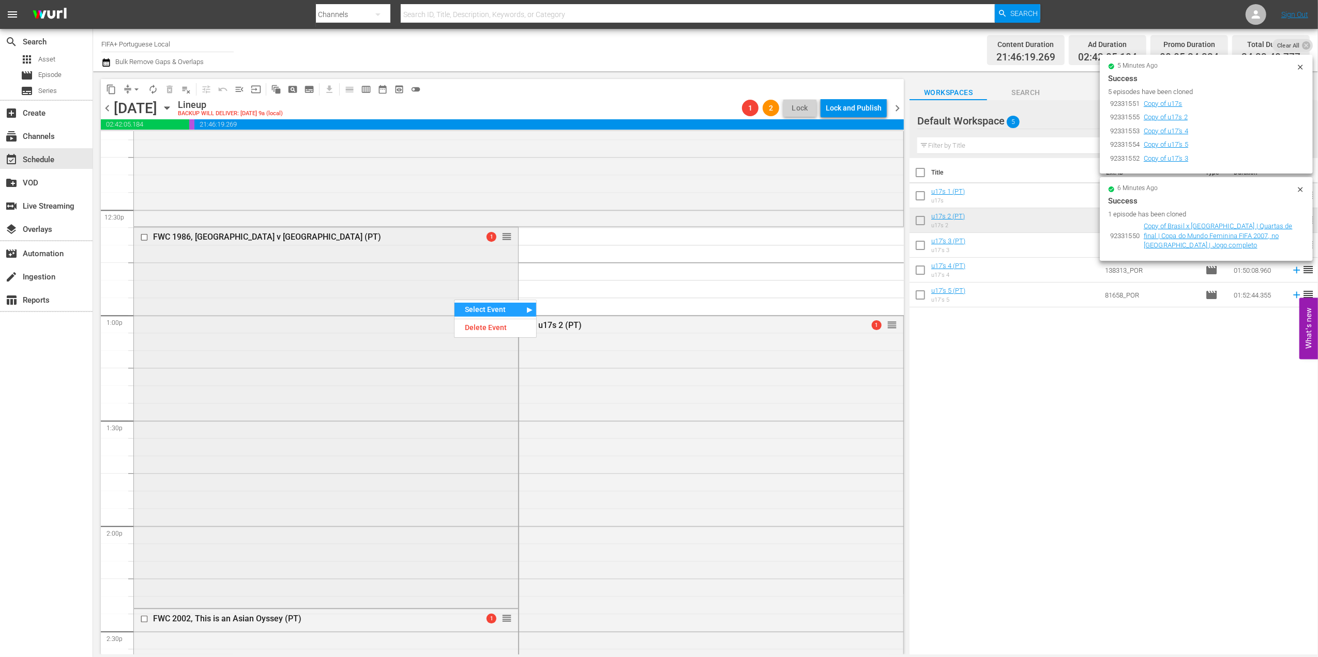
scroll to position [2558, 0]
drag, startPoint x: 437, startPoint y: 263, endPoint x: 445, endPoint y: 262, distance: 8.4
click at [486, 295] on div "Delete Event" at bounding box center [484, 291] width 82 height 14
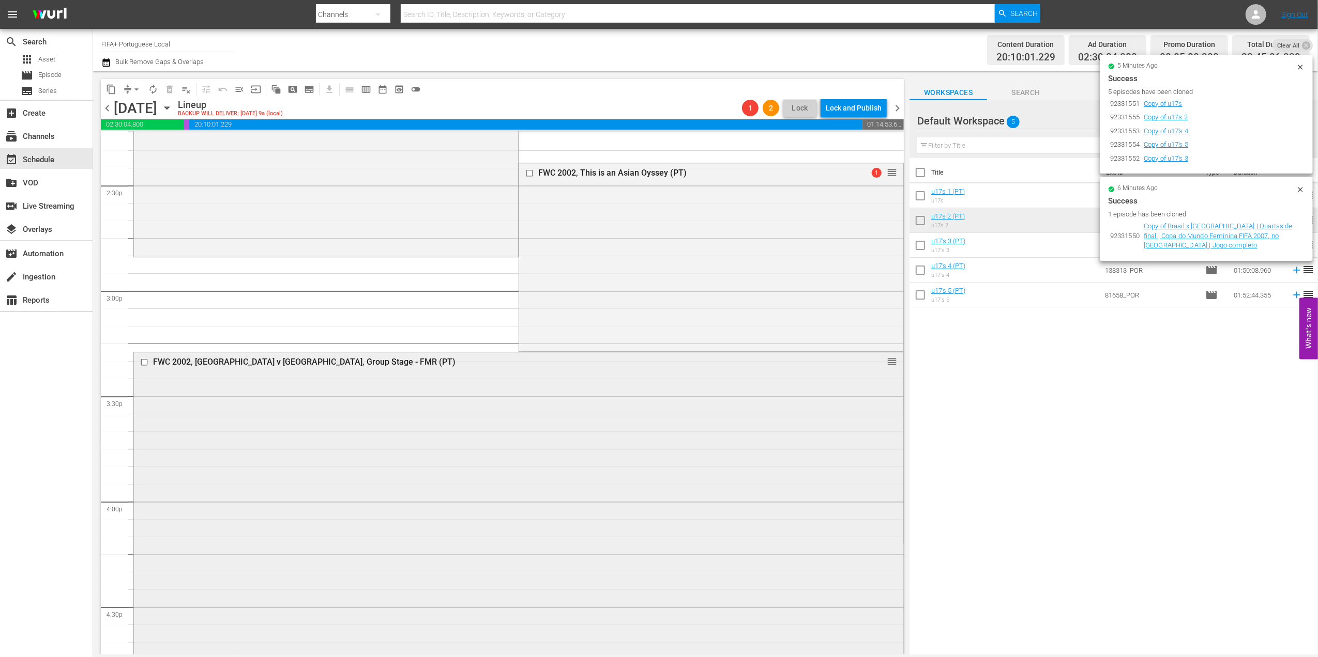
scroll to position [2996, 0]
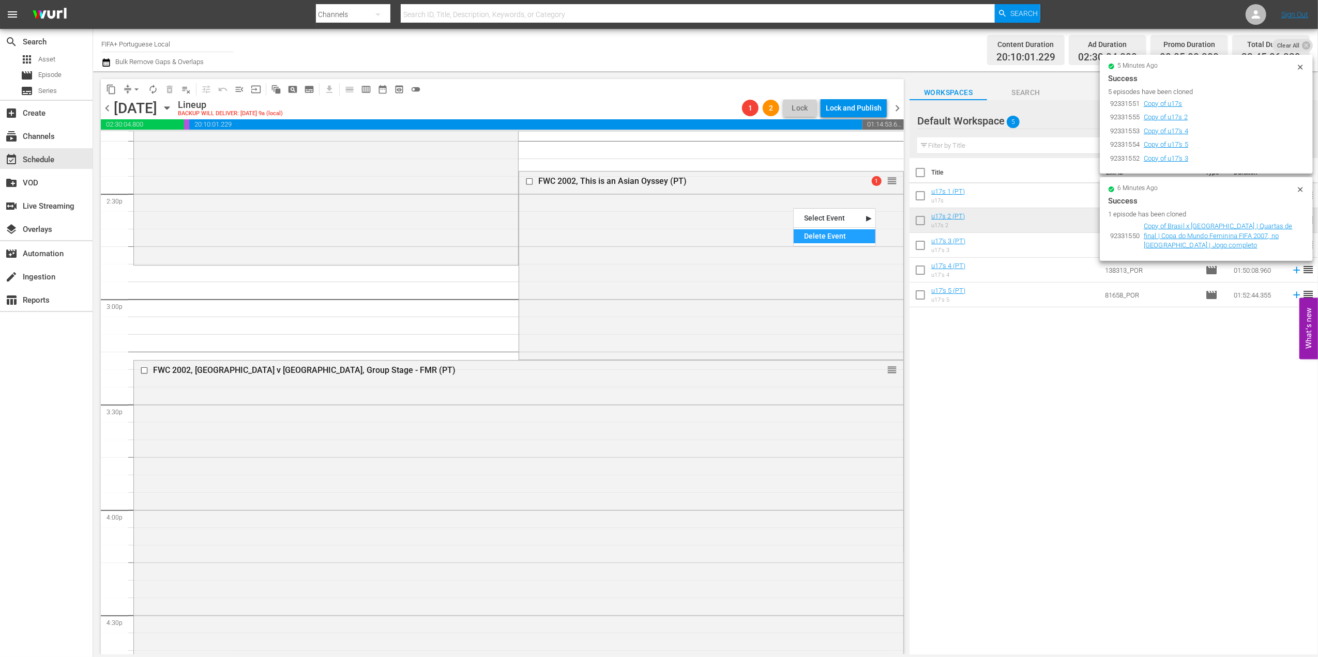
click at [821, 235] on div "Delete Event" at bounding box center [834, 236] width 82 height 14
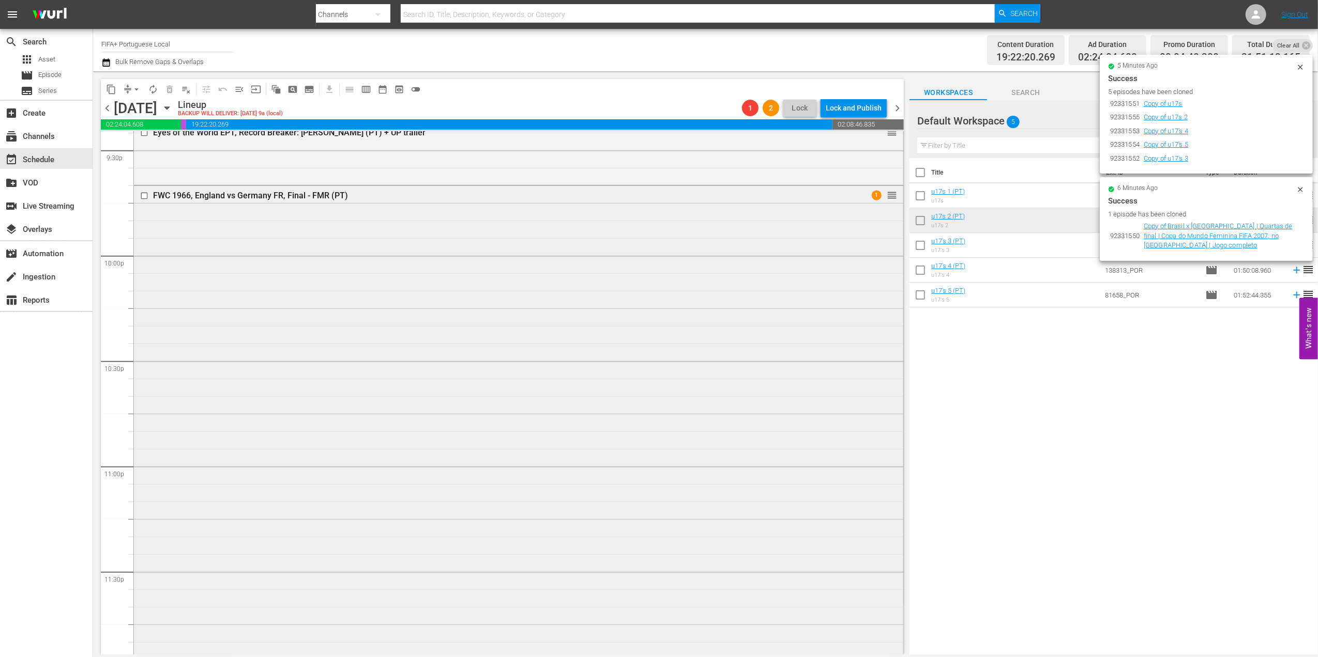
scroll to position [4543, 0]
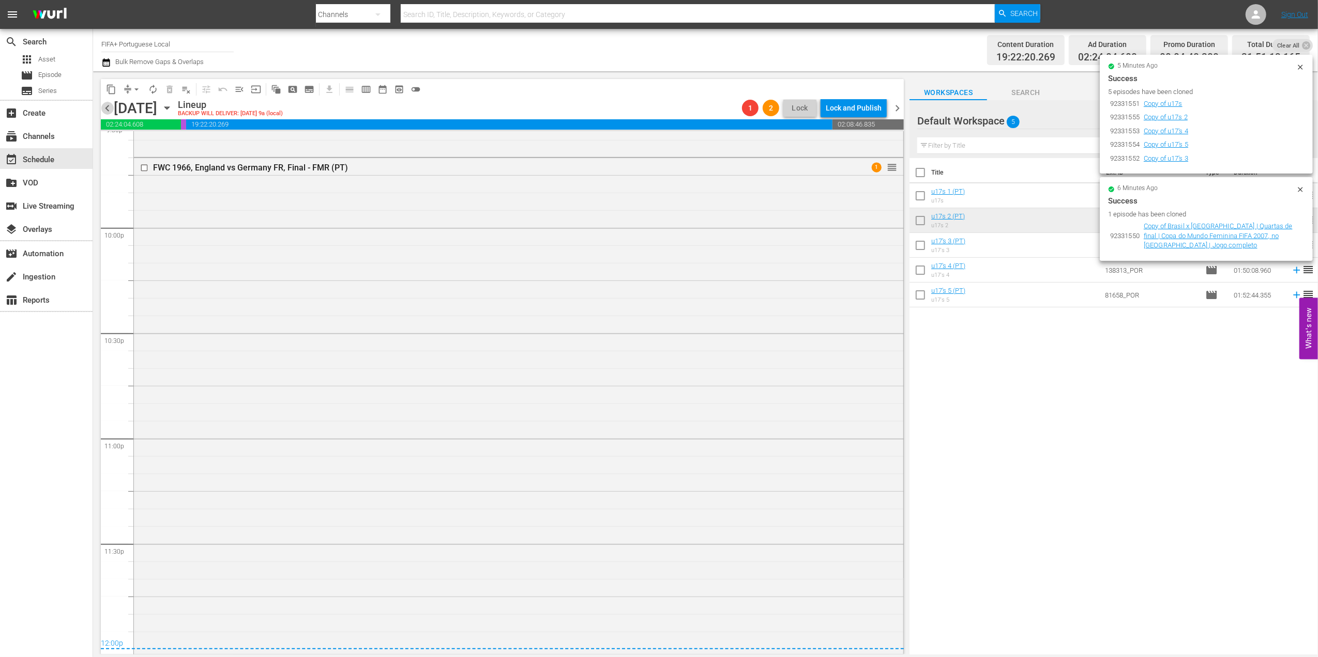
click at [110, 110] on span "chevron_left" at bounding box center [107, 108] width 13 height 13
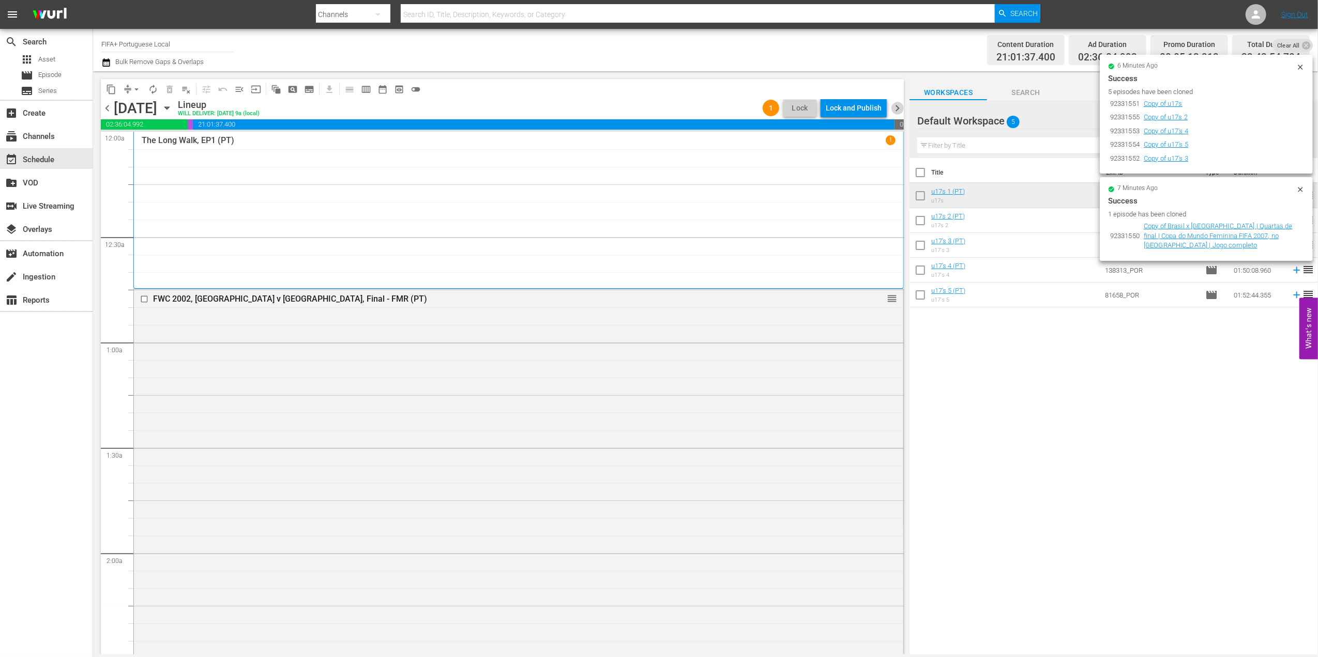
click at [898, 109] on span "chevron_right" at bounding box center [897, 108] width 13 height 13
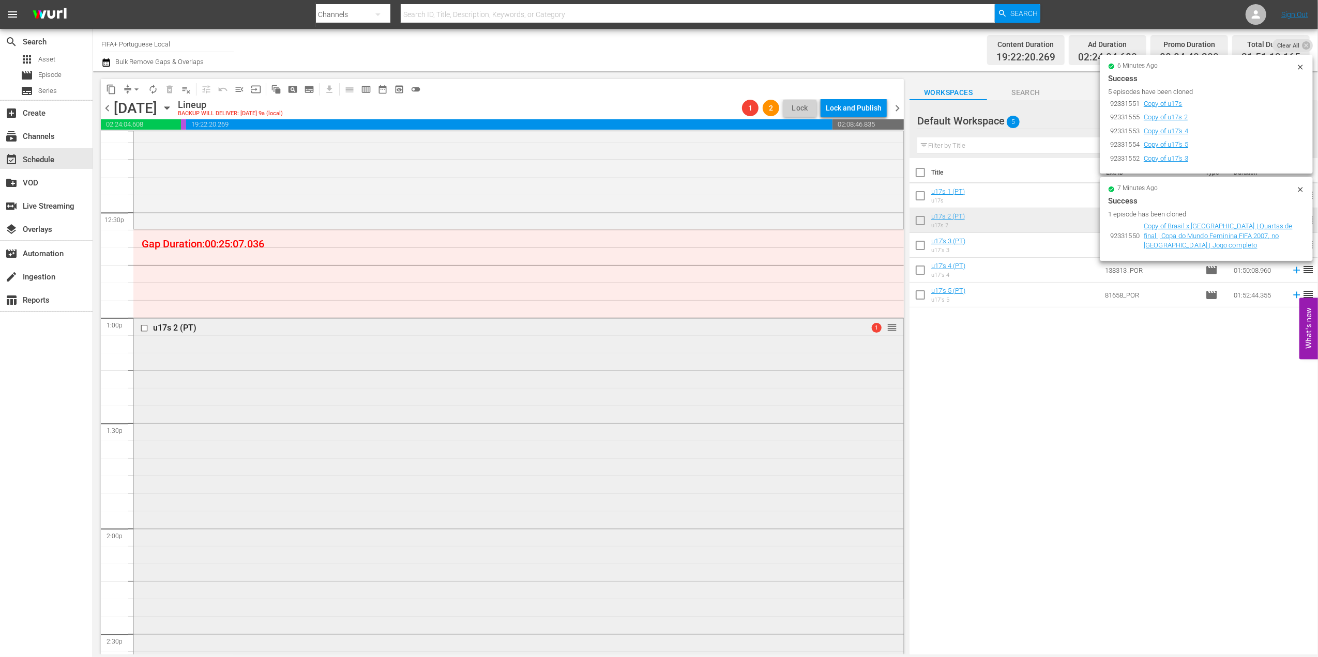
scroll to position [2526, 0]
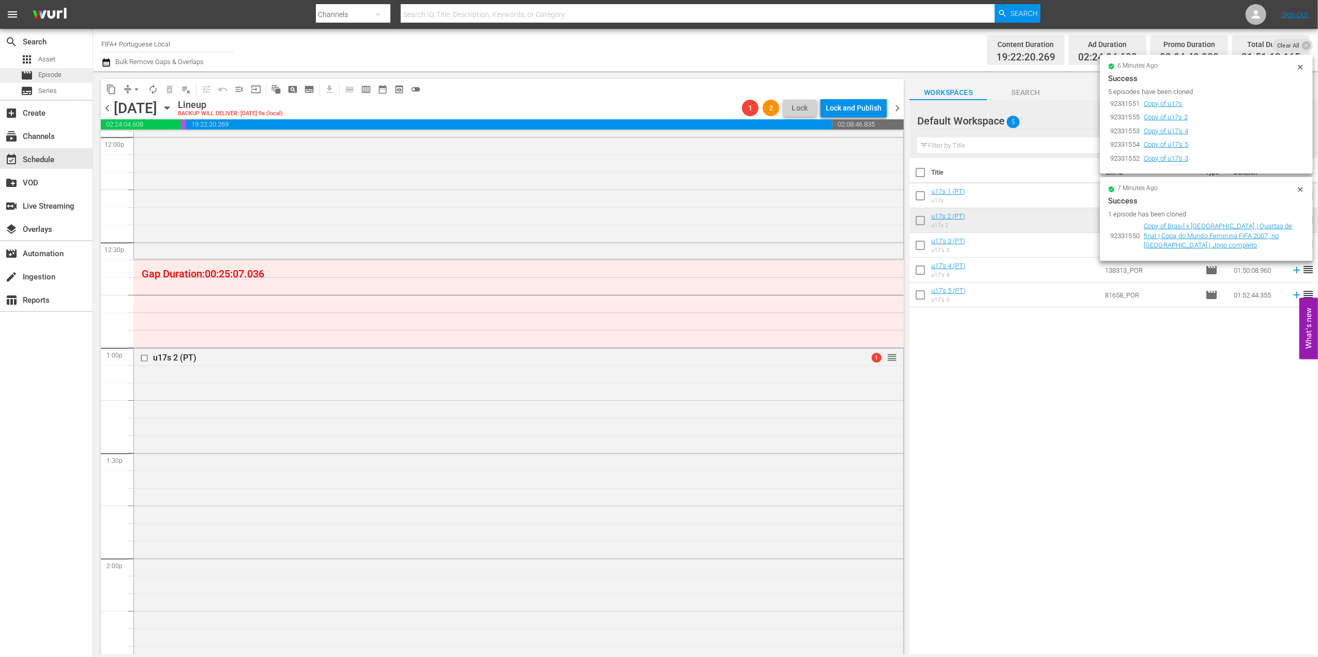
click at [61, 79] on span "Episode" at bounding box center [49, 75] width 23 height 10
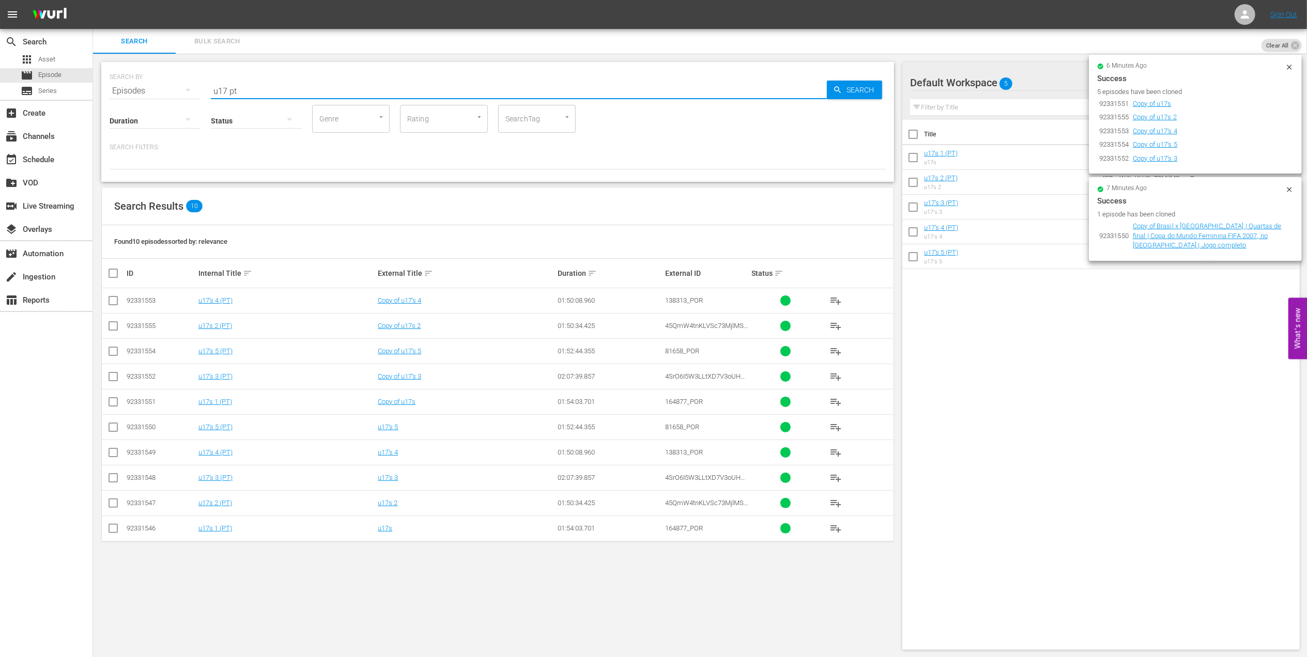
drag, startPoint x: 289, startPoint y: 87, endPoint x: 190, endPoint y: 86, distance: 99.3
click at [190, 86] on div "SEARCH BY Search By Episodes Search ID, Title, Description, Keywords, or Catego…" at bounding box center [498, 84] width 776 height 37
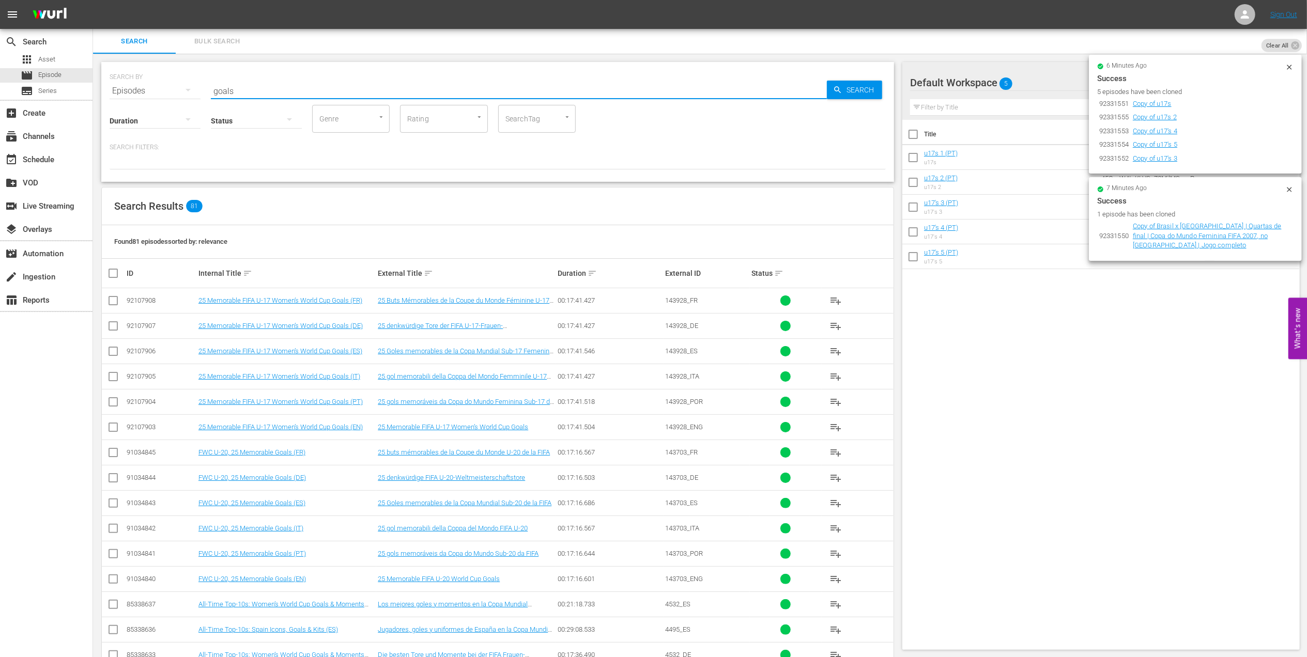
drag, startPoint x: 263, startPoint y: 88, endPoint x: 168, endPoint y: 106, distance: 96.8
click at [168, 102] on div "SEARCH BY Search By Episodes Search ID, Title, Description, Keywords, or Catego…" at bounding box center [497, 122] width 793 height 120
click at [116, 431] on input "checkbox" at bounding box center [113, 429] width 12 height 12
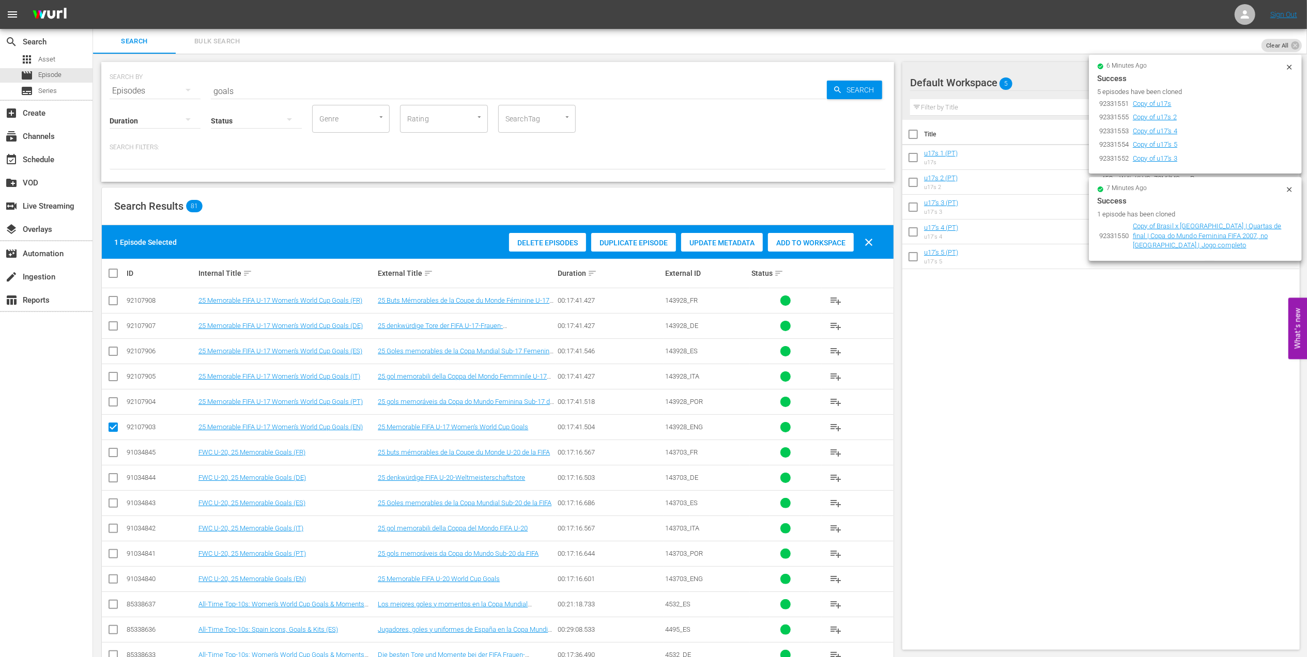
click at [110, 428] on input "checkbox" at bounding box center [113, 429] width 12 height 12
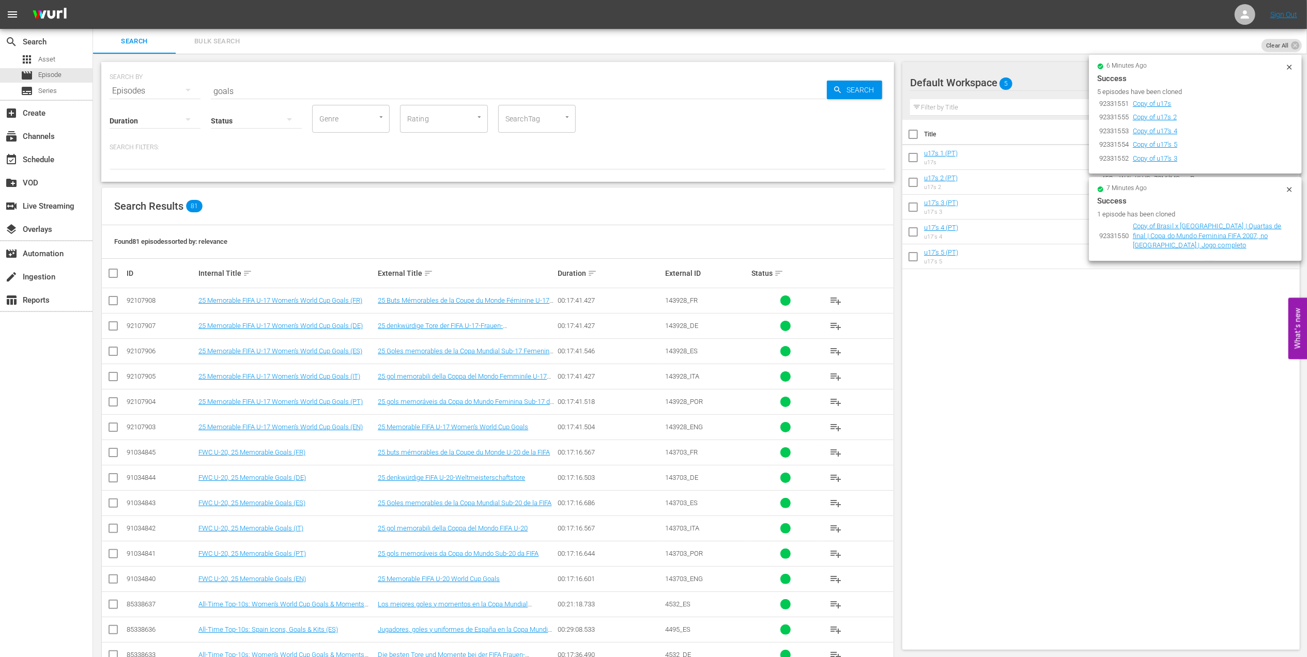
click at [114, 402] on input "checkbox" at bounding box center [113, 404] width 12 height 12
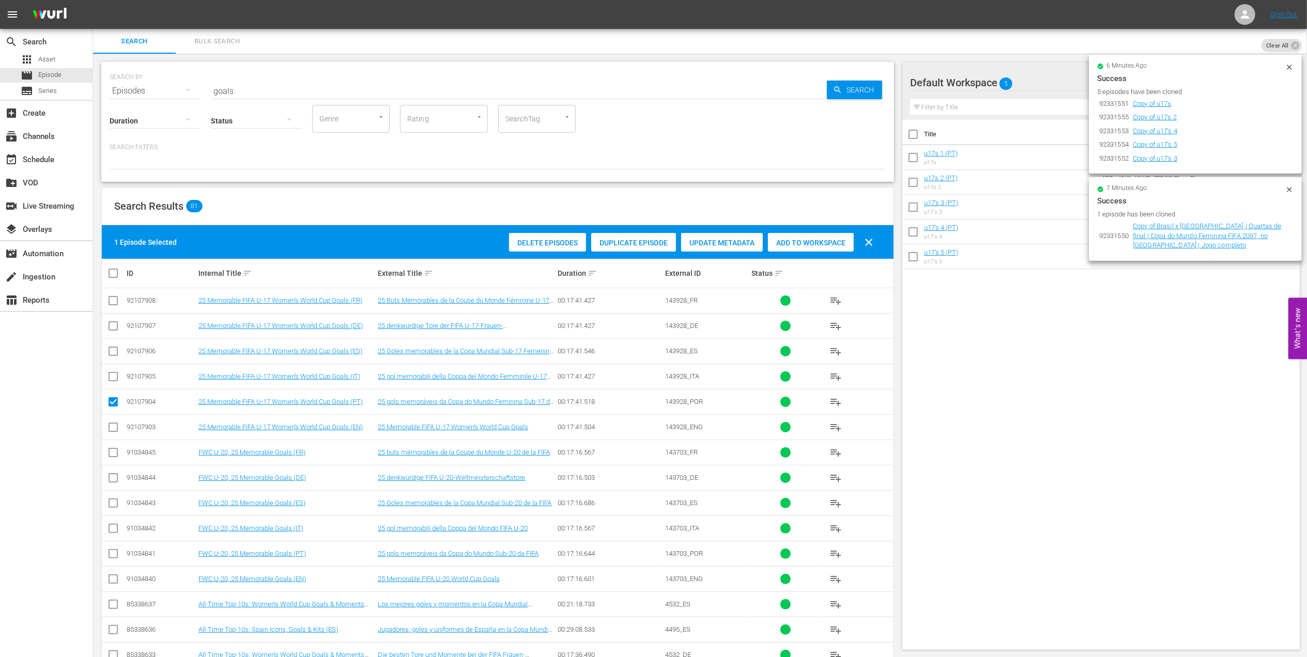
click at [115, 551] on input "checkbox" at bounding box center [113, 556] width 12 height 12
click at [810, 239] on span "Add to Workspace" at bounding box center [811, 243] width 86 height 8
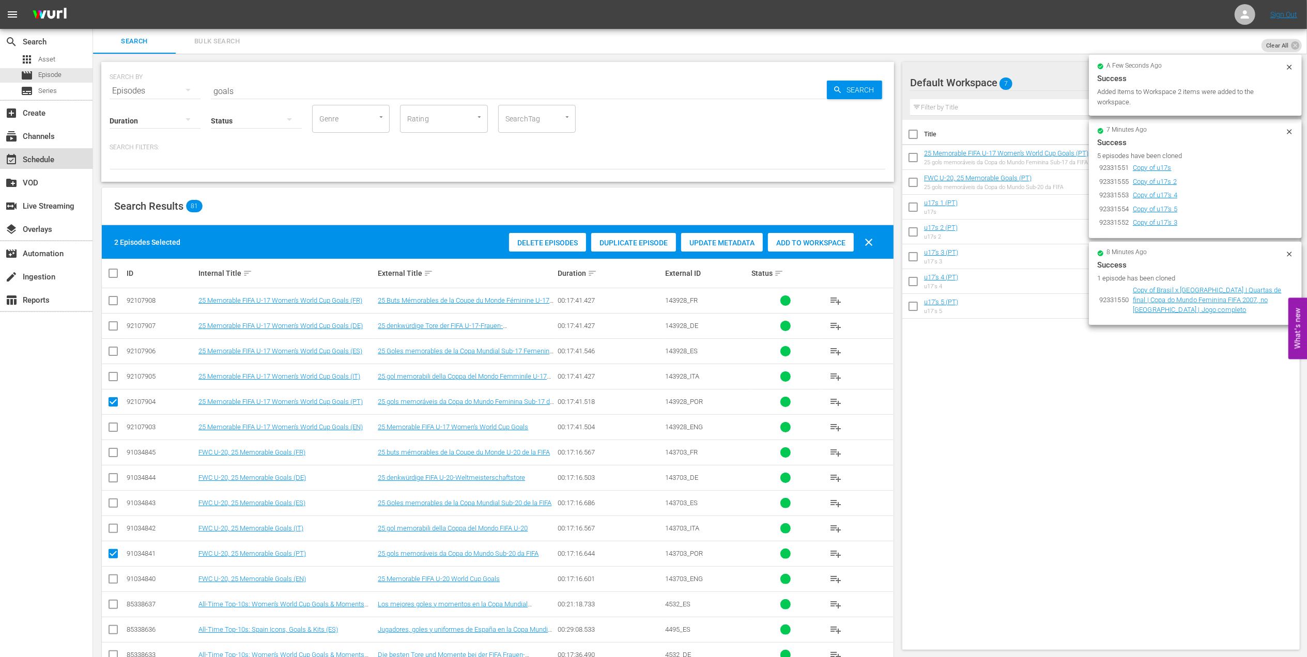
click at [41, 156] on div "event_available Schedule" at bounding box center [29, 158] width 58 height 9
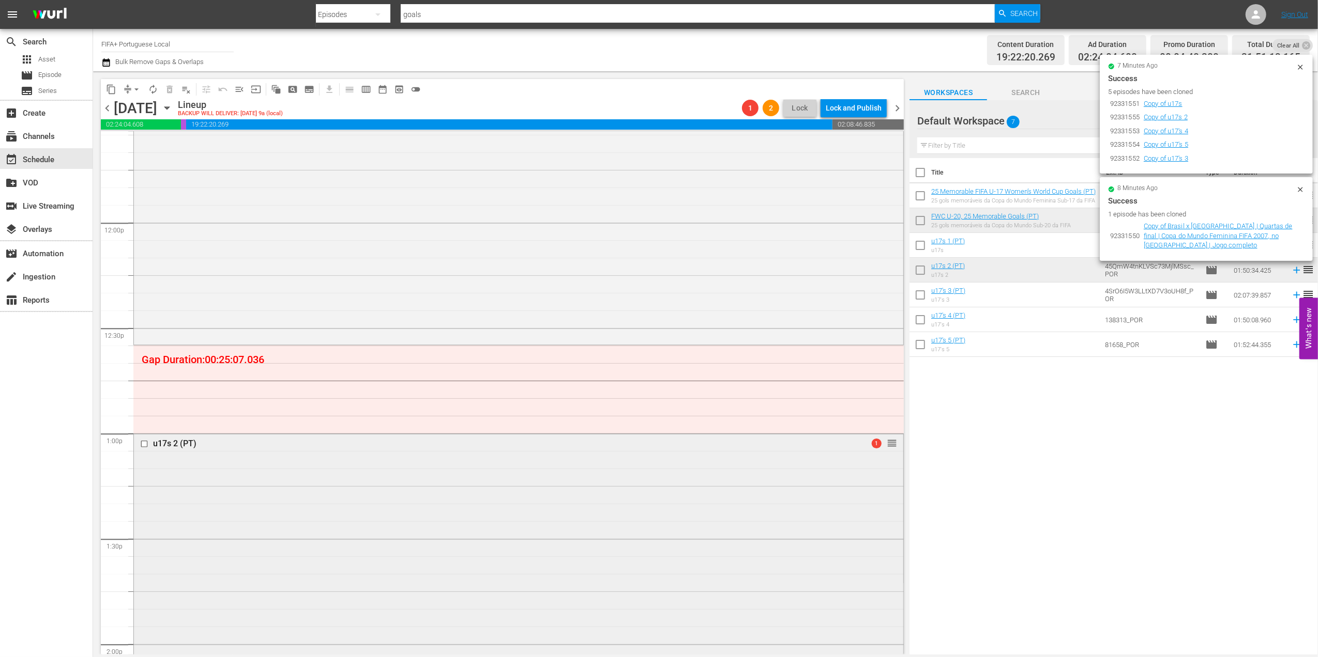
scroll to position [2386, 0]
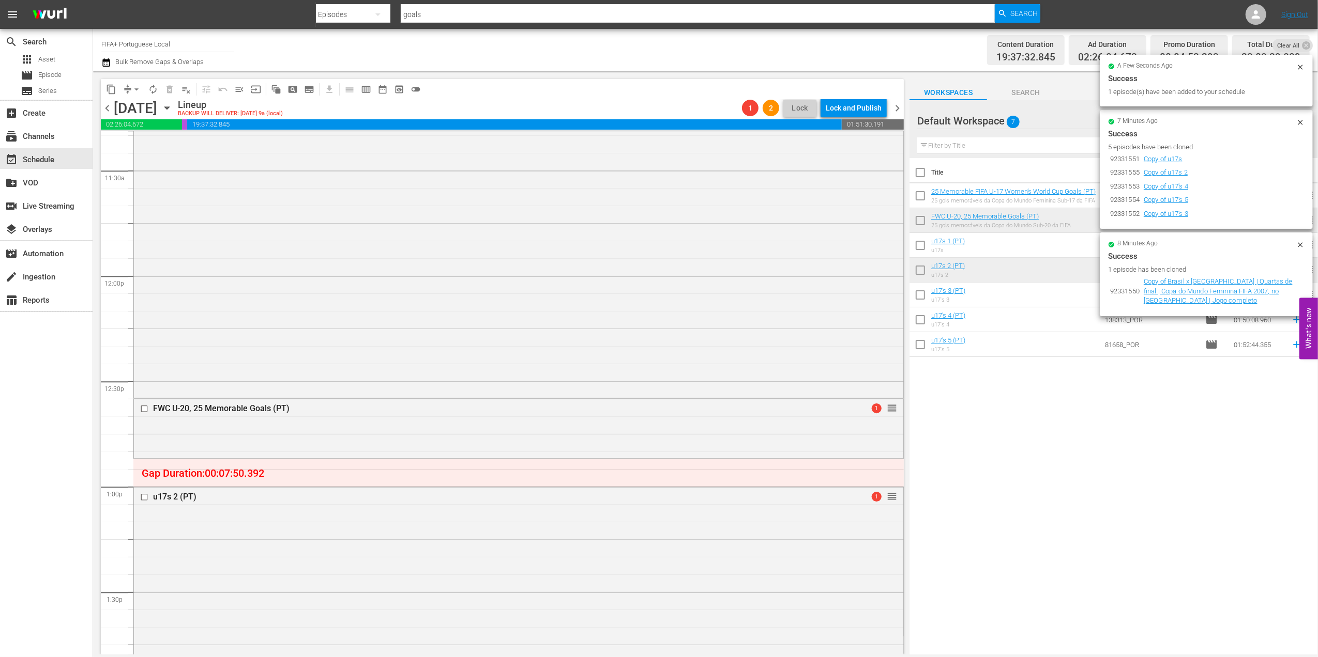
click at [1300, 68] on icon at bounding box center [1300, 67] width 8 height 8
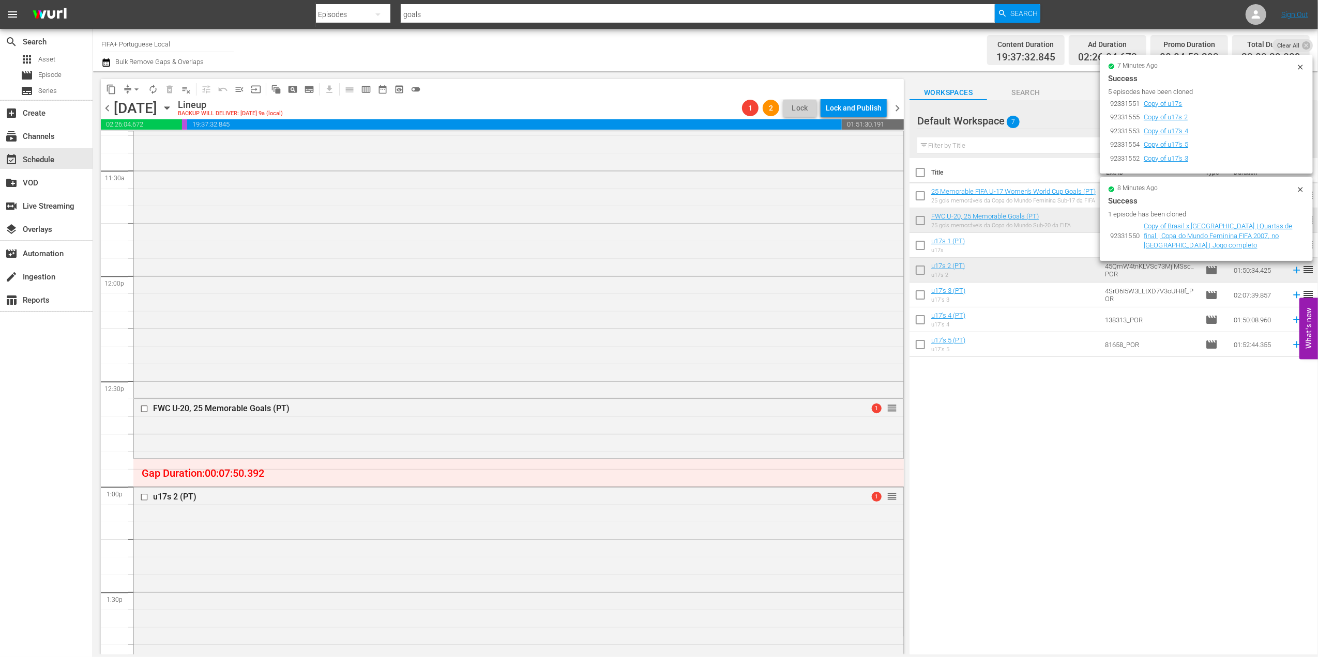
click at [1303, 66] on icon at bounding box center [1300, 67] width 8 height 8
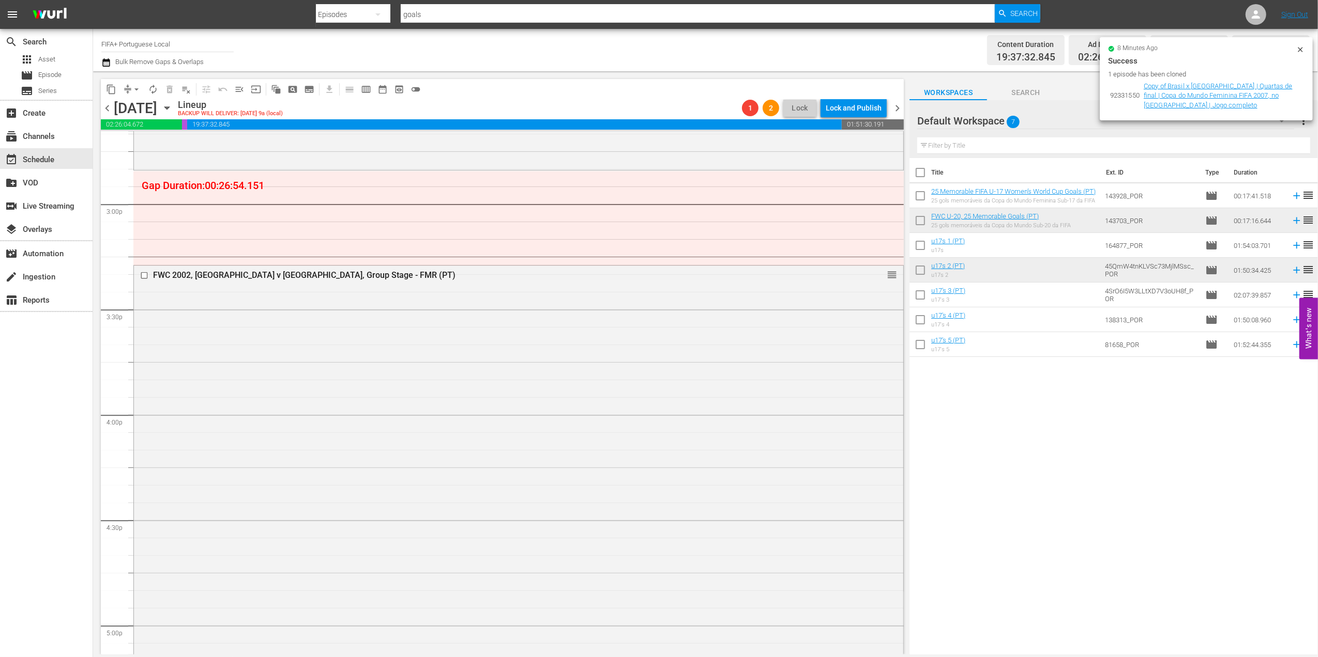
scroll to position [2959, 0]
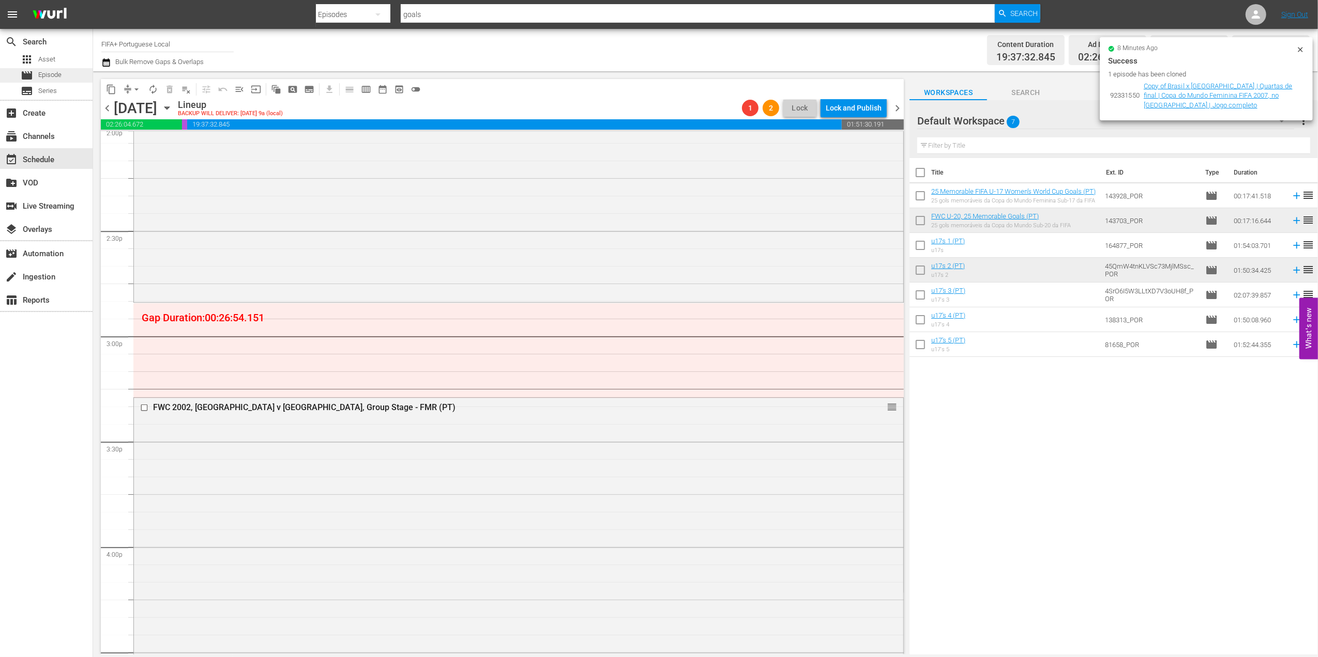
click at [54, 75] on span "Episode" at bounding box center [49, 75] width 23 height 10
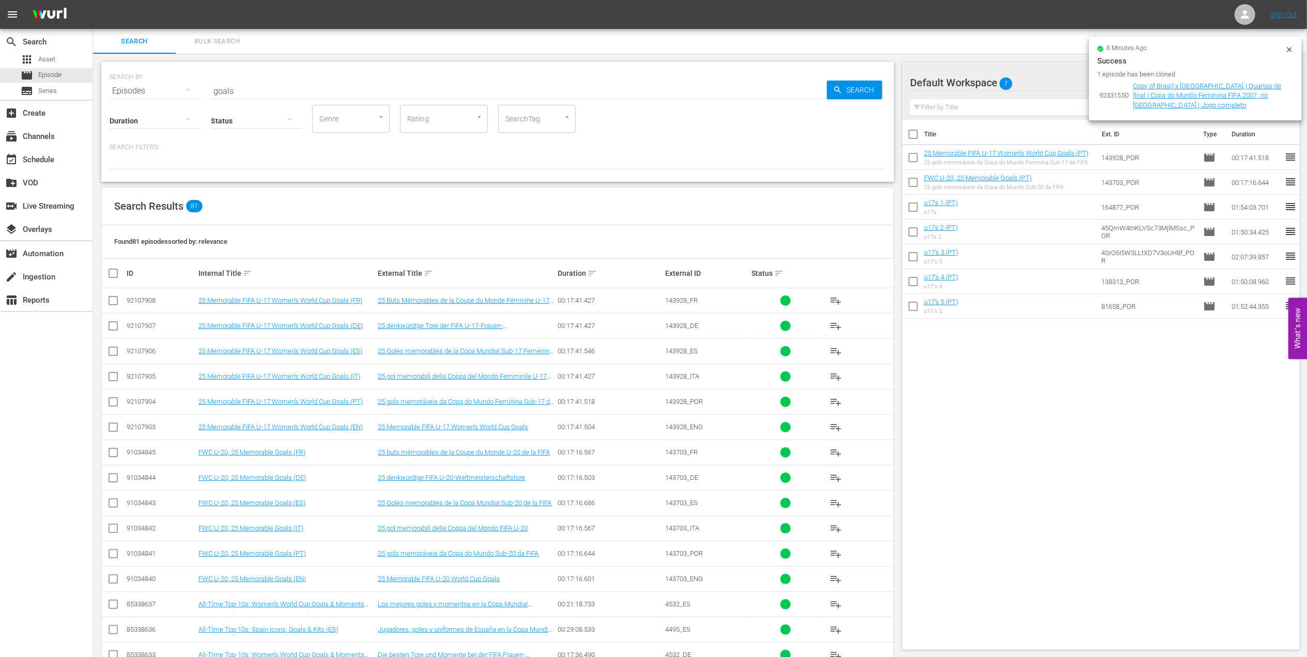
drag, startPoint x: 238, startPoint y: 91, endPoint x: 154, endPoint y: 96, distance: 83.9
click at [154, 94] on div "SEARCH BY Search By Episodes Search ID, Title, Description, Keywords, or Catego…" at bounding box center [498, 84] width 776 height 37
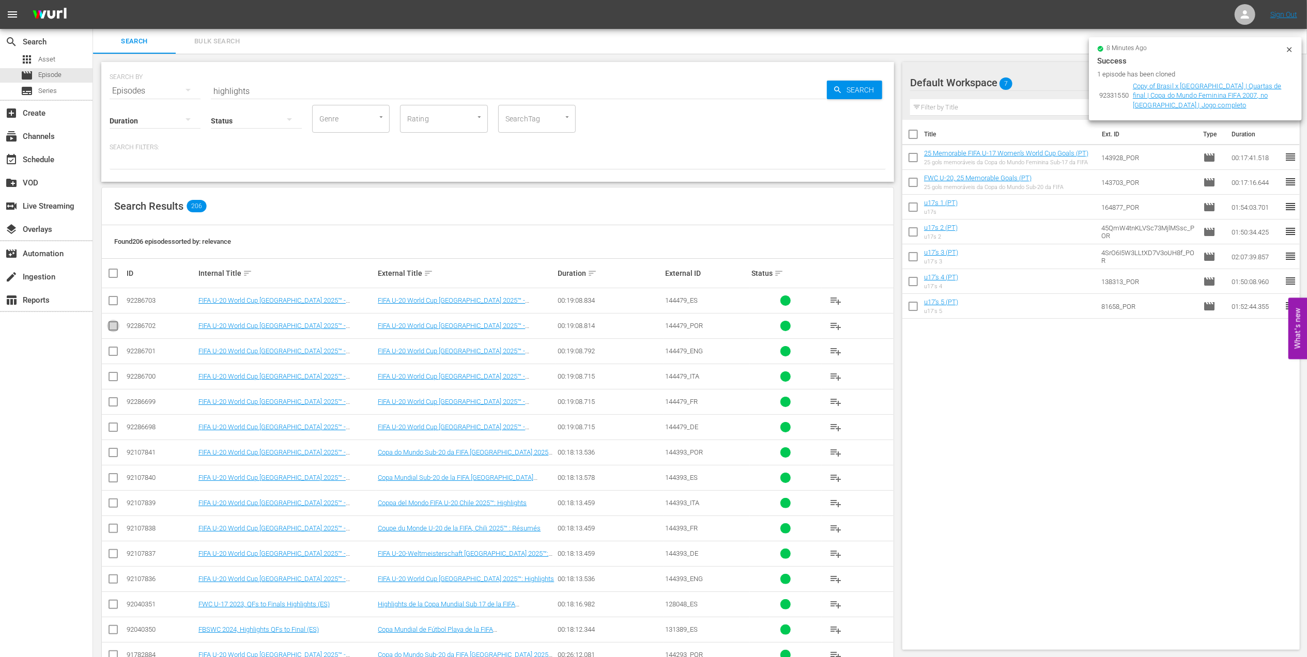
click at [112, 328] on input "checkbox" at bounding box center [113, 328] width 12 height 12
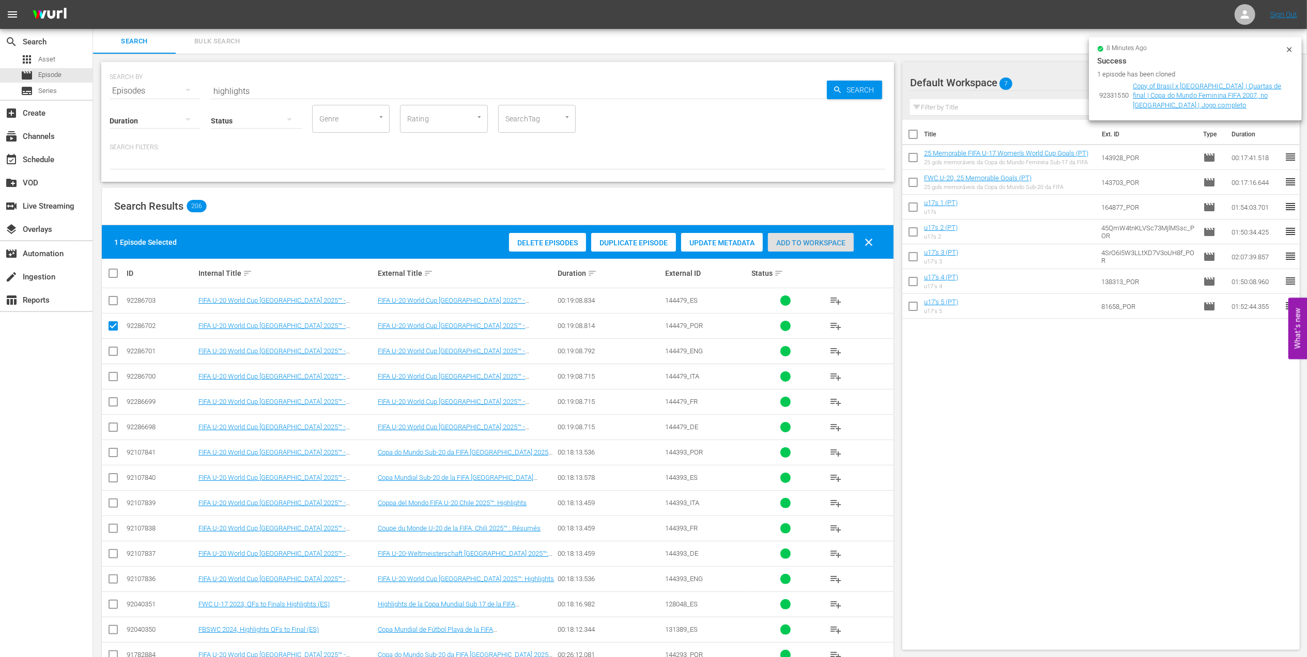
click at [801, 246] on span "Add to Workspace" at bounding box center [811, 243] width 86 height 8
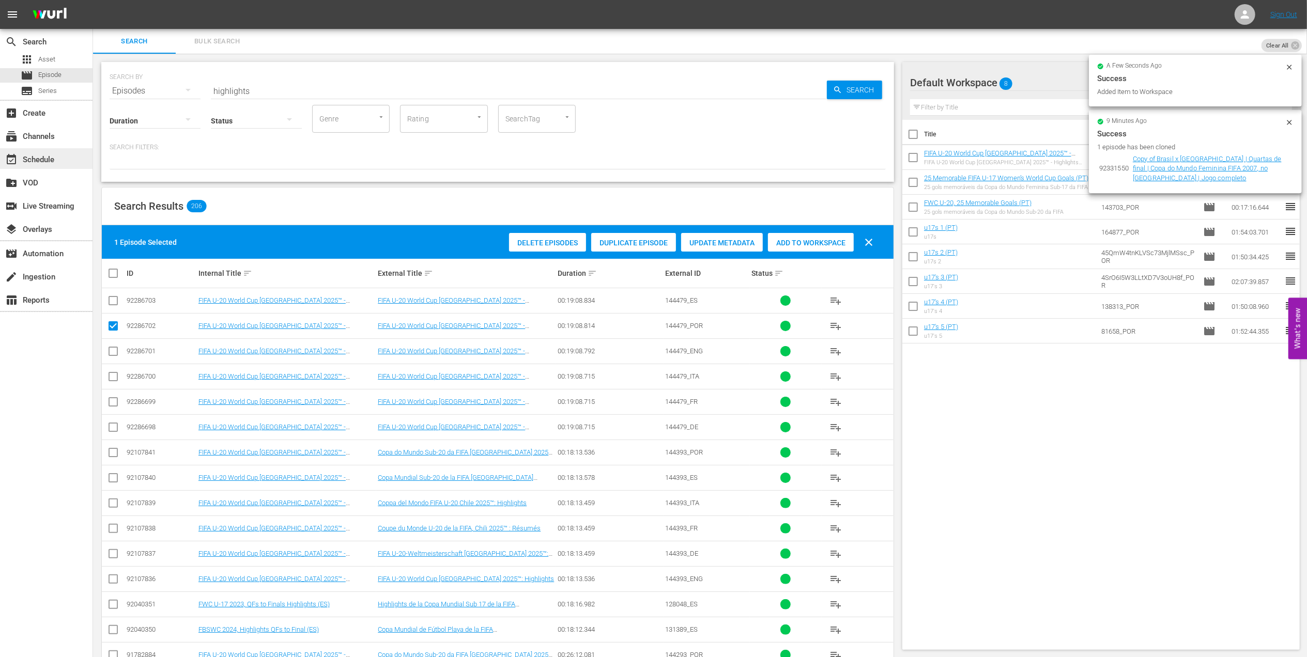
click at [58, 154] on div "event_available Schedule" at bounding box center [46, 158] width 93 height 21
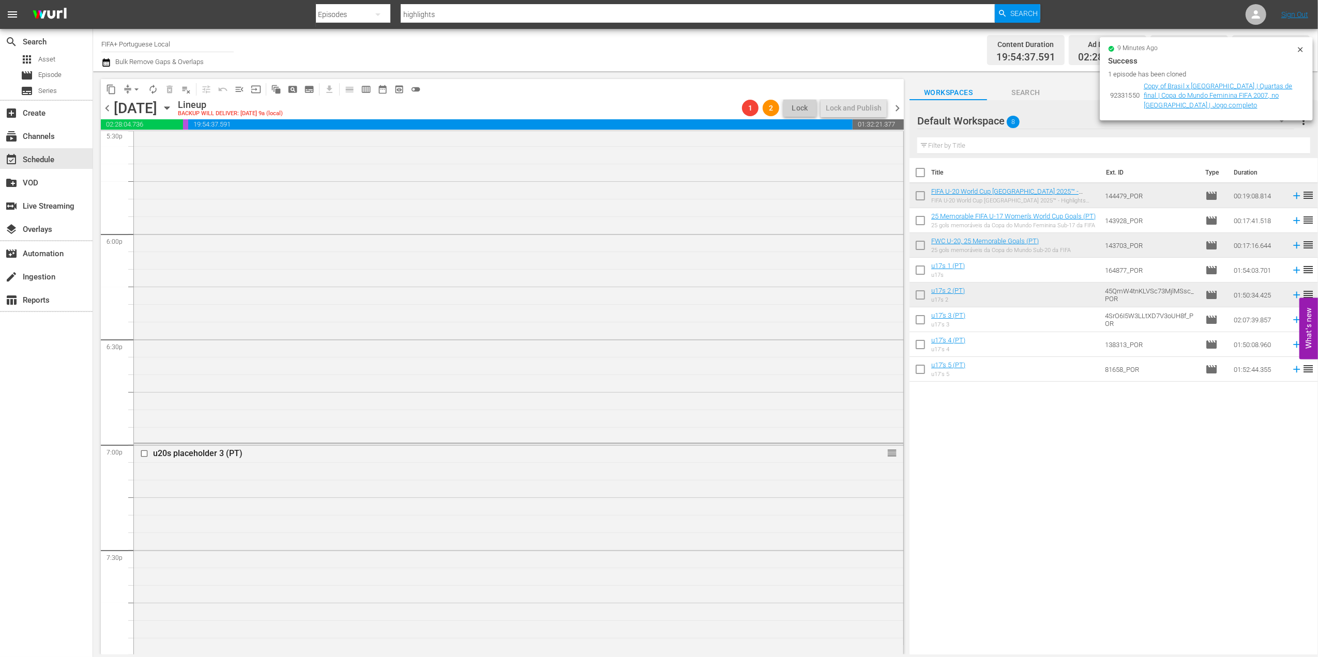
scroll to position [3708, 0]
click at [108, 102] on span "chevron_left" at bounding box center [107, 108] width 13 height 13
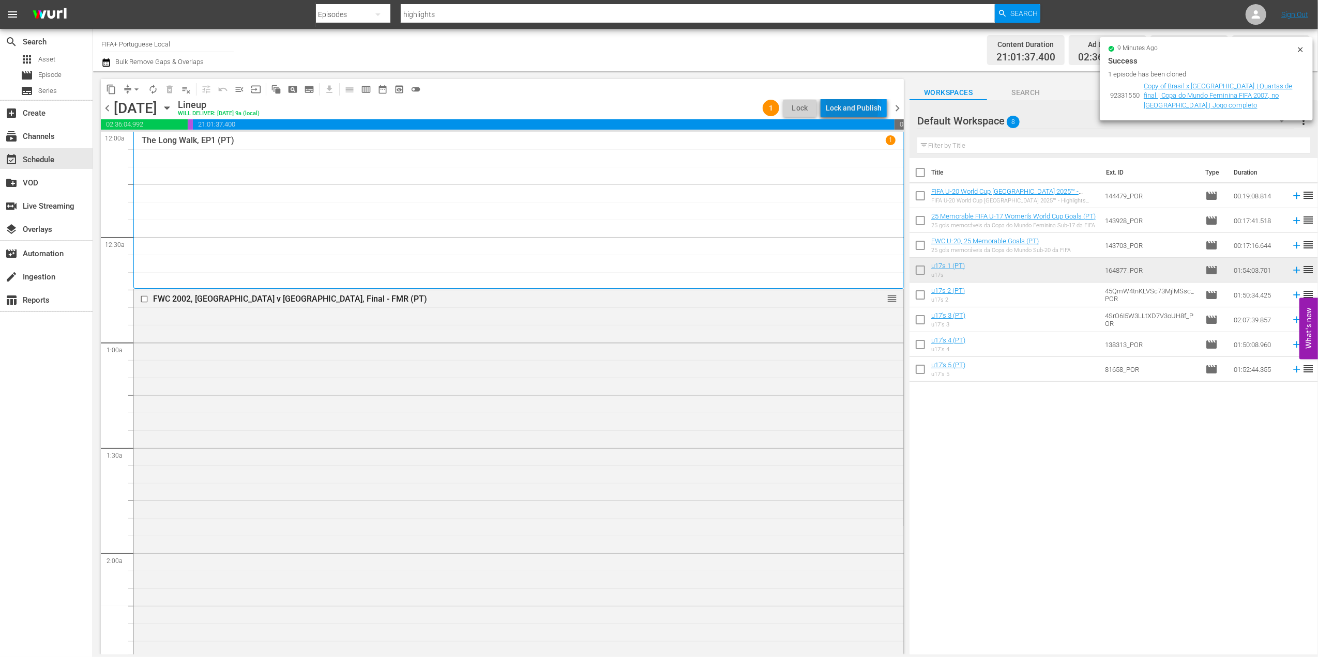
click at [844, 111] on div "Lock and Publish" at bounding box center [853, 108] width 56 height 19
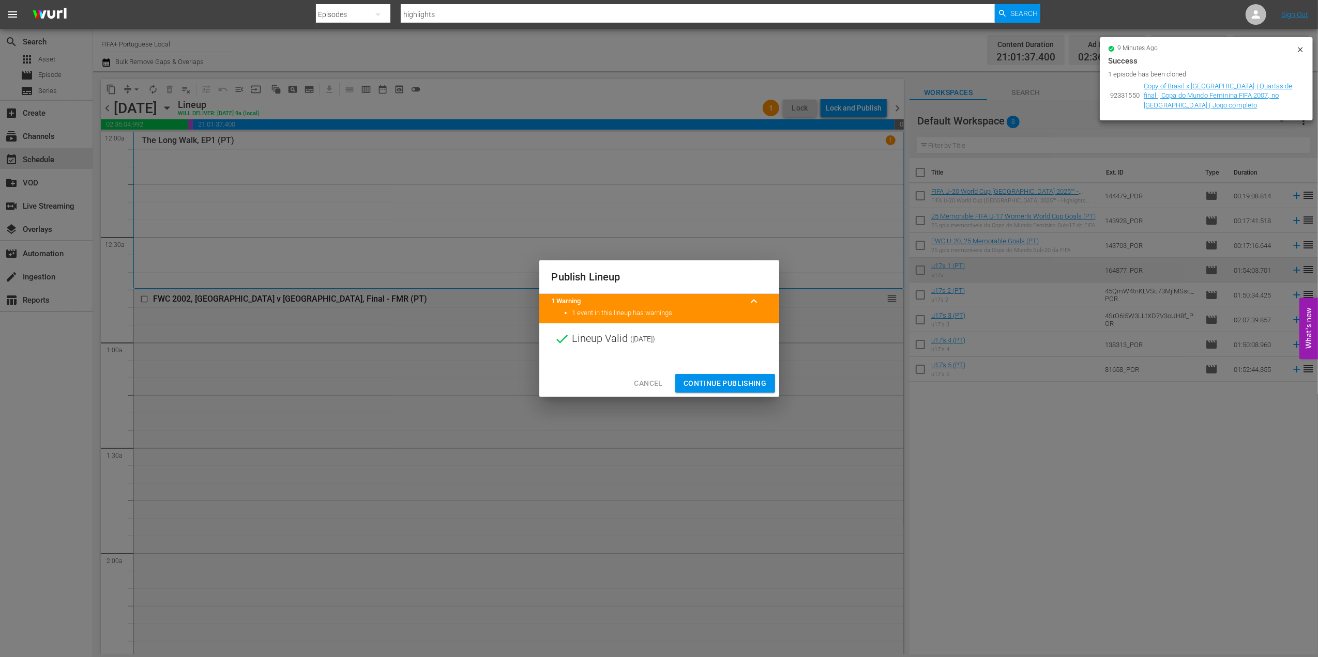
click at [714, 380] on span "Continue Publishing" at bounding box center [724, 383] width 83 height 13
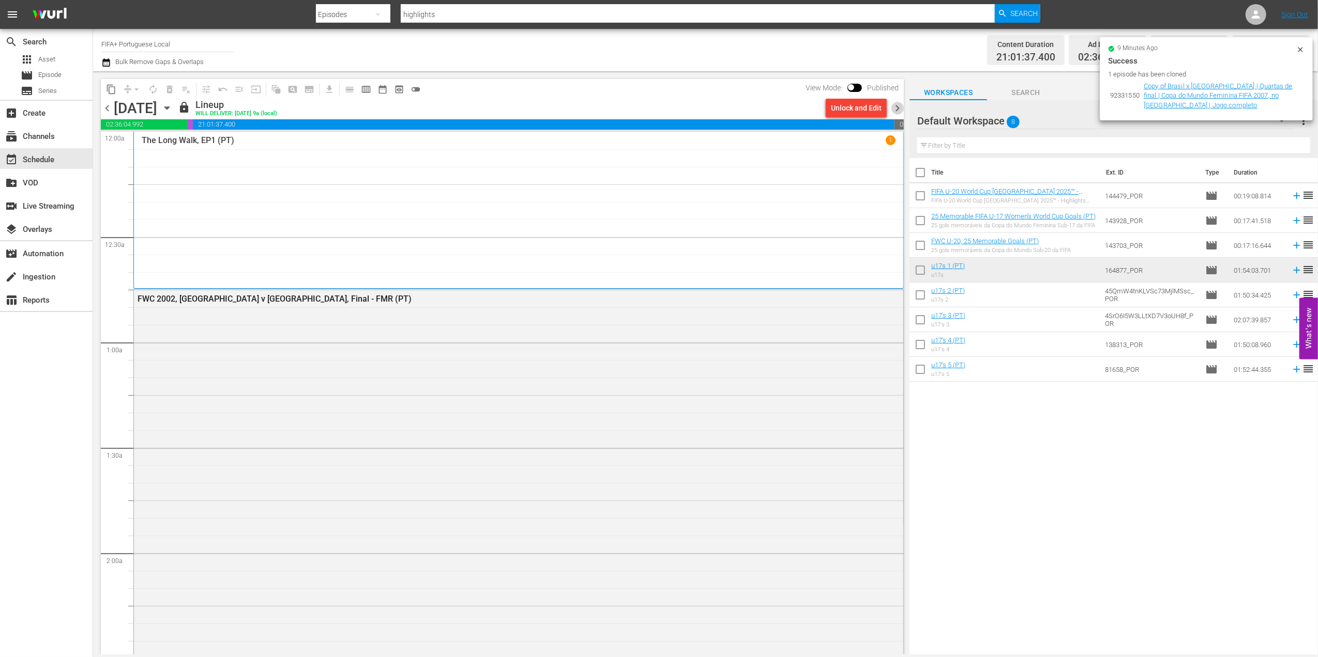
click at [894, 108] on span "chevron_right" at bounding box center [897, 108] width 13 height 13
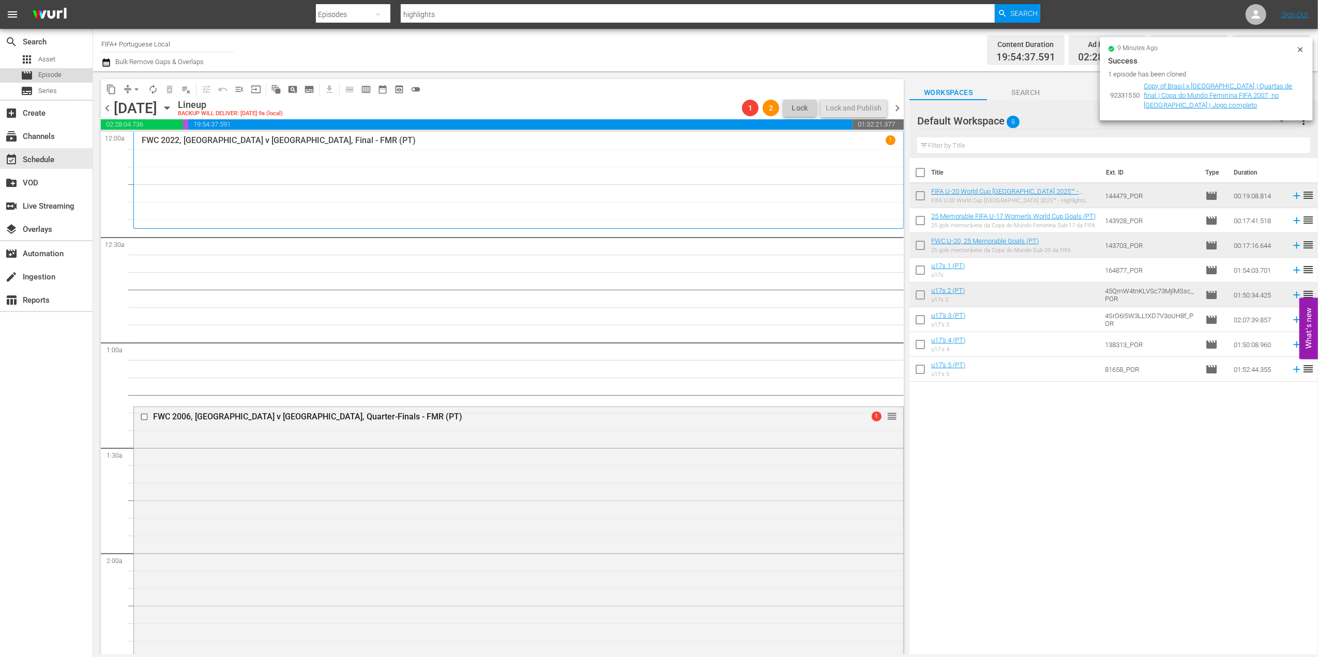
click at [43, 76] on span "Episode" at bounding box center [49, 75] width 23 height 10
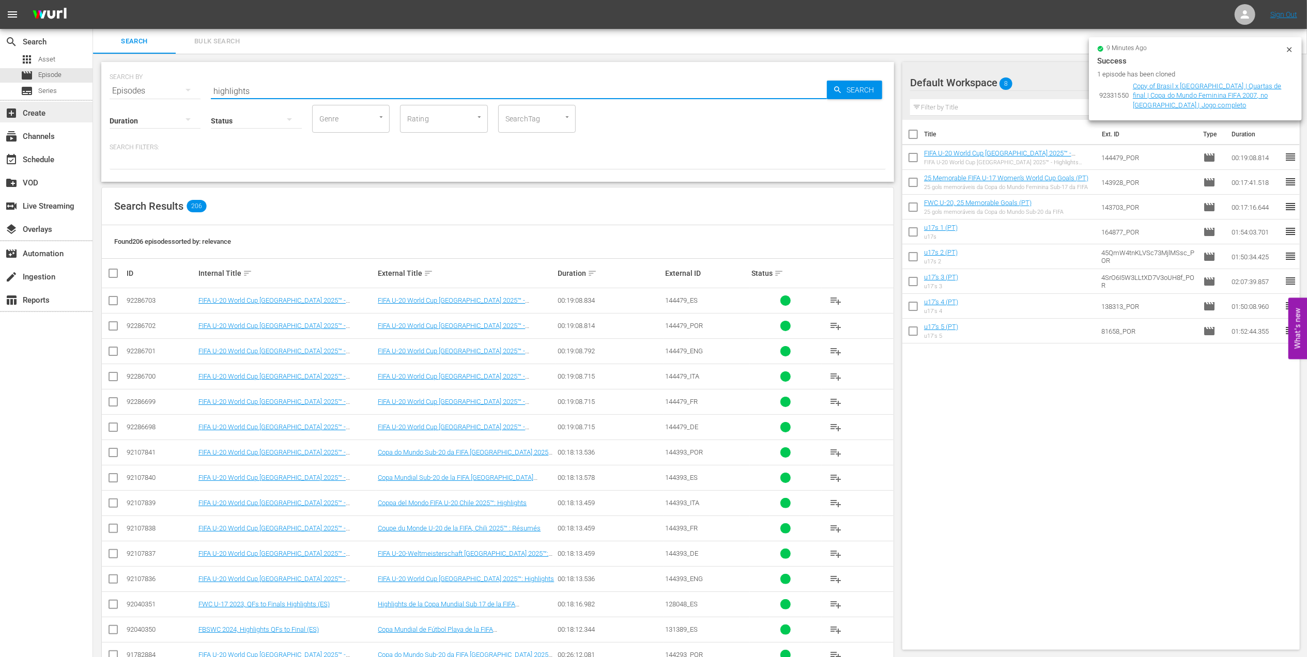
drag, startPoint x: 272, startPoint y: 92, endPoint x: 68, endPoint y: 102, distance: 203.9
click at [93, 0] on div "search Search apps Asset movie Episode subtitles Series add_box Create subscrip…" at bounding box center [700, 0] width 1214 height 0
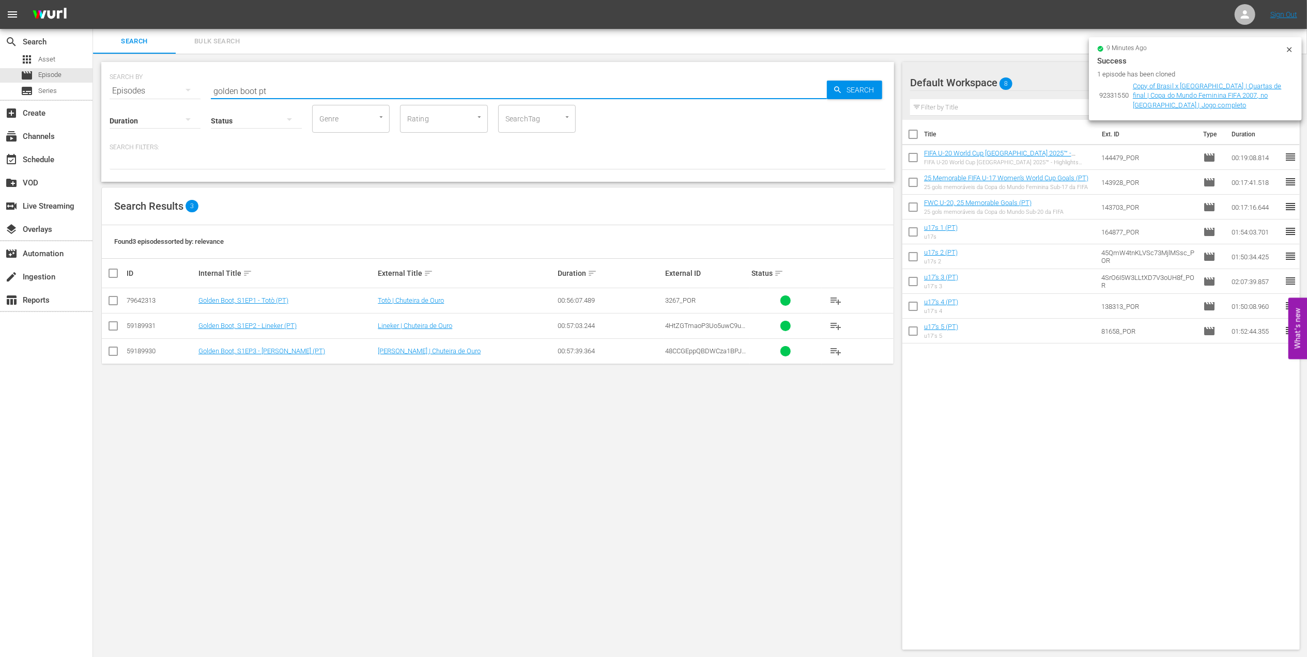
drag, startPoint x: 118, startPoint y: 353, endPoint x: 159, endPoint y: 351, distance: 41.4
click at [119, 352] on input "checkbox" at bounding box center [113, 353] width 12 height 12
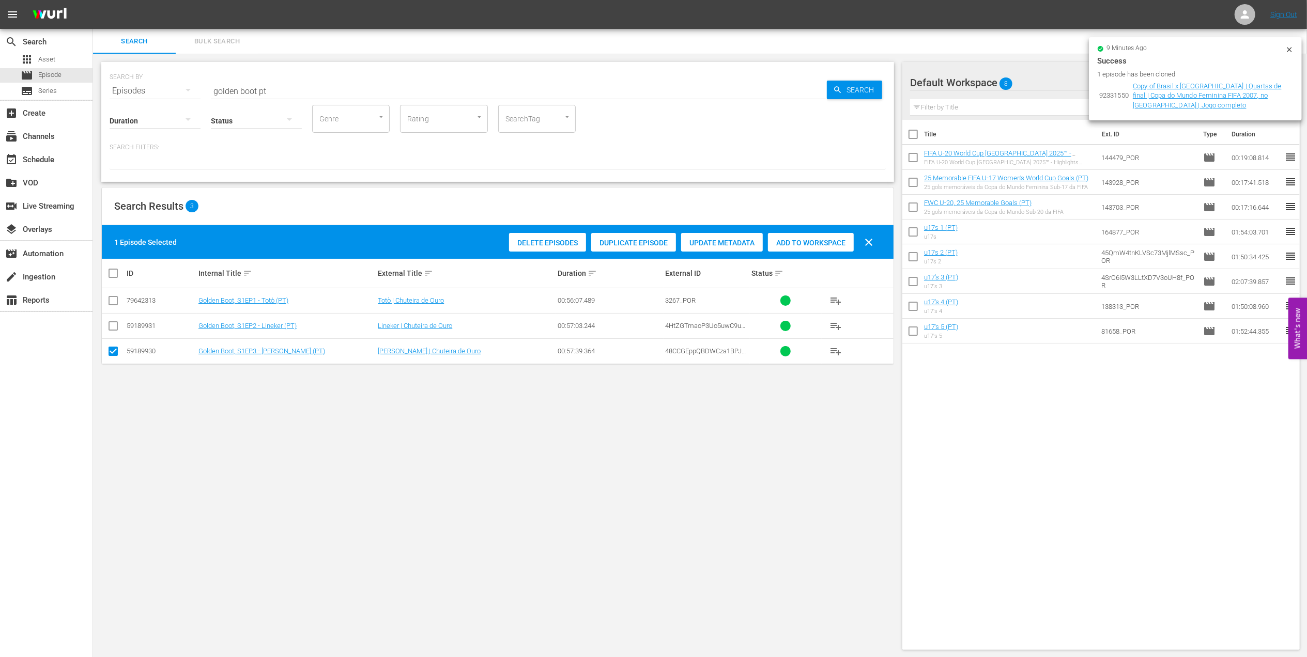
click at [811, 239] on span "Add to Workspace" at bounding box center [811, 243] width 86 height 8
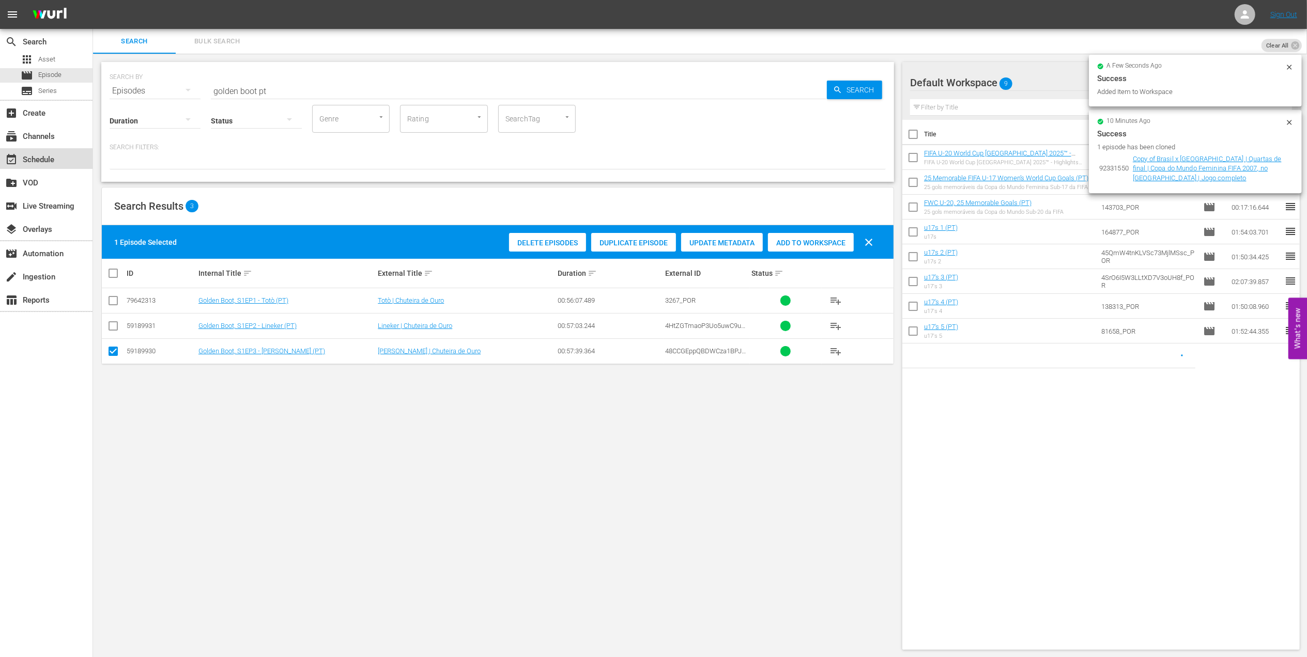
click at [71, 160] on div "event_available Schedule" at bounding box center [46, 158] width 93 height 21
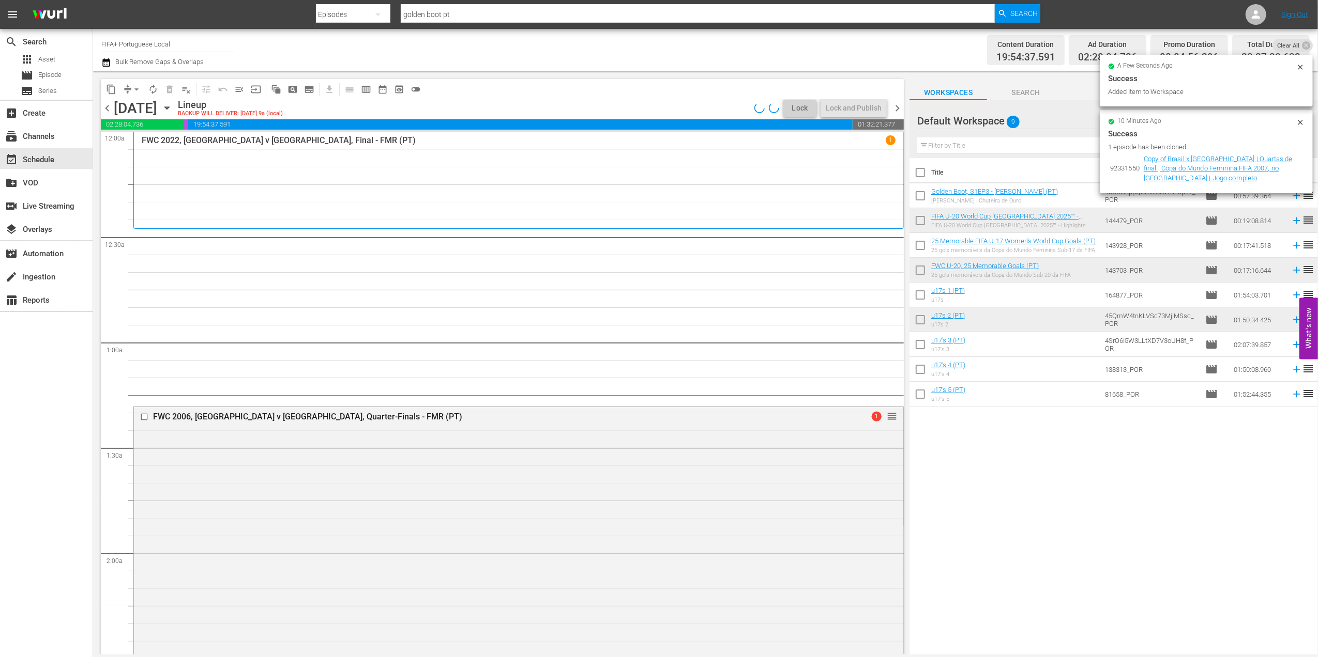
click at [108, 106] on span "chevron_left" at bounding box center [107, 108] width 13 height 13
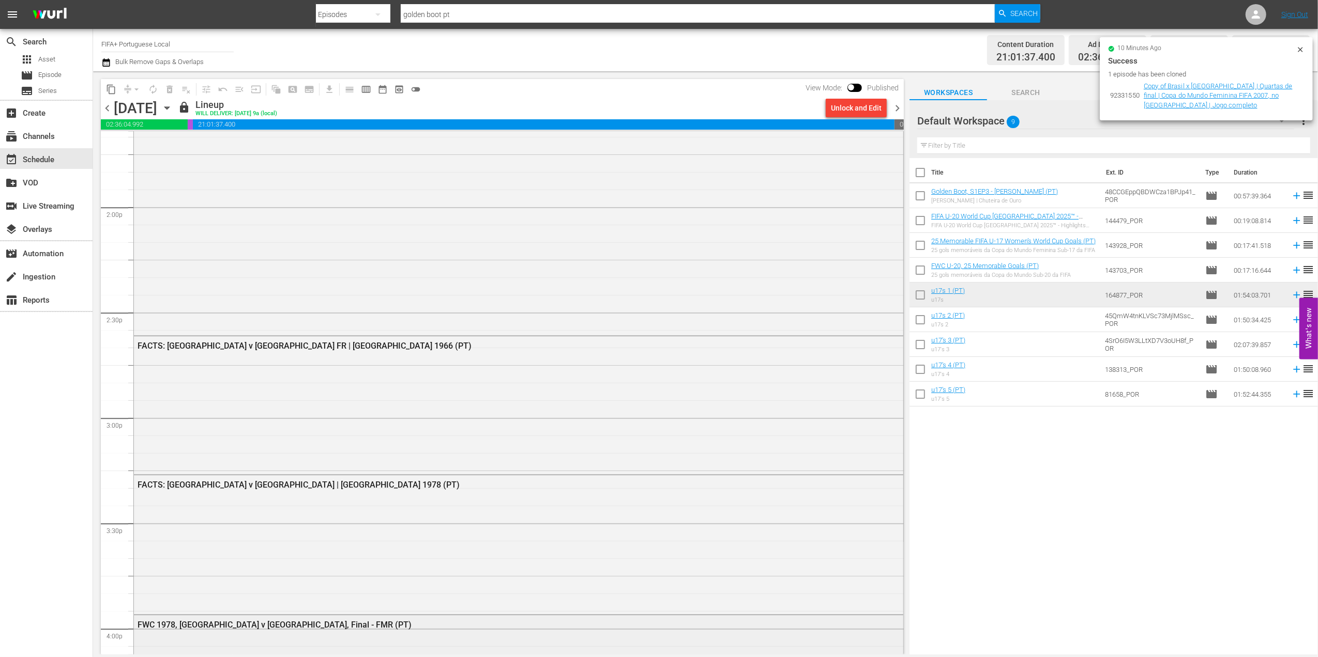
scroll to position [2821, 0]
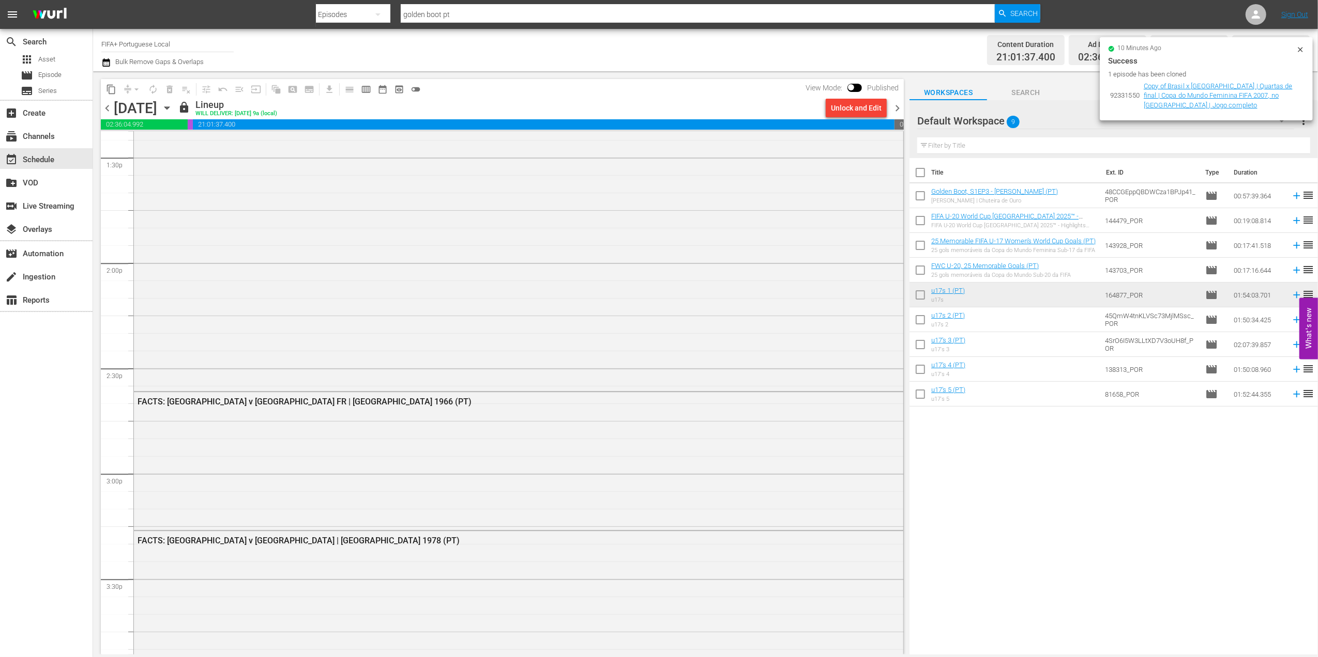
click at [894, 104] on span "chevron_right" at bounding box center [897, 108] width 13 height 13
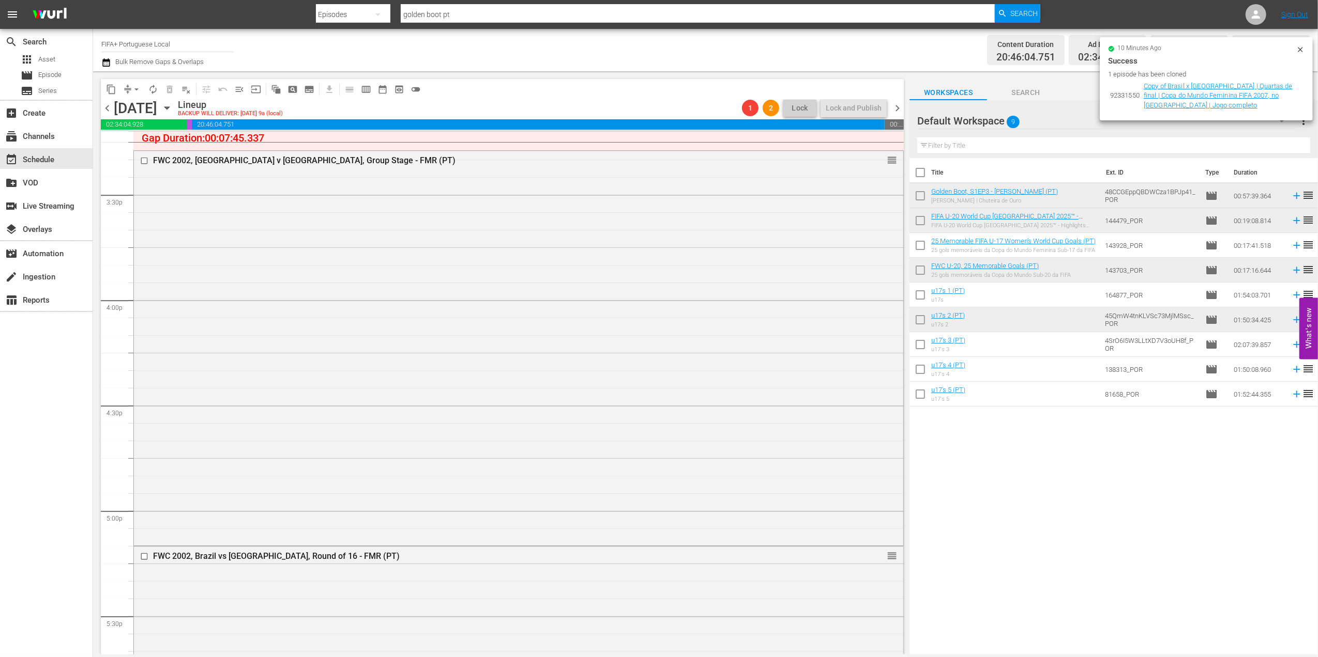
scroll to position [3193, 0]
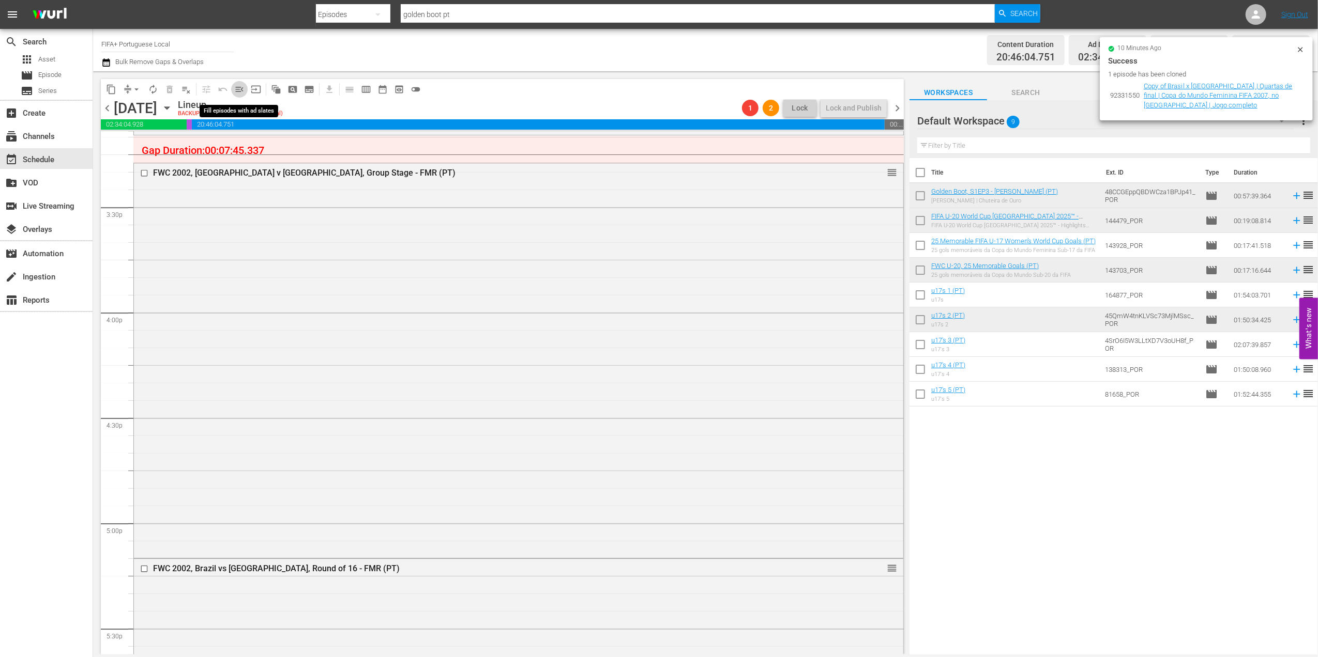
click at [240, 90] on span "menu_open" at bounding box center [239, 89] width 10 height 10
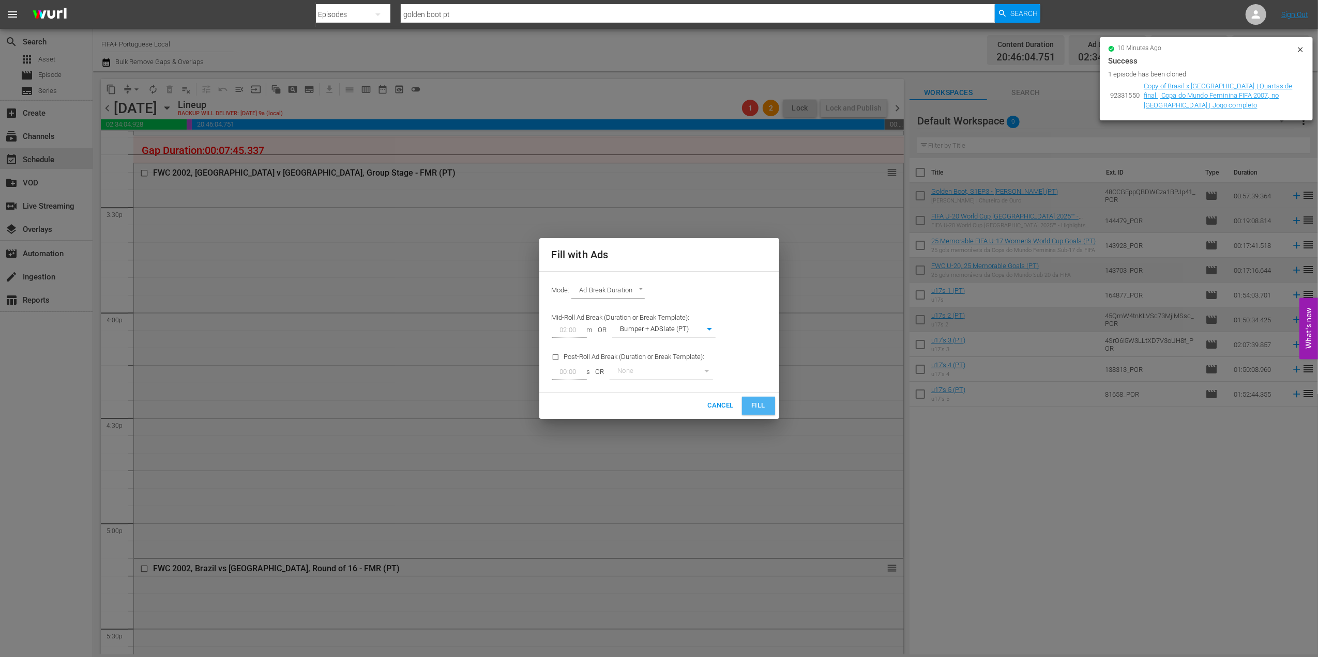
click at [762, 408] on span "Fill" at bounding box center [758, 406] width 17 height 12
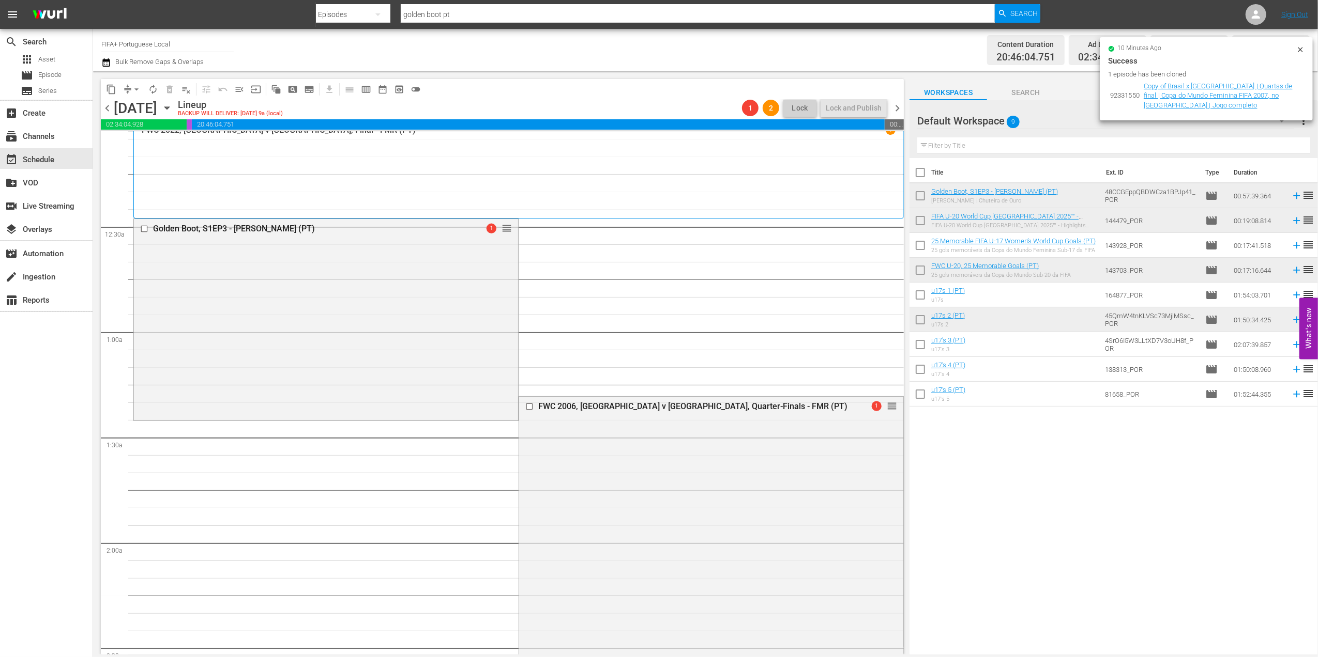
scroll to position [0, 0]
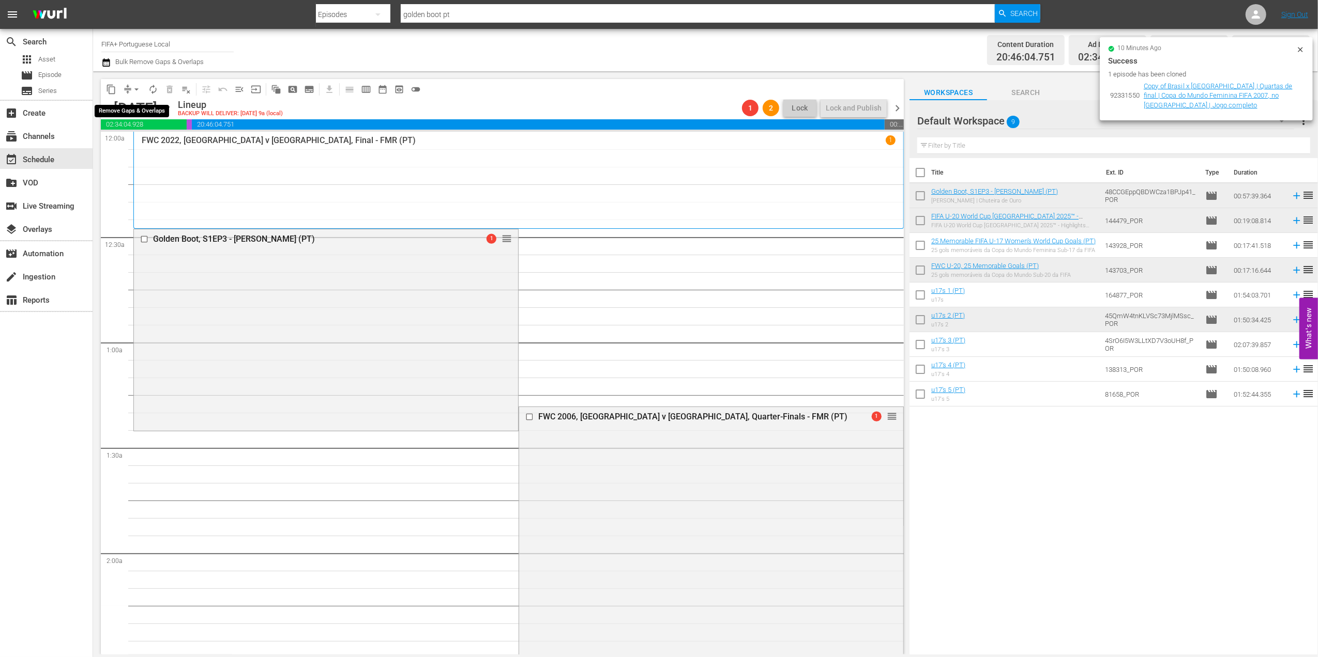
click at [135, 89] on span "arrow_drop_down" at bounding box center [136, 89] width 10 height 10
click at [151, 147] on li "Align to End of Previous Day" at bounding box center [137, 144] width 109 height 17
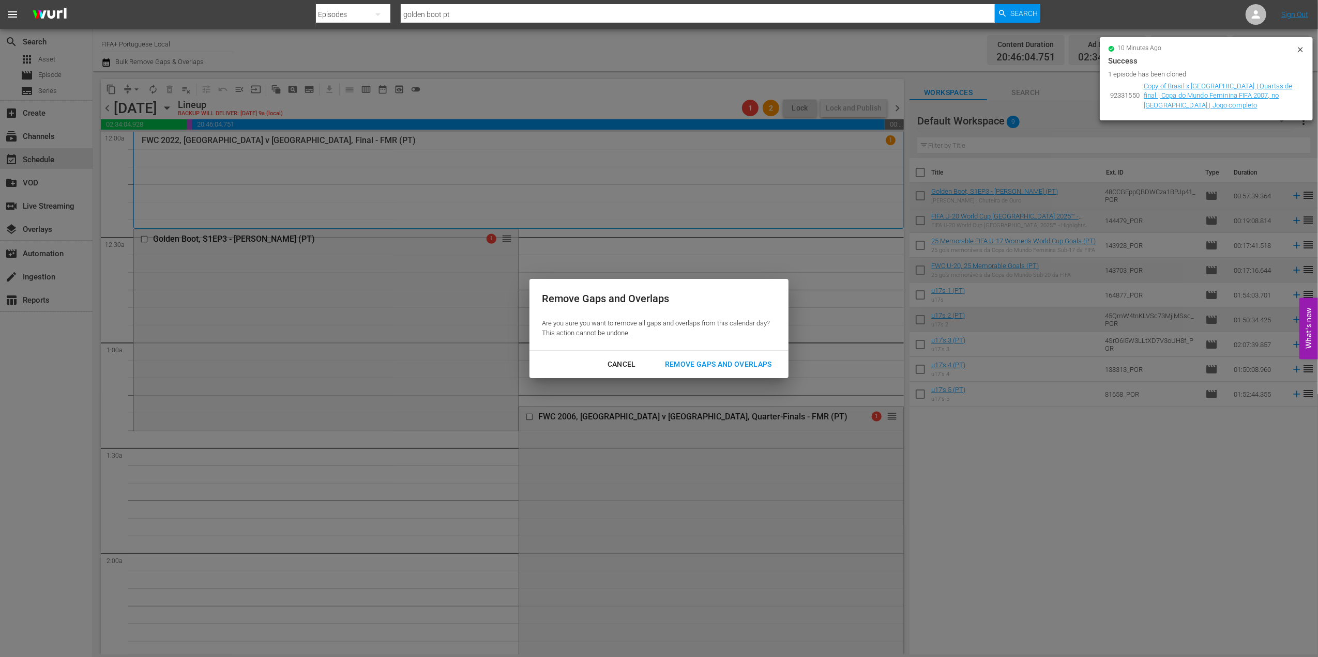
click at [752, 364] on div "Remove Gaps and Overlaps" at bounding box center [718, 364] width 124 height 13
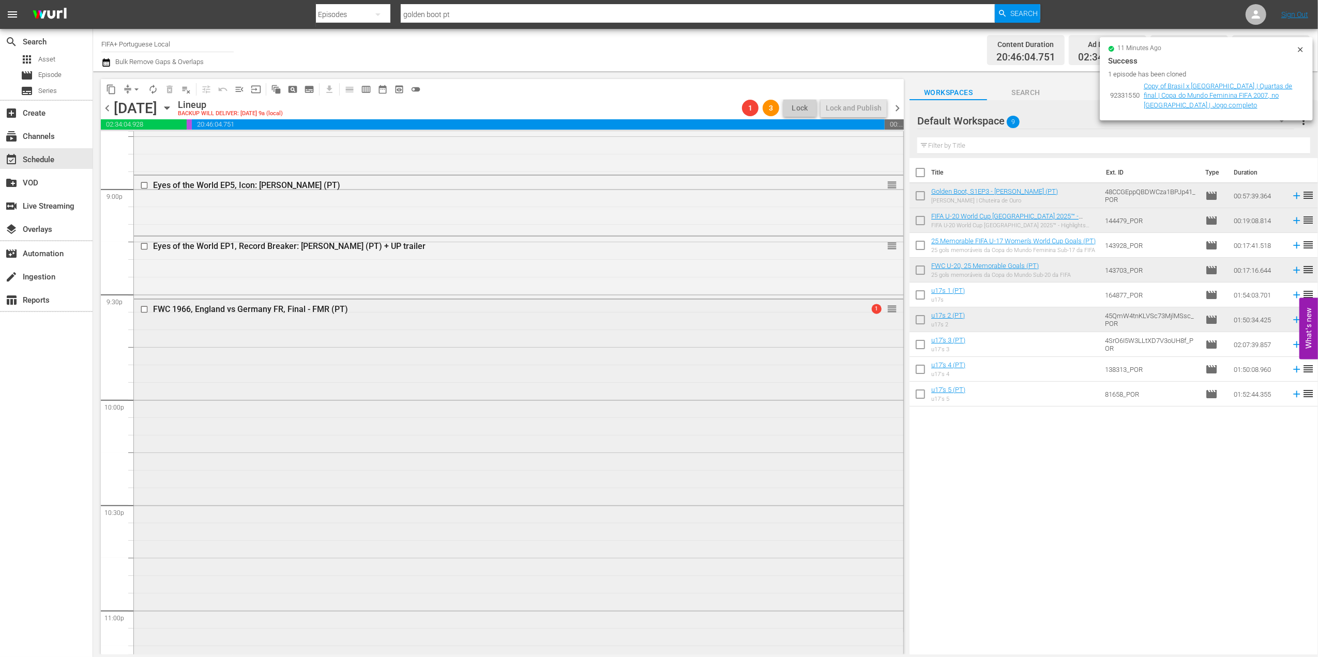
scroll to position [4543, 0]
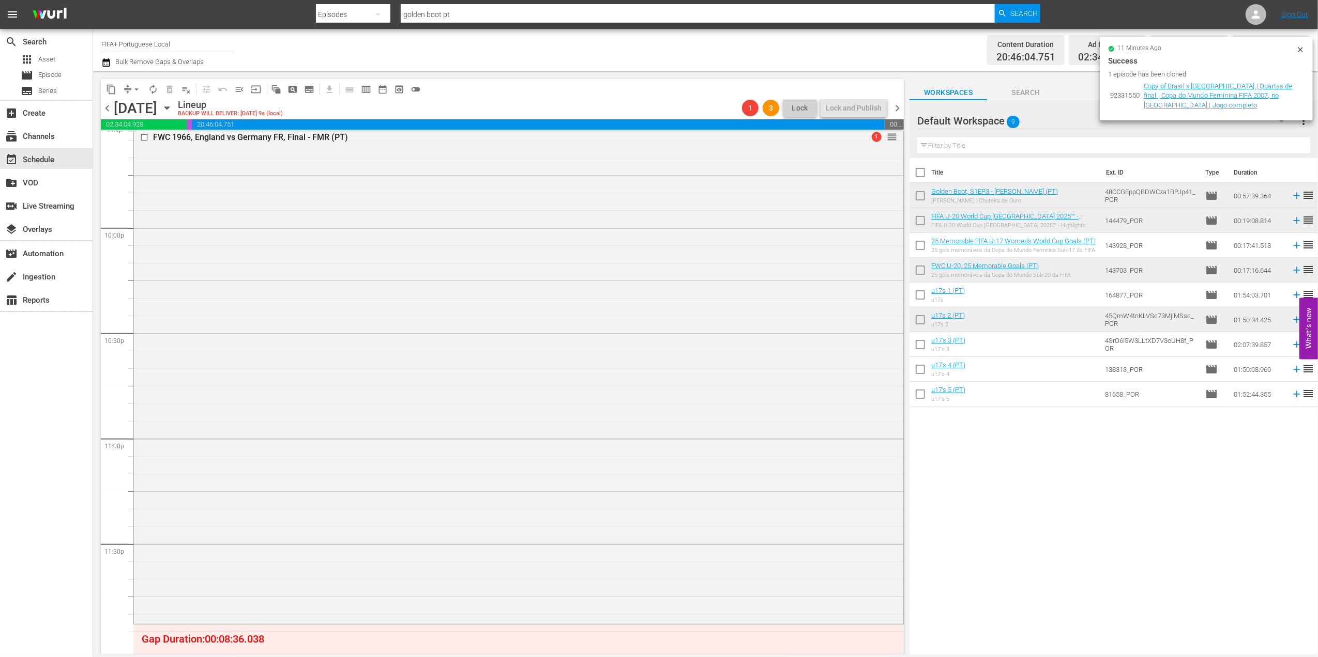
drag, startPoint x: 792, startPoint y: 317, endPoint x: 793, endPoint y: 326, distance: 8.3
click at [792, 318] on div "FWC 1966, England vs Germany FR, Final - FMR (PT) 1 reorder" at bounding box center [518, 375] width 769 height 494
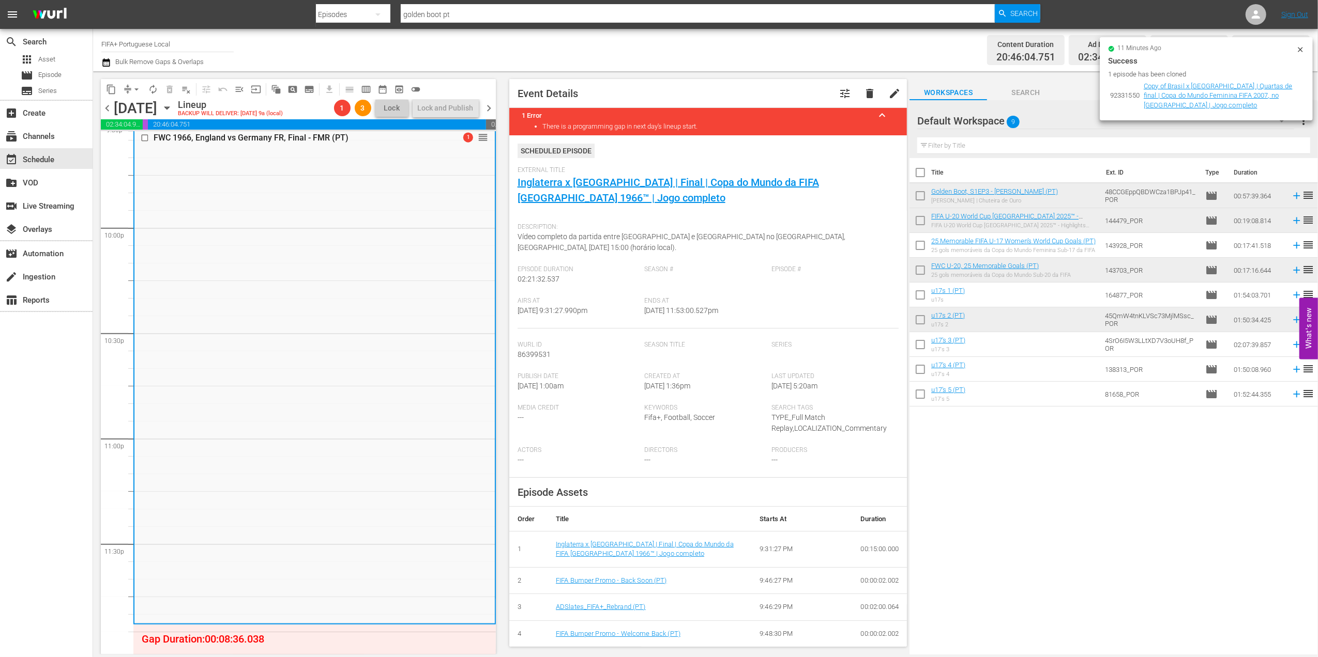
click at [105, 102] on span "chevron_left" at bounding box center [107, 108] width 13 height 13
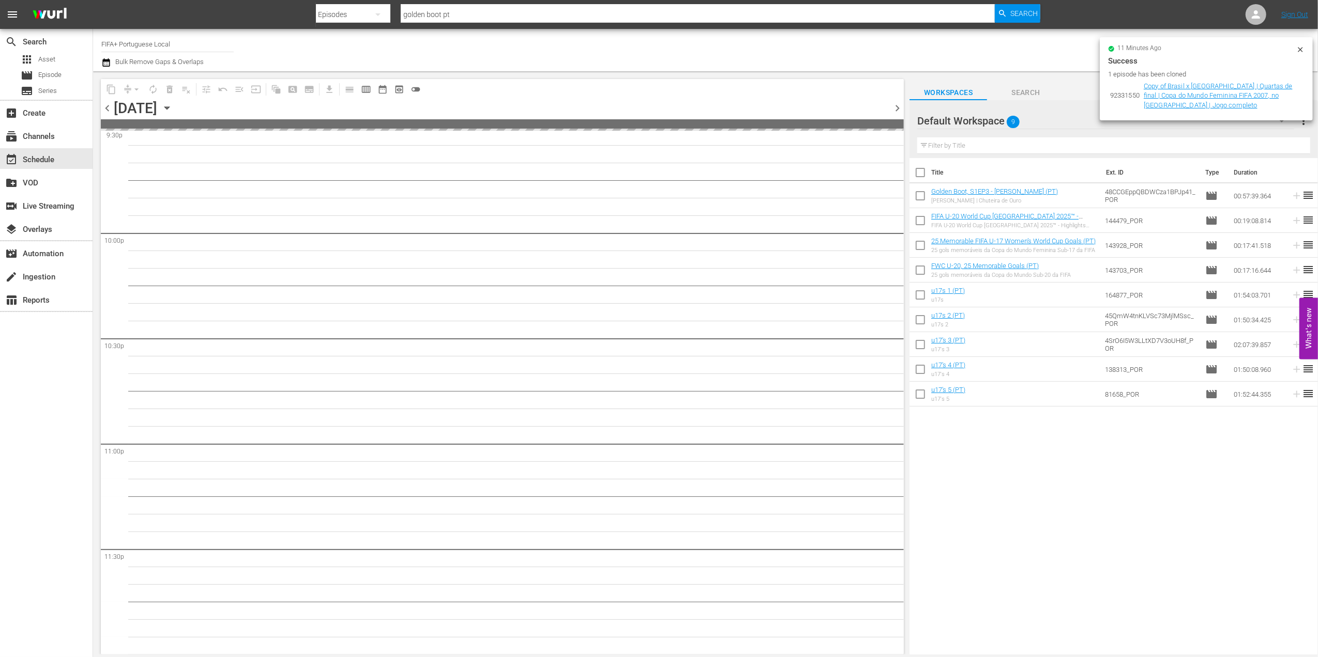
scroll to position [4537, 0]
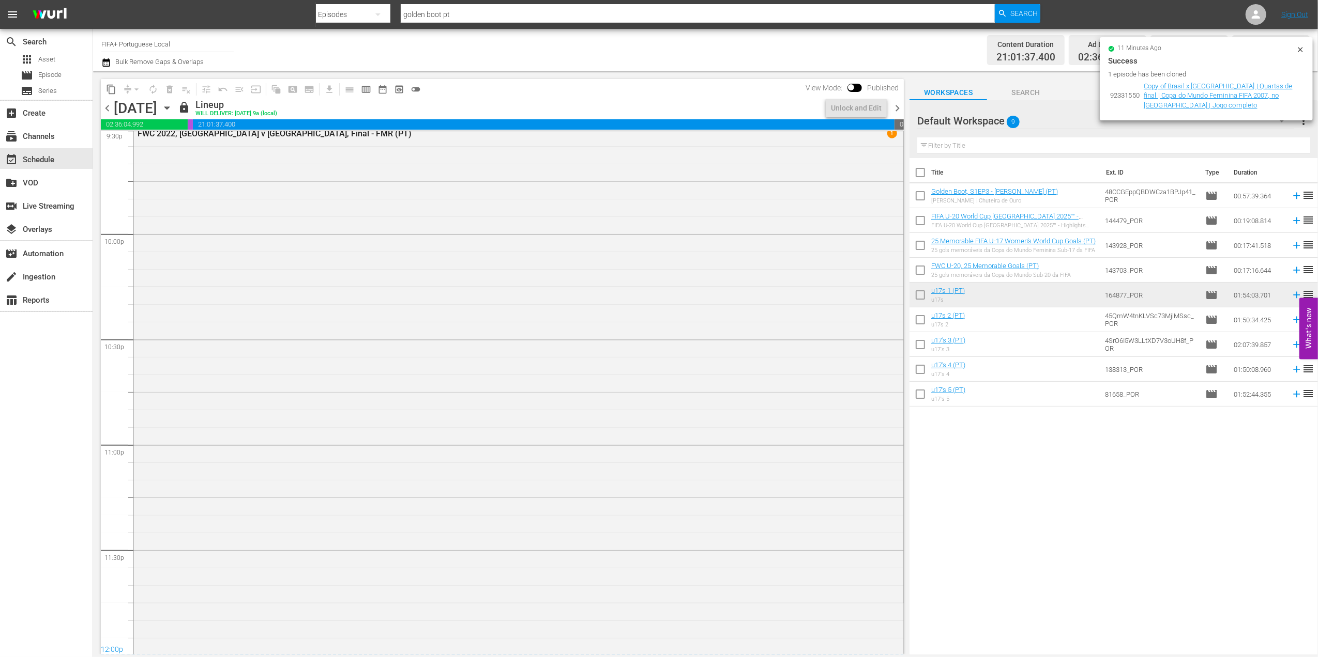
click at [900, 106] on span "chevron_right" at bounding box center [897, 108] width 13 height 13
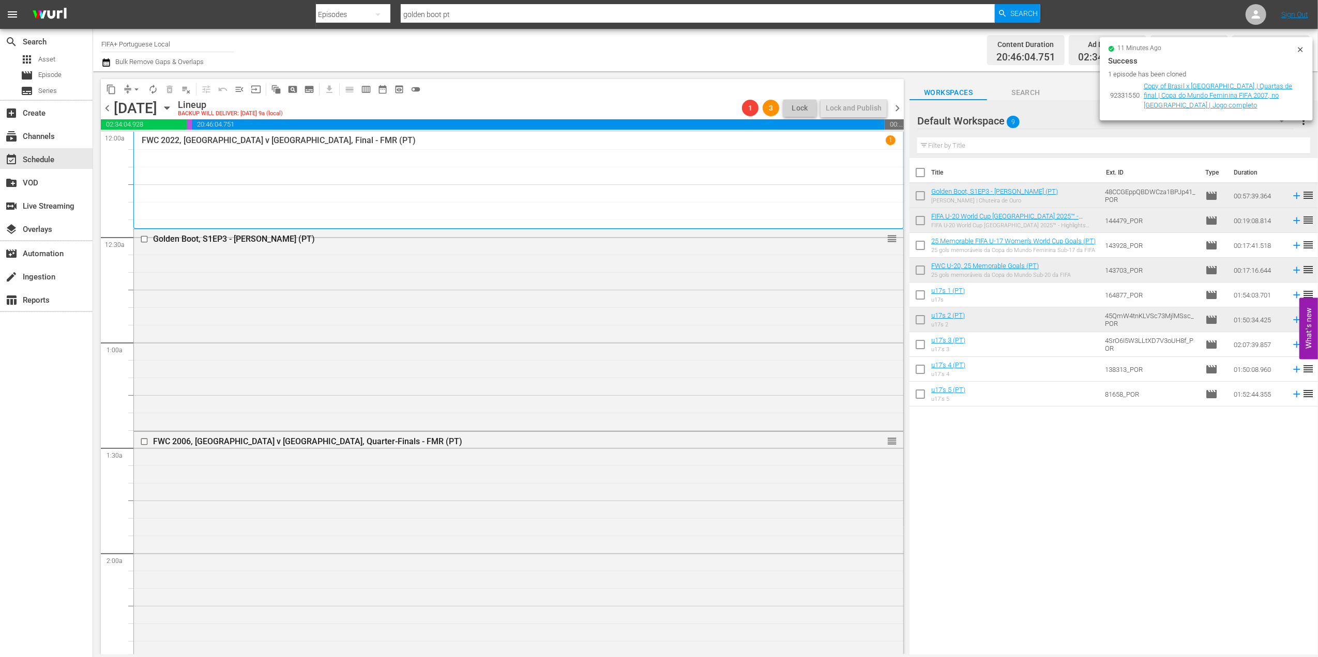
scroll to position [4537, 0]
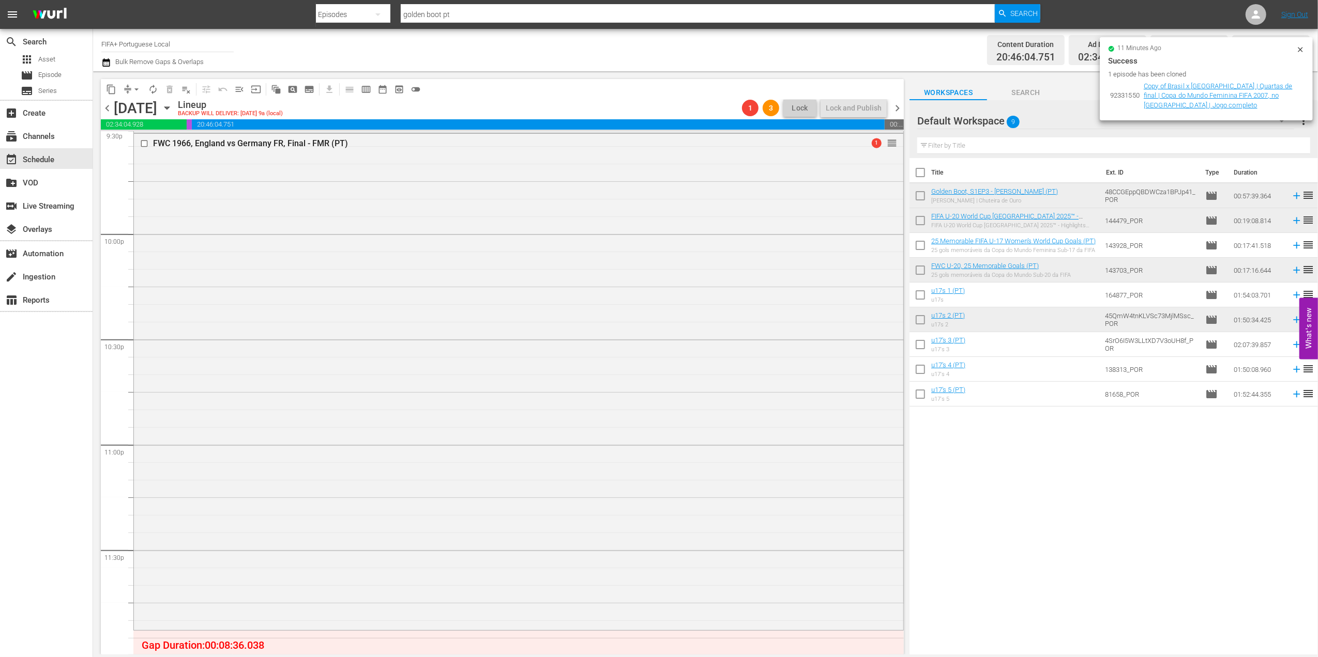
click at [108, 106] on span "chevron_left" at bounding box center [107, 108] width 13 height 13
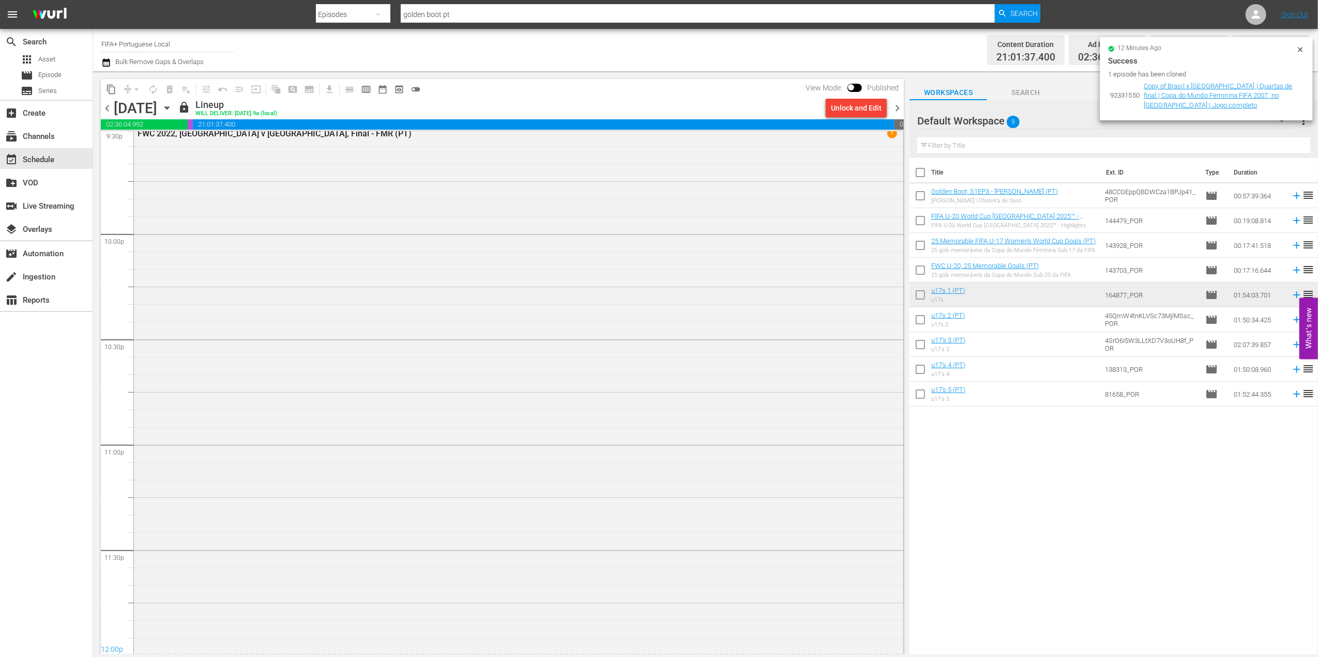
click at [893, 106] on span "chevron_right" at bounding box center [897, 108] width 13 height 13
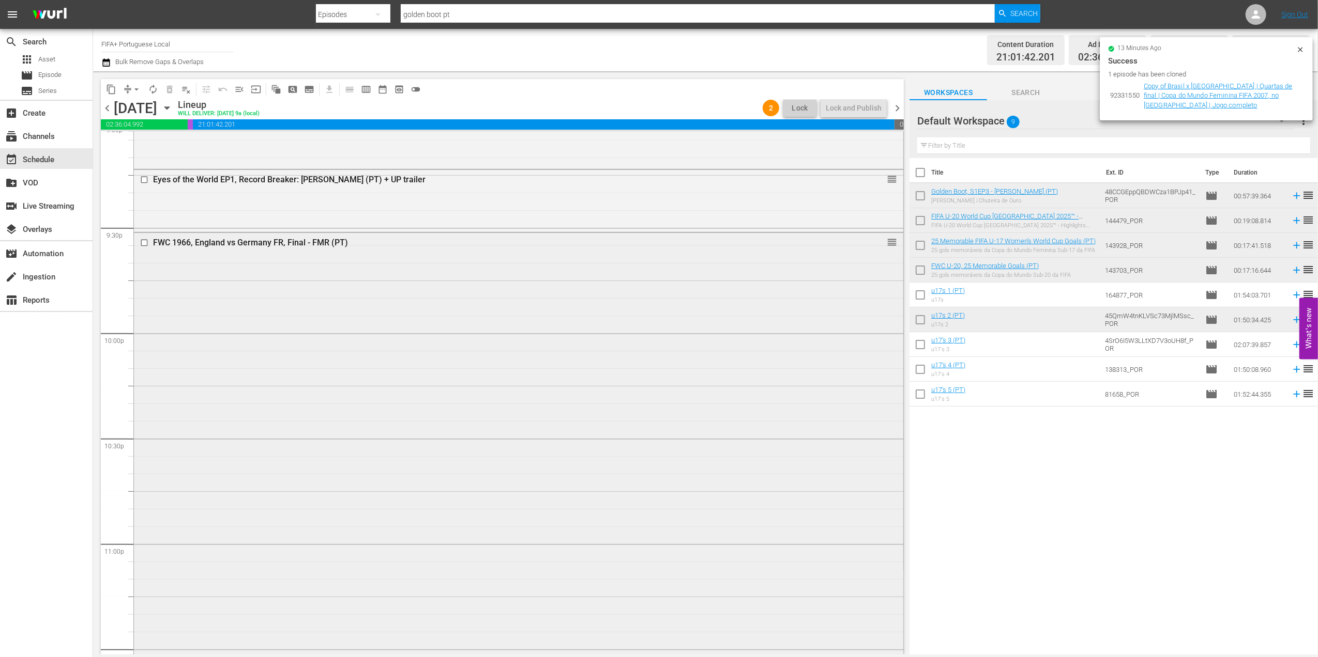
scroll to position [4575, 0]
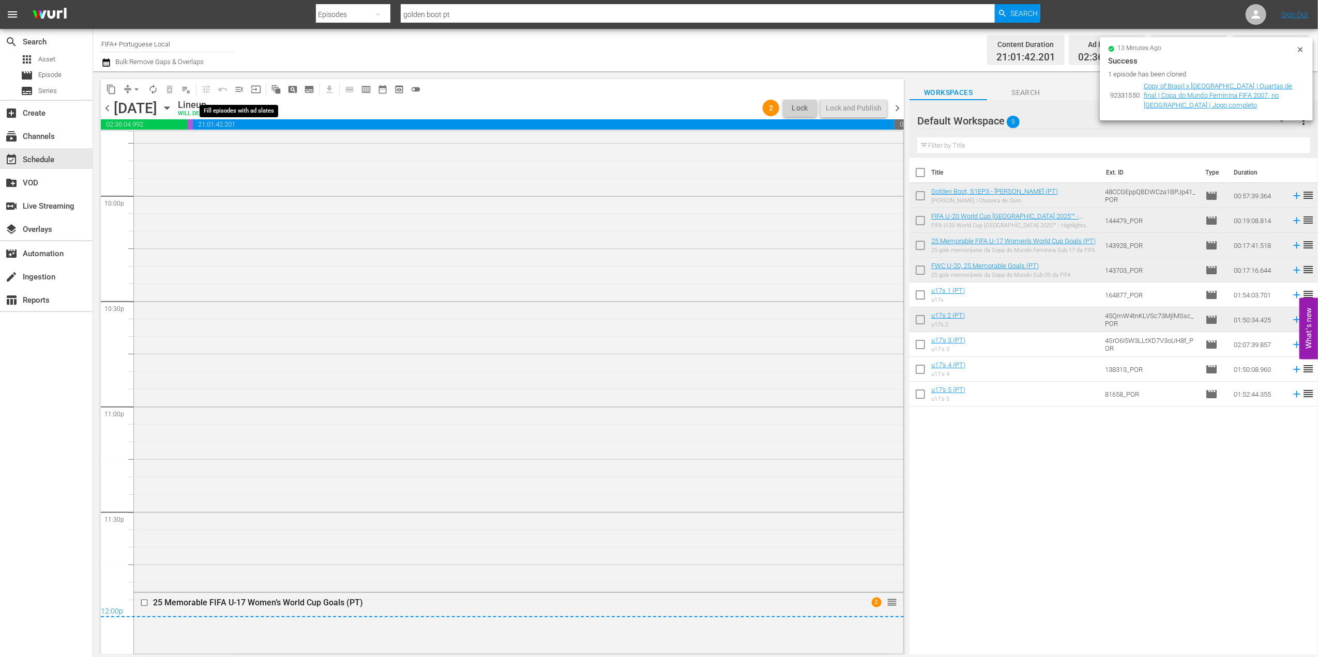
click at [241, 89] on span "menu_open" at bounding box center [239, 89] width 10 height 10
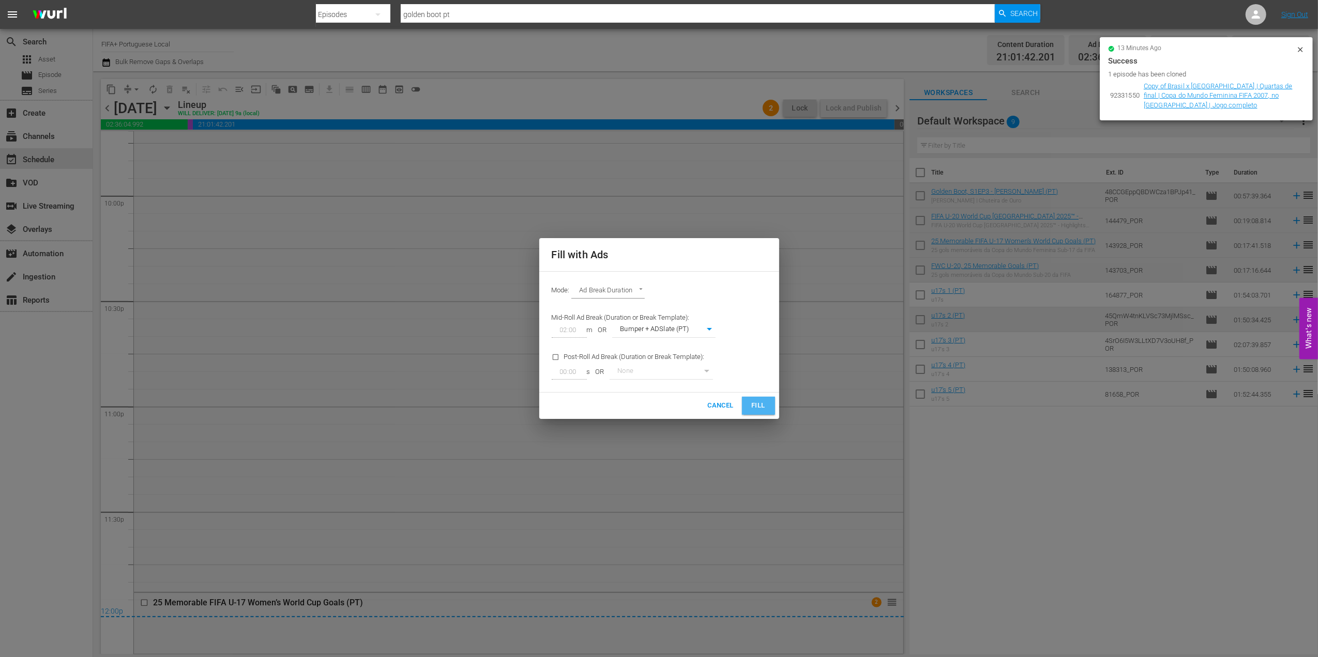
click at [742, 401] on button "Fill" at bounding box center [758, 406] width 33 height 18
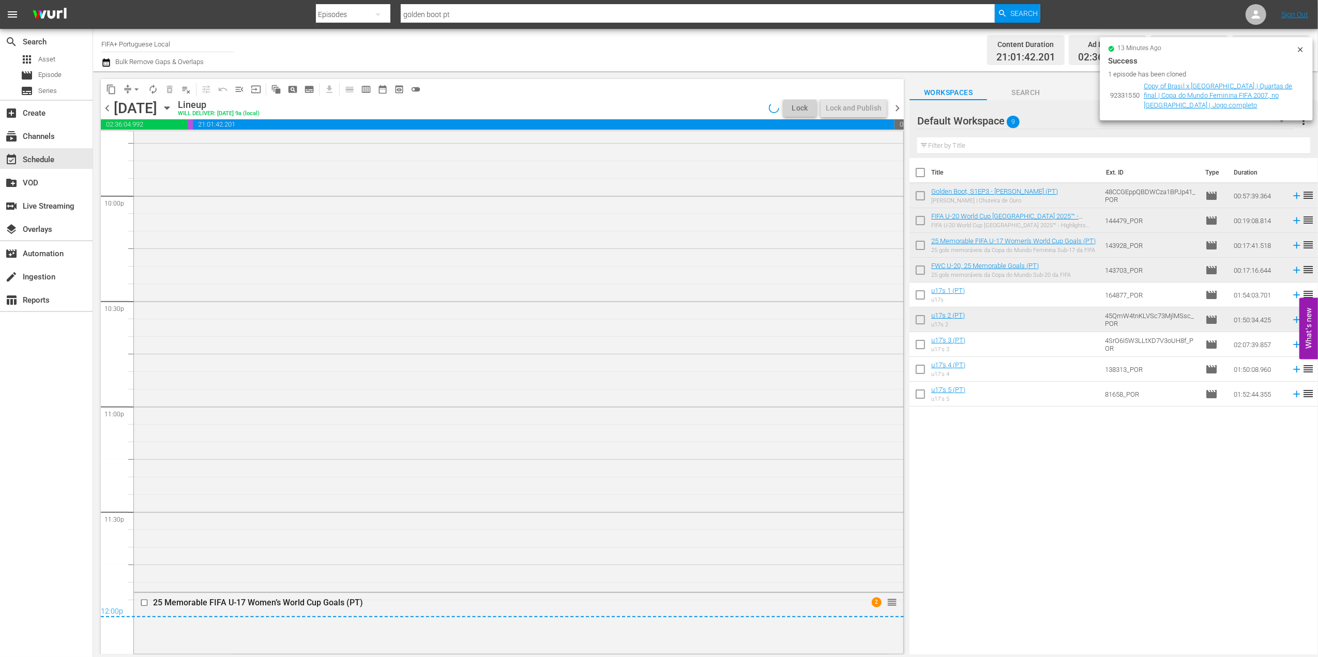
click at [899, 108] on span "chevron_right" at bounding box center [897, 108] width 13 height 13
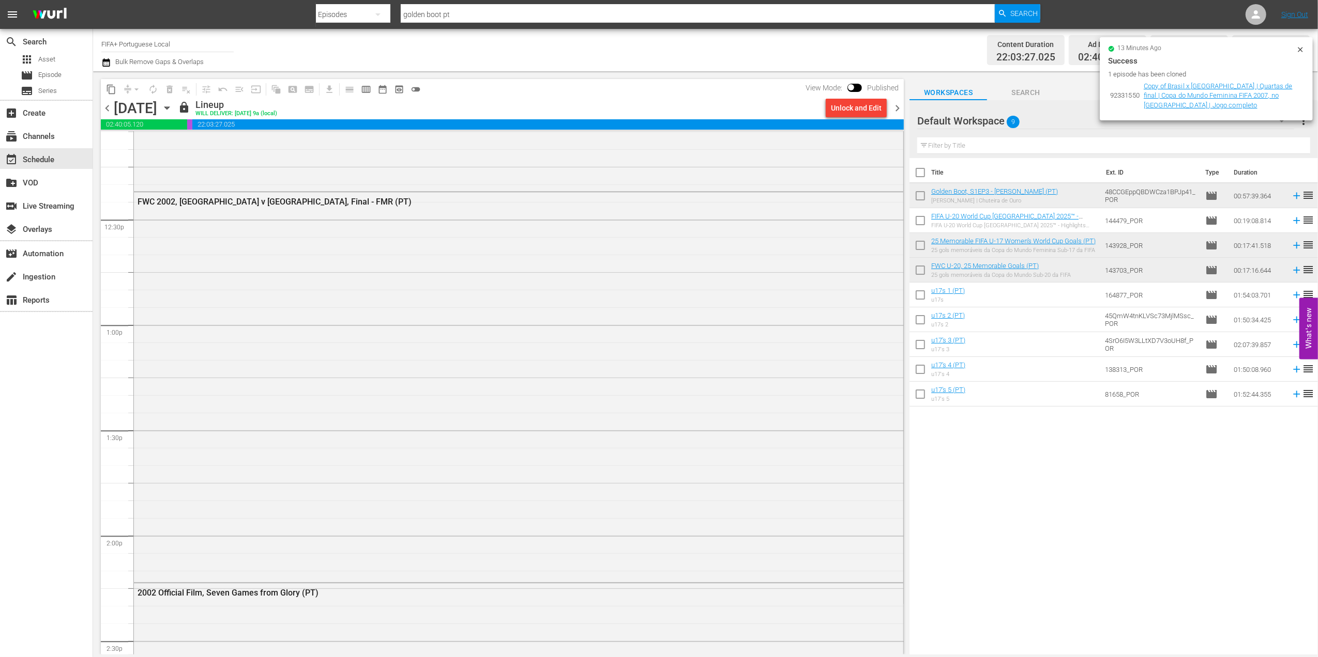
scroll to position [2548, 0]
click at [859, 109] on div "Unlock and Edit" at bounding box center [856, 108] width 51 height 19
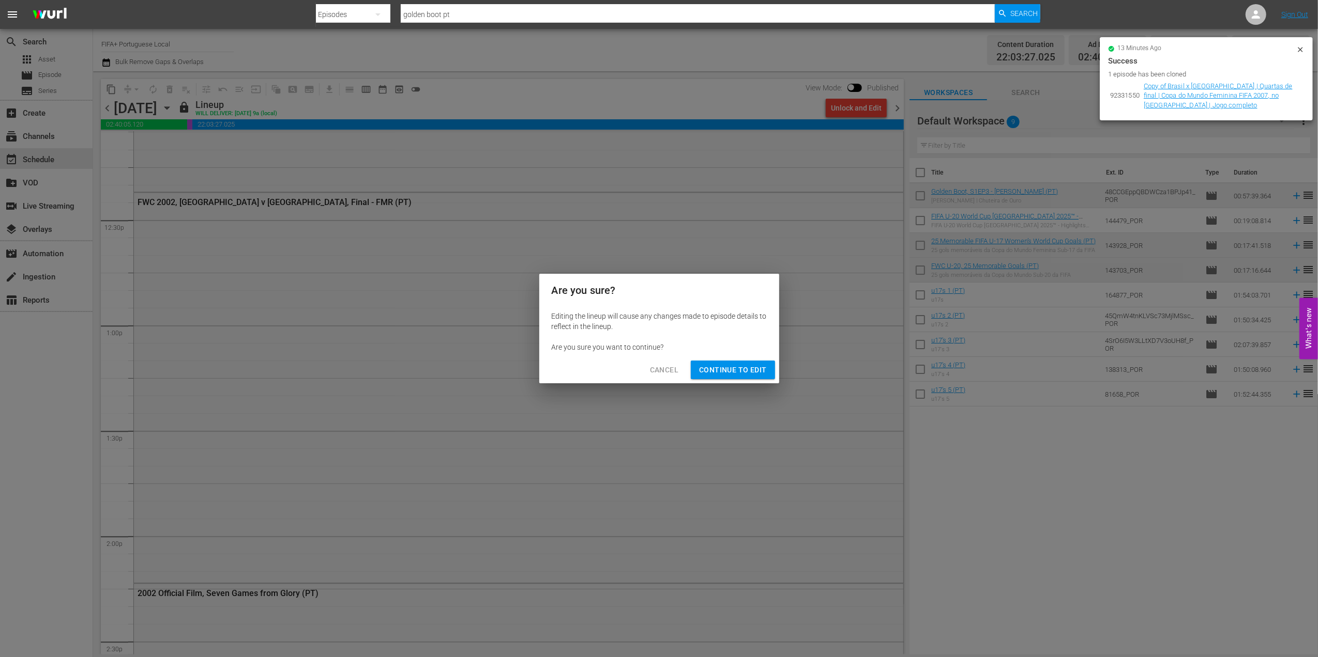
click at [743, 370] on span "Continue to Edit" at bounding box center [732, 370] width 67 height 13
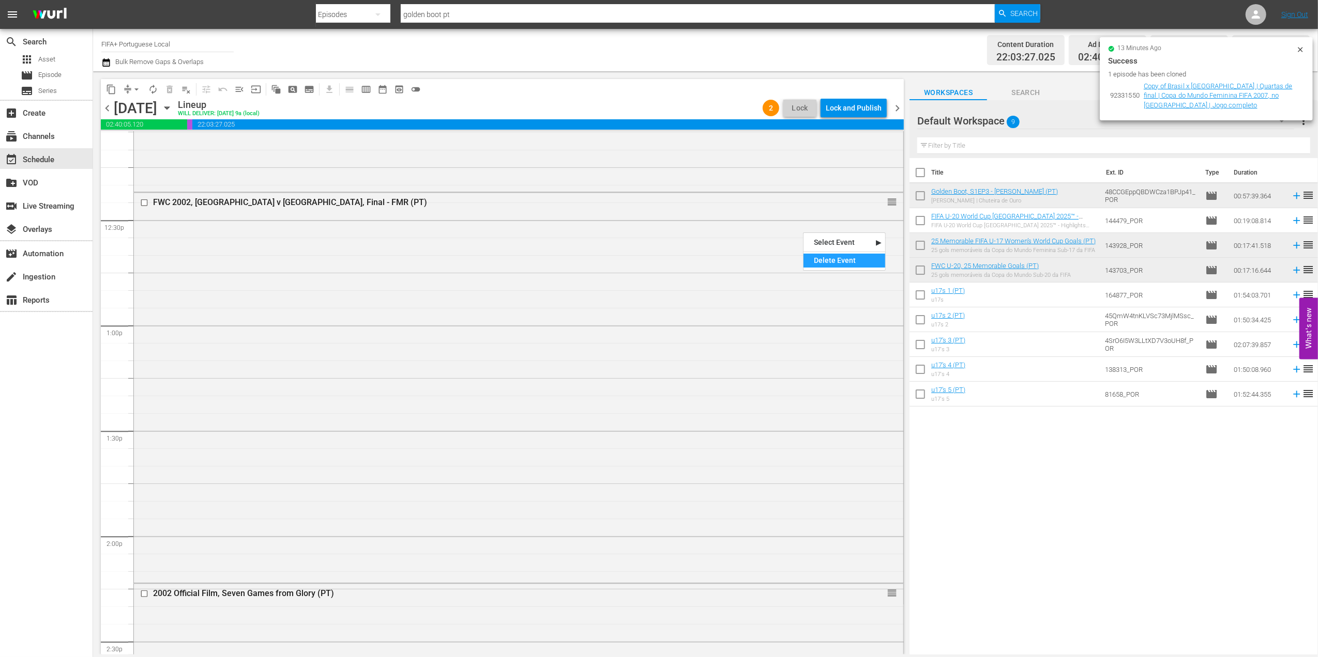
click at [865, 257] on div "Delete Event" at bounding box center [844, 261] width 82 height 14
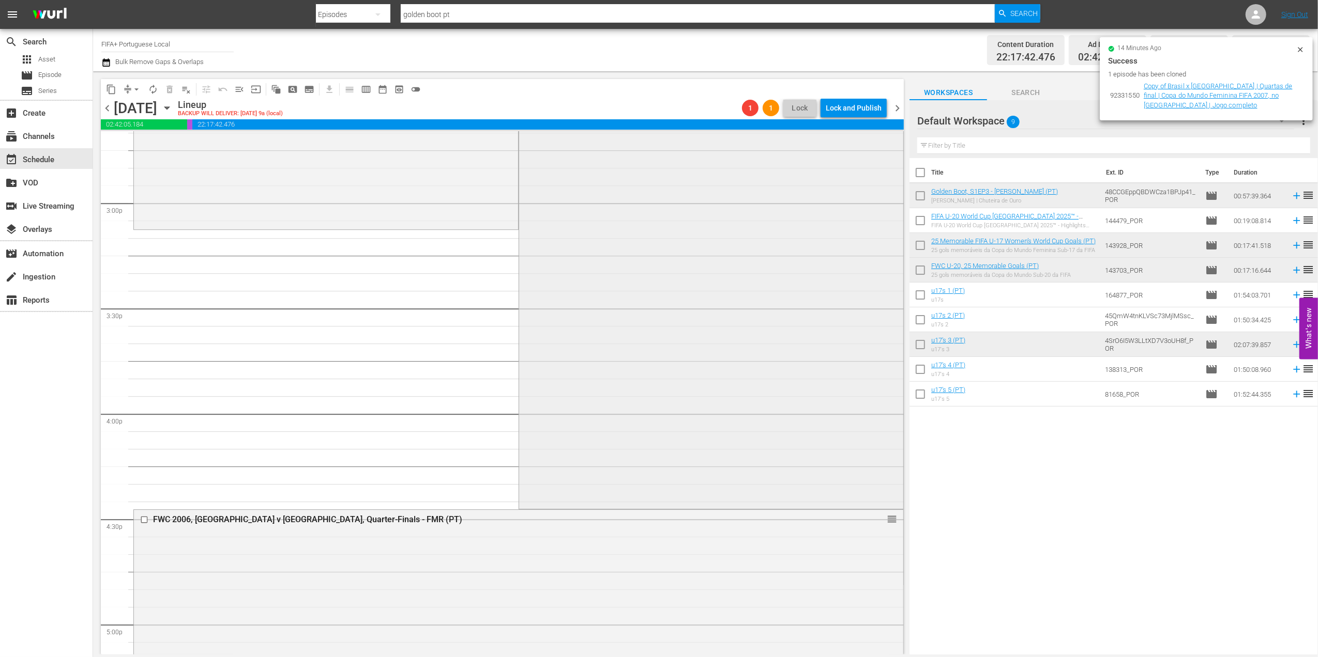
scroll to position [3089, 0]
drag, startPoint x: 987, startPoint y: 346, endPoint x: 730, endPoint y: 216, distance: 288.0
click at [778, 246] on div "Delete Event" at bounding box center [771, 245] width 82 height 14
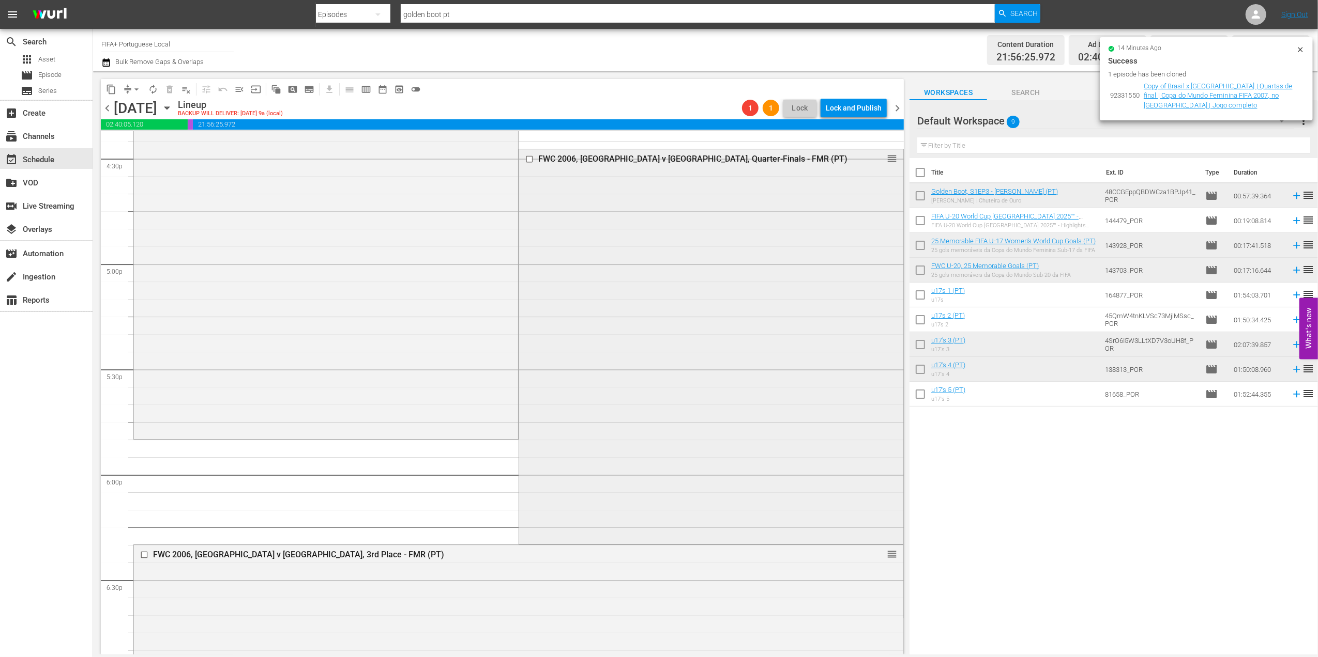
scroll to position [3452, 0]
click at [794, 223] on div "Delete Event" at bounding box center [801, 226] width 82 height 14
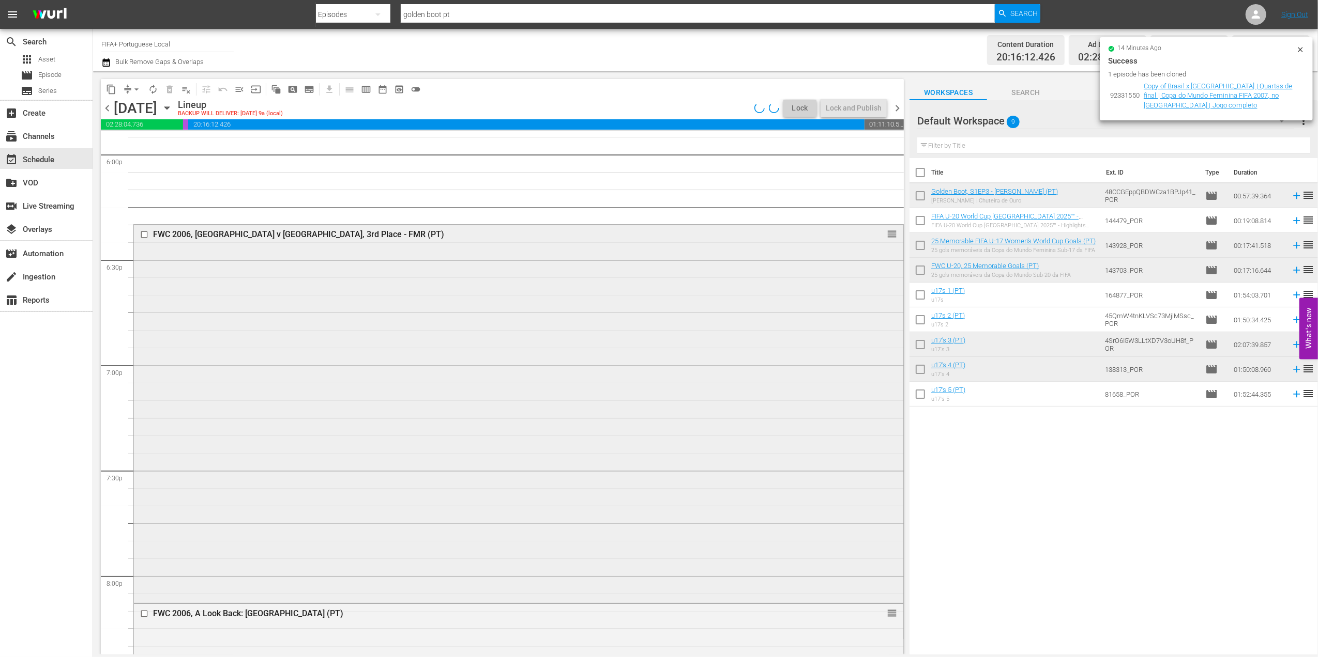
scroll to position [3787, 0]
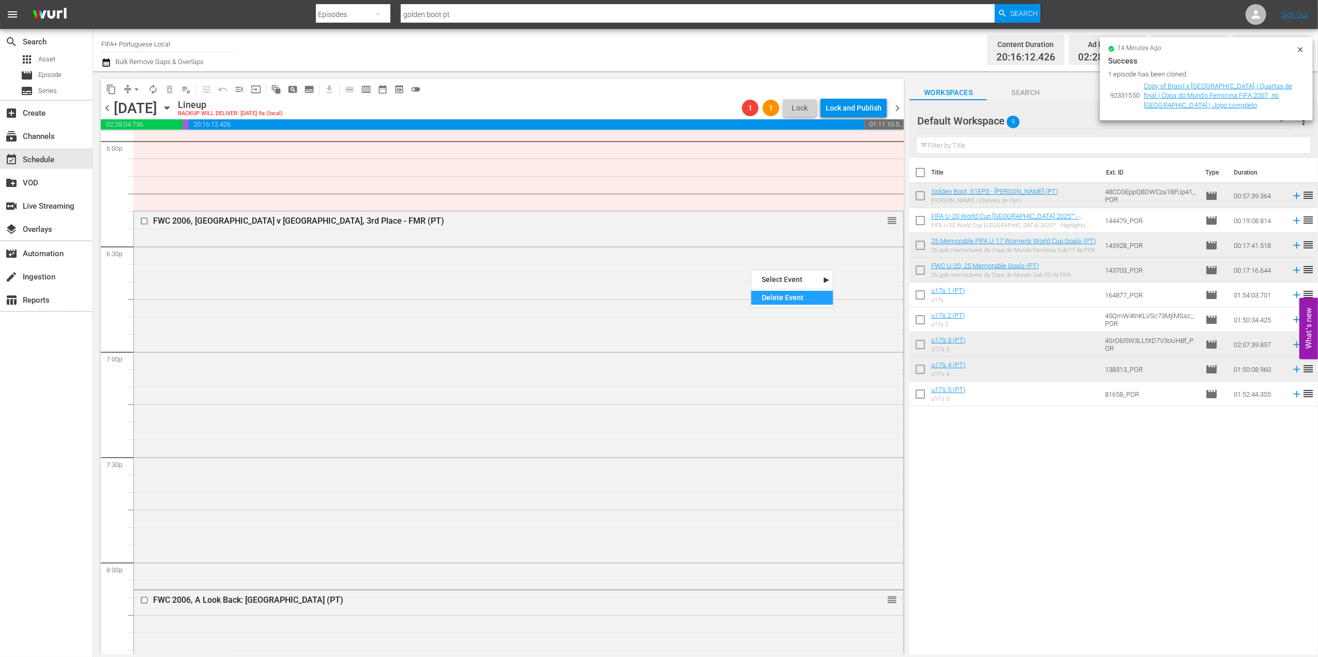
click at [805, 296] on div "Delete Event" at bounding box center [792, 298] width 82 height 14
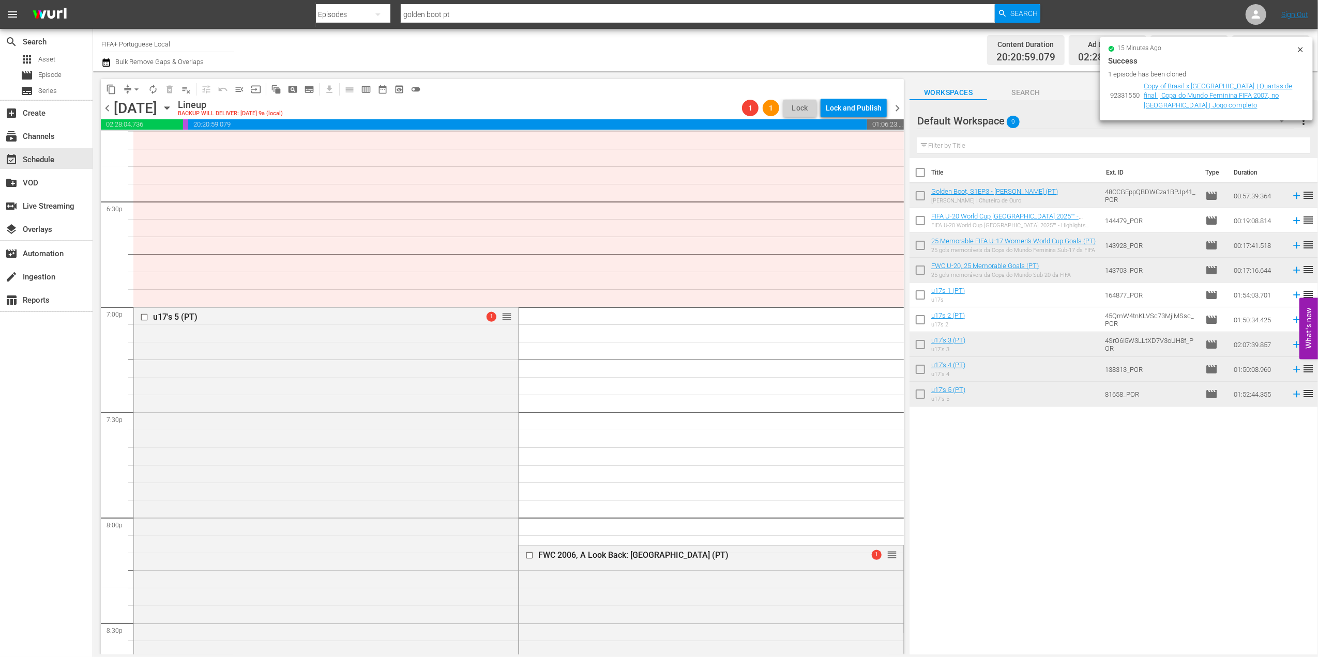
scroll to position [3771, 0]
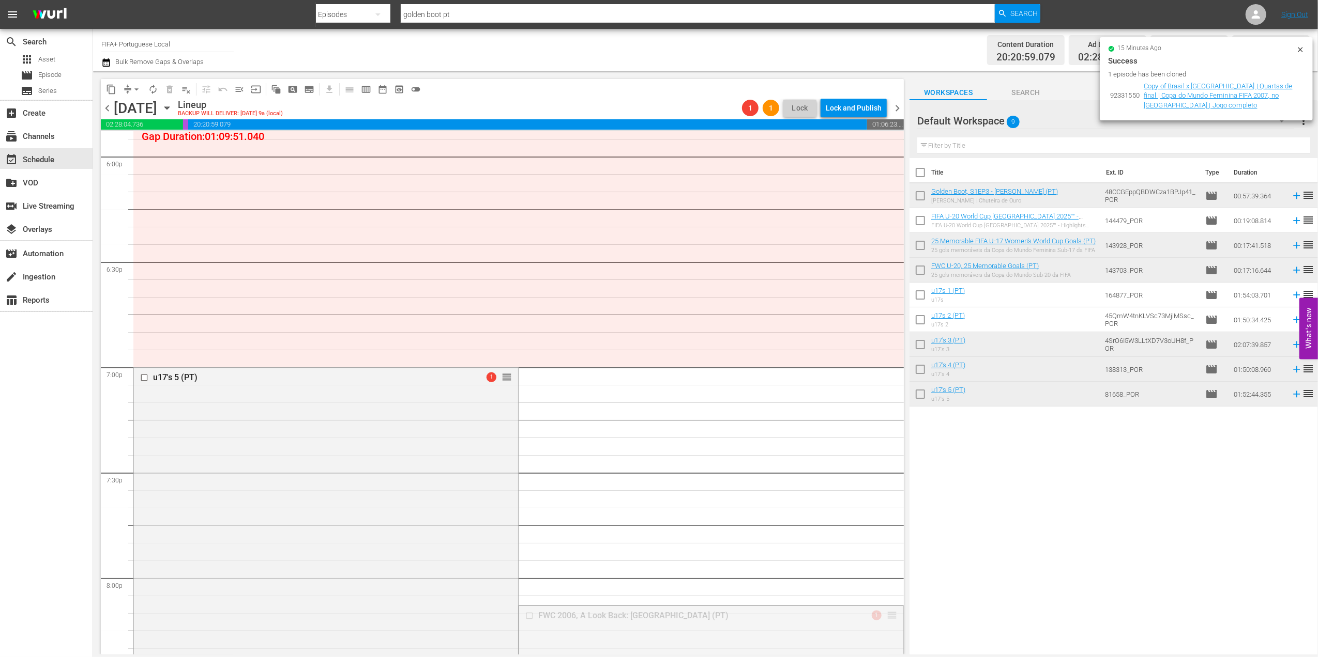
drag, startPoint x: 848, startPoint y: 416, endPoint x: 753, endPoint y: 224, distance: 214.1
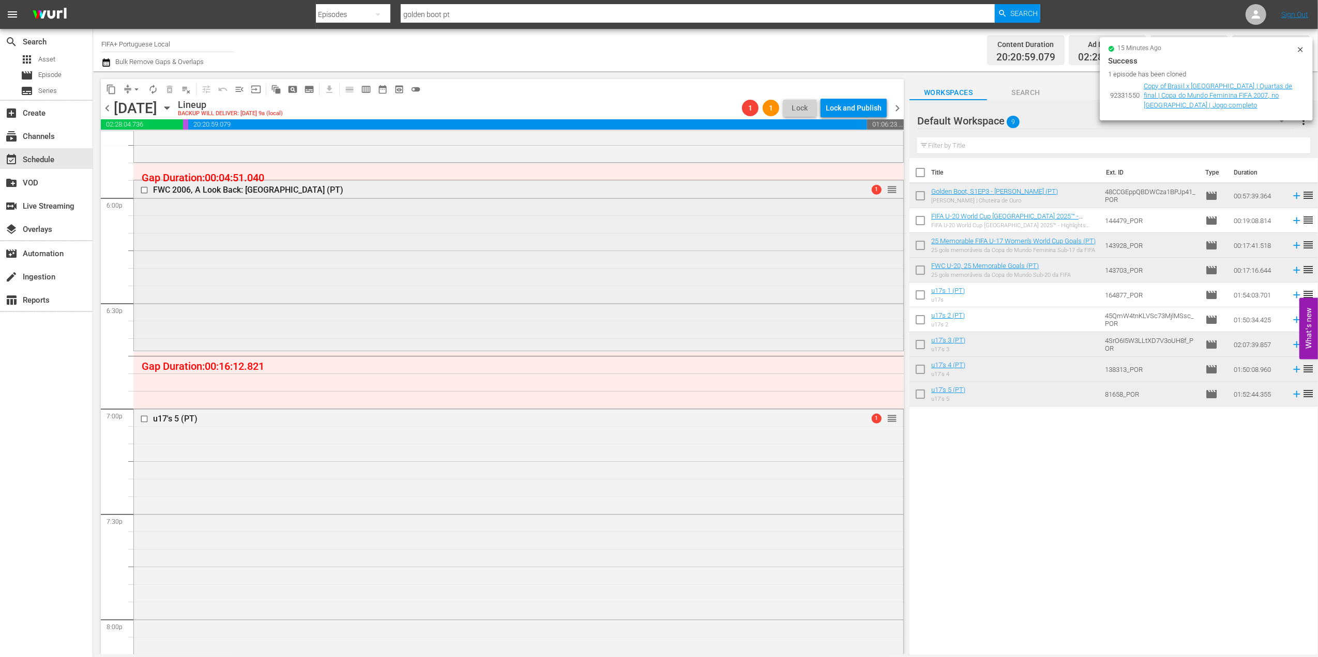
scroll to position [3651, 0]
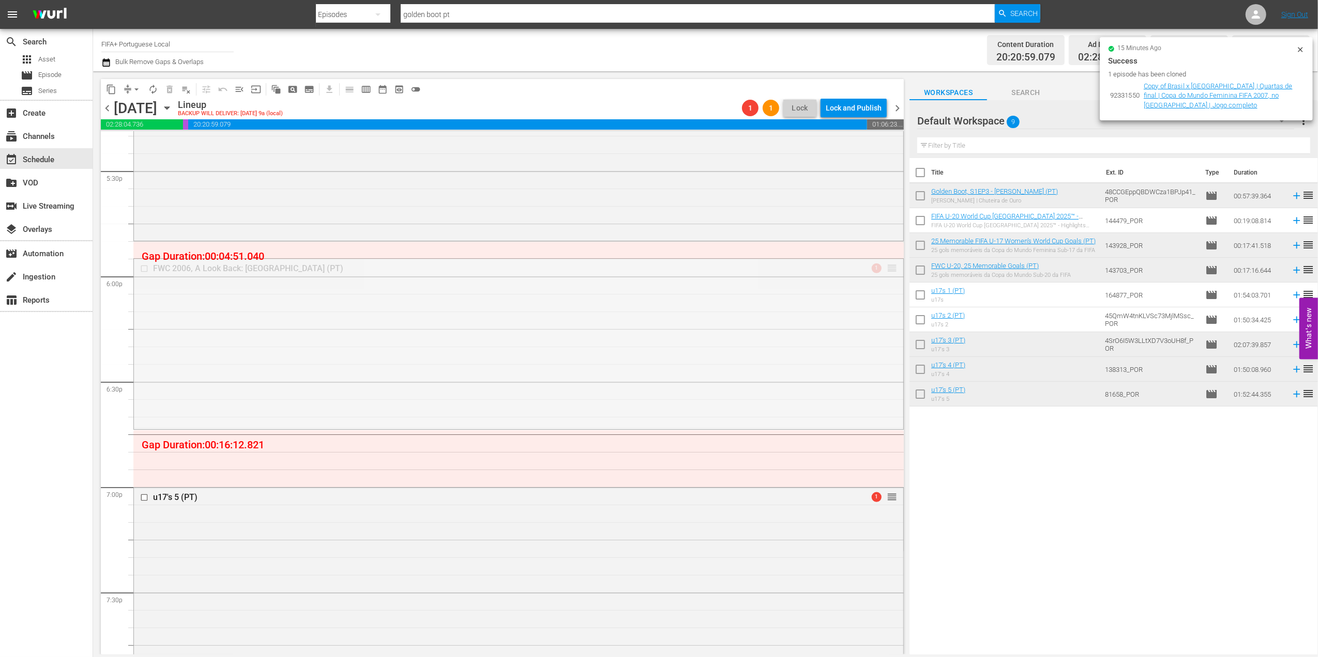
drag, startPoint x: 879, startPoint y: 266, endPoint x: 880, endPoint y: 242, distance: 23.3
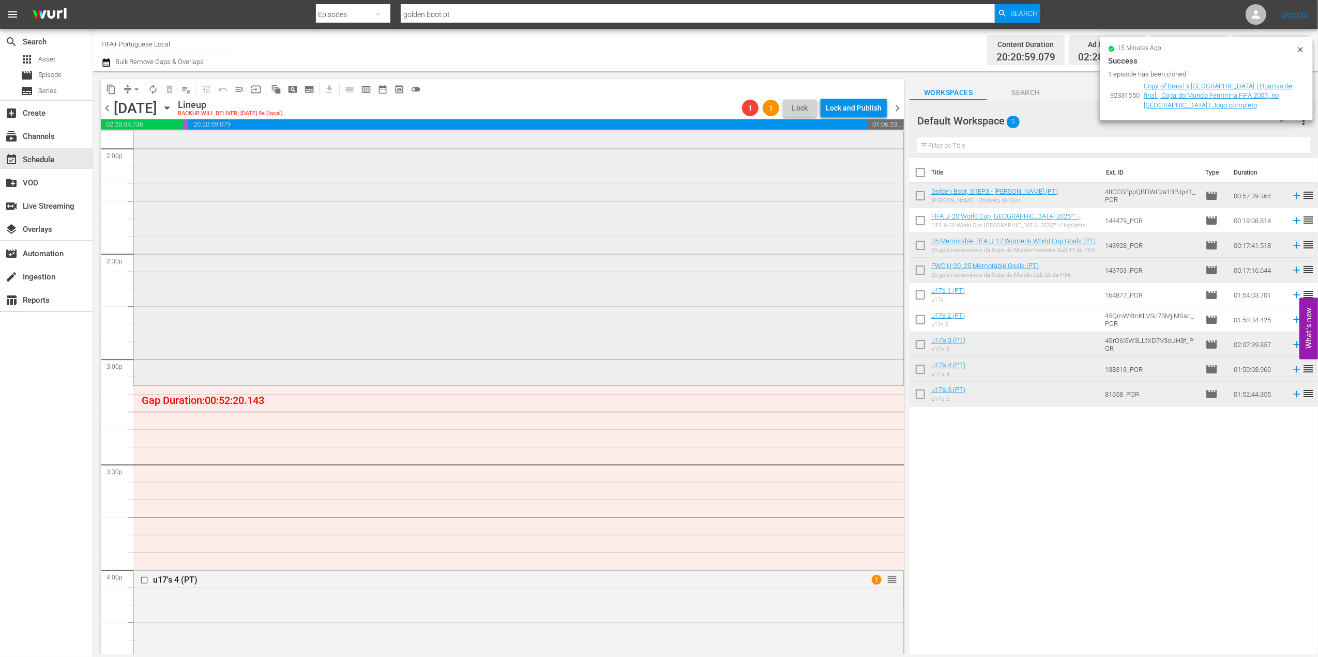
scroll to position [2937, 0]
click at [33, 70] on div "movie Episode" at bounding box center [41, 75] width 41 height 14
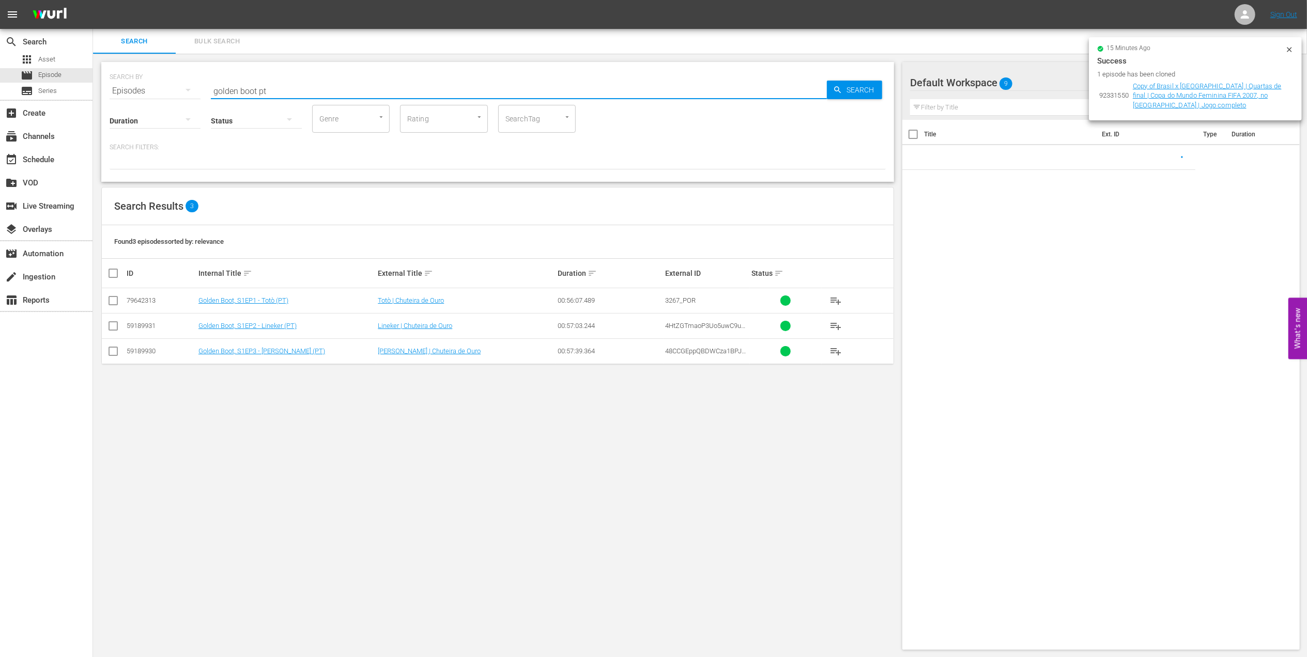
drag, startPoint x: 221, startPoint y: 91, endPoint x: 134, endPoint y: 90, distance: 86.8
click at [122, 91] on div "SEARCH BY Search By Episodes Search ID, Title, Description, Keywords, or Catego…" at bounding box center [498, 84] width 776 height 37
paste input "Futebol Arte"
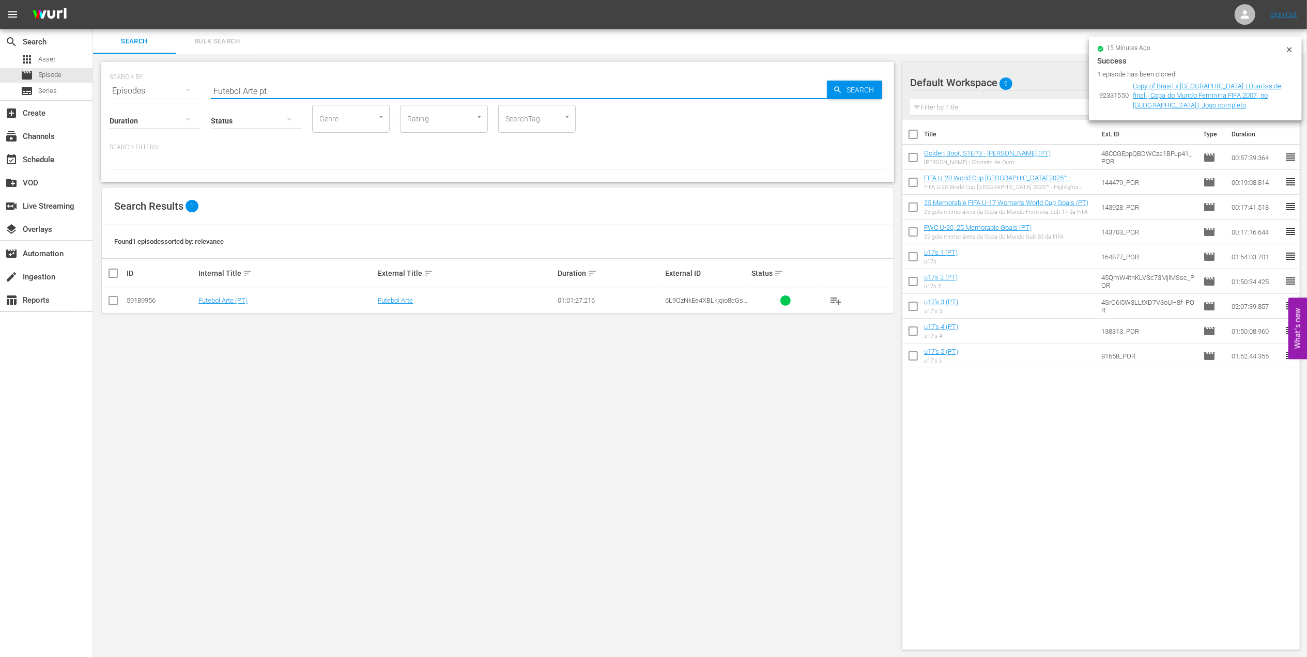
type input "Futebol Arte pt"
click at [118, 300] on input "checkbox" at bounding box center [113, 303] width 12 height 12
checkbox input "true"
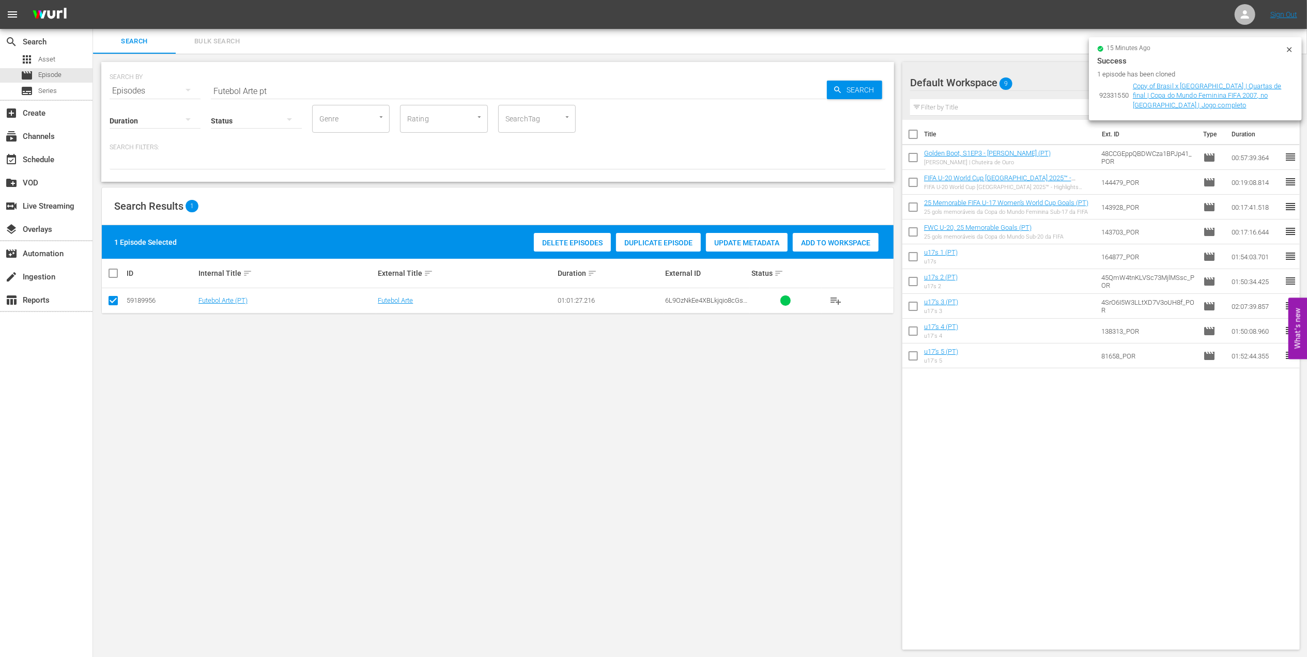
click at [816, 249] on div "Add to Workspace" at bounding box center [836, 243] width 86 height 20
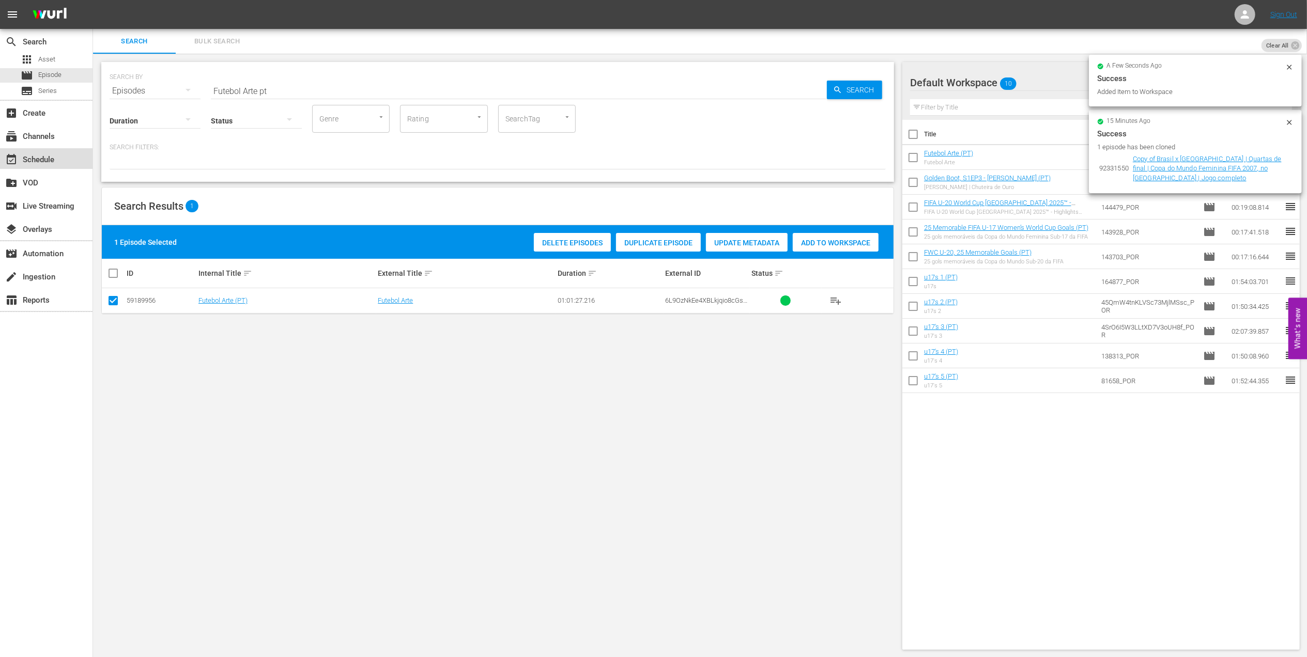
click at [50, 159] on div "event_available Schedule" at bounding box center [29, 158] width 58 height 9
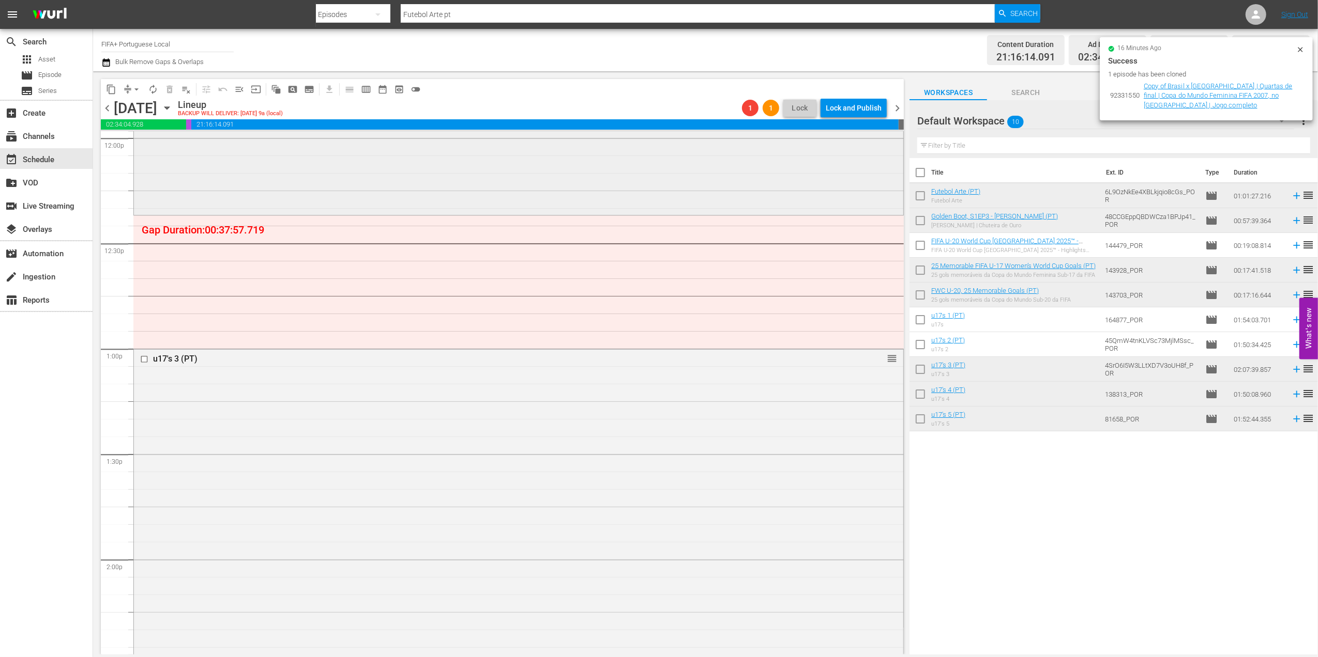
scroll to position [2521, 0]
drag, startPoint x: 476, startPoint y: 10, endPoint x: 344, endPoint y: 12, distance: 131.8
click at [338, 11] on div "Search By Episodes Search ID, Title, Description, Keywords, or Category Futebol…" at bounding box center [678, 14] width 725 height 25
paste input "EP 4 - FWC 2010 | The Final"
type input "EP 4 - FWC 2010 | The Final"
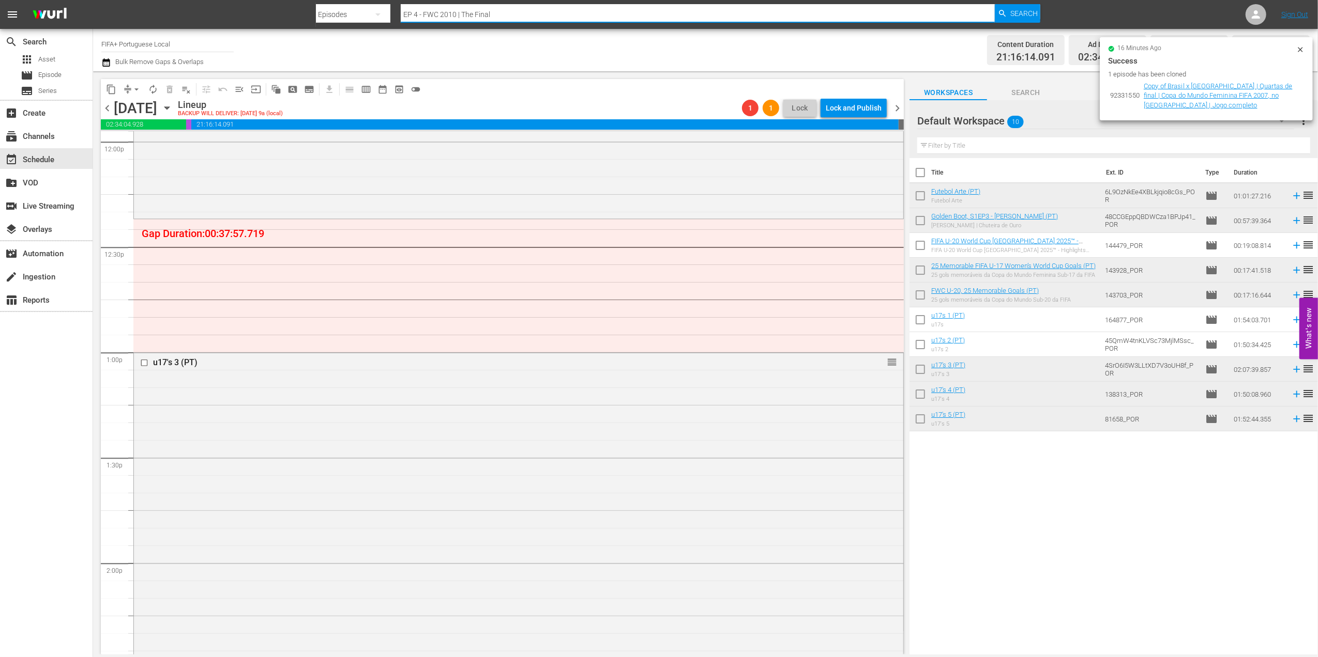
click at [1003, 11] on icon "button" at bounding box center [1002, 13] width 7 height 7
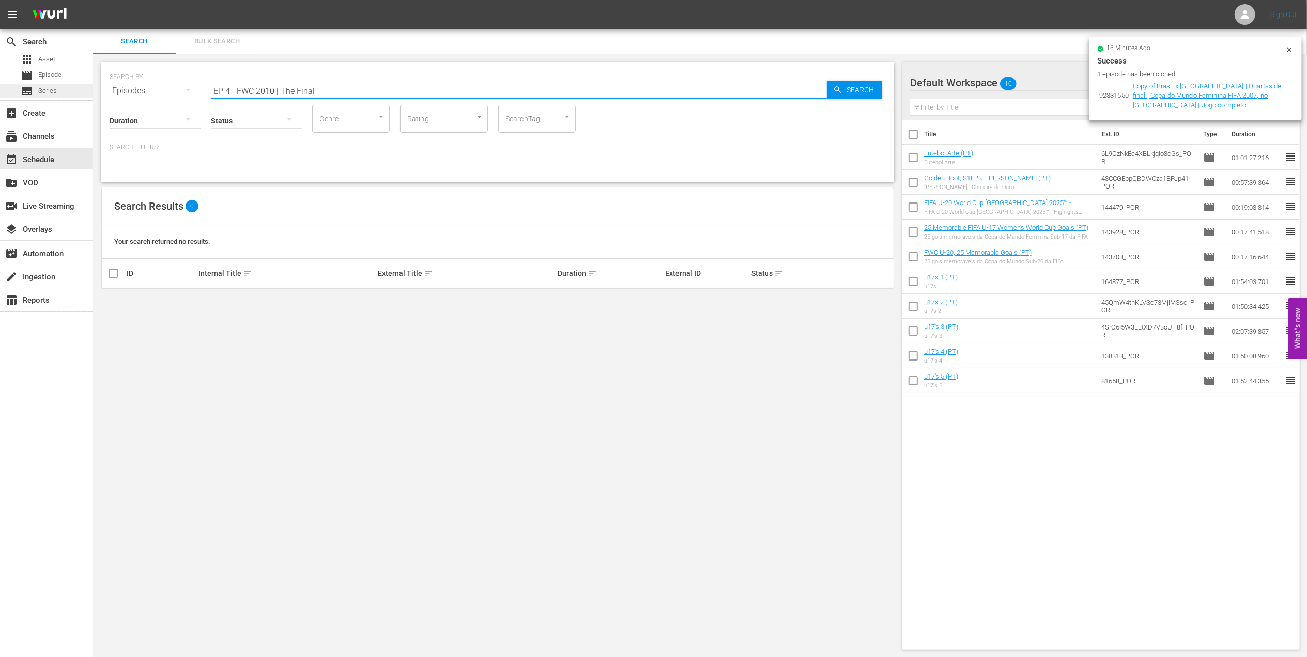
drag, startPoint x: 262, startPoint y: 89, endPoint x: 91, endPoint y: 93, distance: 170.1
click at [93, 0] on div "search Search apps Asset movie Episode subtitles Series add_box Create subscrip…" at bounding box center [700, 0] width 1214 height 0
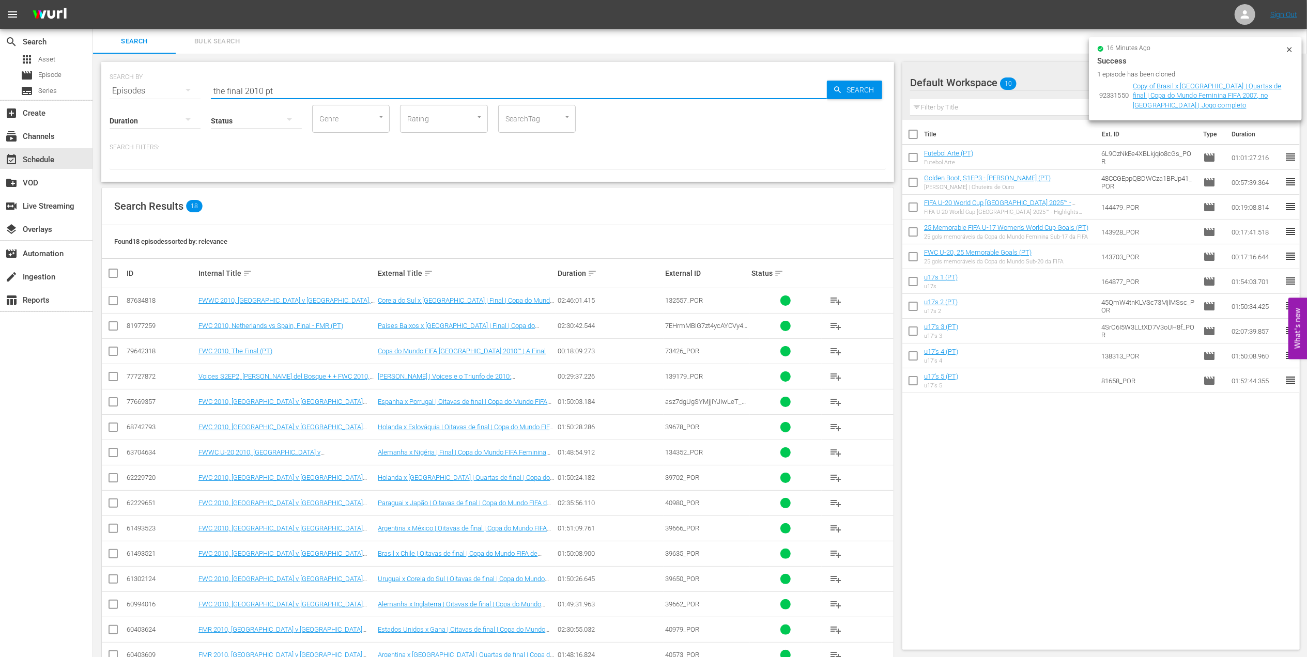
drag, startPoint x: 196, startPoint y: 96, endPoint x: 137, endPoint y: 96, distance: 59.4
click at [137, 96] on div "SEARCH BY Search By Episodes Search ID, Title, Description, Keywords, or Catego…" at bounding box center [497, 122] width 793 height 120
paste input "World Champions: Italy 2006"
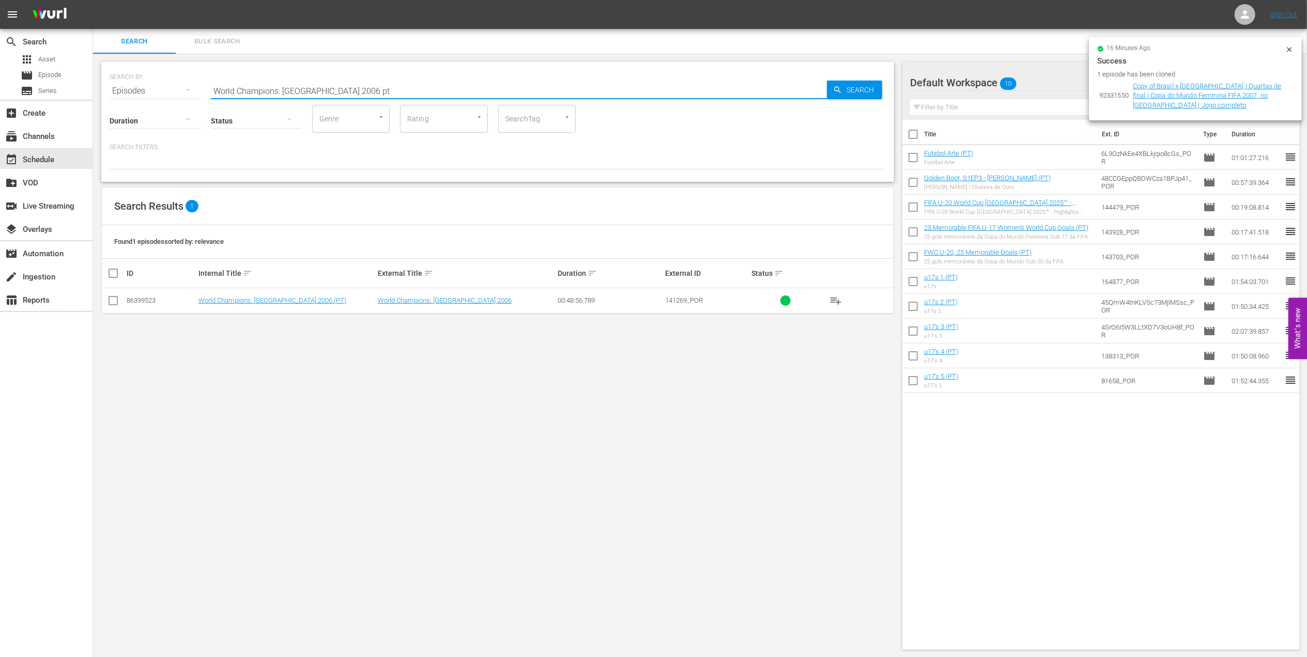
type input "World Champions: Italy 2006 pt"
drag, startPoint x: 113, startPoint y: 302, endPoint x: 159, endPoint y: 302, distance: 46.5
click at [114, 303] on input "checkbox" at bounding box center [113, 303] width 12 height 12
checkbox input "true"
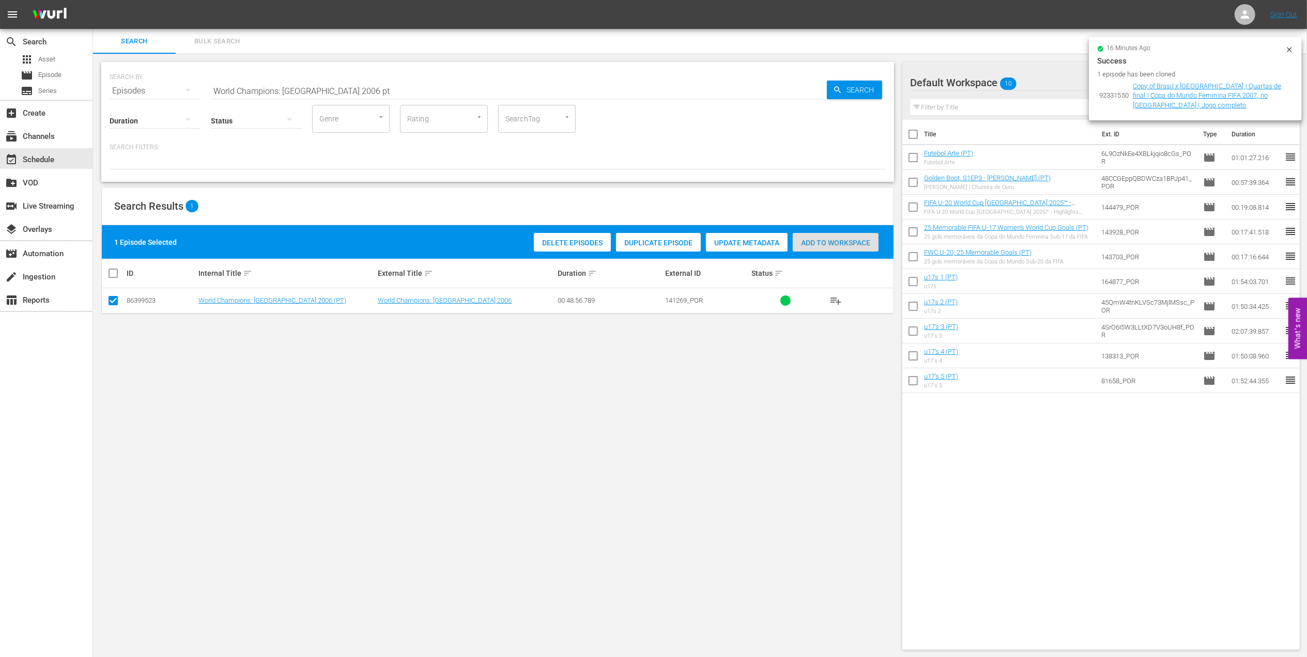
click at [825, 244] on span "Add to Workspace" at bounding box center [836, 243] width 86 height 8
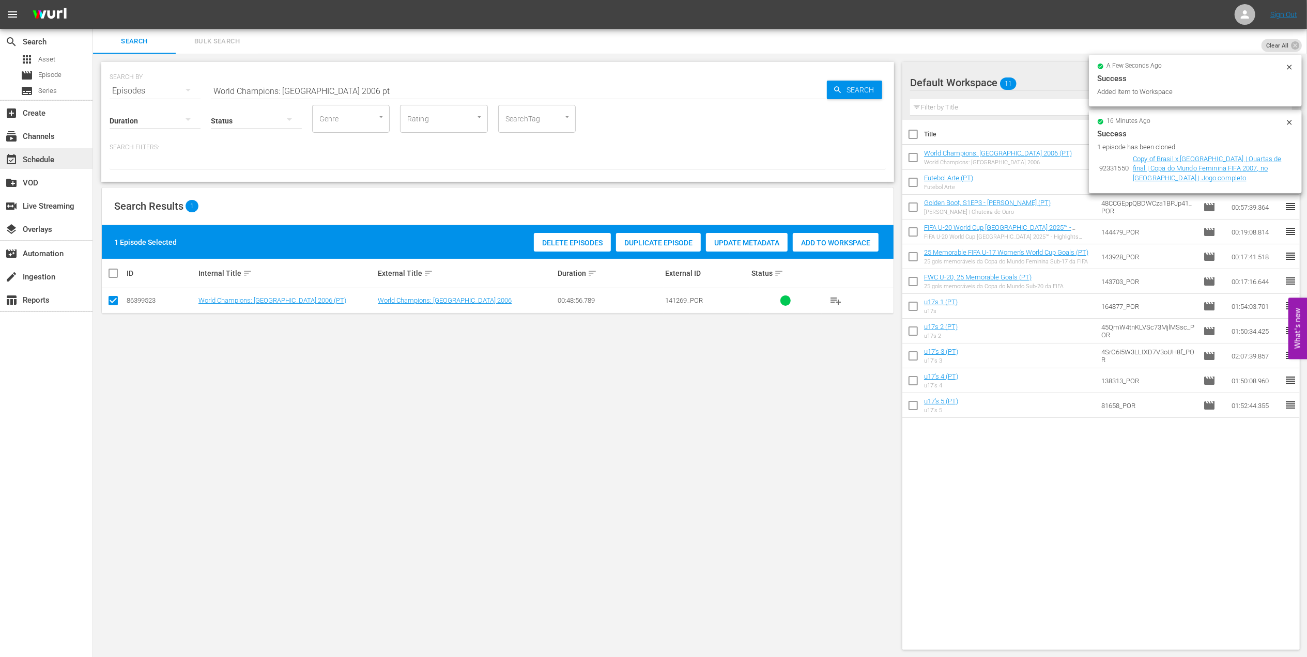
click at [59, 158] on div "event_available Schedule" at bounding box center [46, 158] width 93 height 21
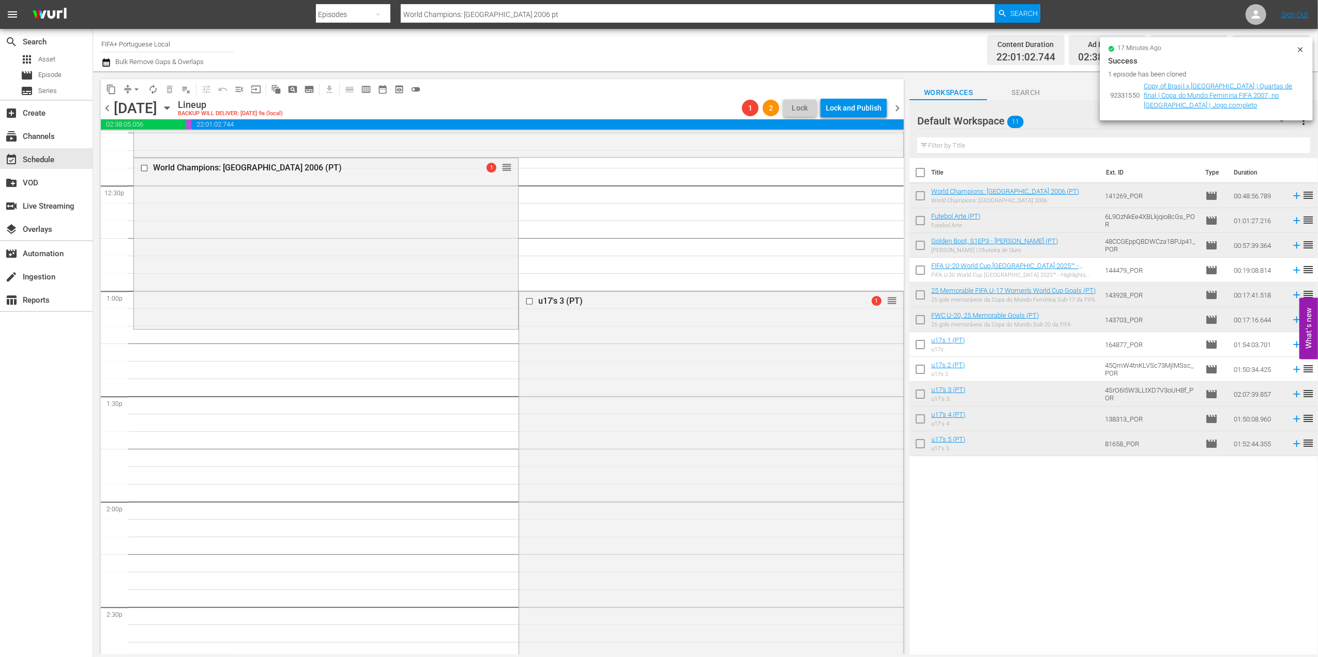
scroll to position [2562, 0]
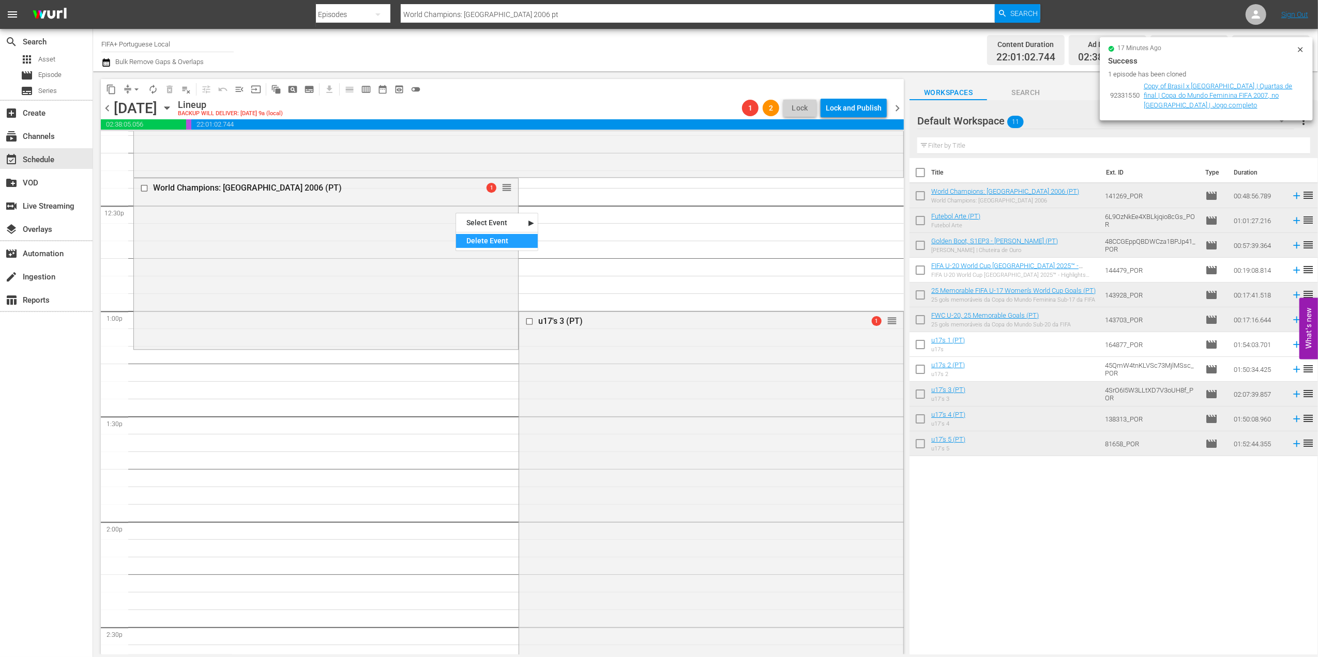
click at [502, 239] on div "Delete Event" at bounding box center [497, 241] width 82 height 14
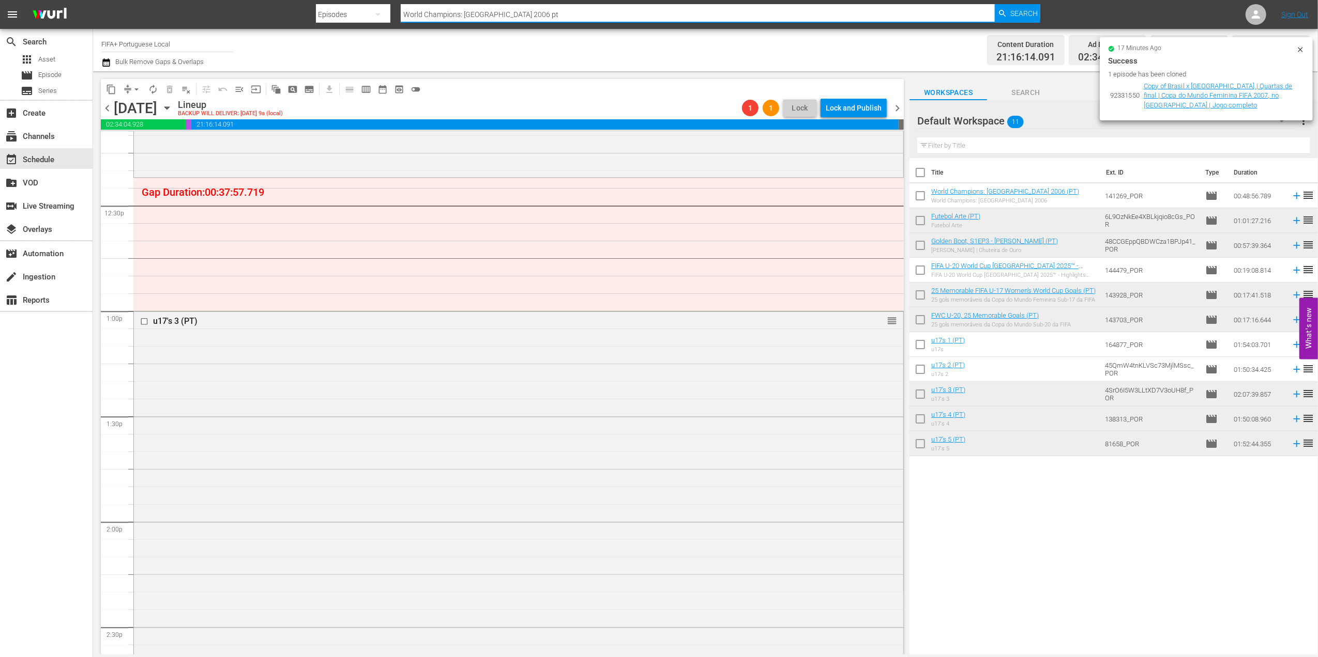
drag, startPoint x: 356, startPoint y: 10, endPoint x: 399, endPoint y: 17, distance: 43.9
click at [342, 11] on div "Search By Episodes Search ID, Title, Description, Keywords, or Category World C…" at bounding box center [678, 14] width 725 height 25
paste input "FACTS: 1990 FIFA World Cup"
type input "FACTS: 1990 FIFA World Cup"
drag, startPoint x: 1015, startPoint y: 11, endPoint x: 753, endPoint y: 27, distance: 263.0
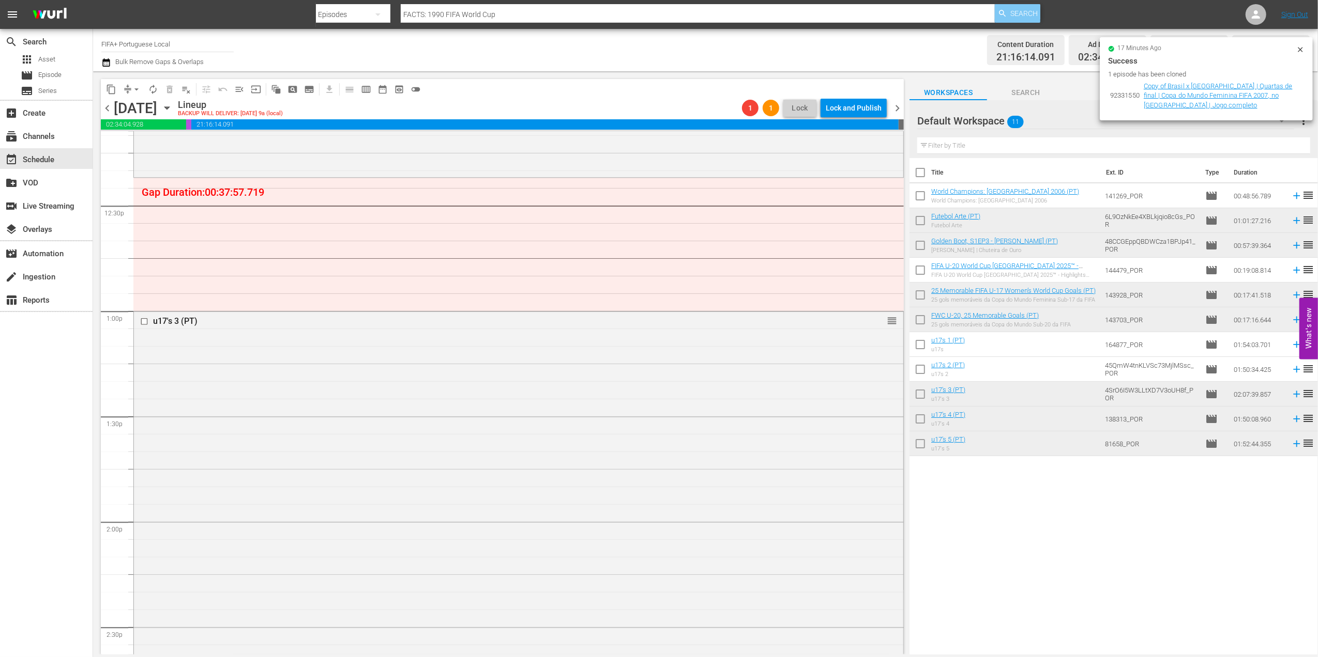
click at [1015, 11] on span "Search" at bounding box center [1023, 13] width 27 height 19
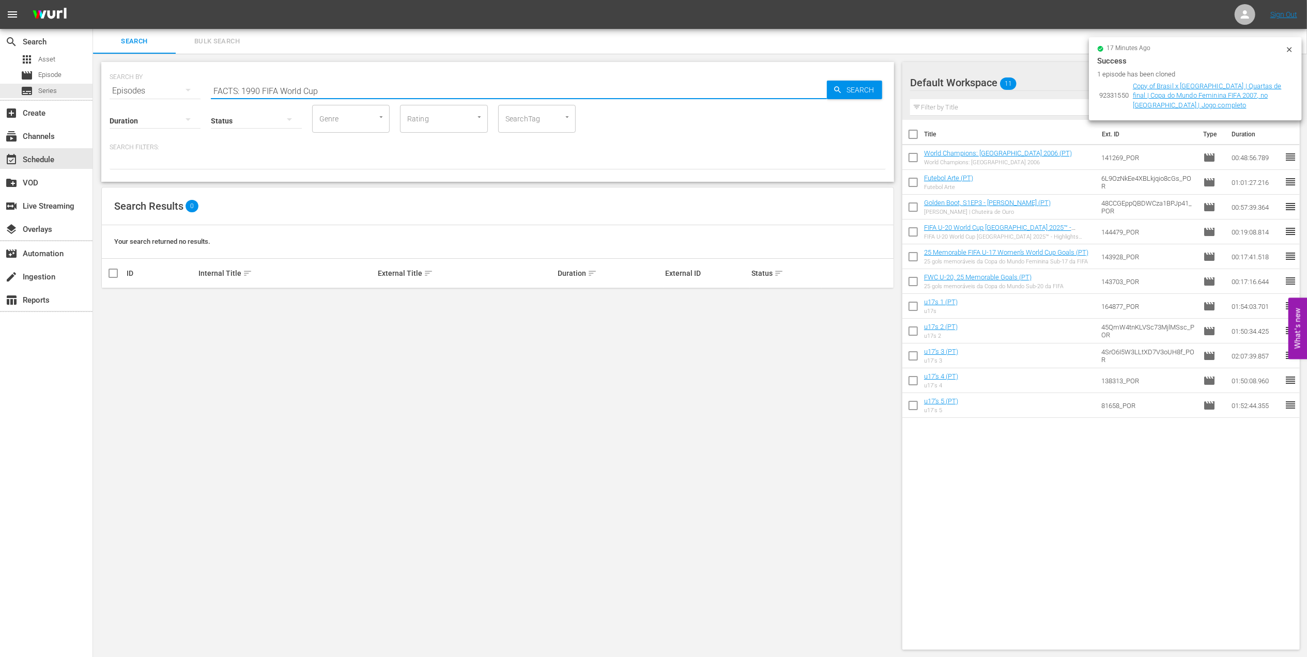
drag, startPoint x: 36, startPoint y: 91, endPoint x: -60, endPoint y: 96, distance: 96.3
click at [0, 96] on html "menu Sign Out search Search apps Asset movie Episode subtitles Series add_box C…" at bounding box center [653, 328] width 1307 height 657
type input "facts 1990"
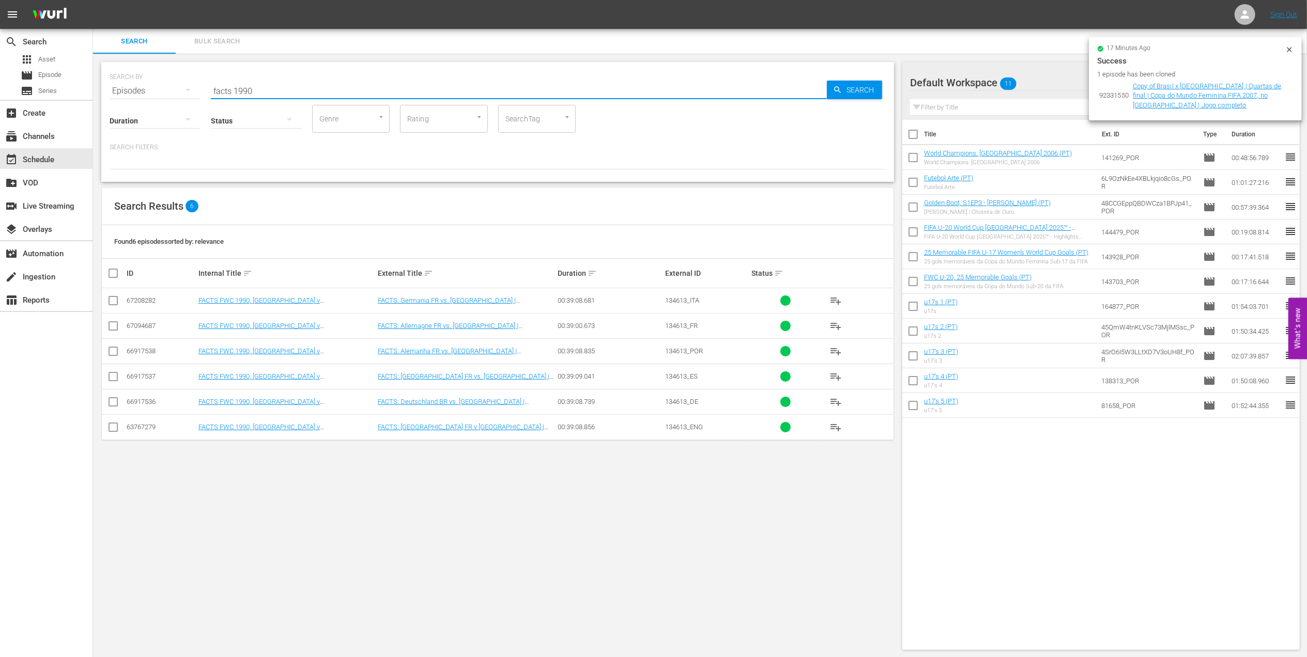
drag, startPoint x: 112, startPoint y: 351, endPoint x: 135, endPoint y: 351, distance: 22.7
click at [112, 351] on input "checkbox" at bounding box center [113, 353] width 12 height 12
checkbox input "true"
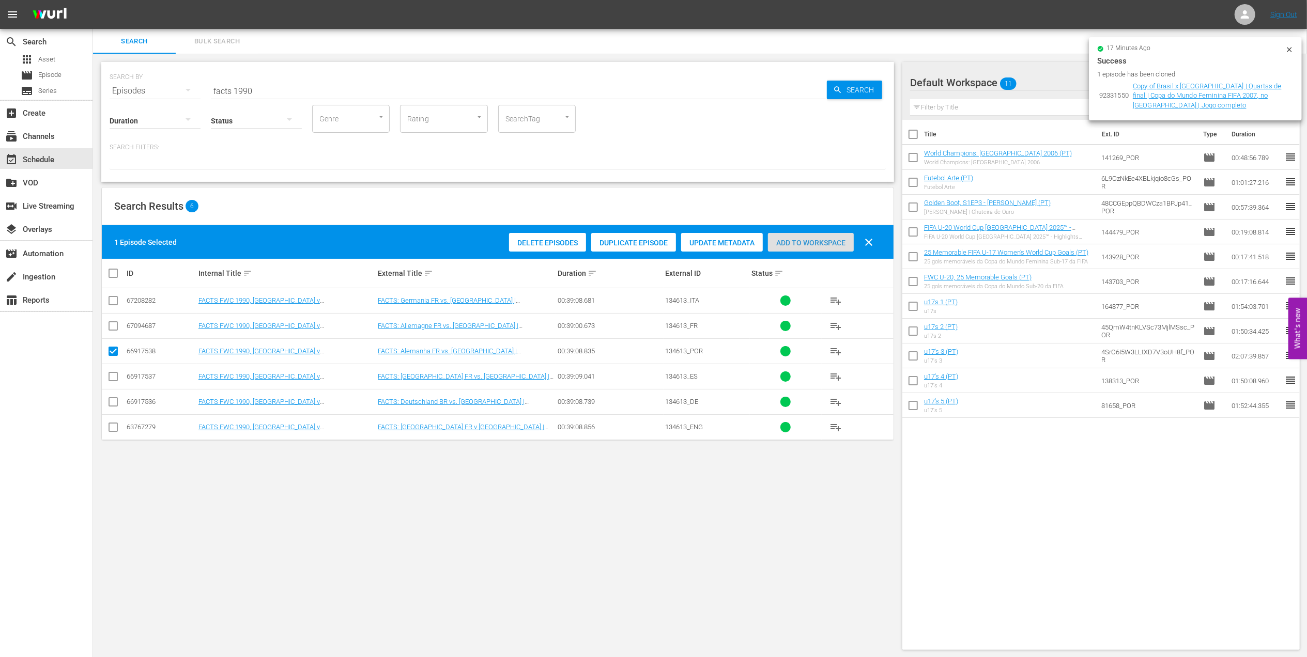
click at [788, 245] on span "Add to Workspace" at bounding box center [811, 243] width 86 height 8
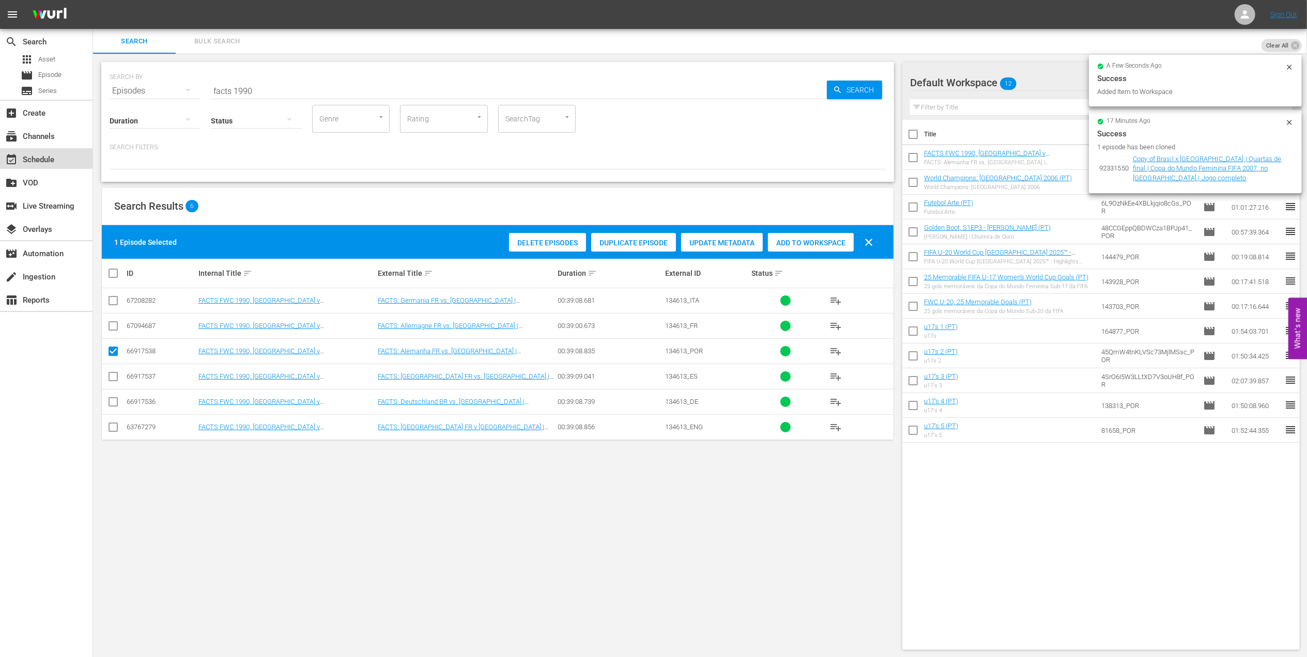
click at [57, 154] on div "event_available Schedule" at bounding box center [29, 158] width 58 height 9
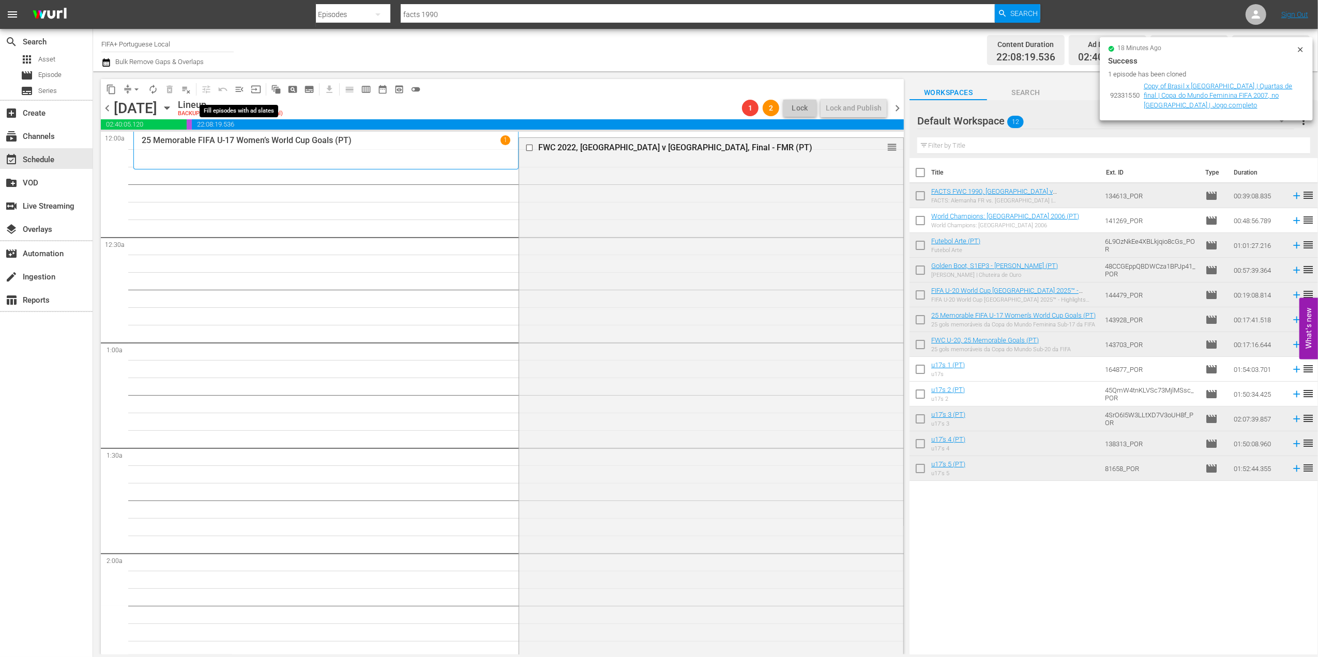
click at [240, 85] on span "menu_open" at bounding box center [239, 89] width 10 height 10
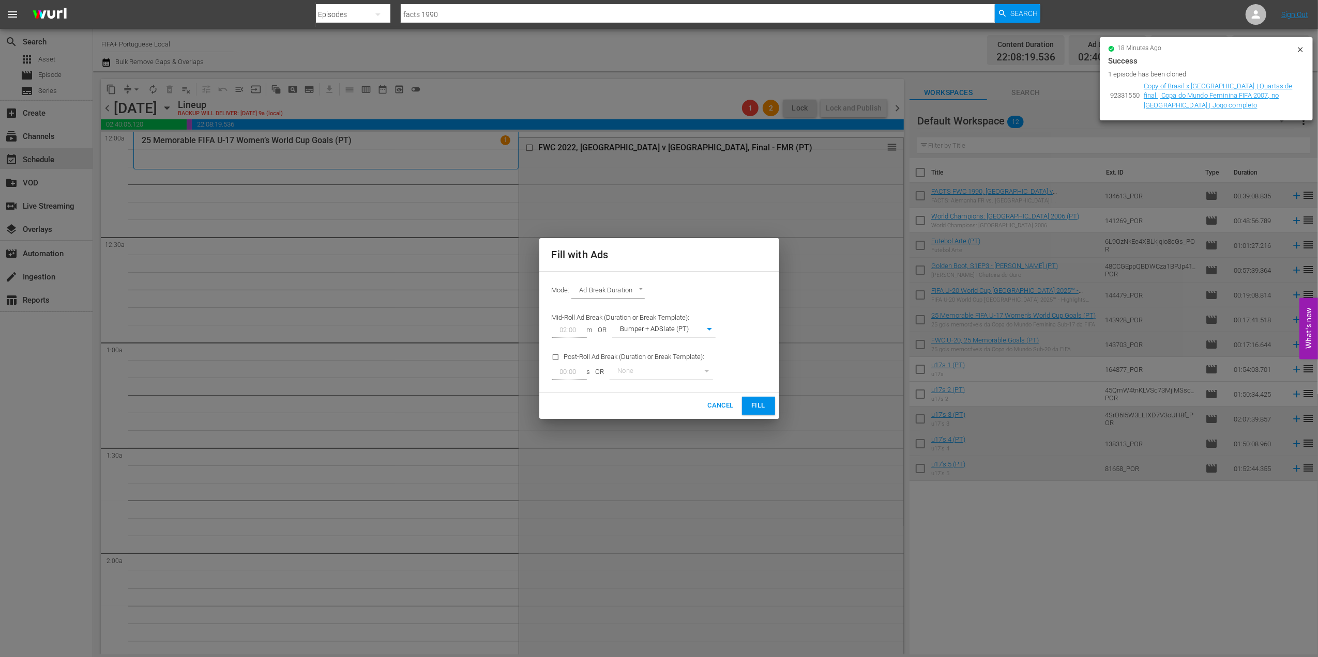
click at [753, 402] on span "Fill" at bounding box center [758, 406] width 17 height 12
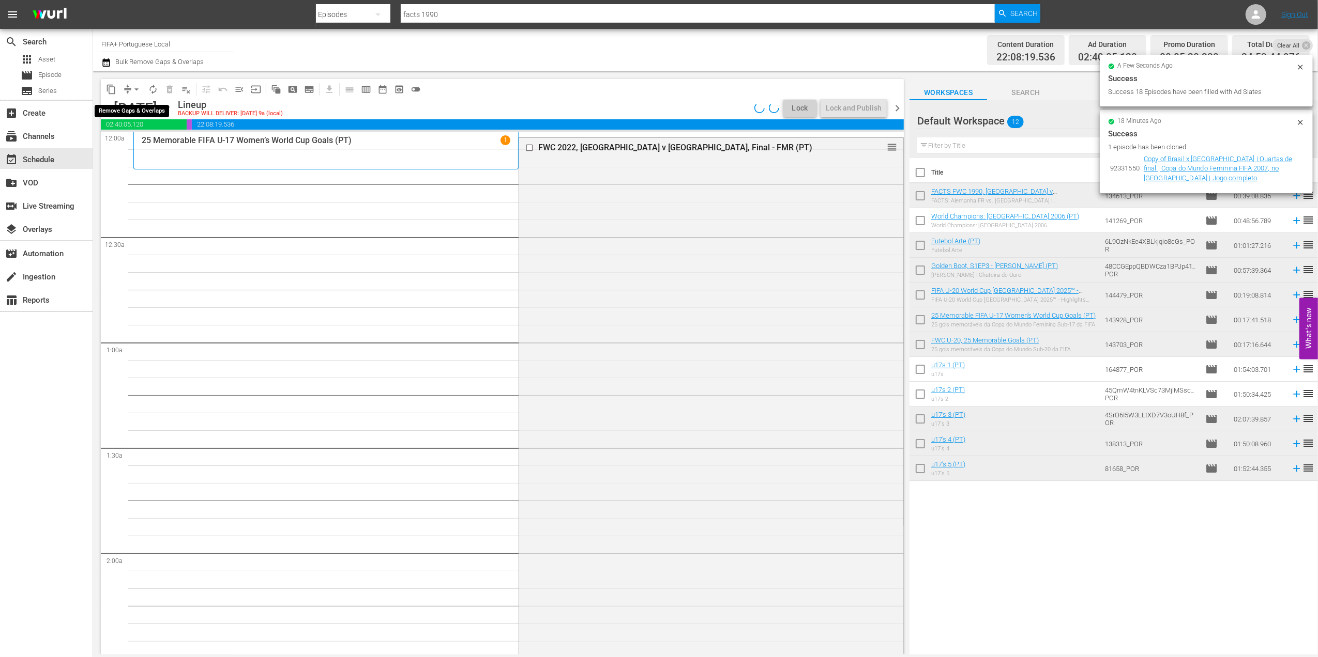
click at [140, 88] on span "arrow_drop_down" at bounding box center [136, 89] width 10 height 10
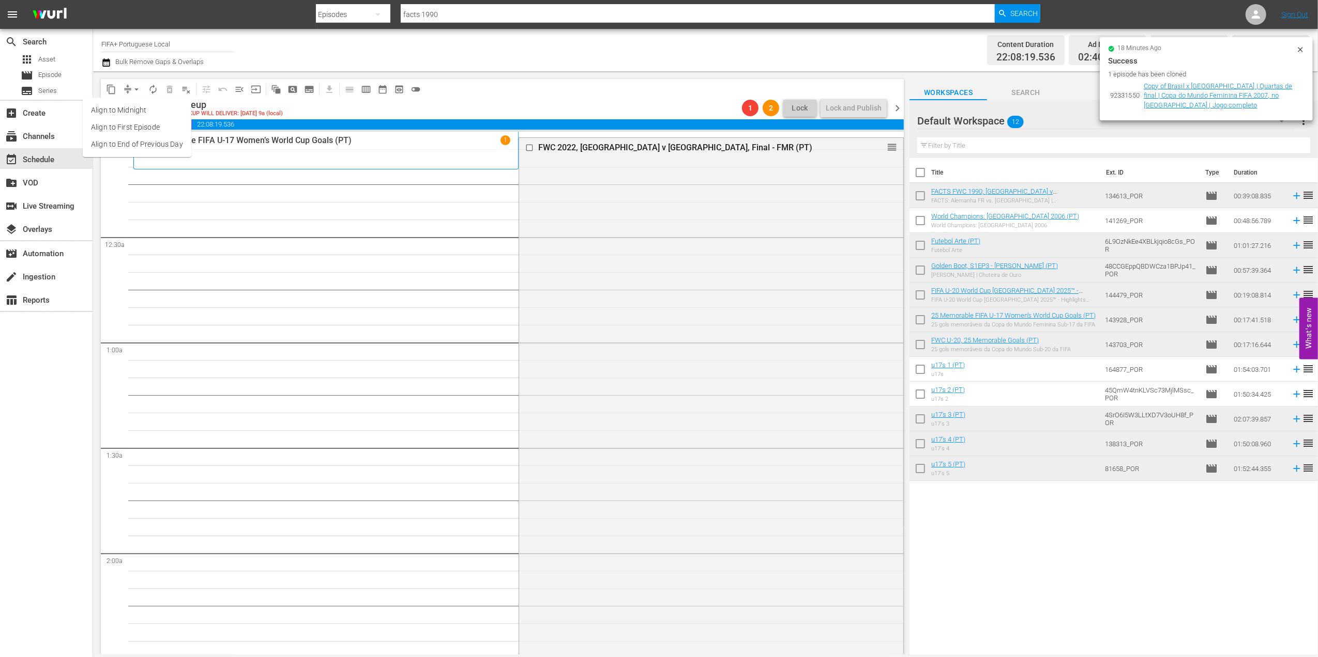
click at [161, 142] on li "Align to End of Previous Day" at bounding box center [137, 144] width 109 height 17
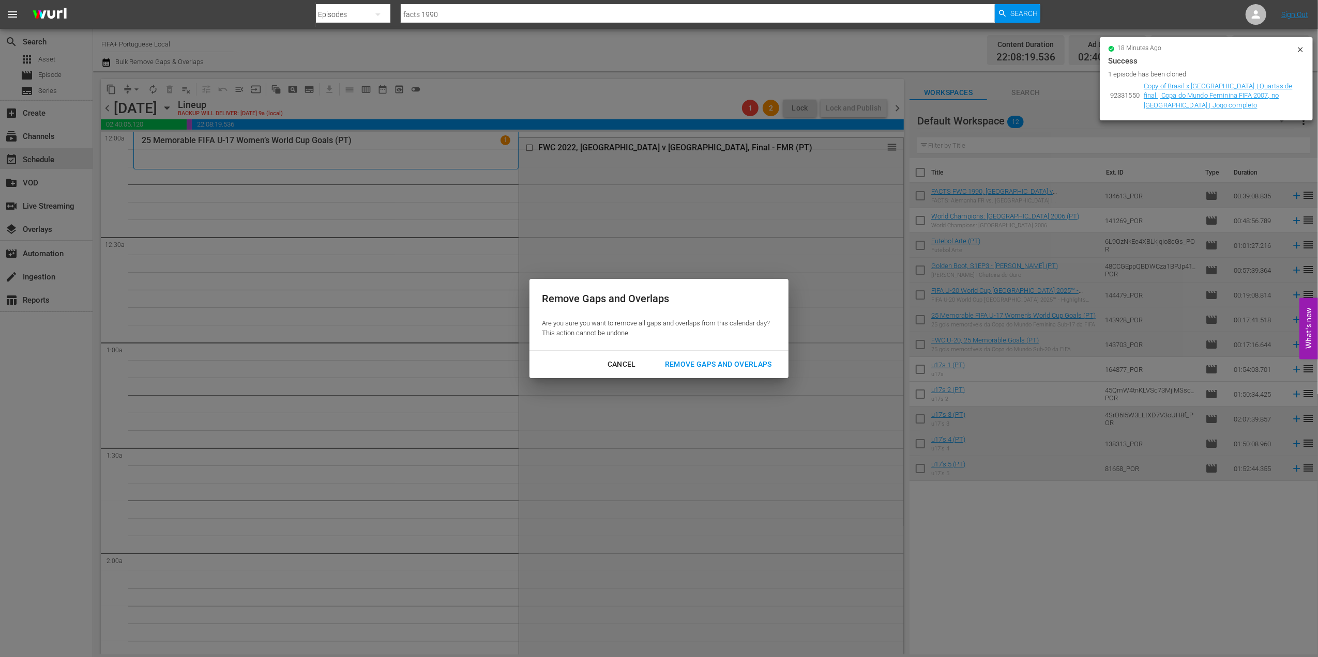
click at [733, 359] on div "Remove Gaps and Overlaps" at bounding box center [718, 364] width 124 height 13
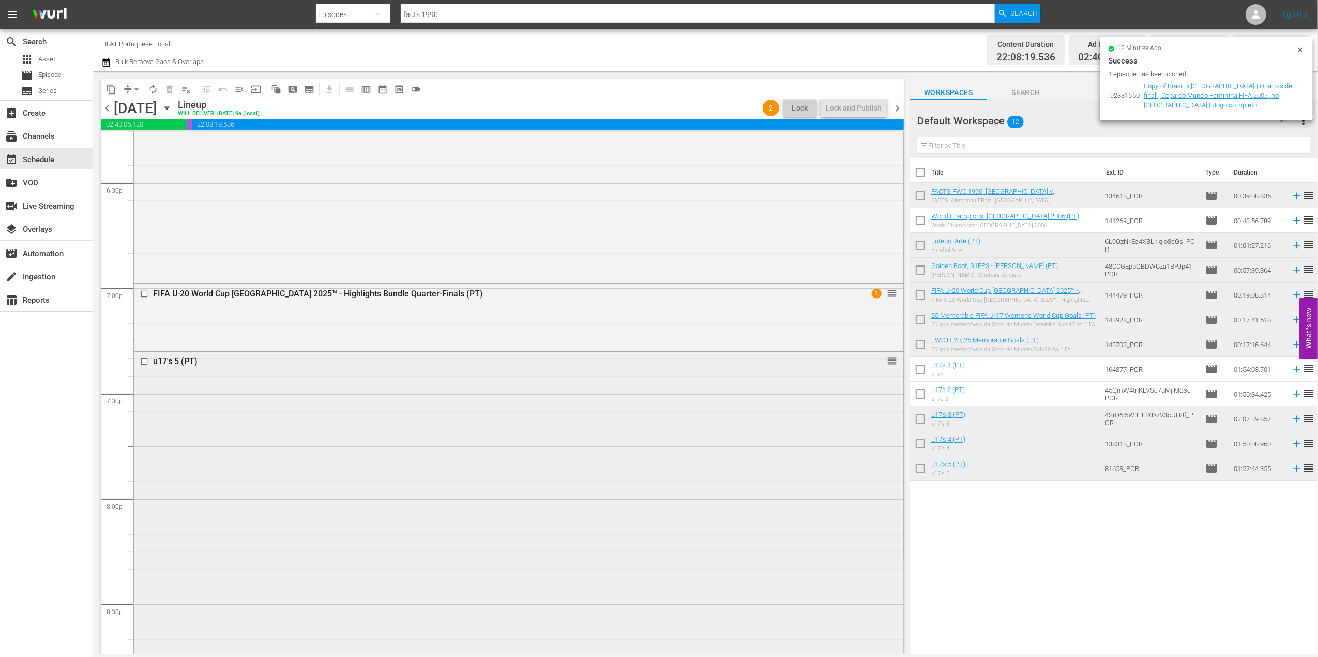
scroll to position [3850, 0]
click at [856, 329] on div "Delete Event" at bounding box center [873, 334] width 82 height 14
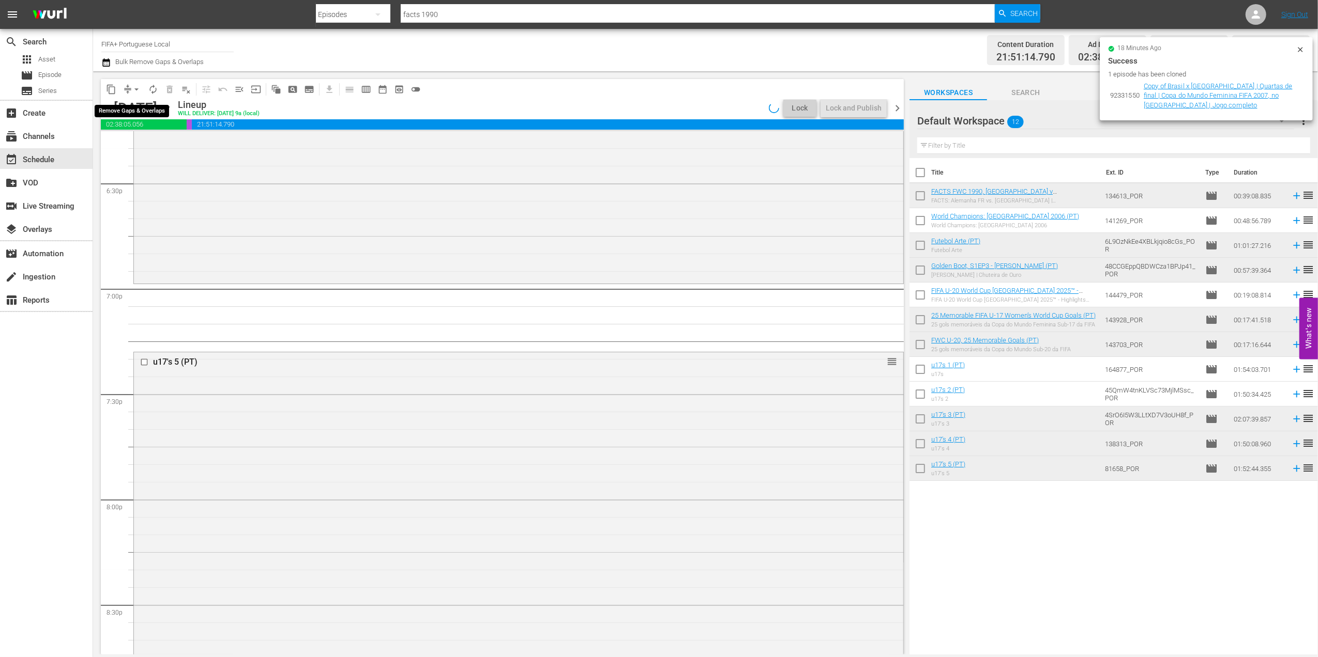
click at [131, 87] on span "arrow_drop_down" at bounding box center [136, 89] width 10 height 10
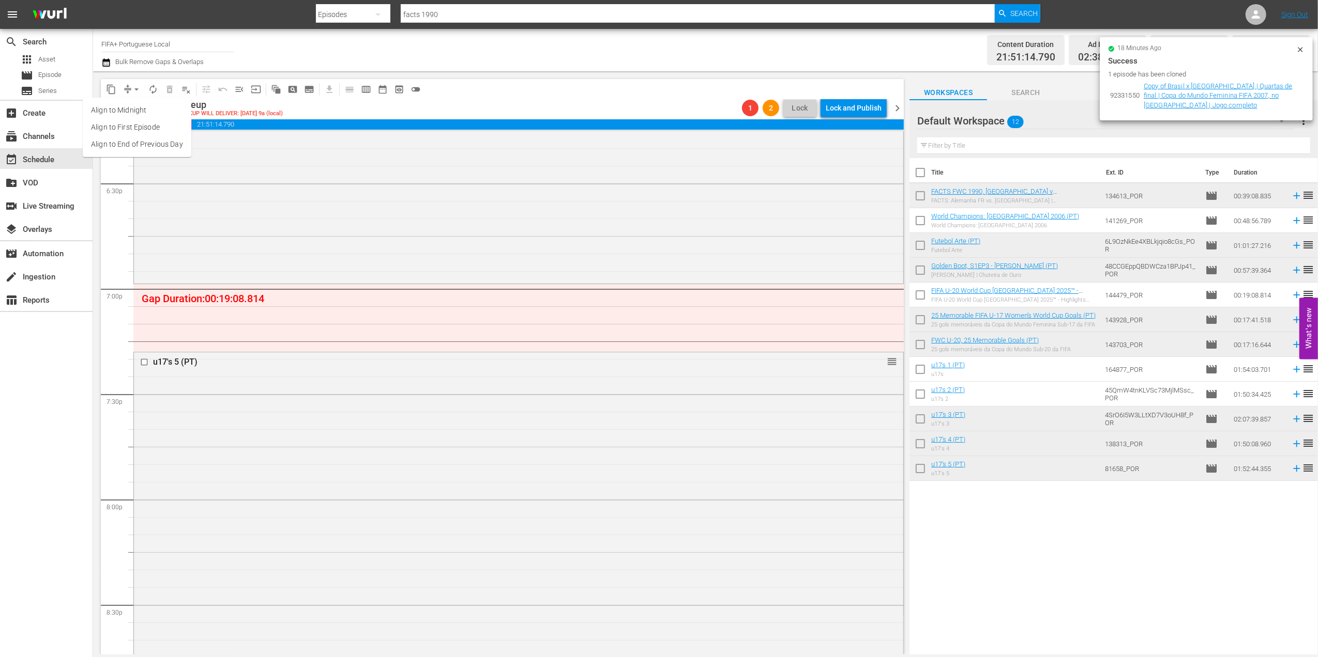
click at [140, 139] on li "Align to End of Previous Day" at bounding box center [137, 144] width 109 height 17
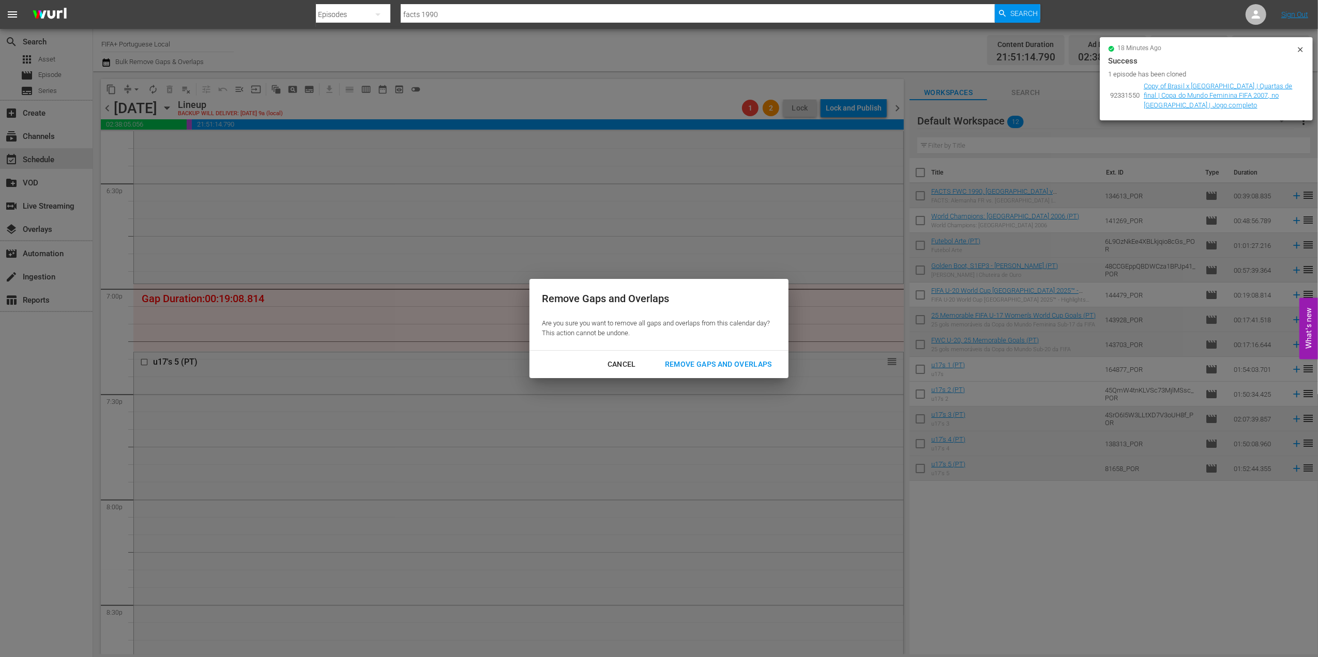
click at [695, 369] on div "Remove Gaps and Overlaps" at bounding box center [718, 364] width 124 height 13
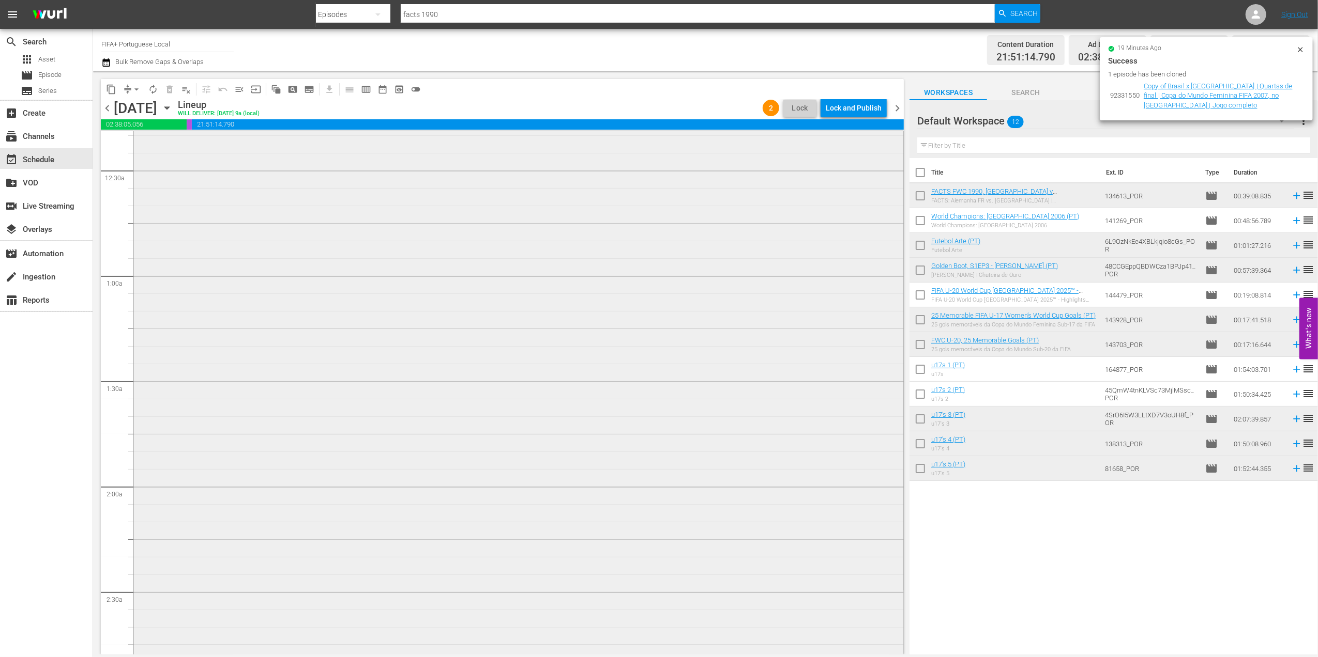
scroll to position [0, 0]
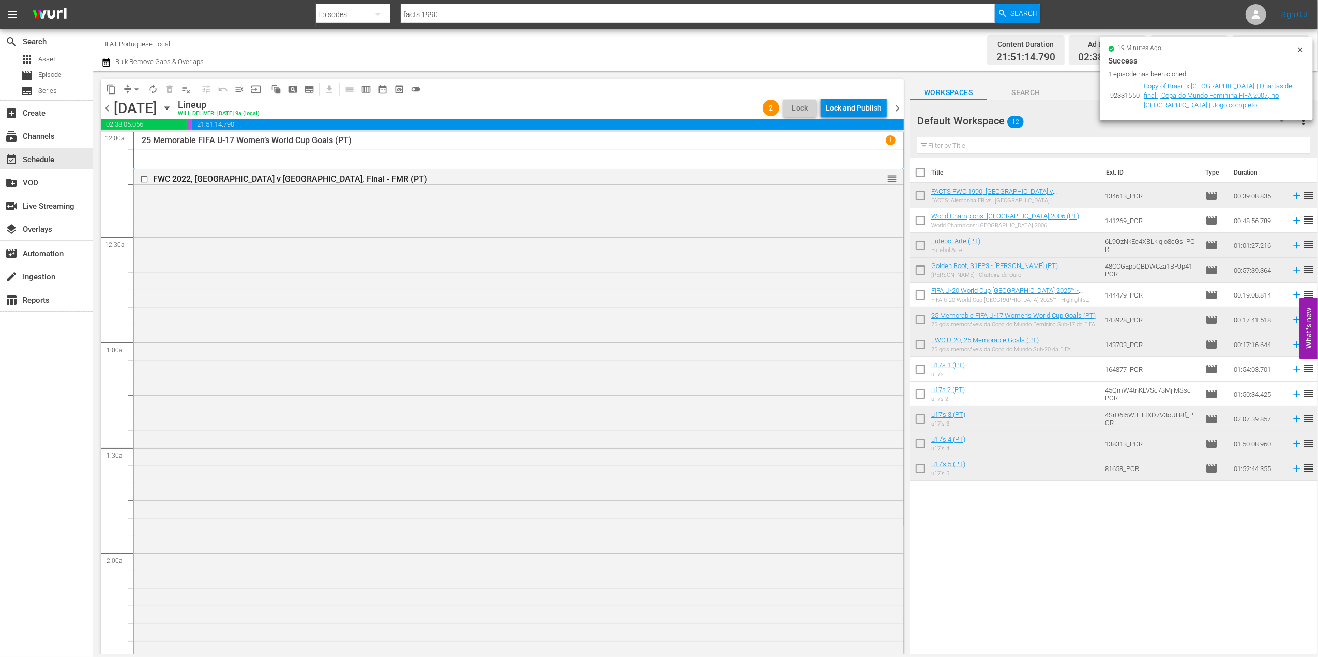
click at [856, 106] on div "Lock and Publish" at bounding box center [853, 108] width 56 height 19
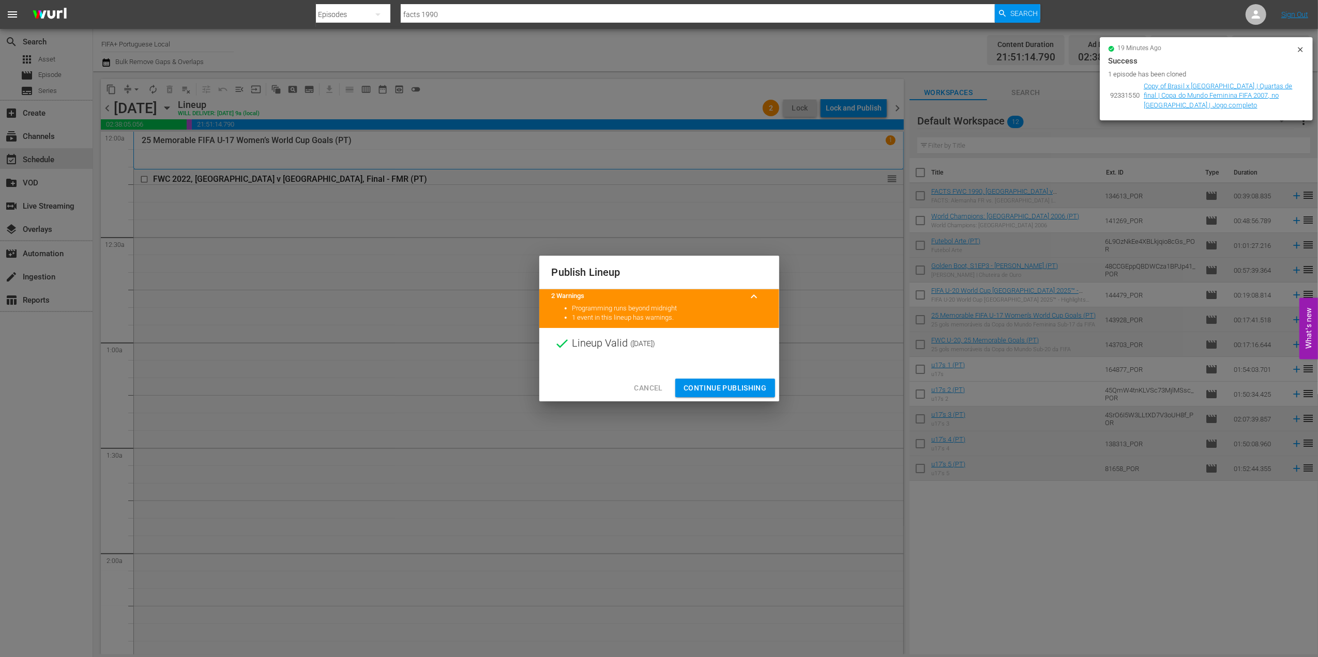
click at [728, 382] on span "Continue Publishing" at bounding box center [724, 388] width 83 height 13
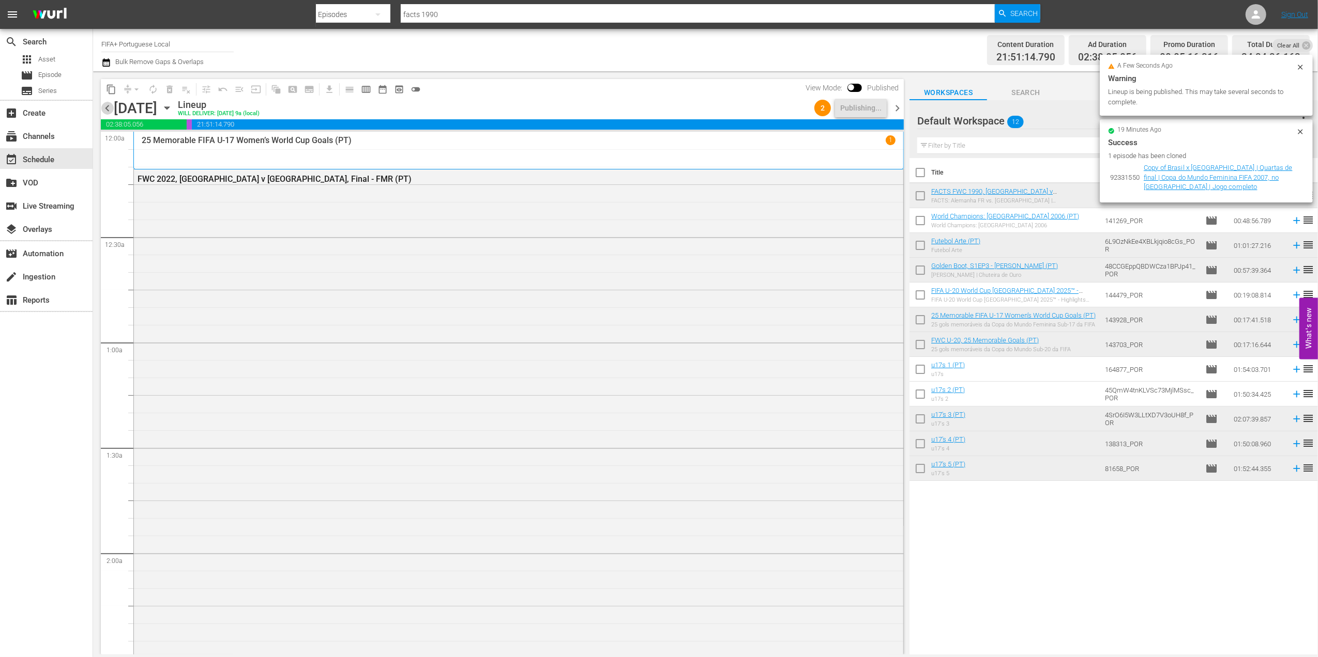
click at [104, 110] on span "chevron_left" at bounding box center [107, 108] width 13 height 13
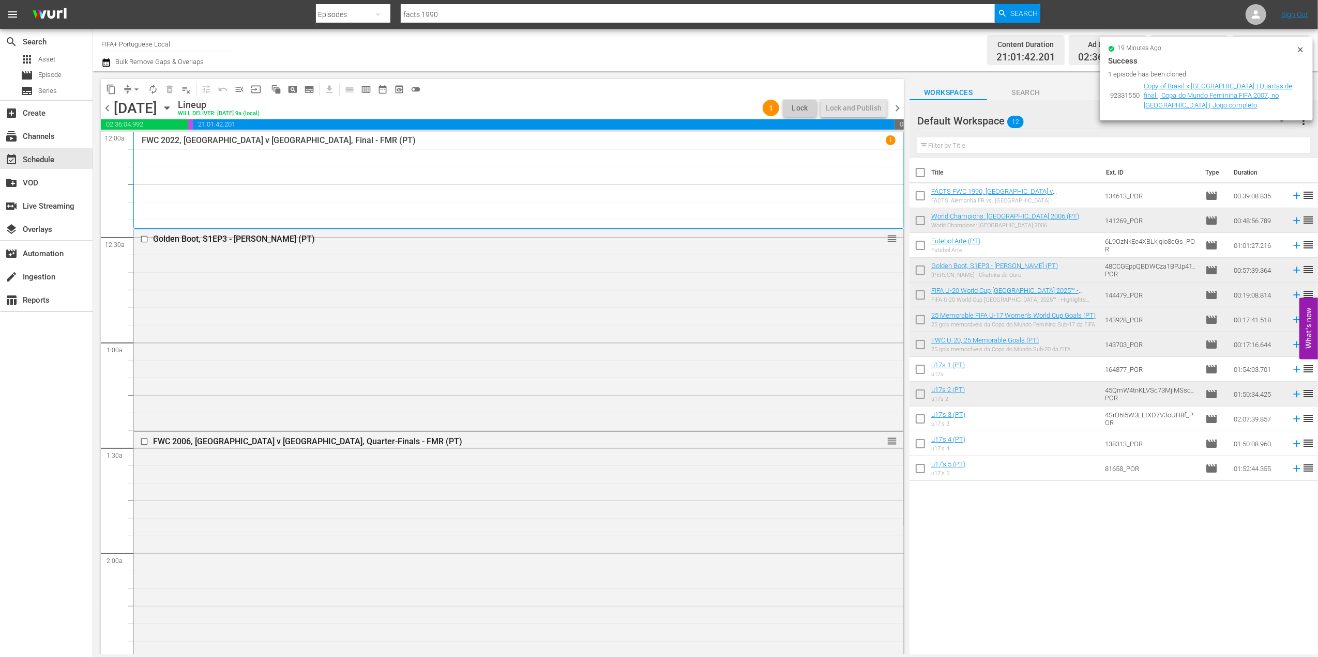
click at [893, 108] on span "chevron_right" at bounding box center [897, 108] width 13 height 13
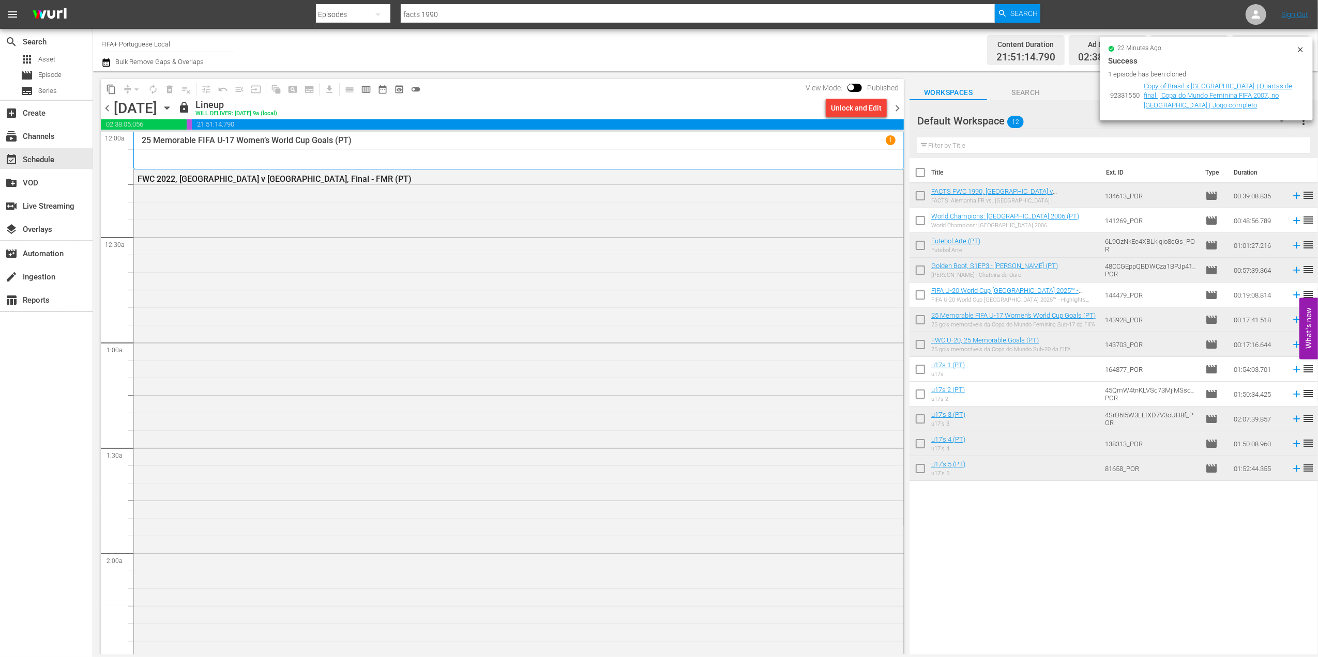
click at [110, 102] on div "chevron_left Sunday, October 19th October 19th lock Lineup WILL DELIVER: 10/18 …" at bounding box center [502, 109] width 803 height 20
click at [110, 104] on span "chevron_left" at bounding box center [107, 108] width 13 height 13
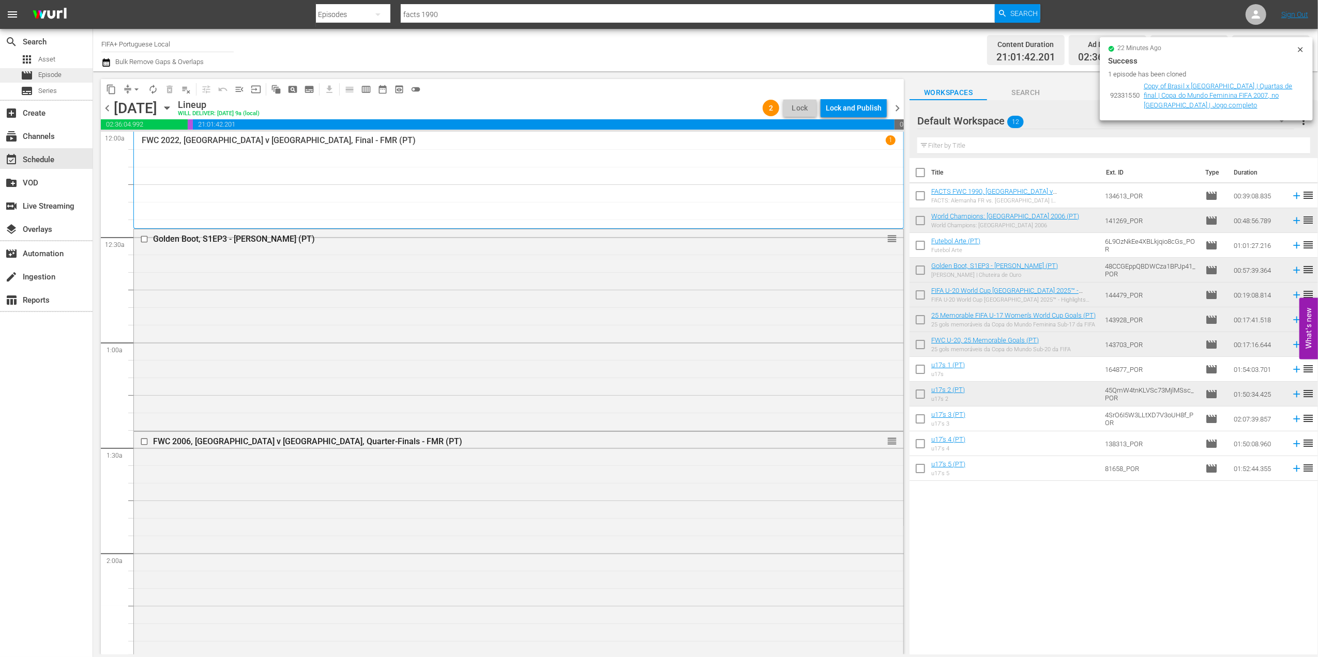
click at [65, 72] on div "movie Episode" at bounding box center [46, 75] width 93 height 14
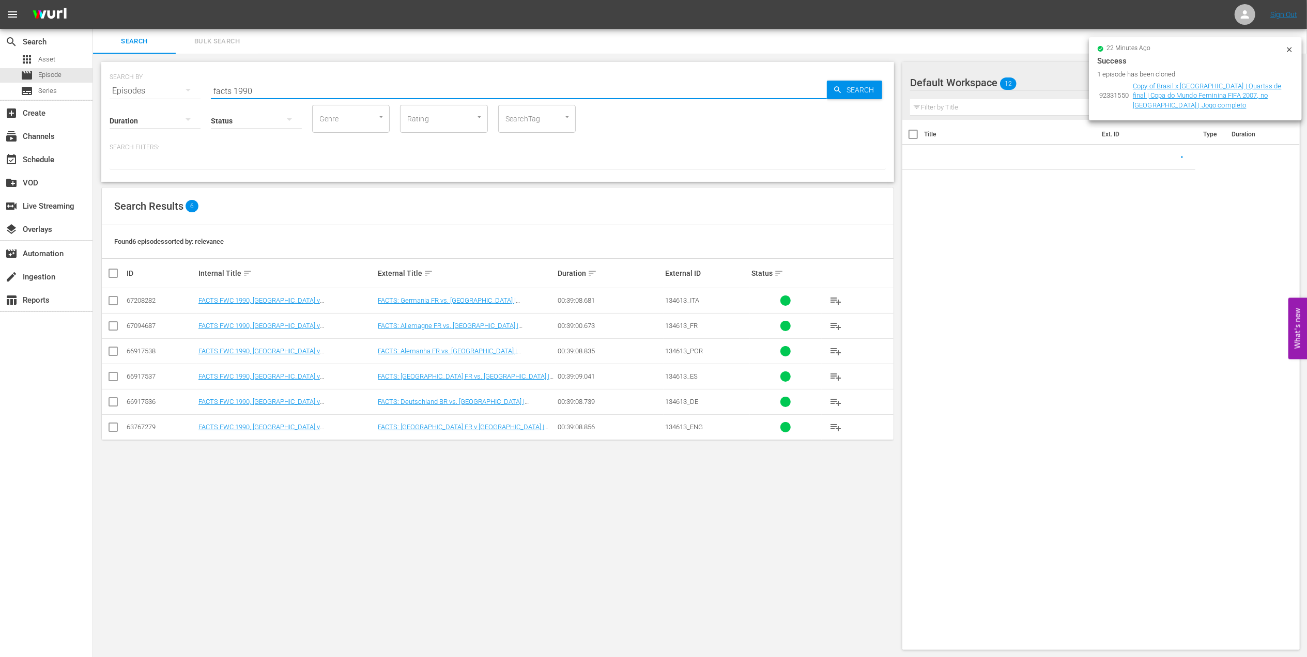
drag, startPoint x: 167, startPoint y: 94, endPoint x: 126, endPoint y: 94, distance: 41.4
click at [125, 94] on div "SEARCH BY Search By Episodes Search ID, Title, Description, Keywords, or Catego…" at bounding box center [498, 84] width 776 height 37
paste input "2002 Official Film - Seven Games from Glory"
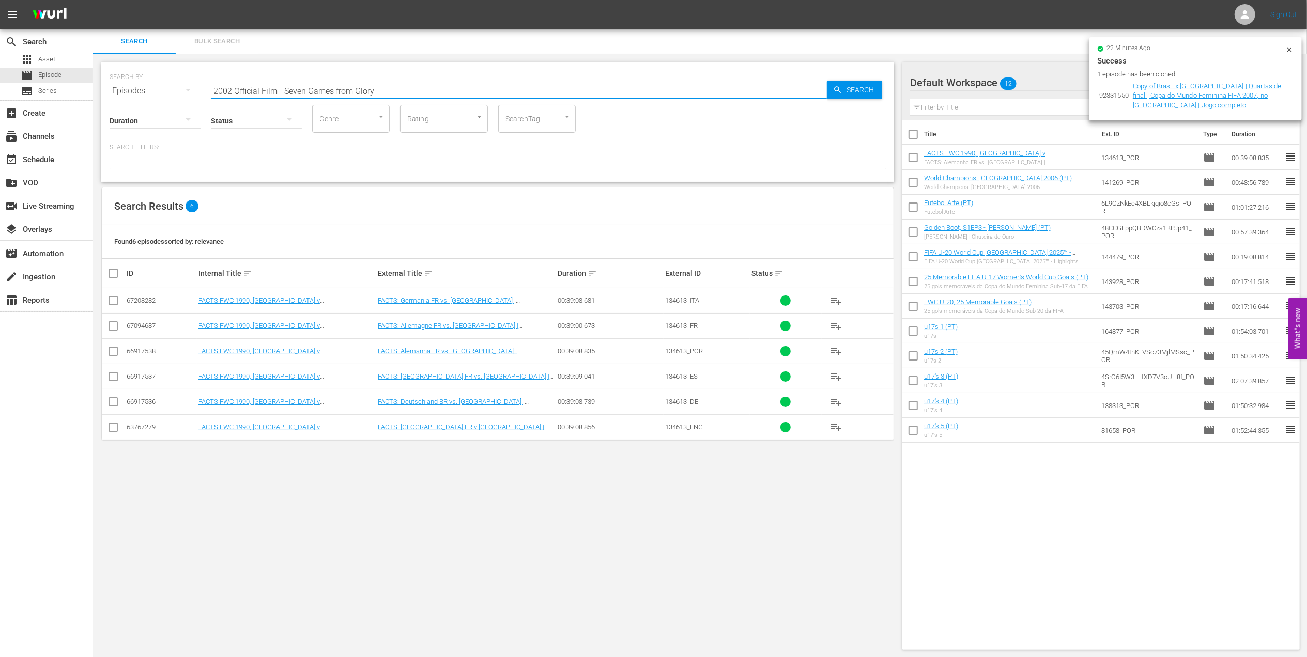
click at [388, 85] on input "2002 Official Film - Seven Games from Glory" at bounding box center [519, 91] width 616 height 25
type input "2002 Official Film - Seven Games from Glory"
